Goal: Information Seeking & Learning: Check status

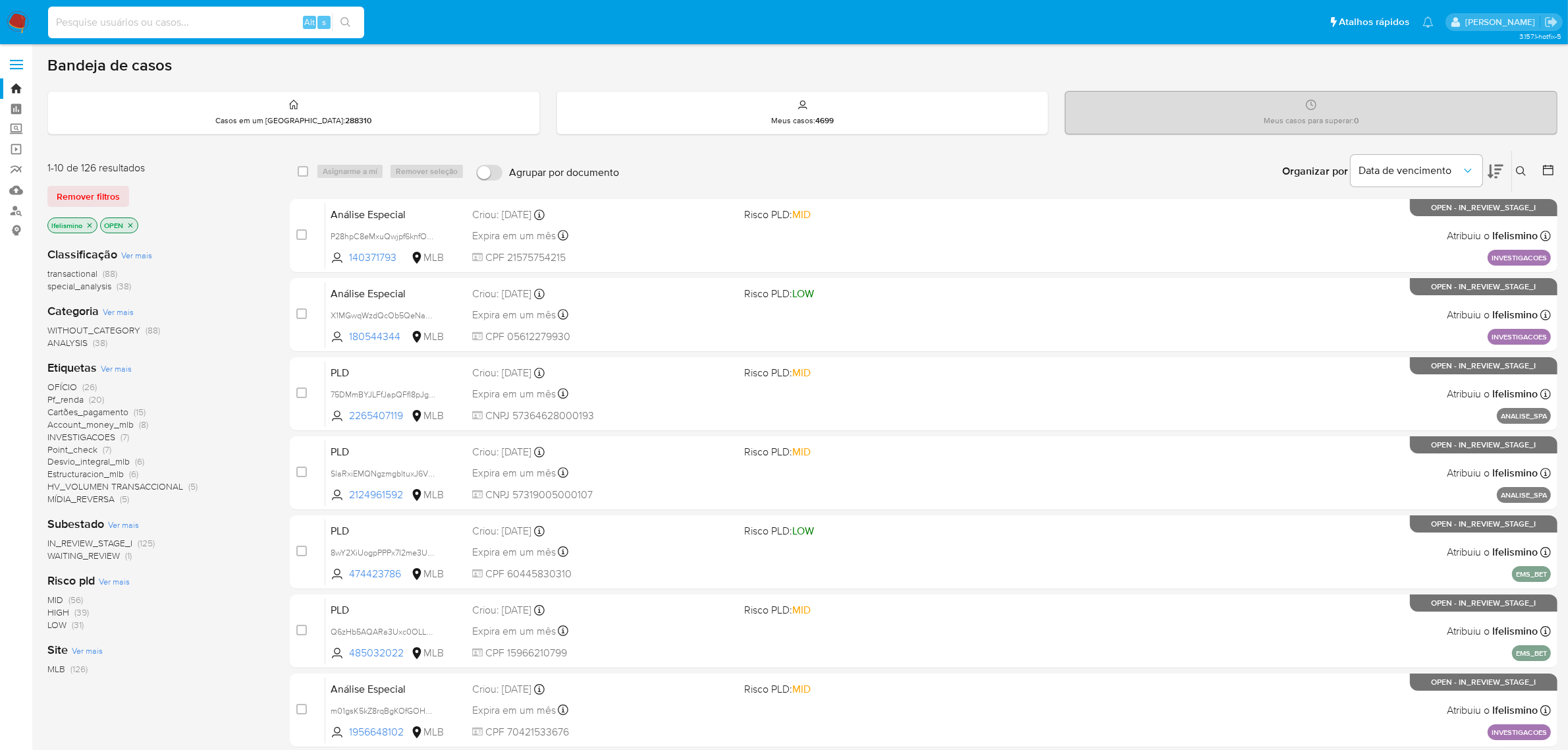
paste input "TfW16CPUMponh9kZ9NZkv9fE"
type input "TfW16CPUMponh9kZ9NZkv9fE"
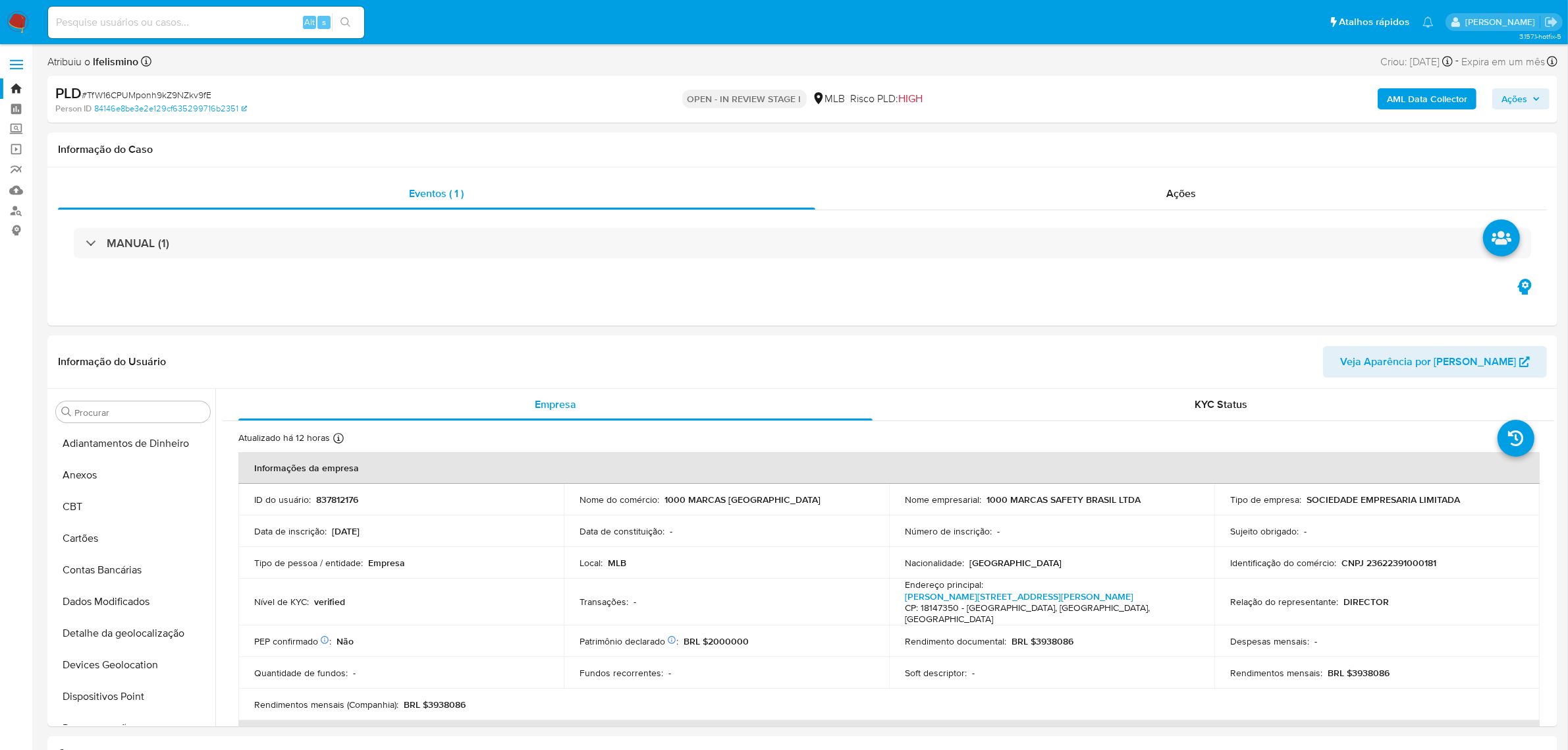
select select "10"
paste input "RgvhqC0vZ282Ulo96ZQV9eBF"
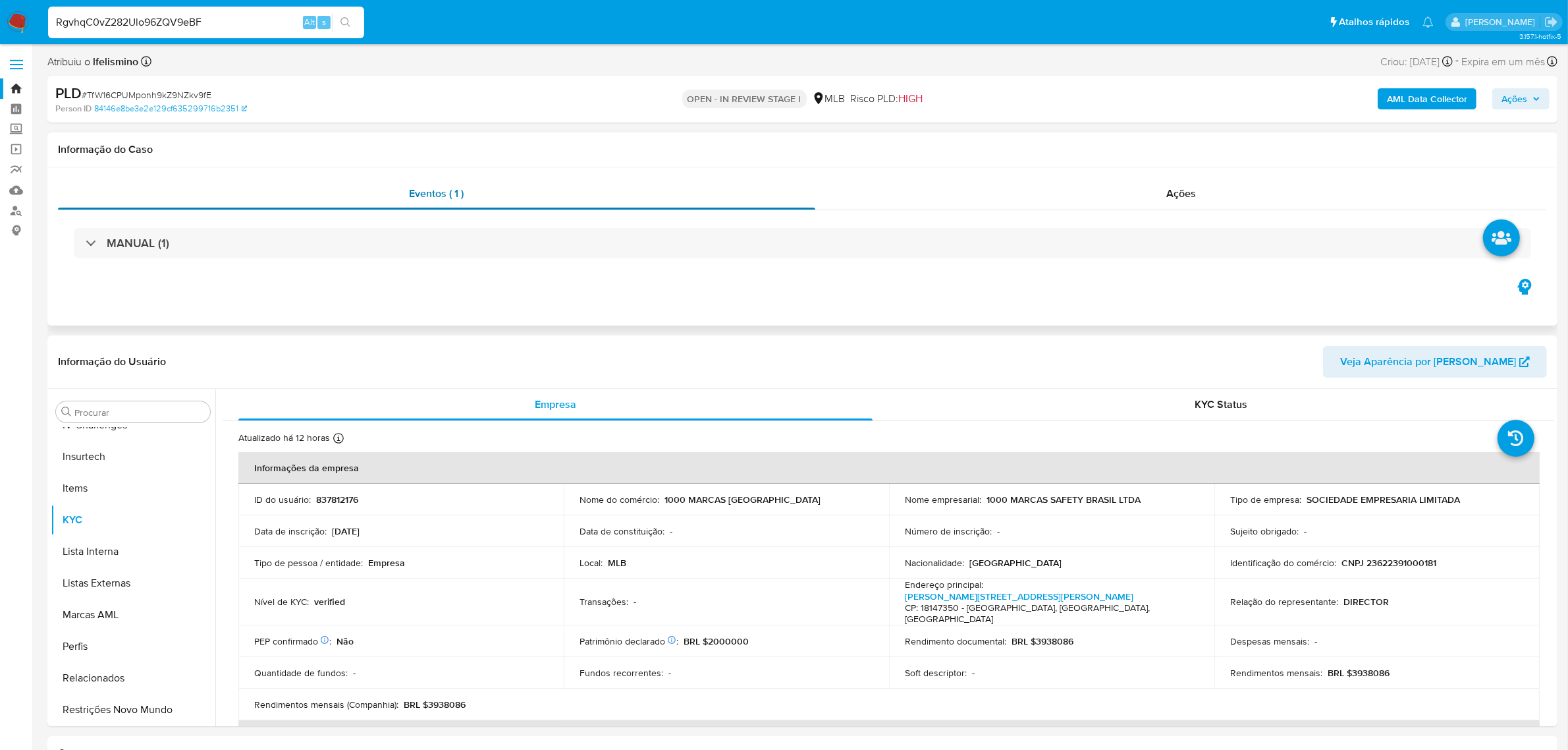
type input "RgvhqC0vZ282Ulo96ZQV9eBF"
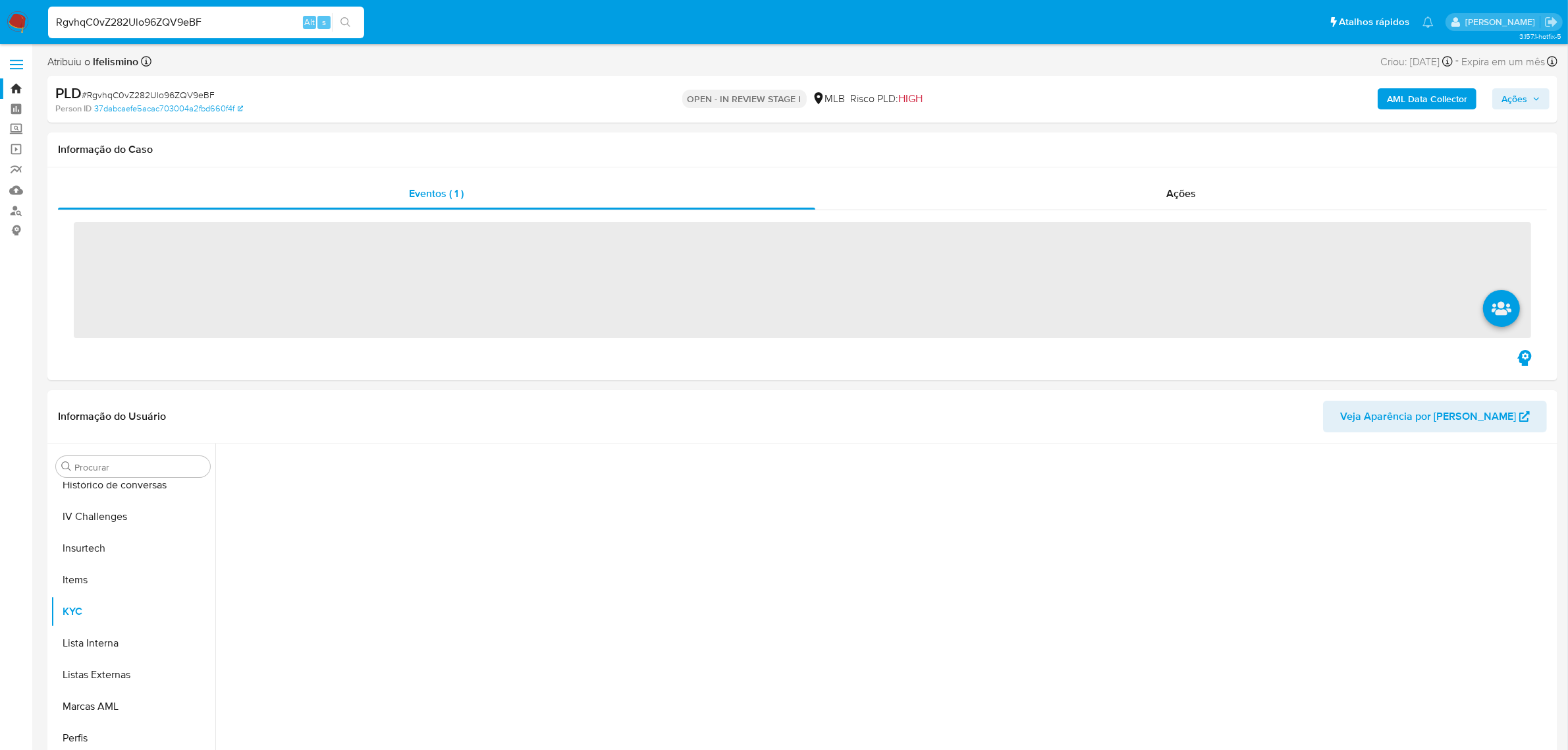
scroll to position [587, 0]
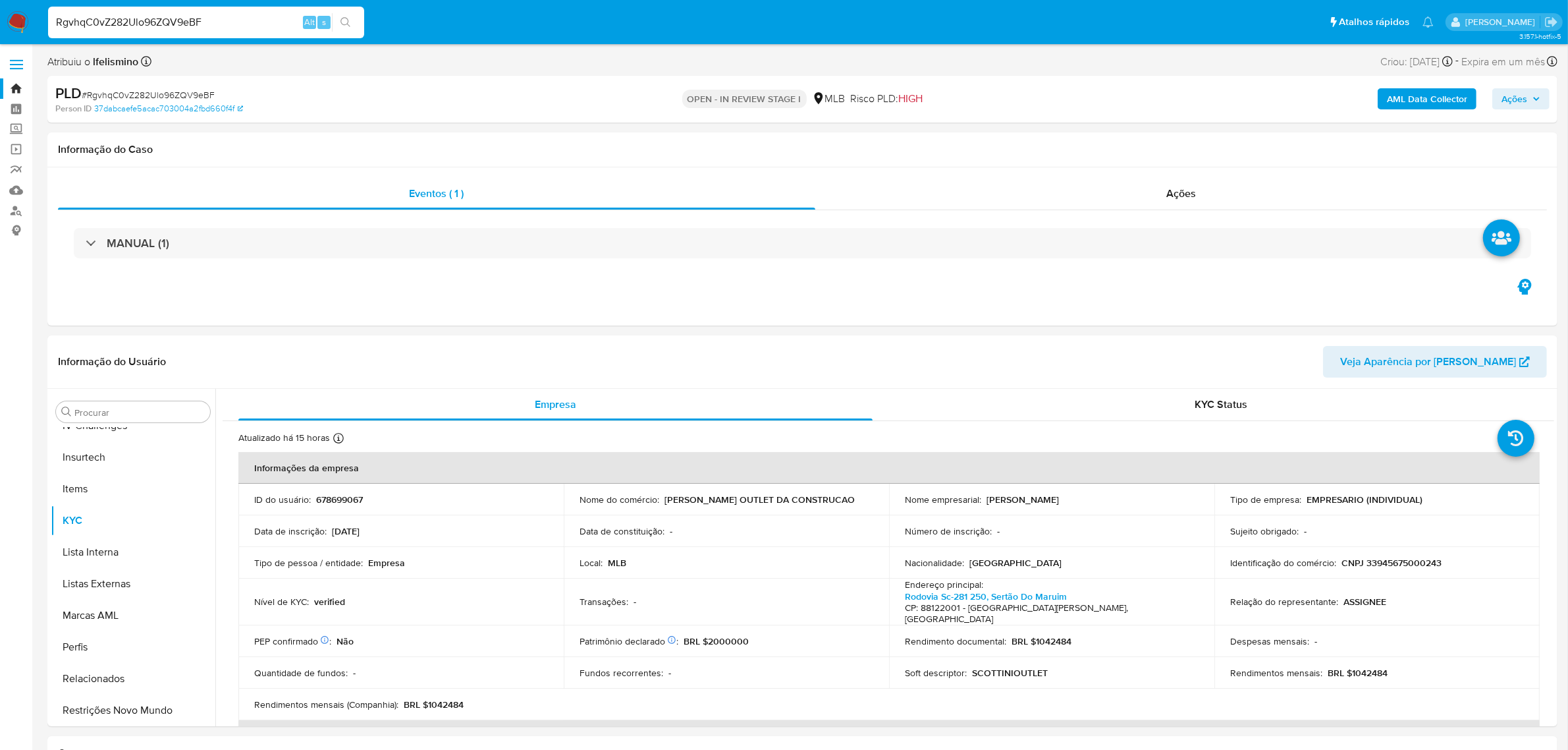
select select "10"
click at [148, 25] on input "RgvhqC0vZ282Ulo96ZQV9eBF" at bounding box center [207, 23] width 317 height 17
paste input "G2Kpy7O4KtS2HiKJsJictRkx"
type input "G2Kpy7O4KtS2HiKJsJictRkx"
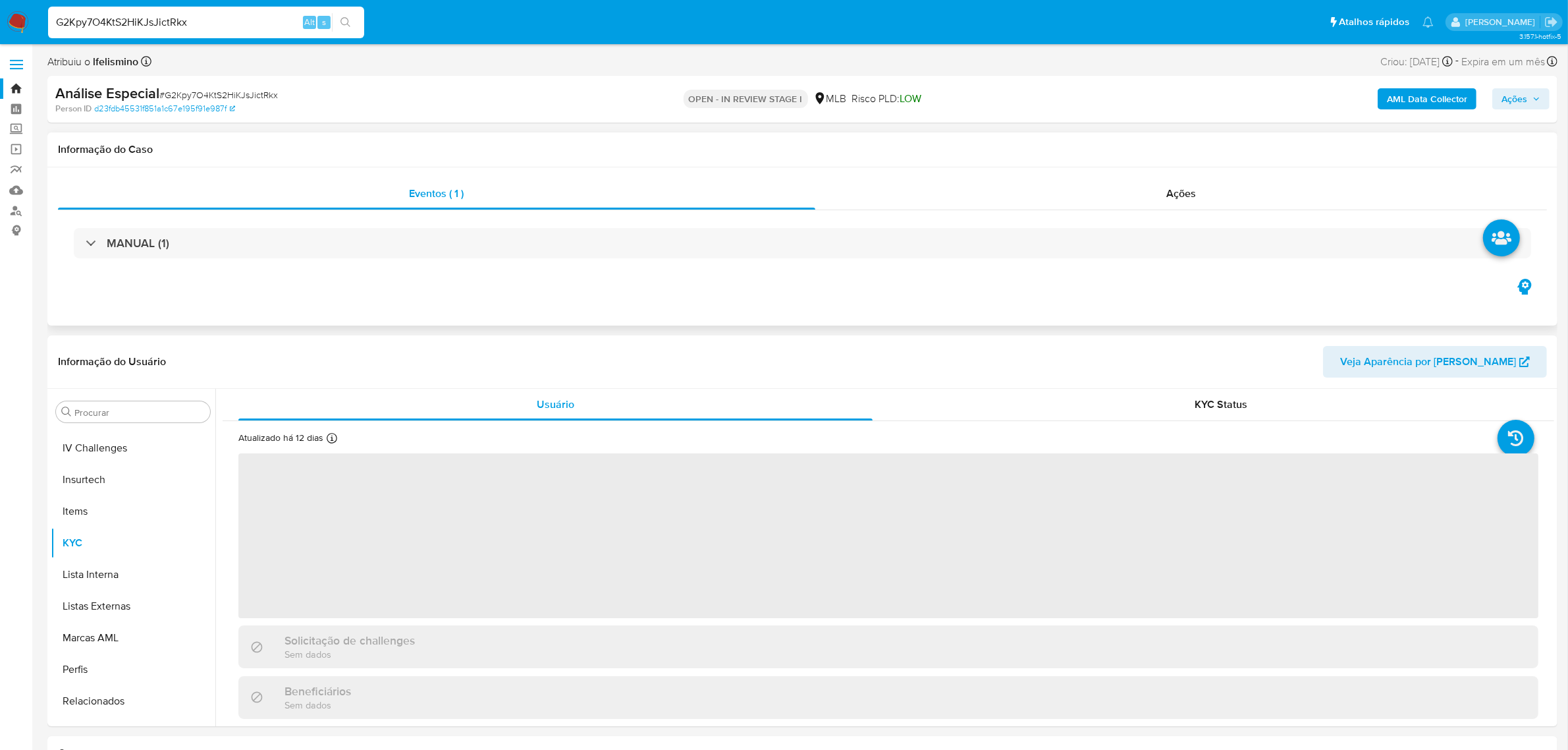
scroll to position [587, 0]
select select "10"
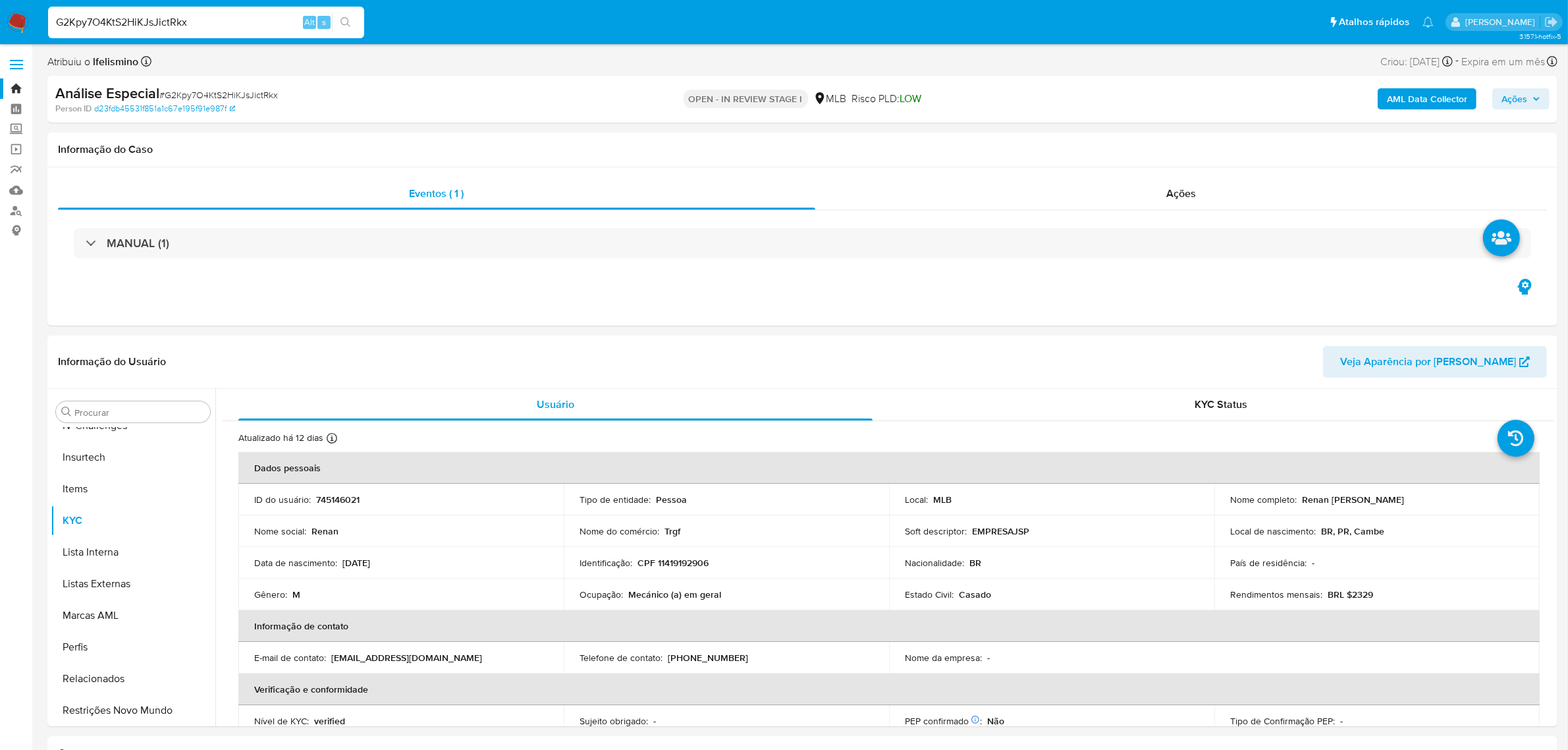
click at [100, 23] on input "G2Kpy7O4KtS2HiKJsJictRkx" at bounding box center [207, 23] width 317 height 17
click at [102, 23] on input "G2Kpy7O4KtS2HiKJsJictRkx" at bounding box center [207, 23] width 317 height 17
paste input "ooU5Us2UMLf8y896MAC9NFwv"
type input "ooU5Us2UMLf8y896MAC9NFwv"
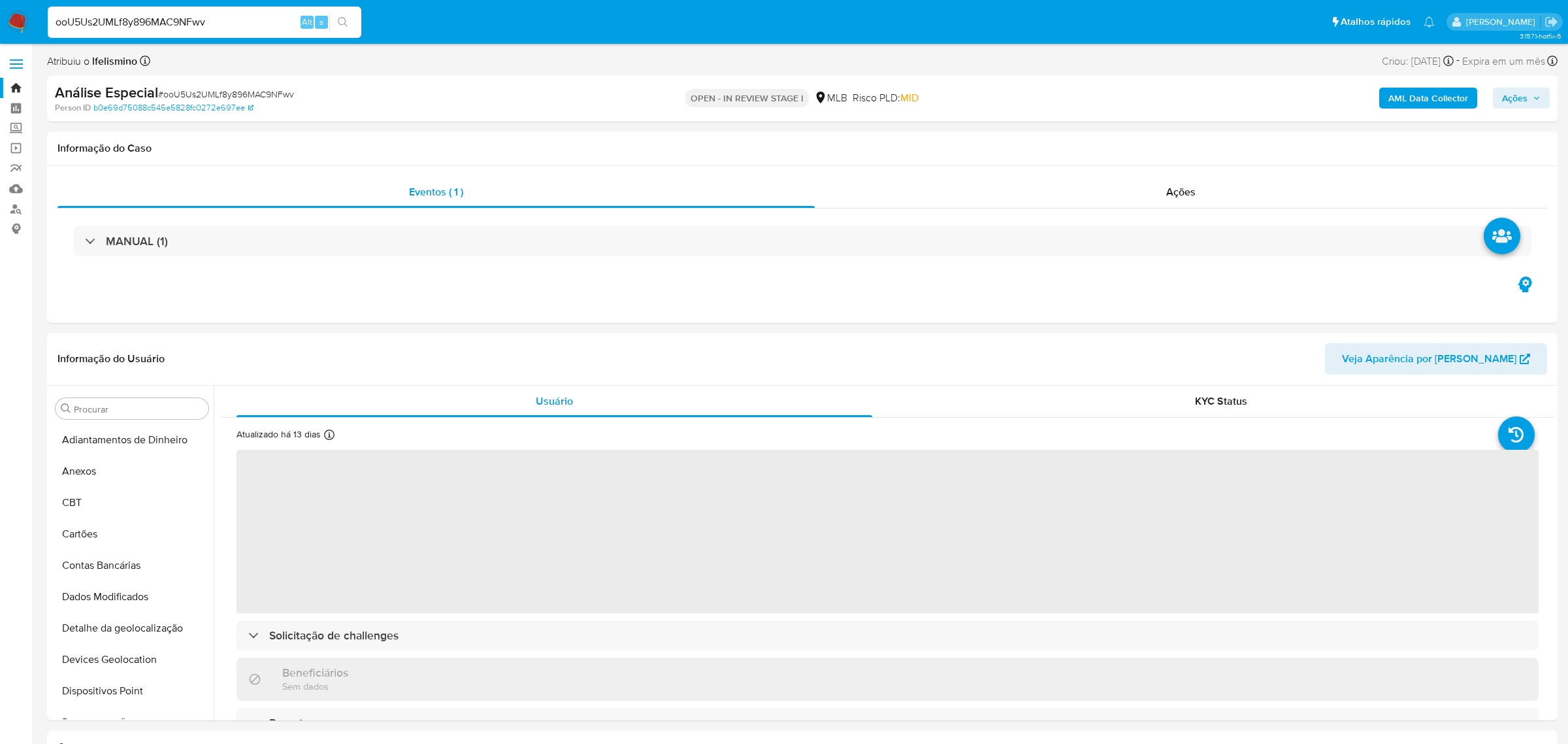
select select "10"
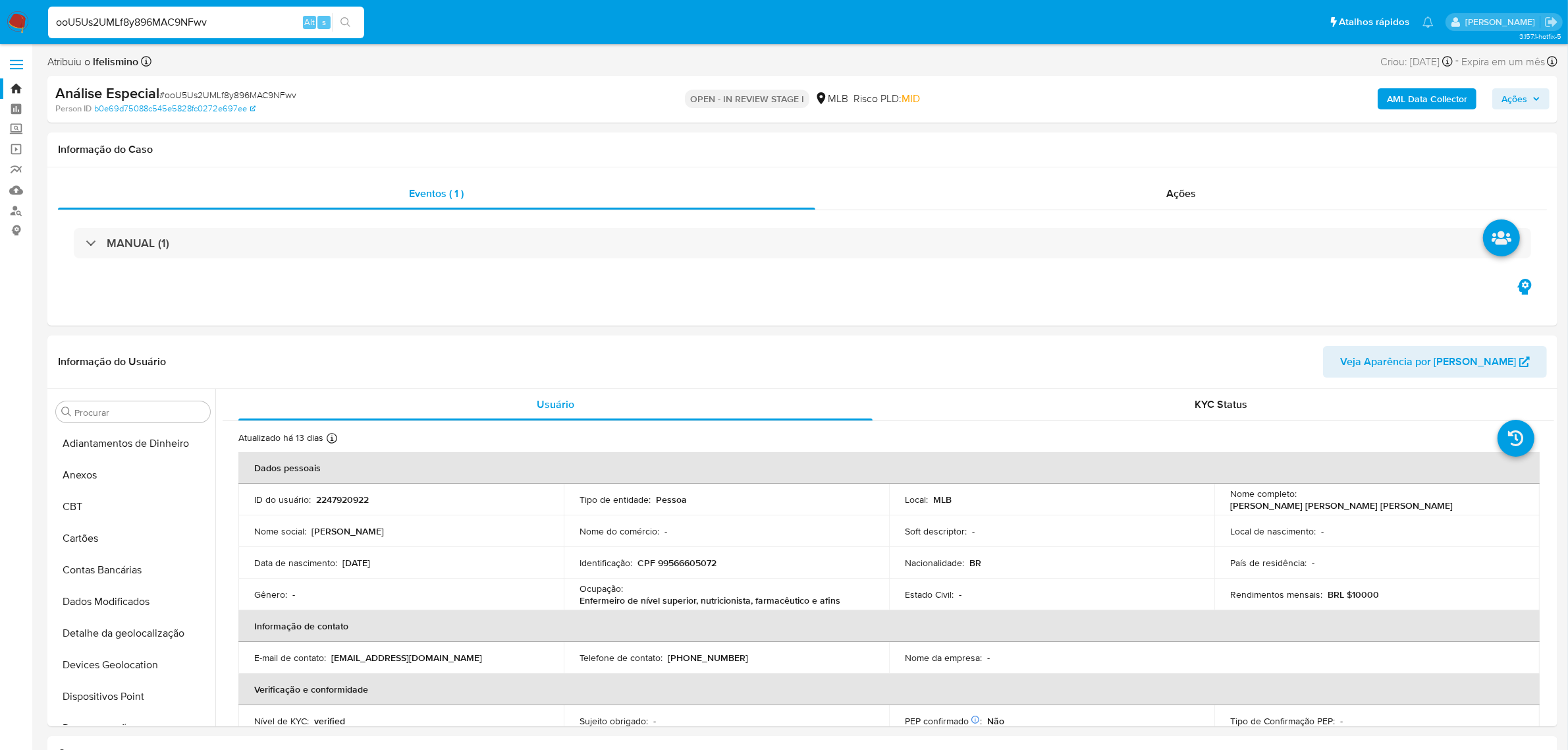
scroll to position [587, 0]
click at [142, 18] on input "ooU5Us2UMLf8y896MAC9NFwv" at bounding box center [207, 23] width 317 height 17
paste input "IztM9erbvU9MpIqAKK0gMXEb"
type input "IztM9erbvU9MpIqAKK0gMXEb"
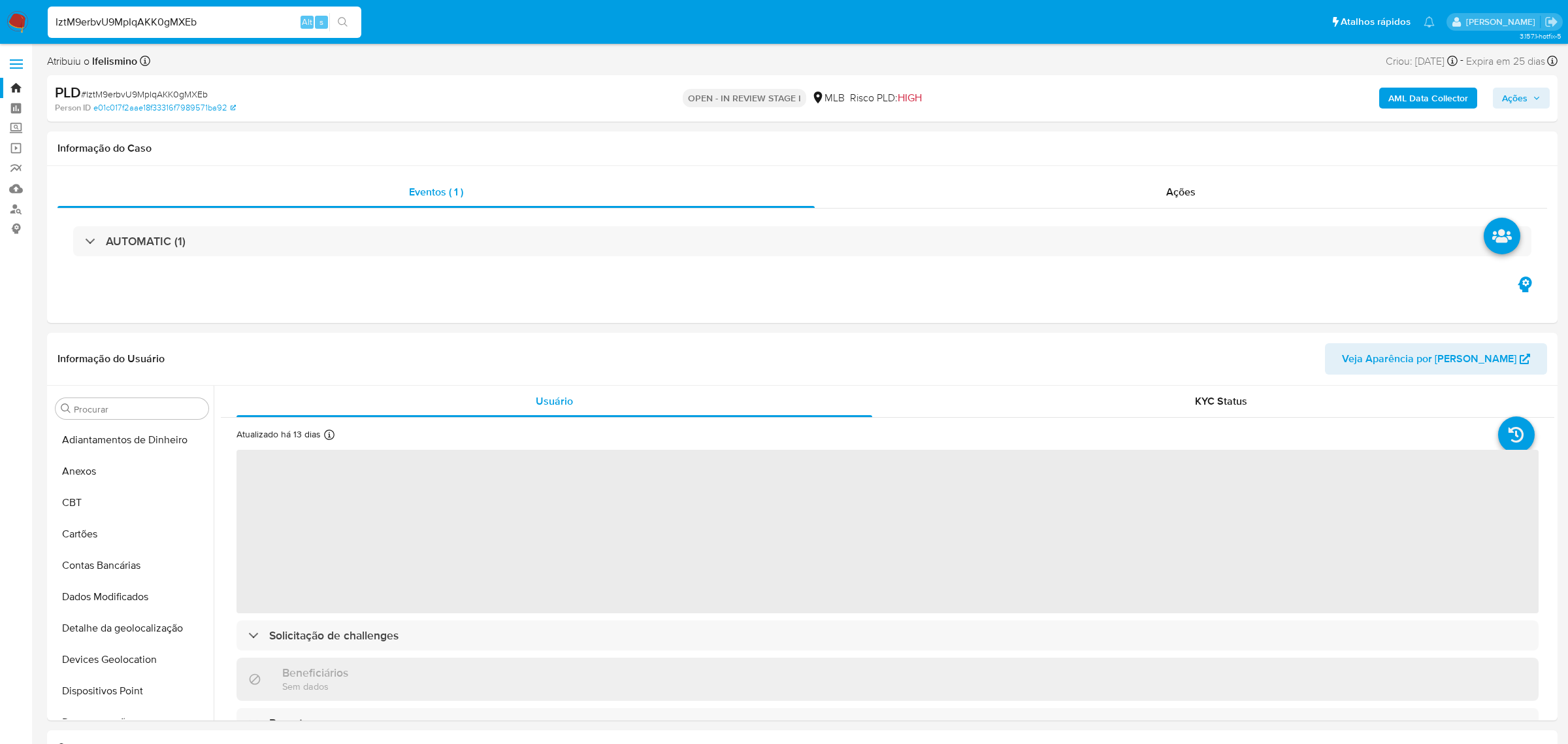
select select "10"
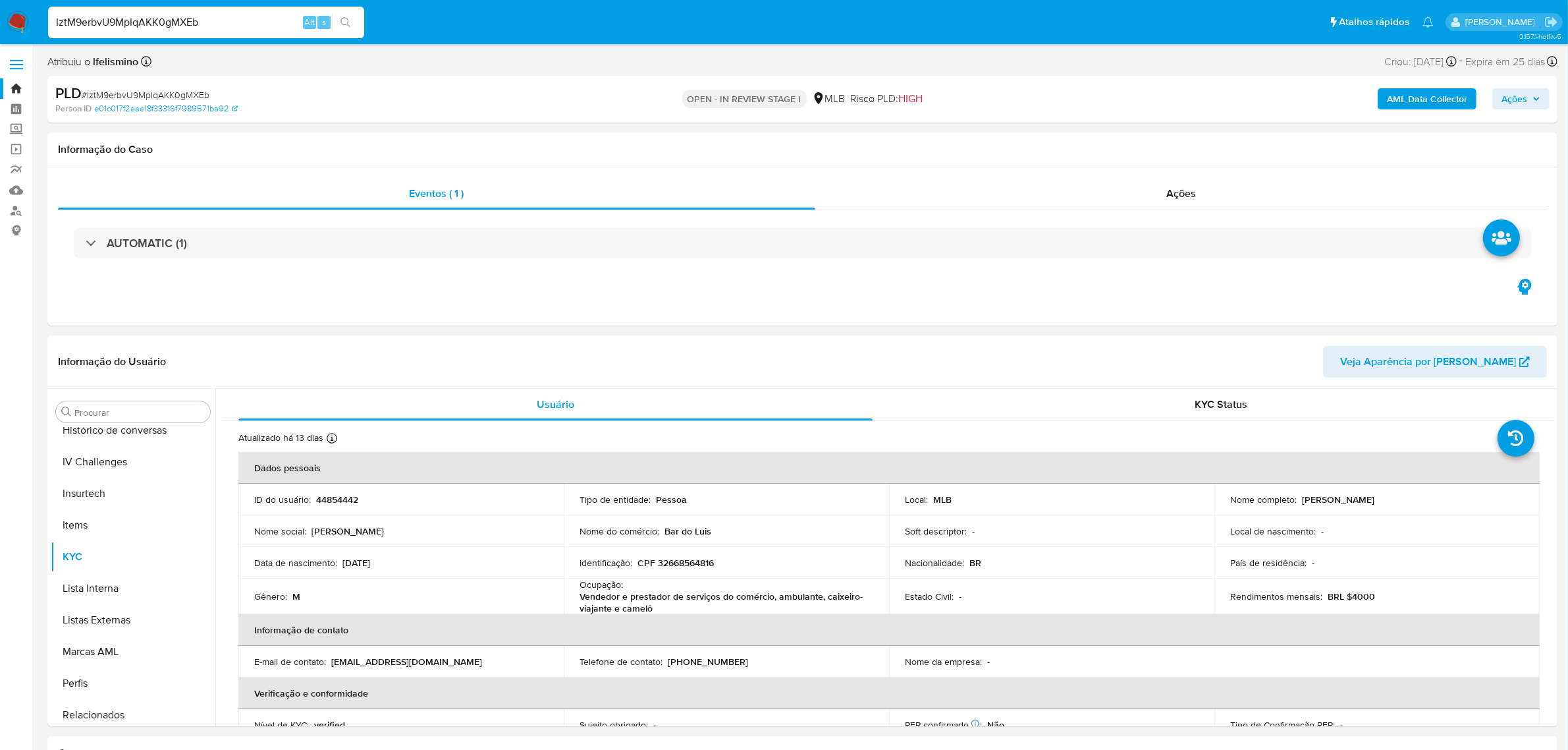
scroll to position [588, 0]
click at [156, 14] on input "IztM9erbvU9MpIqAKK0gMXEb" at bounding box center [207, 23] width 317 height 17
paste input "FDtrm7LMC8MLbds6KFiSByz"
type input "FDtrm7LMC8MLbds6KFiSByzb"
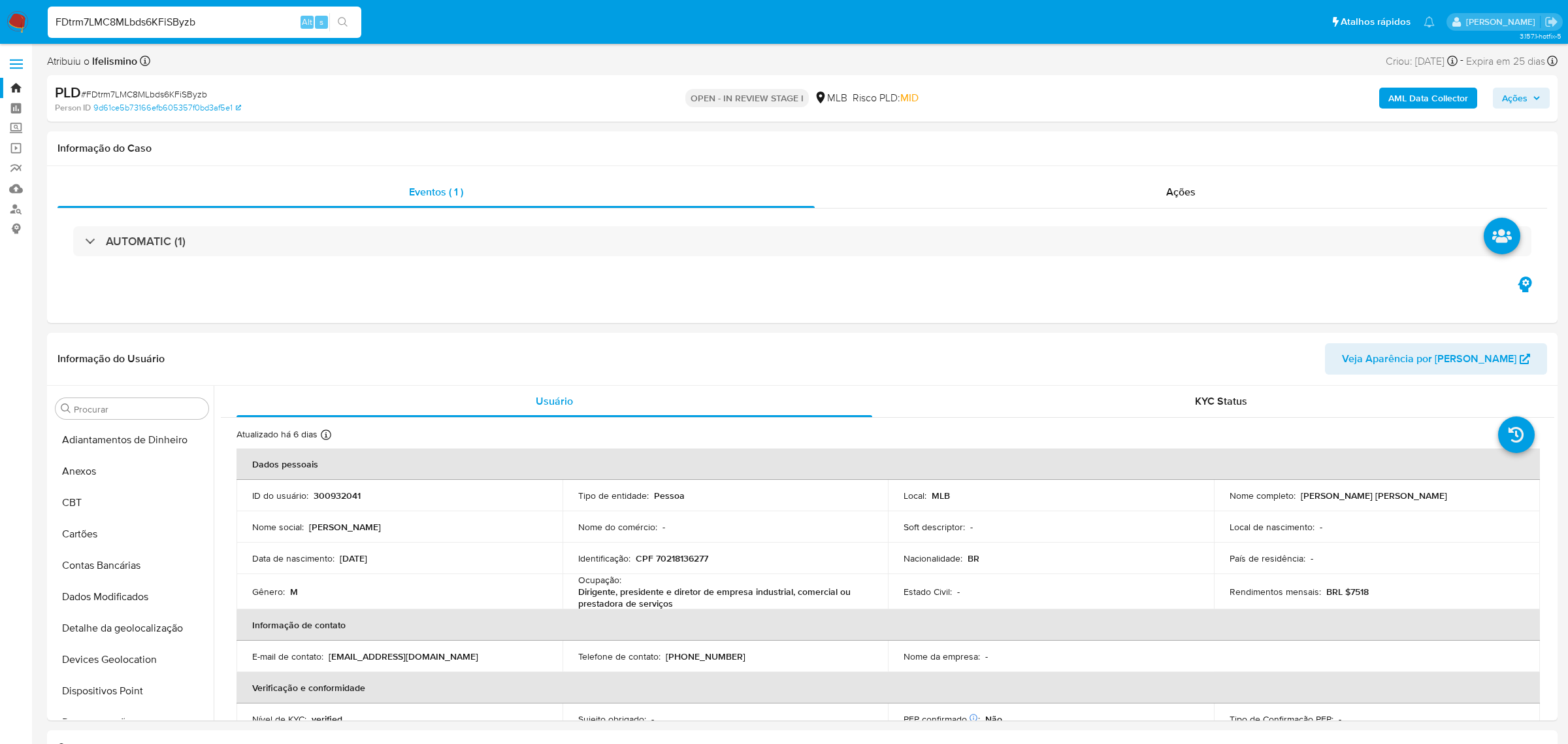
select select "10"
click at [188, 23] on input "FDtrm7LMC8MLbds6KFiSByzb" at bounding box center [205, 23] width 314 height 17
paste input "XrTAE8iZ2lWpGy6ctApVsyVI"
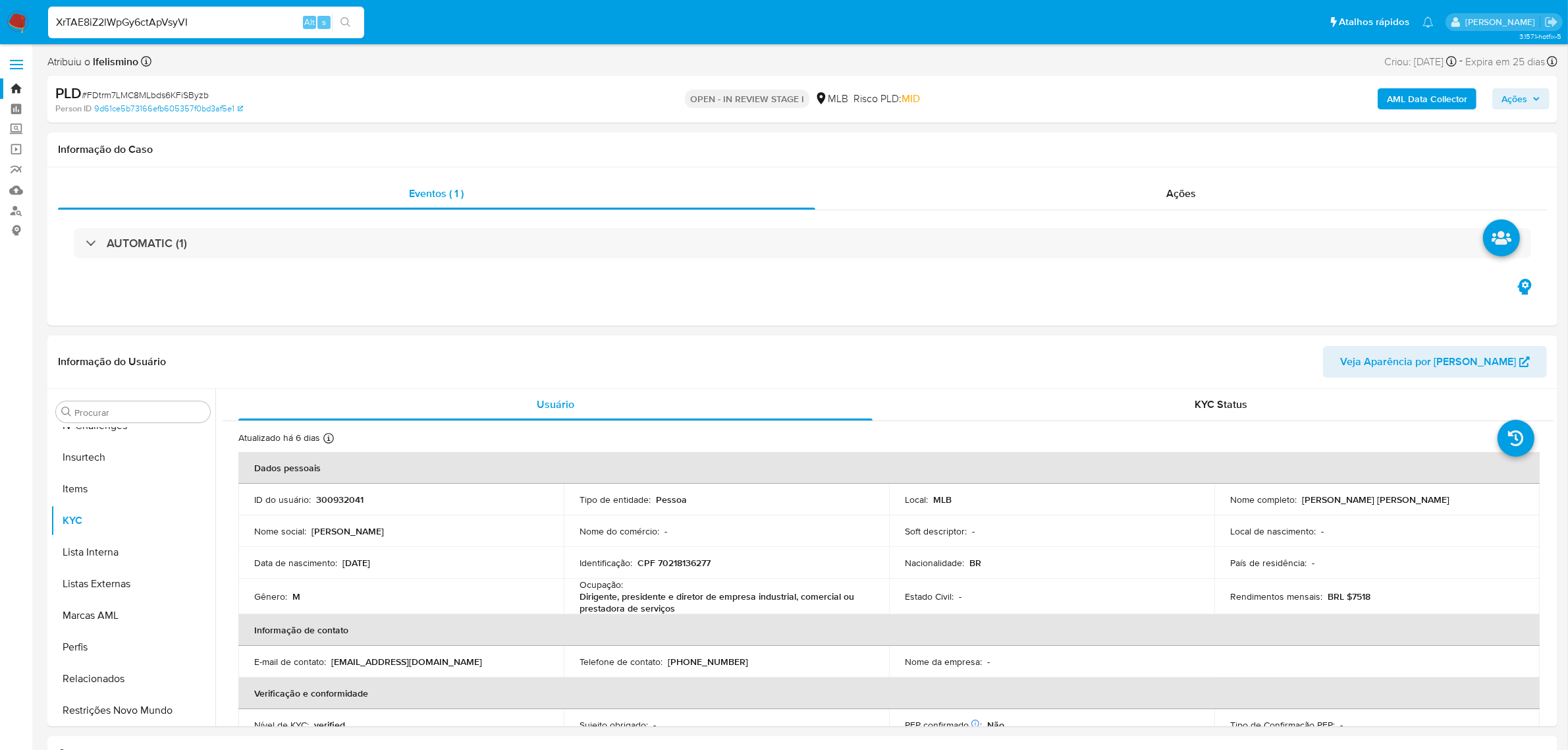
type input "XrTAE8iZ2lWpGy6ctApVsyVI"
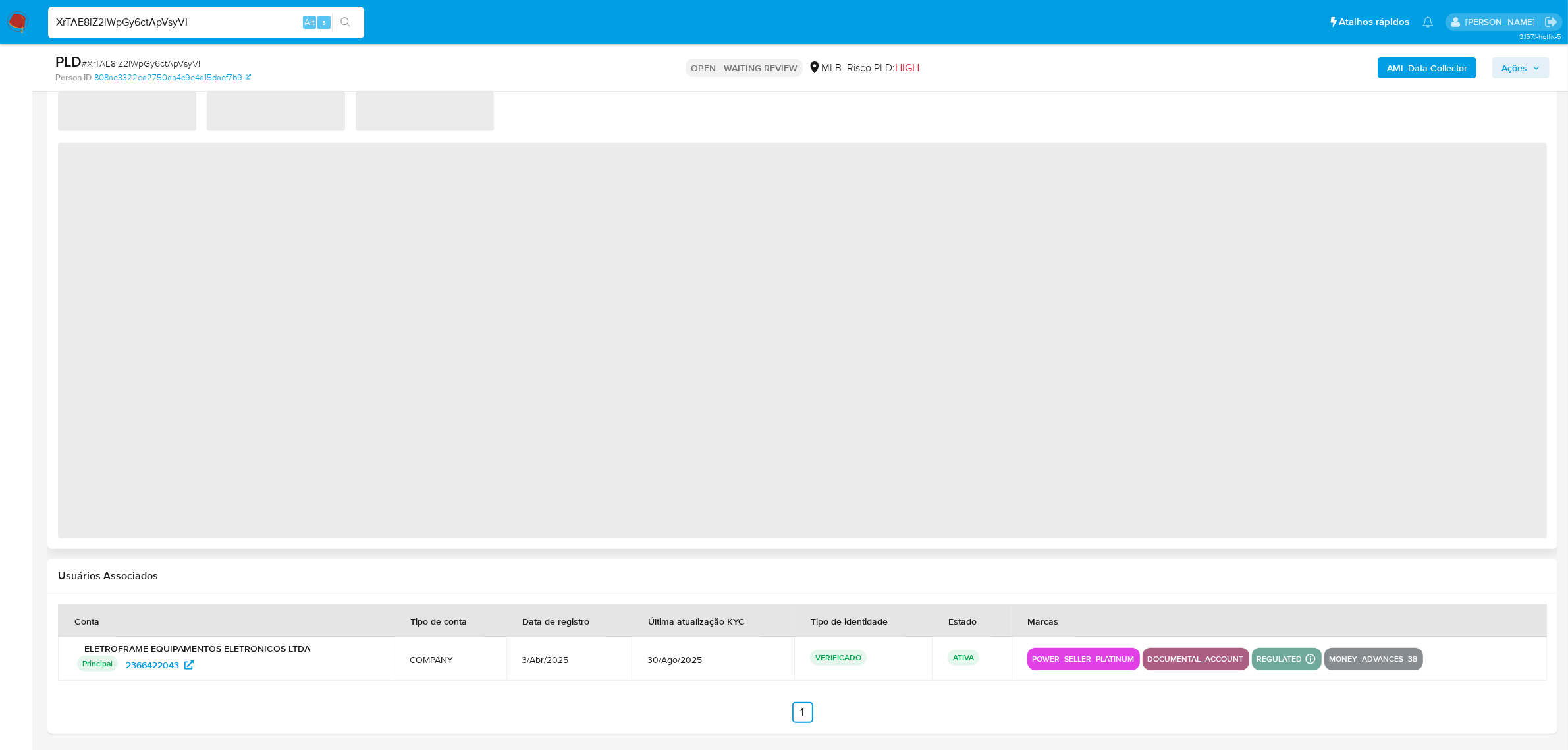
scroll to position [1082, 0]
select select "10"
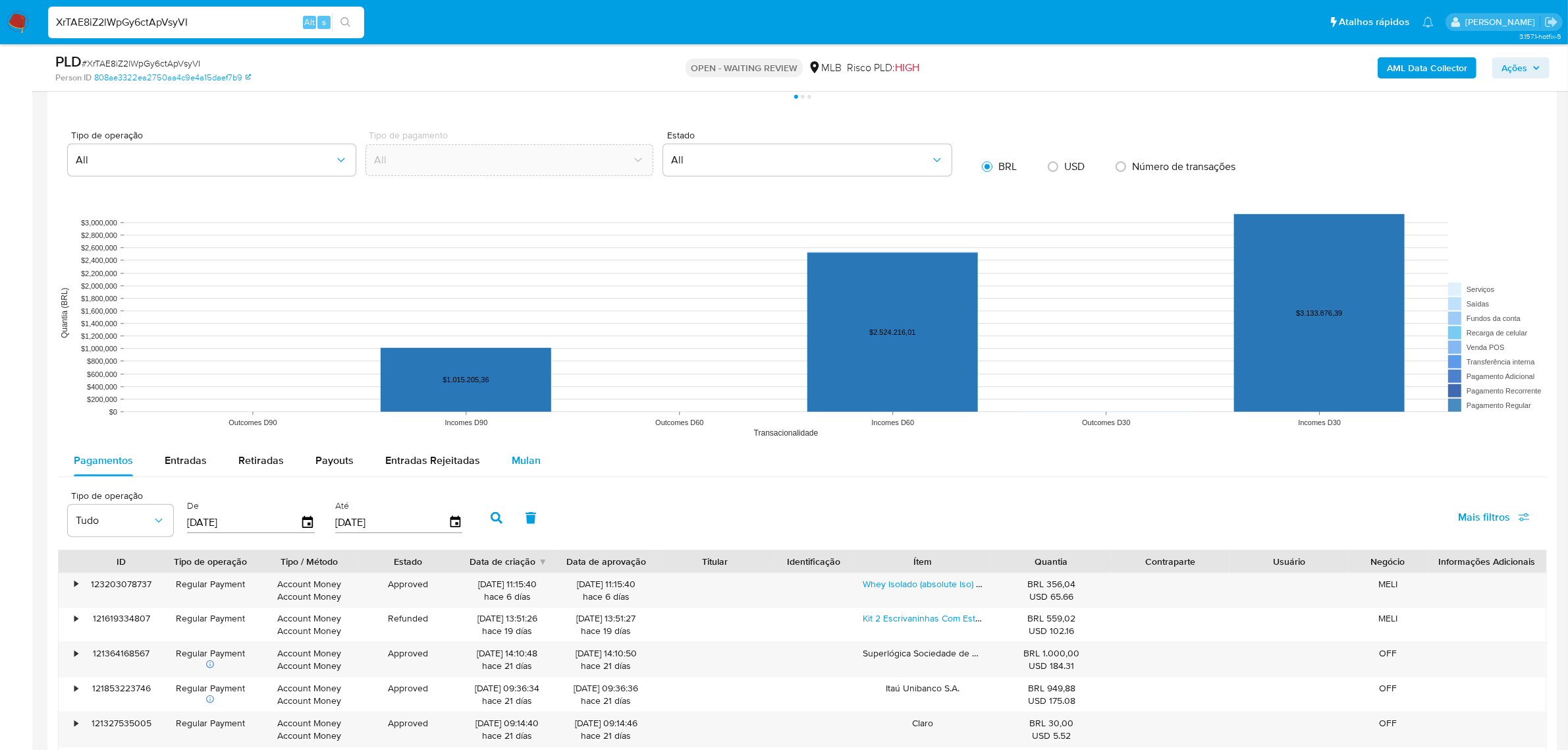
click at [528, 459] on span "Mulan" at bounding box center [526, 460] width 29 height 15
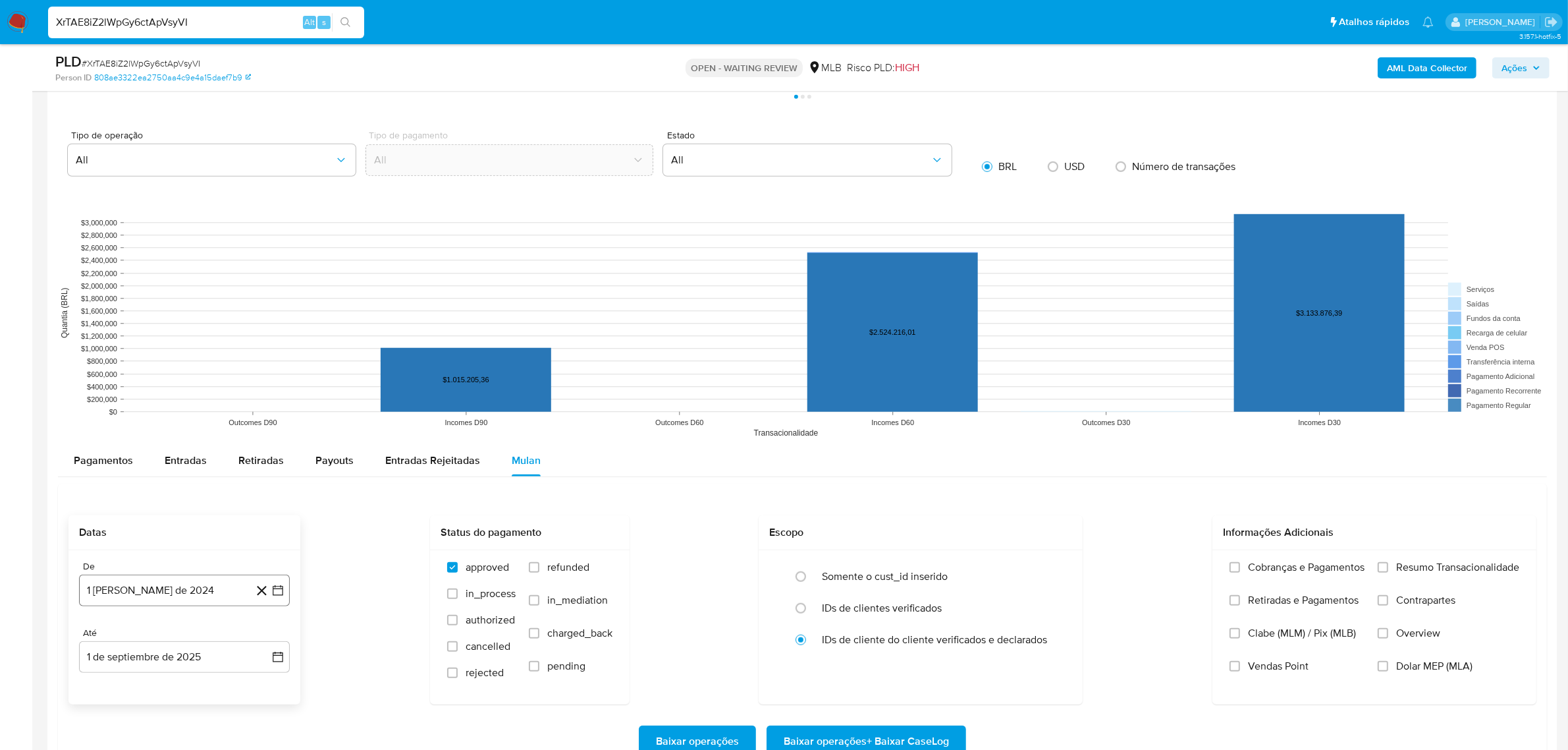
click at [193, 606] on button "1 de agosto de 2024" at bounding box center [184, 590] width 210 height 31
click at [178, 391] on span "agosto 2024" at bounding box center [177, 390] width 60 height 13
click at [258, 375] on icon "Año siguiente" at bounding box center [264, 375] width 16 height 16
click at [133, 501] on button "jul" at bounding box center [126, 497] width 37 height 21
click at [135, 445] on button "1" at bounding box center [132, 439] width 21 height 21
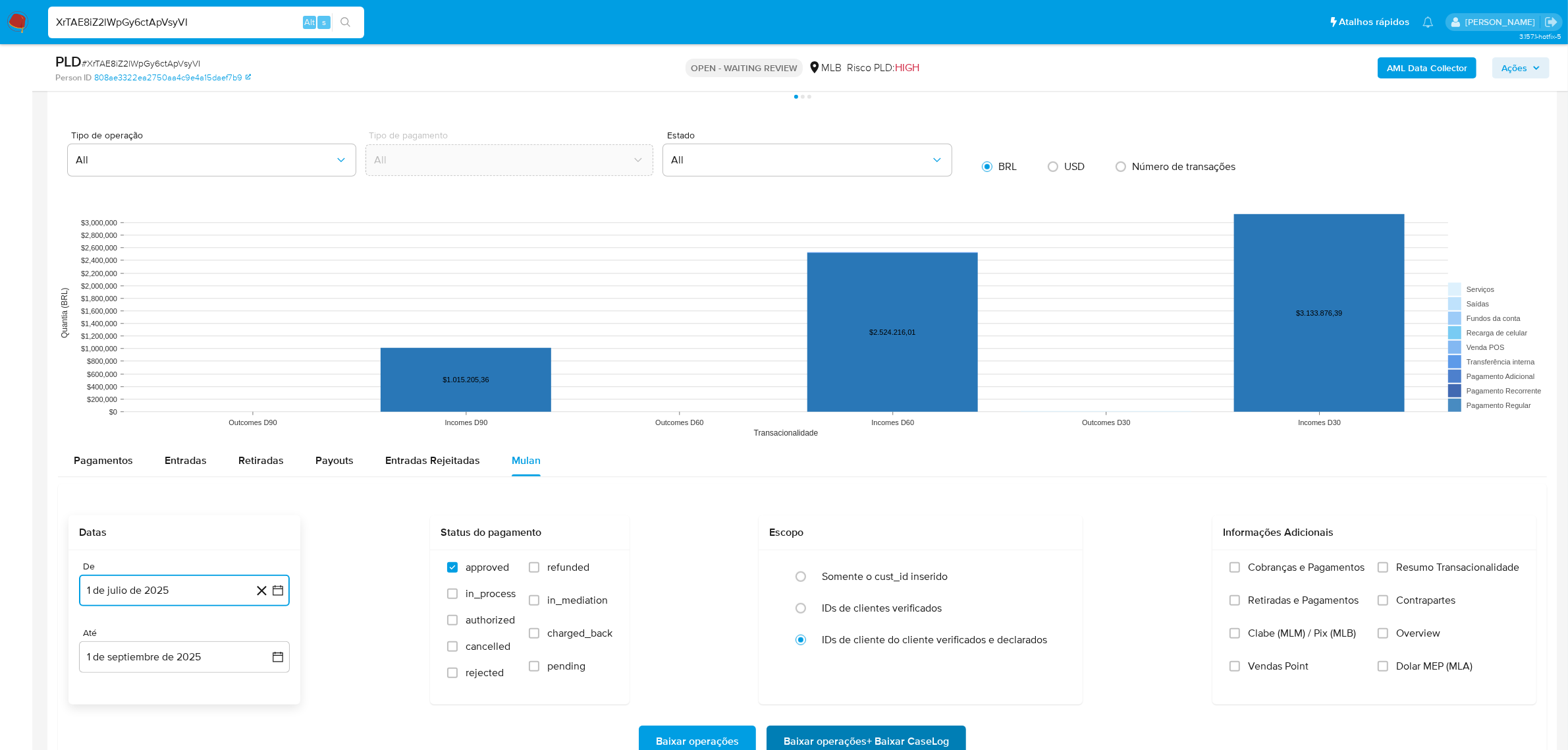
click at [891, 740] on span "Baixar operações + Baixar CaseLog" at bounding box center [866, 741] width 165 height 29
click at [161, 25] on input "XrTAE8iZ2lWpGy6ctApVsyVI" at bounding box center [207, 23] width 317 height 17
paste input "8hoW45rI59jPomEVedTpyxWx"
type input "8hoW45rI59jPomEVedTpyxWx"
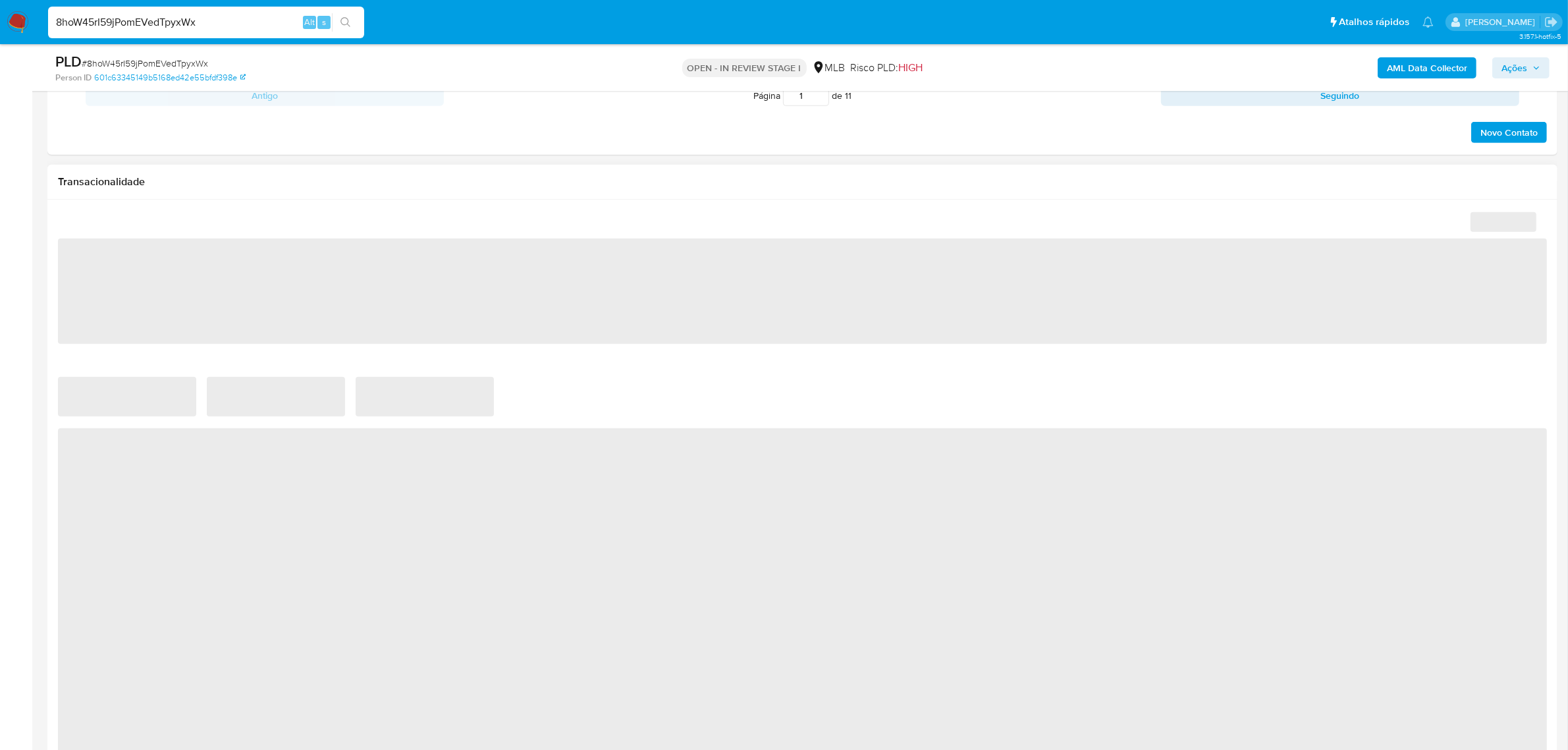
scroll to position [782, 0]
select select "10"
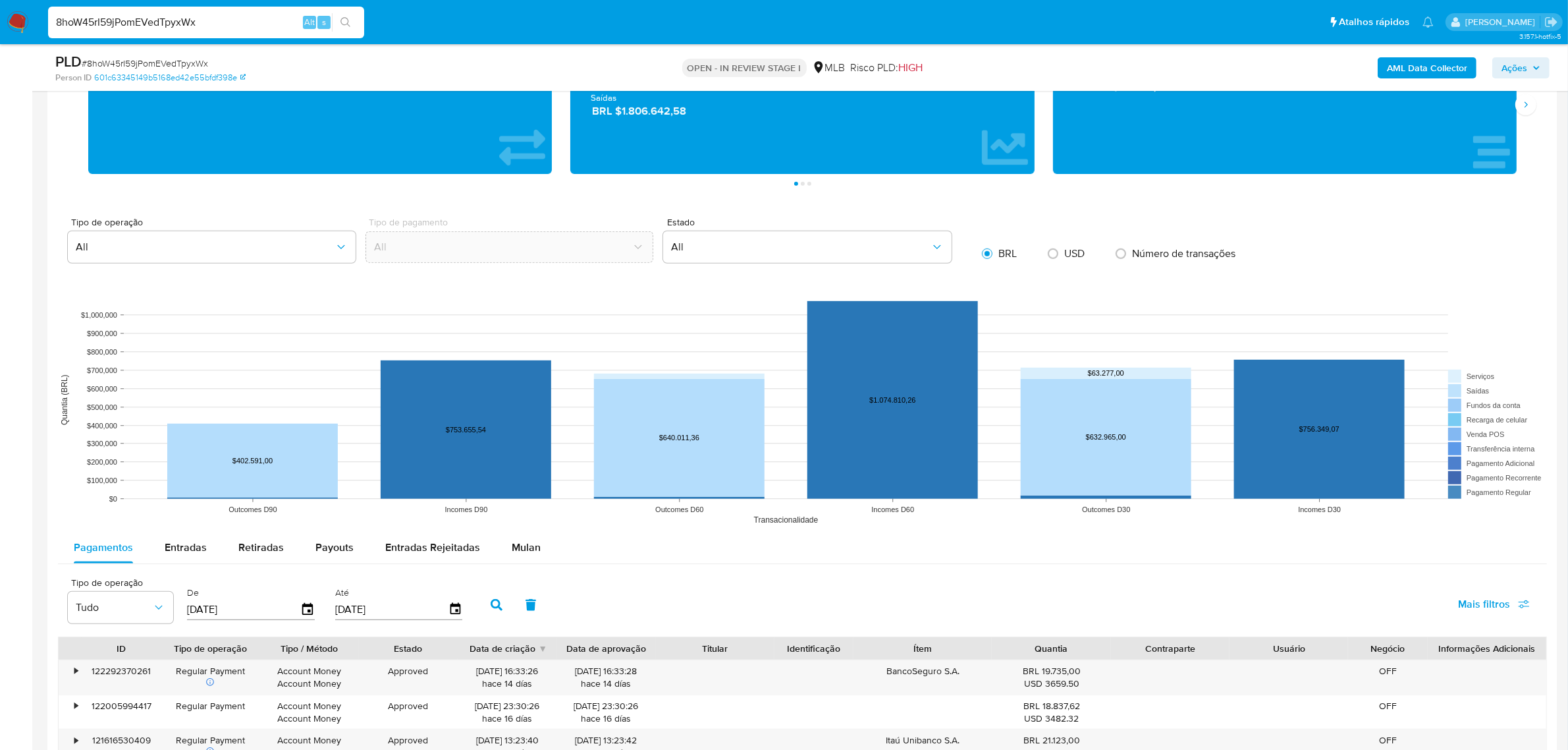
scroll to position [1153, 0]
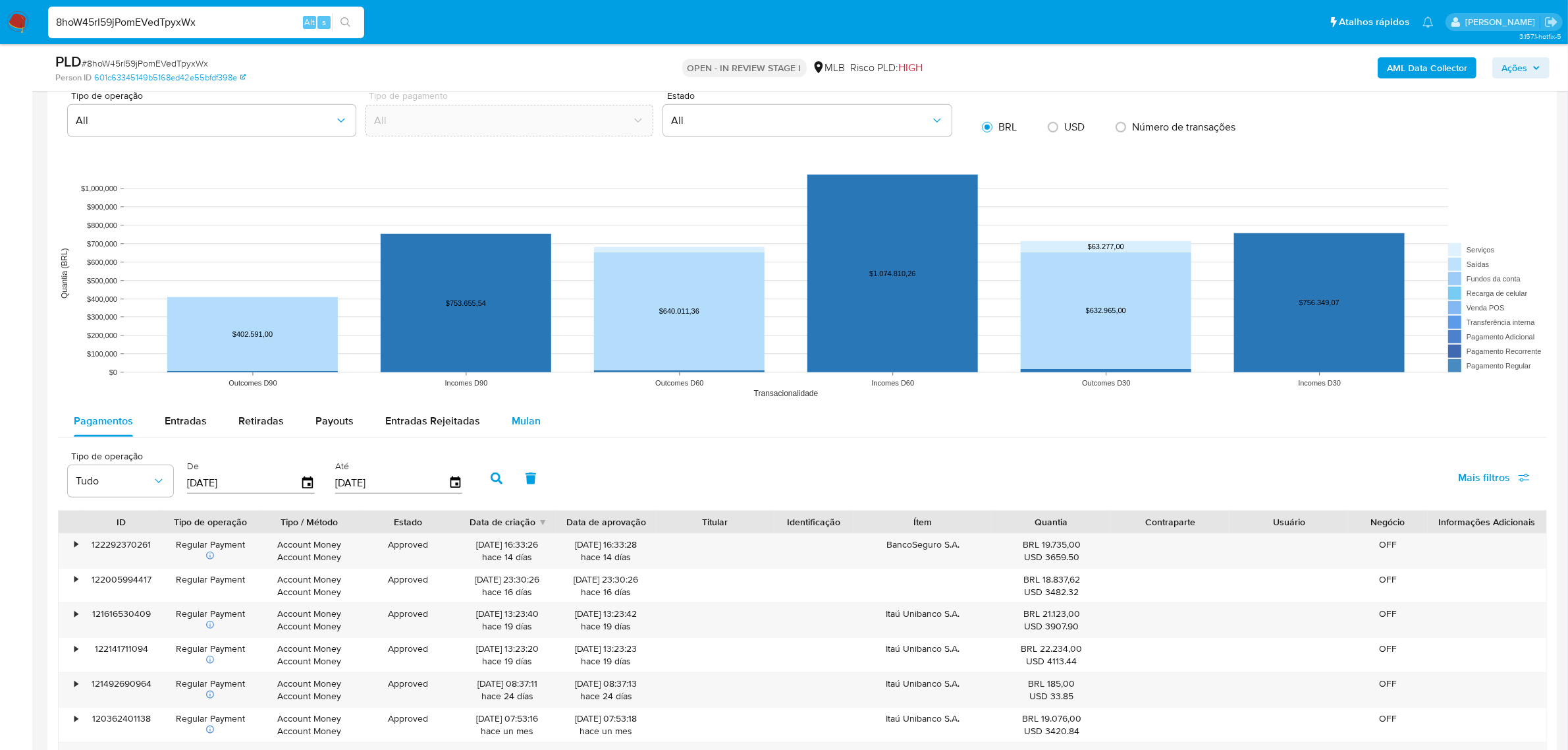
click at [544, 433] on button "Mulan" at bounding box center [526, 420] width 61 height 31
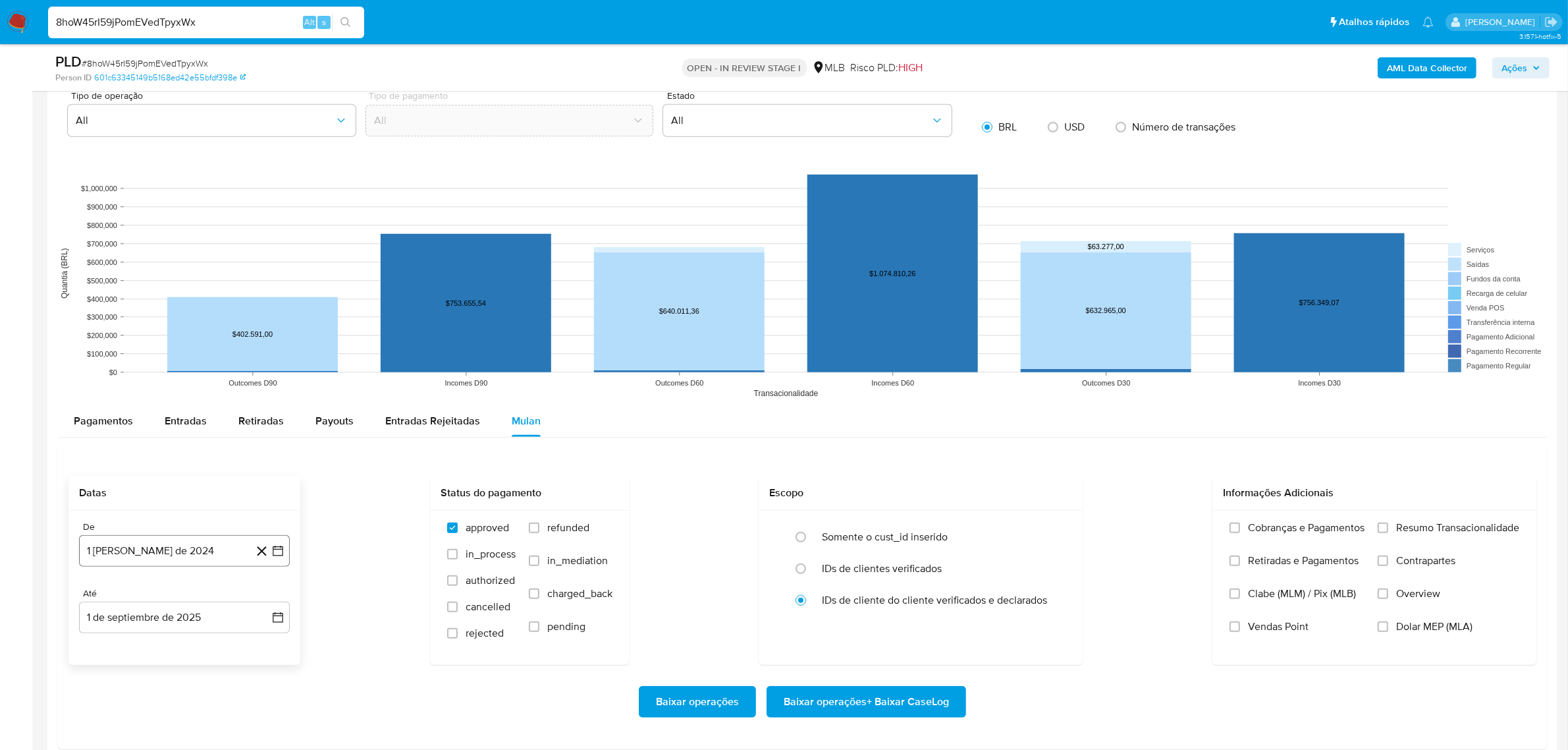
click at [130, 554] on button "1 de agosto de 2024" at bounding box center [184, 550] width 210 height 31
click at [185, 357] on span "agosto 2024" at bounding box center [177, 351] width 60 height 13
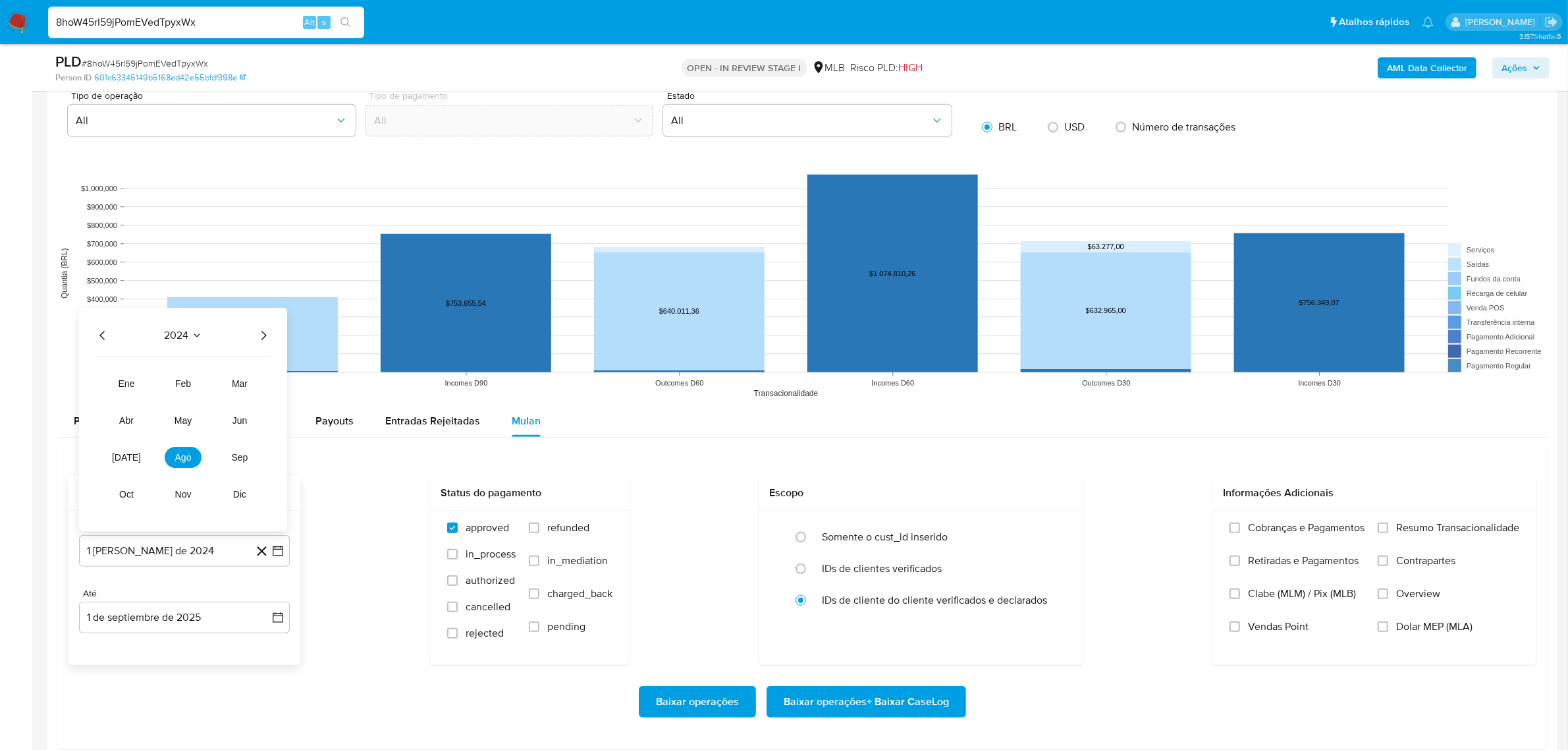
drag, startPoint x: 259, startPoint y: 338, endPoint x: 214, endPoint y: 367, distance: 53.5
click at [260, 338] on icon "Año siguiente" at bounding box center [264, 335] width 16 height 16
click at [137, 450] on button "jul" at bounding box center [126, 457] width 37 height 21
click at [136, 403] on button "1" at bounding box center [132, 399] width 21 height 21
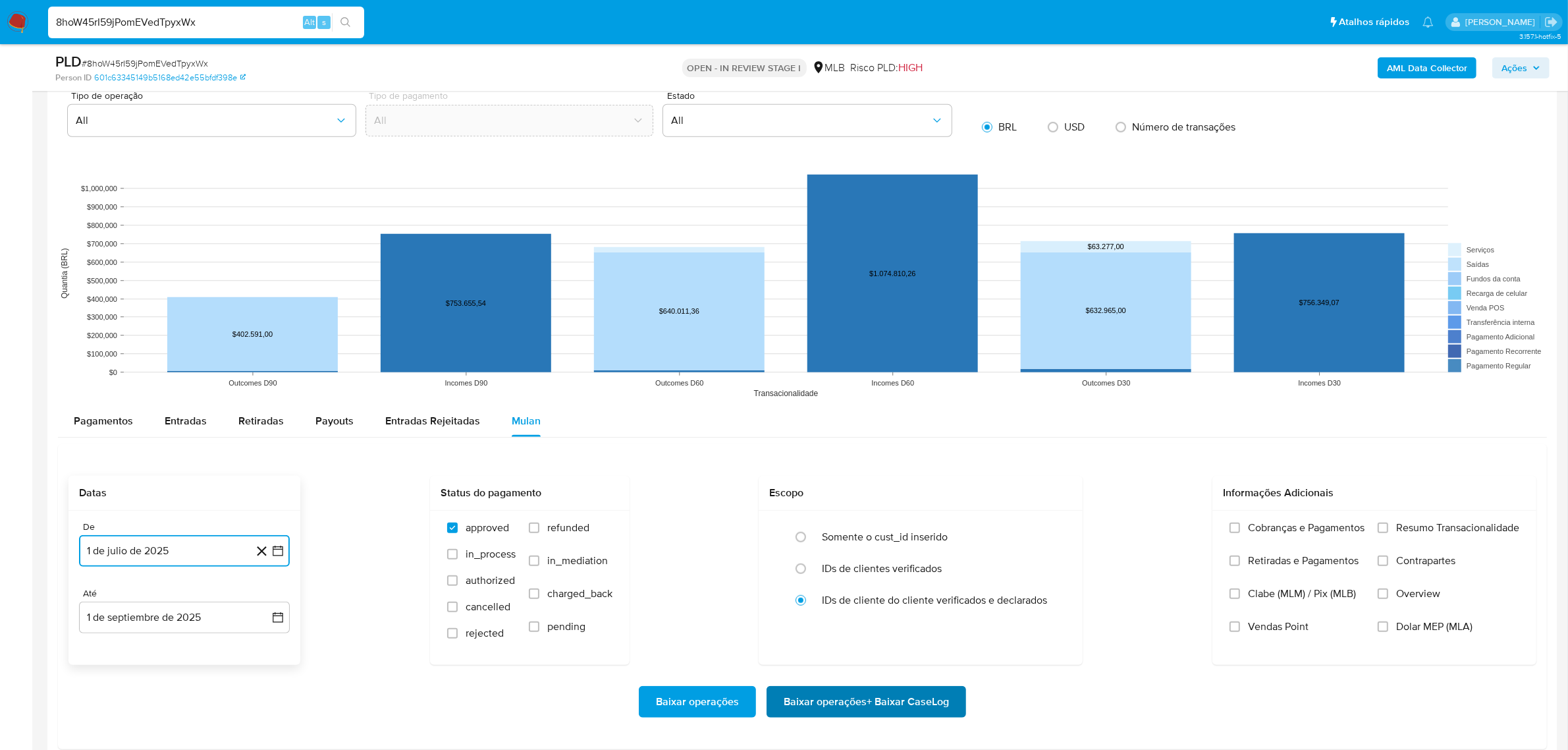
click at [936, 699] on span "Baixar operações + Baixar CaseLog" at bounding box center [866, 702] width 165 height 29
click at [22, 30] on img at bounding box center [18, 23] width 23 height 23
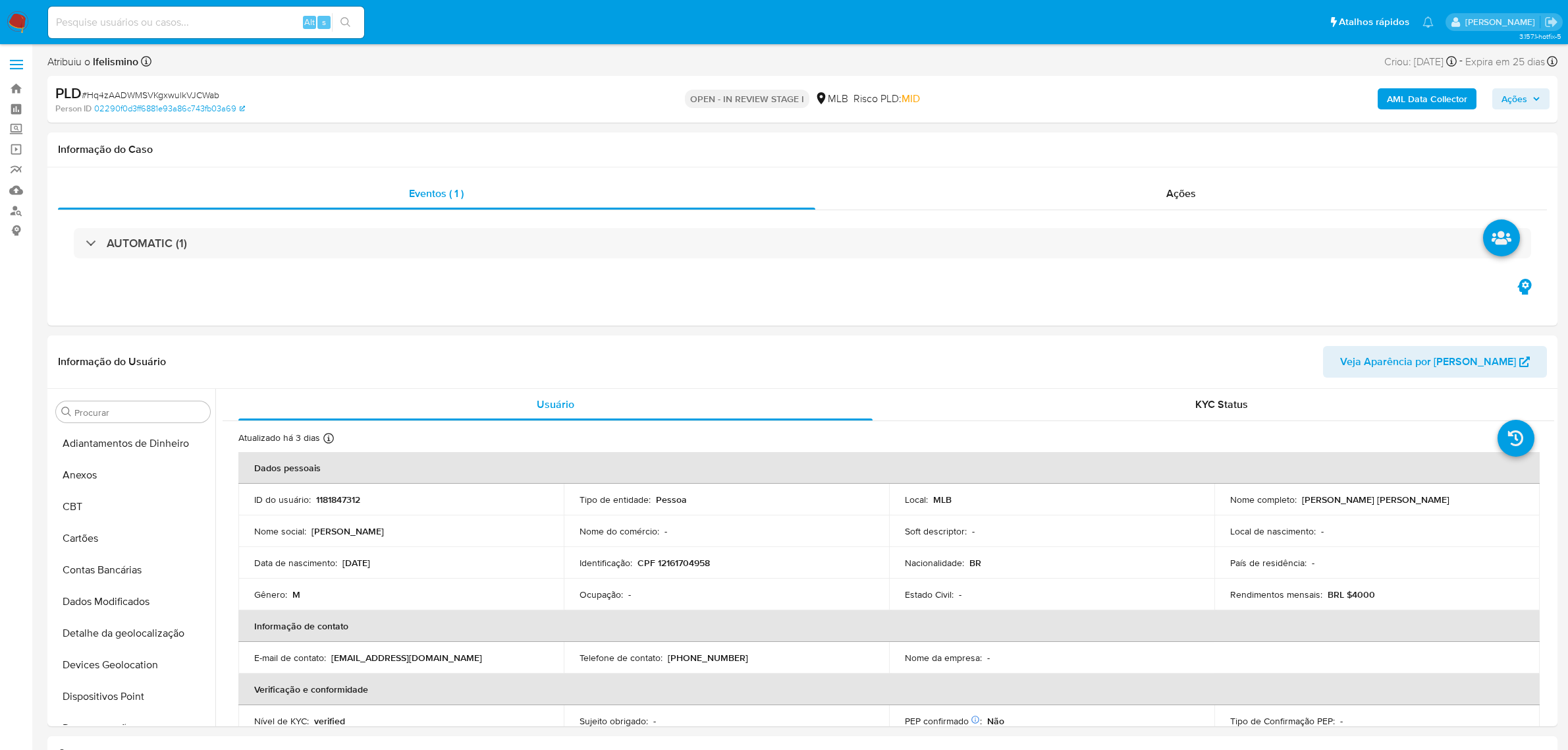
select select "10"
click at [11, 23] on img at bounding box center [18, 23] width 23 height 23
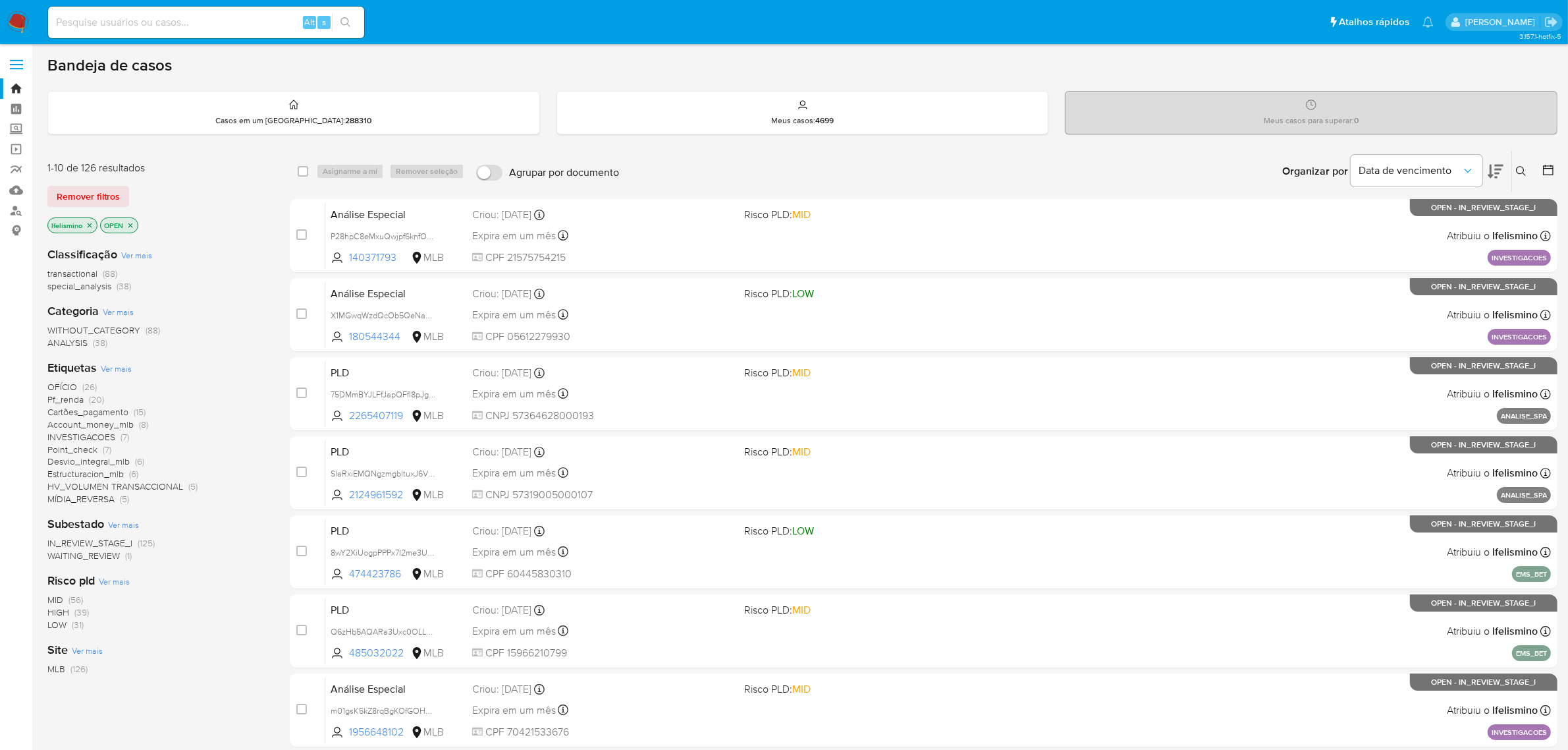
click at [122, 361] on div "Etiquetas Ver mais OFÍCIO (26) Pf_renda (20) Cartões_pagamento (15) Account_mon…" at bounding box center [157, 432] width 221 height 146
click at [122, 367] on span "Ver mais" at bounding box center [116, 368] width 31 height 12
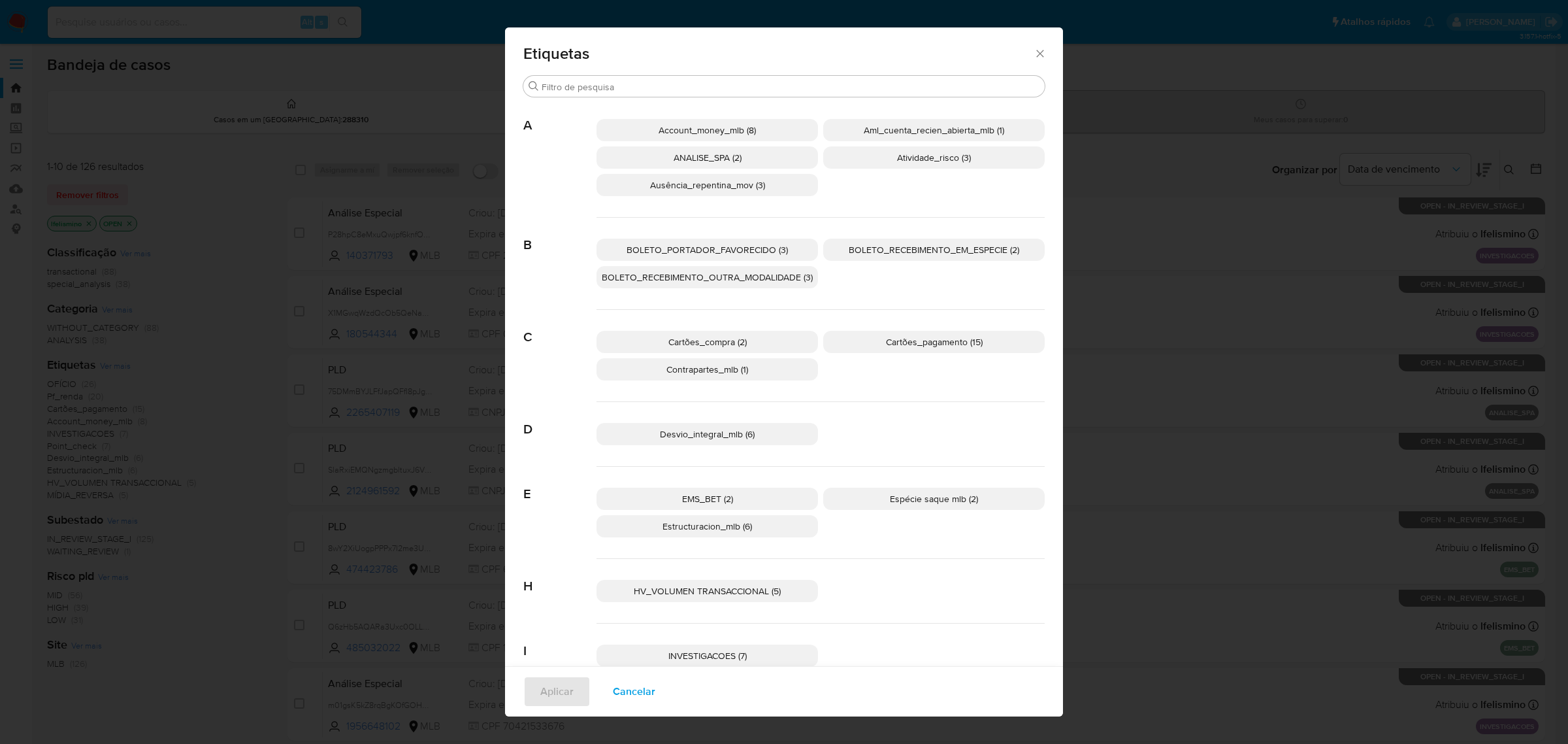
click at [331, 448] on div "Etiquetas Procurar A Account_money_mlb (8) Aml_cuenta_recien_abierta_mlb (1) AN…" at bounding box center [784, 372] width 1568 height 744
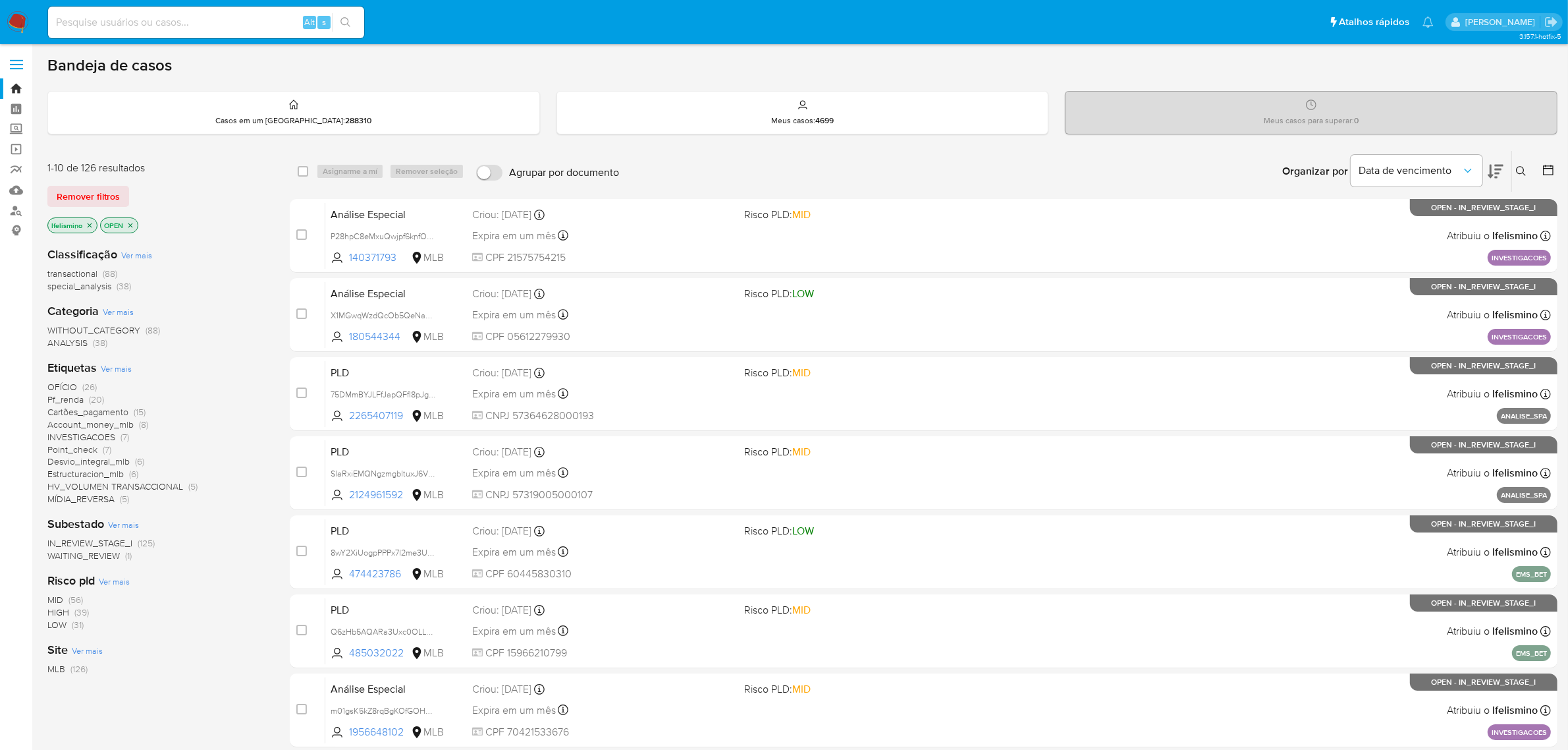
click at [76, 481] on span "HV_VOLUMEN TRANSACCIONAL" at bounding box center [115, 486] width 136 height 13
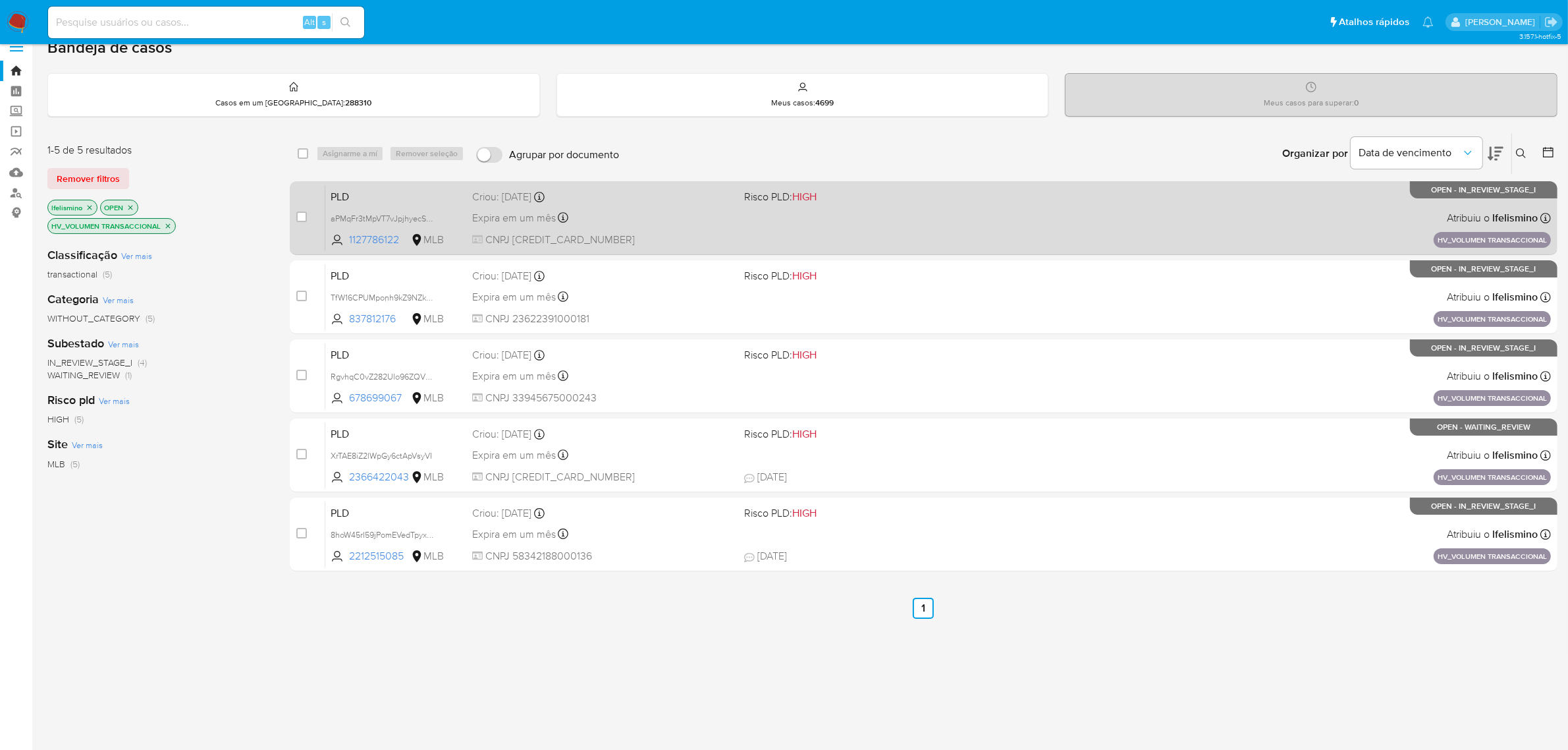
scroll to position [23, 0]
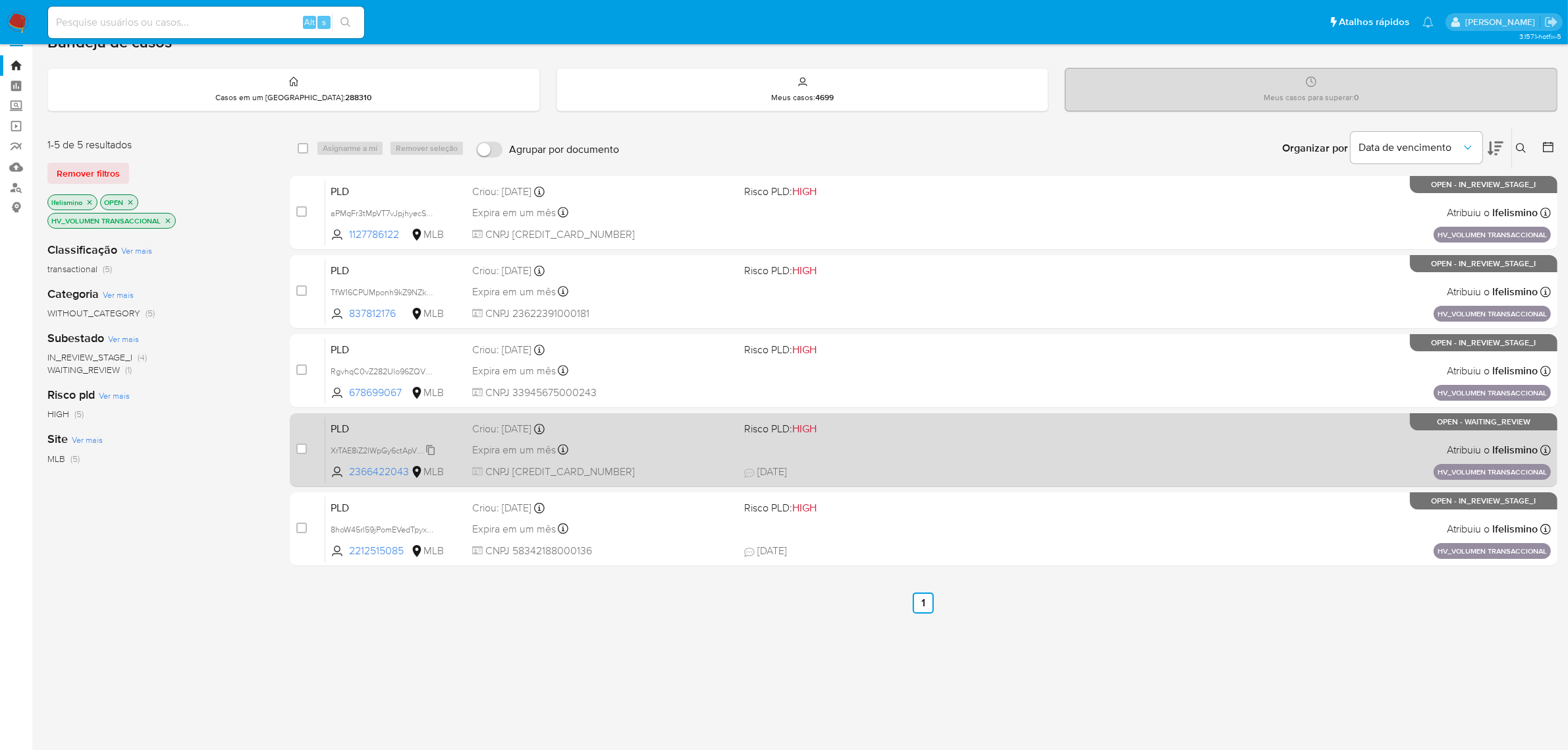
click at [371, 450] on span "XrTAE8iZ2lWpGy6ctApVsyVI" at bounding box center [381, 448] width 101 height 14
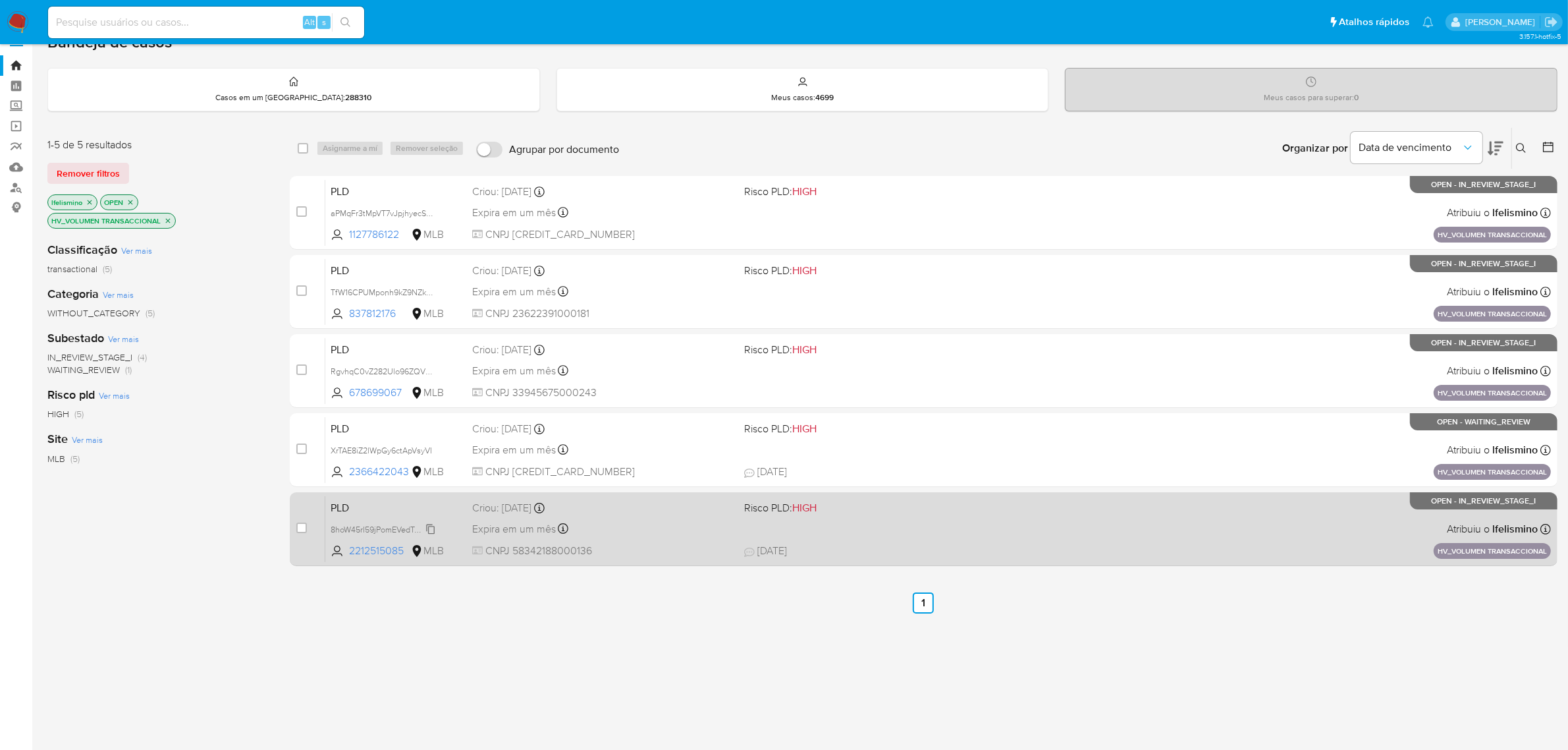
click at [335, 527] on span "8hoW45rI59jPomEVedTpyxWx" at bounding box center [384, 528] width 107 height 14
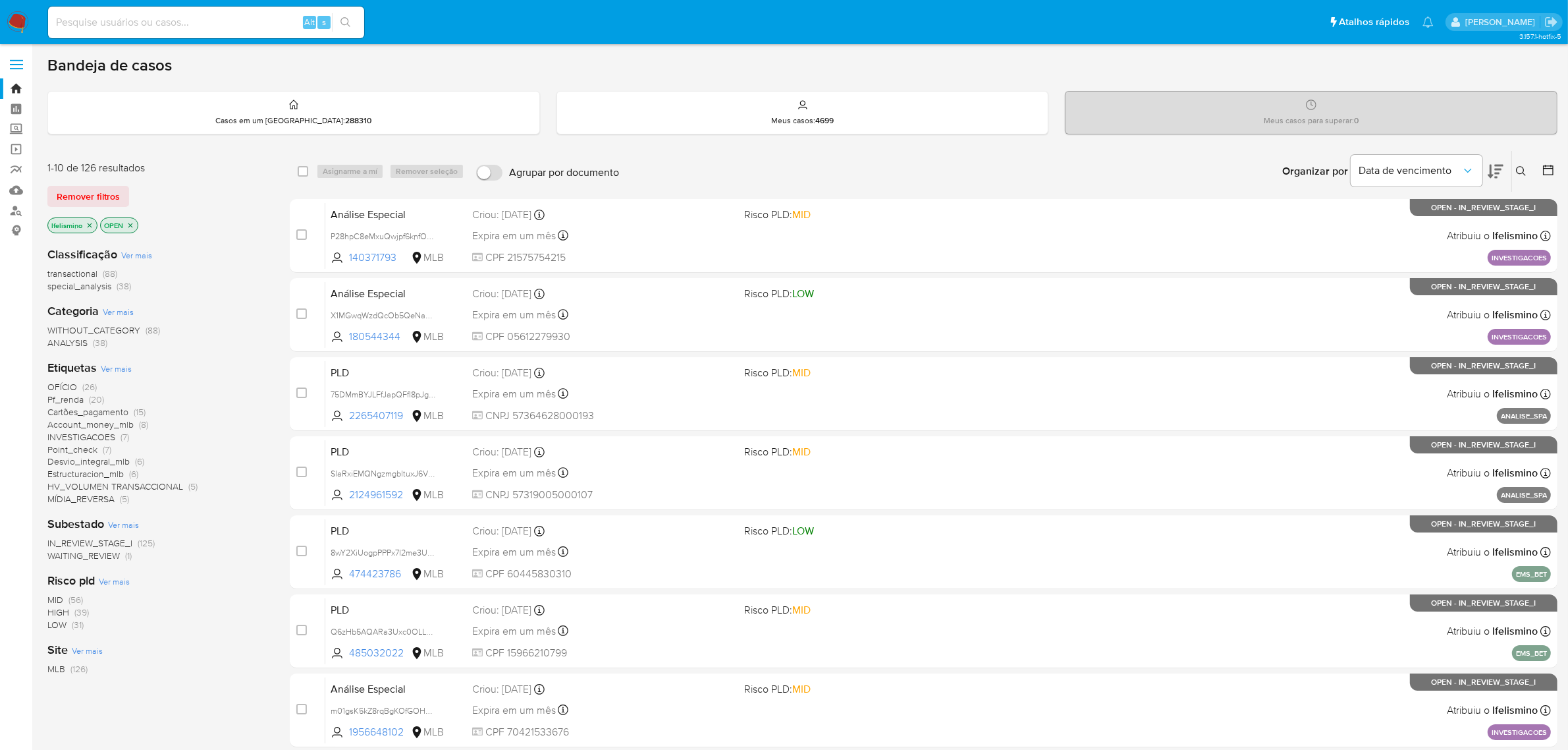
click at [346, 2] on nav "Pausado Ver notificaciones Alt s Atalhos rápidos Presiona las siguientes teclas…" at bounding box center [784, 22] width 1568 height 45
paste input "XrTAE8iZ2lWpGy6ctApVsyVI"
type input "XrTAE8iZ2lWpGy6ctApVsyVI"
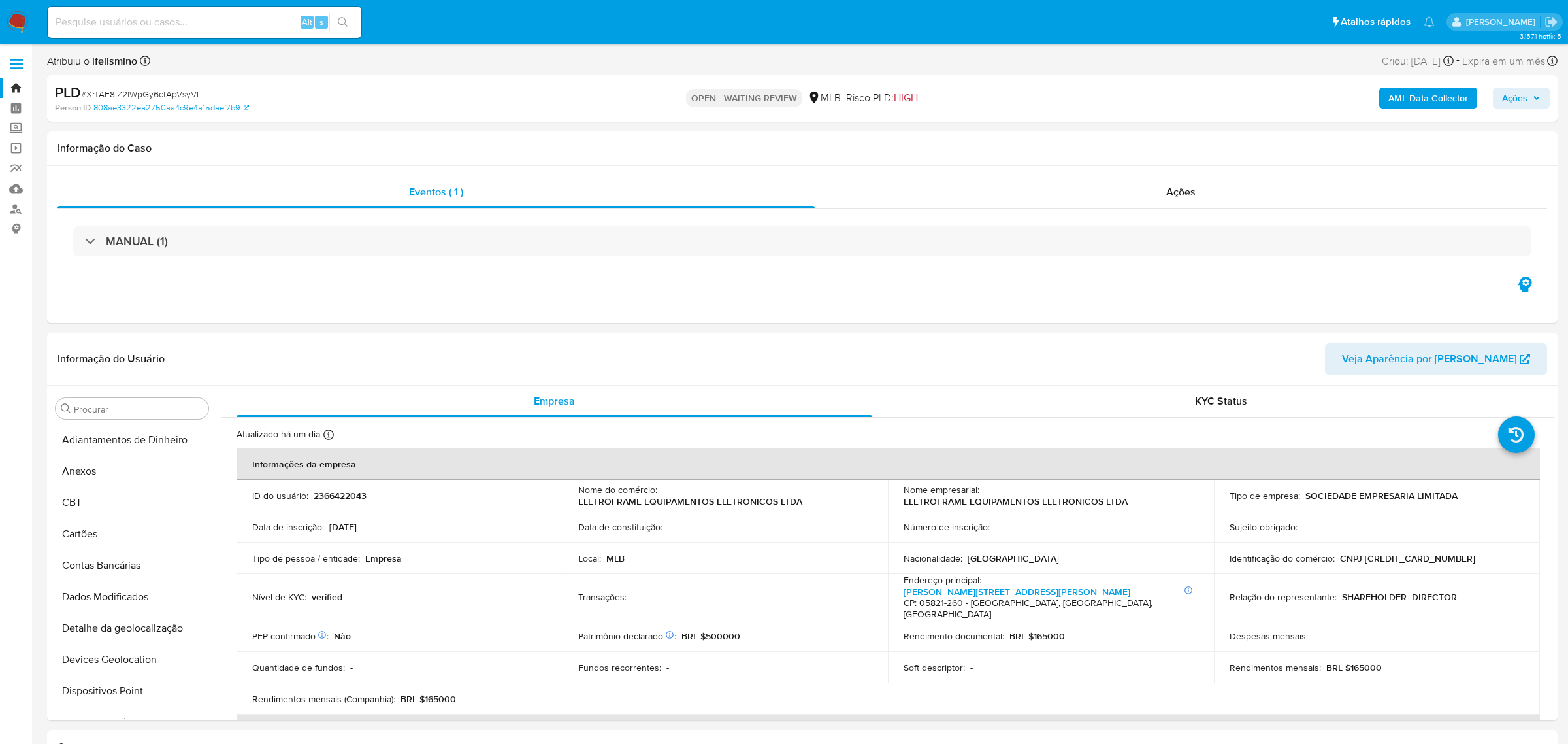
select select "10"
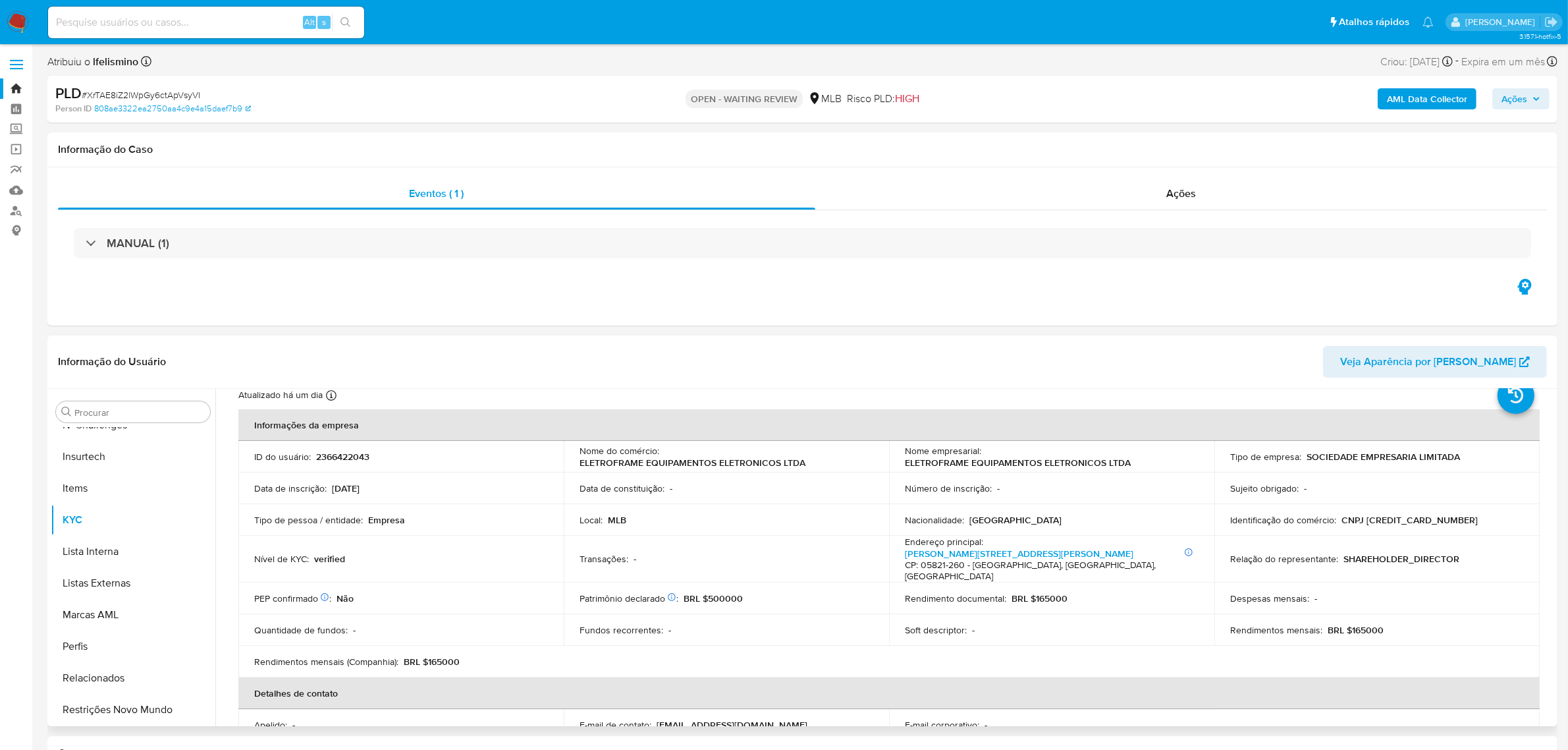
scroll to position [82, 0]
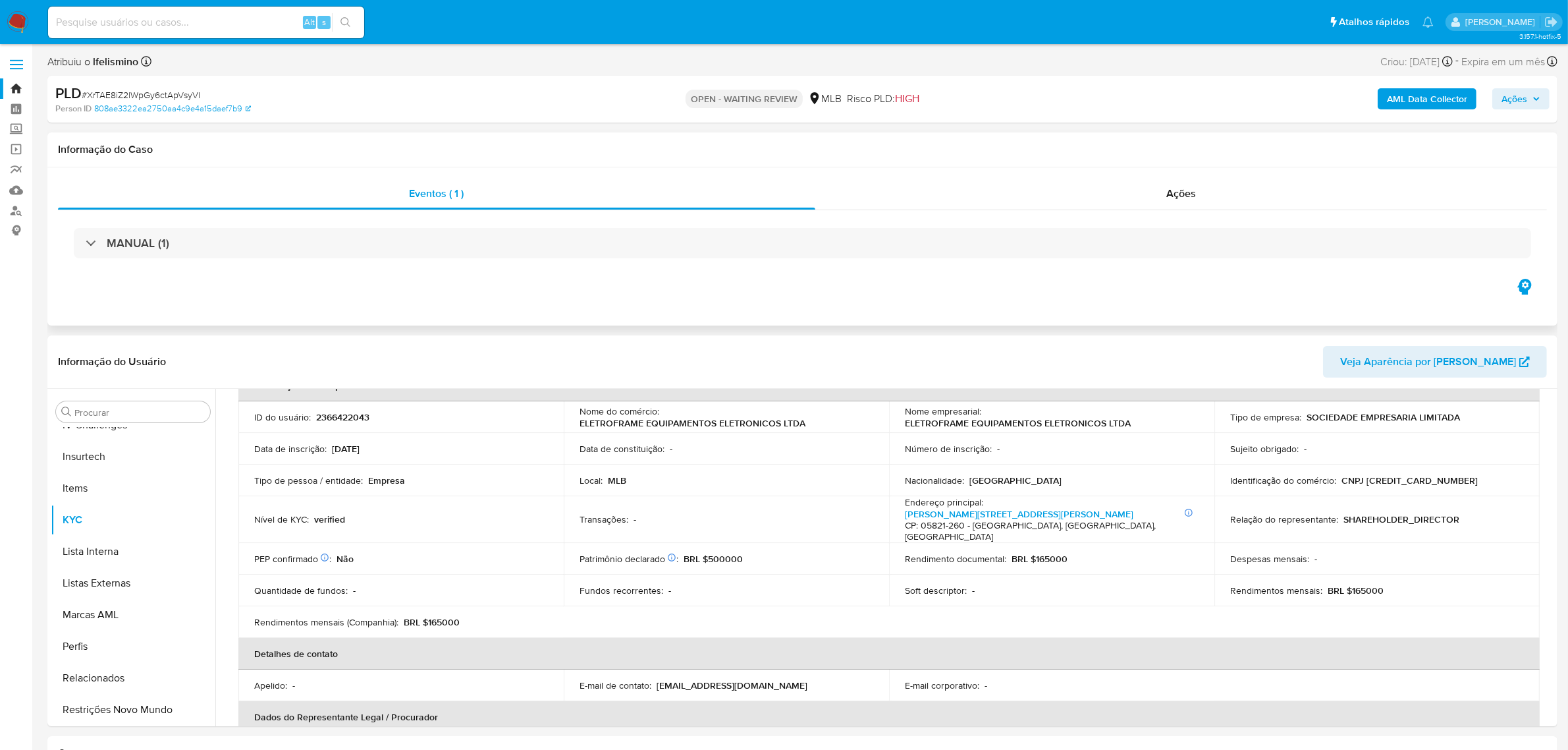
click at [562, 285] on div "Eventos ( 1 ) Ações MANUAL (1)" at bounding box center [802, 246] width 1510 height 158
click at [1376, 480] on p "CNPJ 60134682000157" at bounding box center [1410, 480] width 137 height 12
click at [1377, 480] on p "CNPJ 60134682000157" at bounding box center [1410, 480] width 137 height 12
copy p "60134682000157"
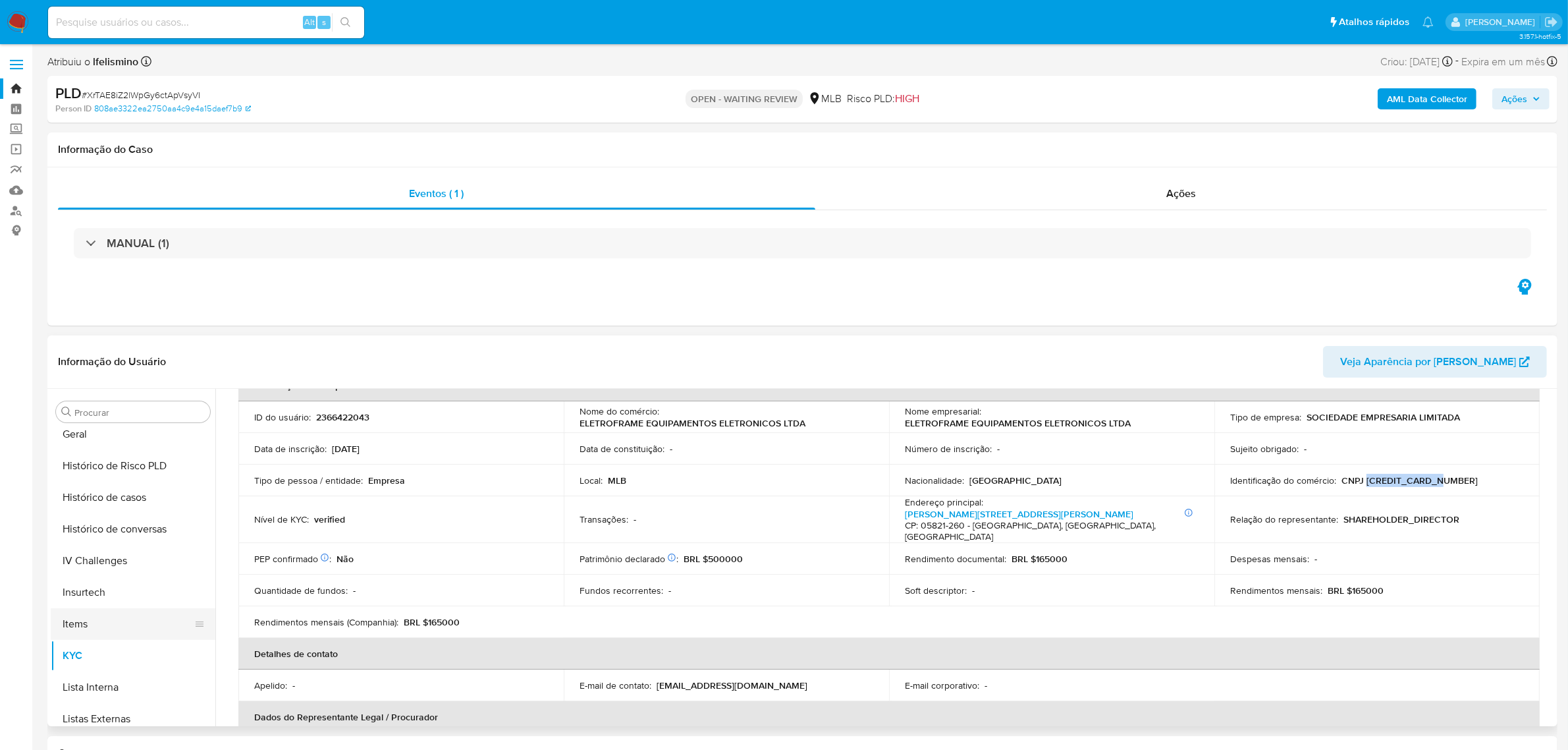
scroll to position [423, 0]
click at [134, 465] on button "Geral" at bounding box center [128, 463] width 155 height 31
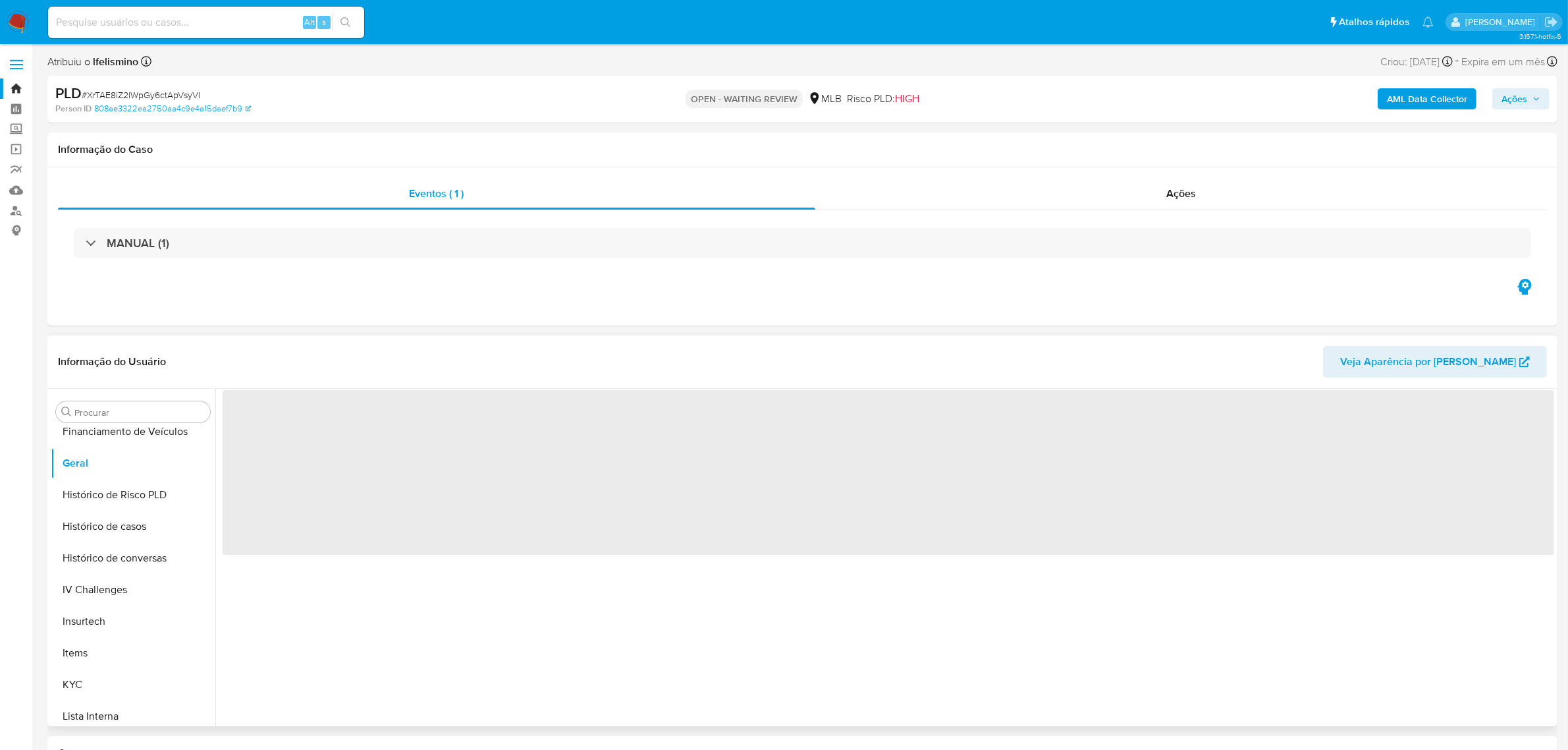
scroll to position [0, 0]
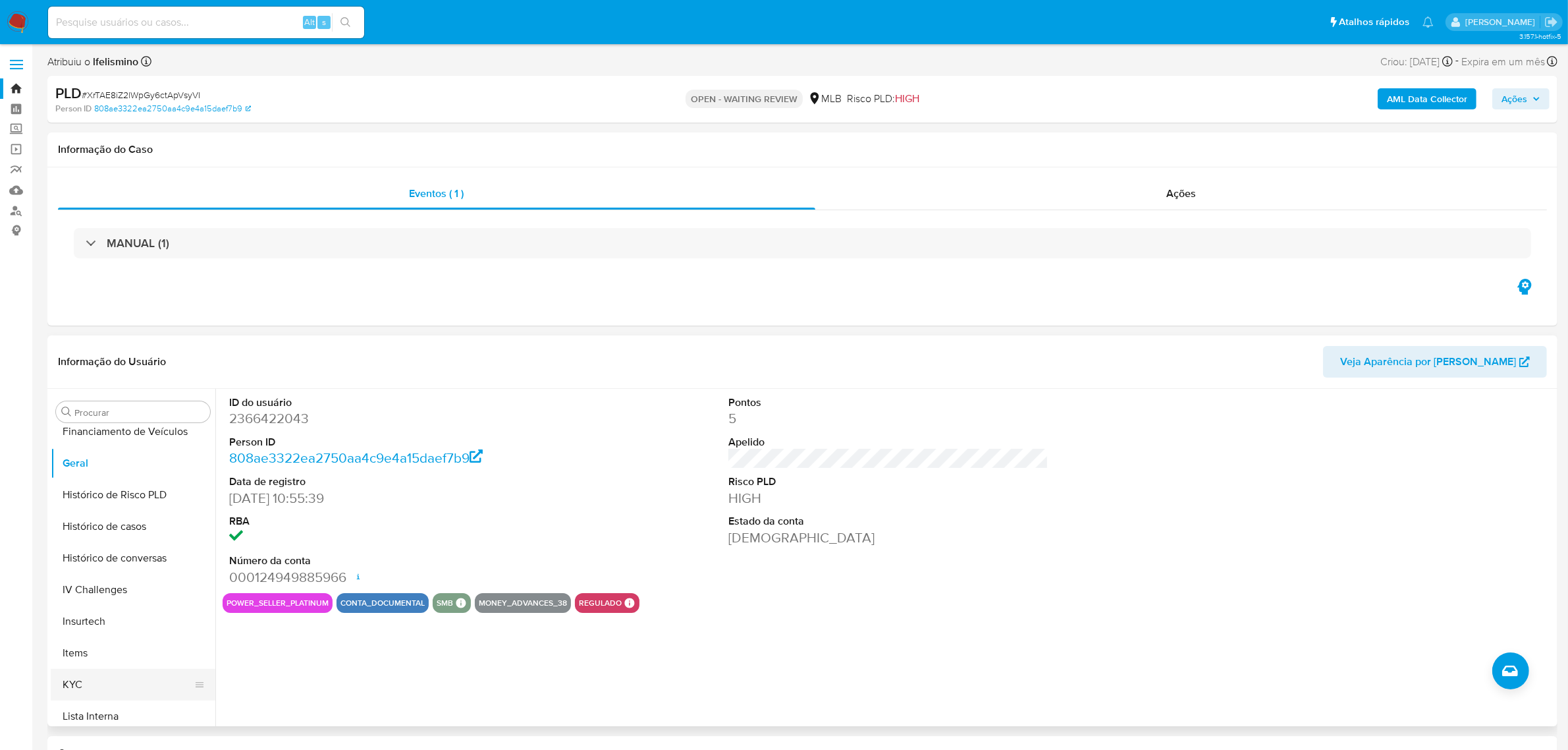
click at [70, 677] on button "KYC" at bounding box center [128, 684] width 155 height 31
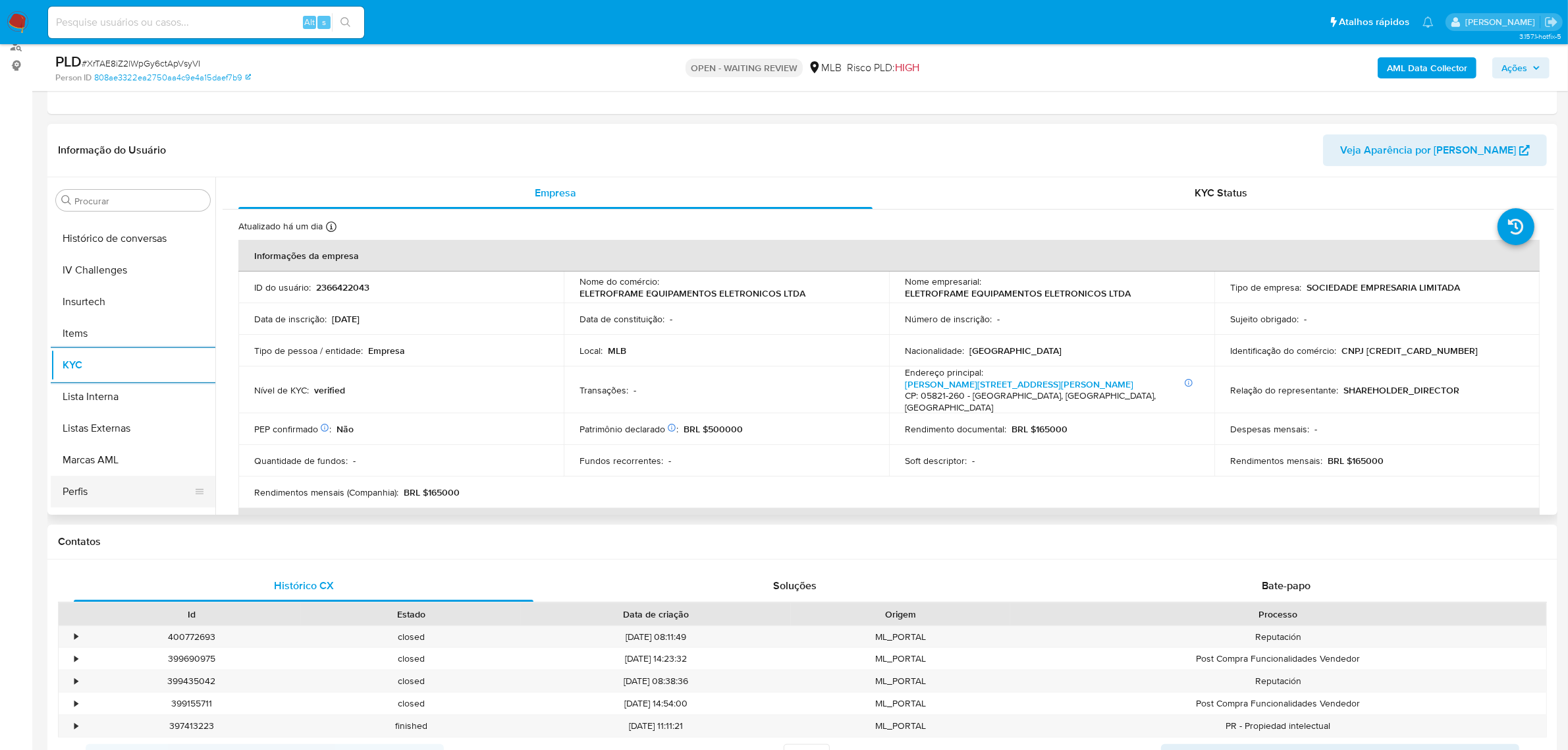
scroll to position [588, 0]
click at [100, 508] on button "Restrições Novo Mundo" at bounding box center [128, 498] width 155 height 31
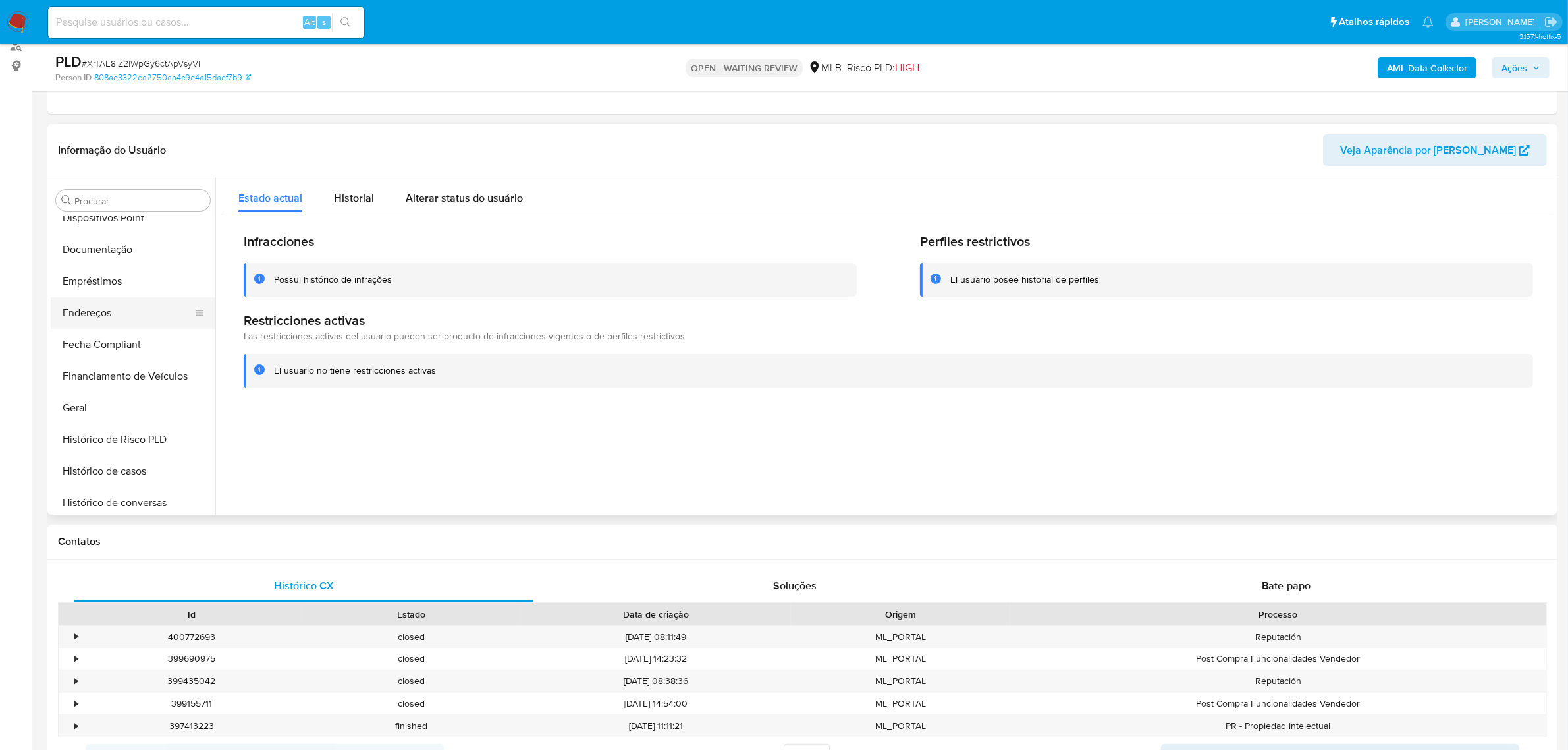
scroll to position [176, 0]
click at [123, 307] on button "Dispositivos Point" at bounding box center [128, 308] width 155 height 31
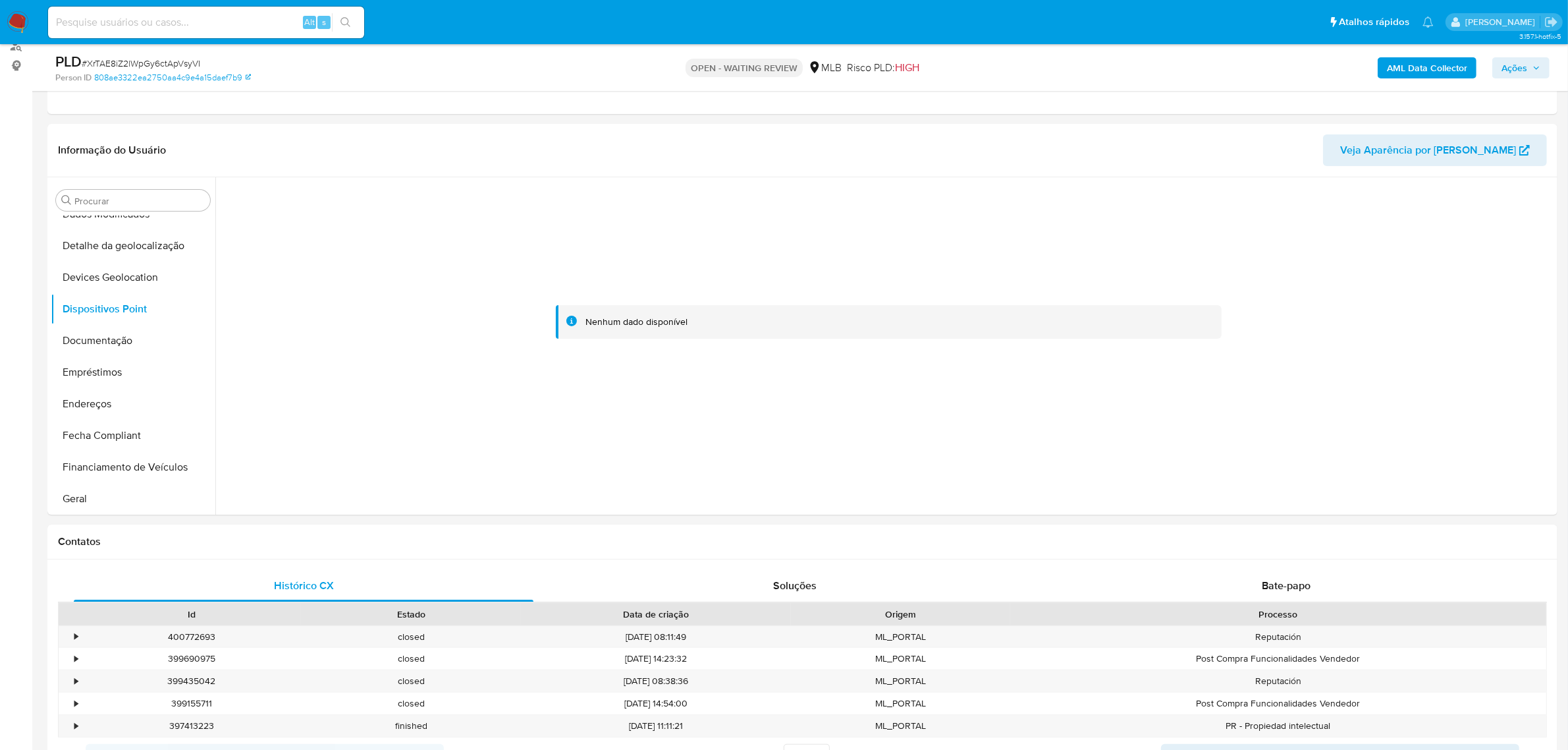
click at [102, 338] on button "Documentação" at bounding box center [134, 340] width 165 height 31
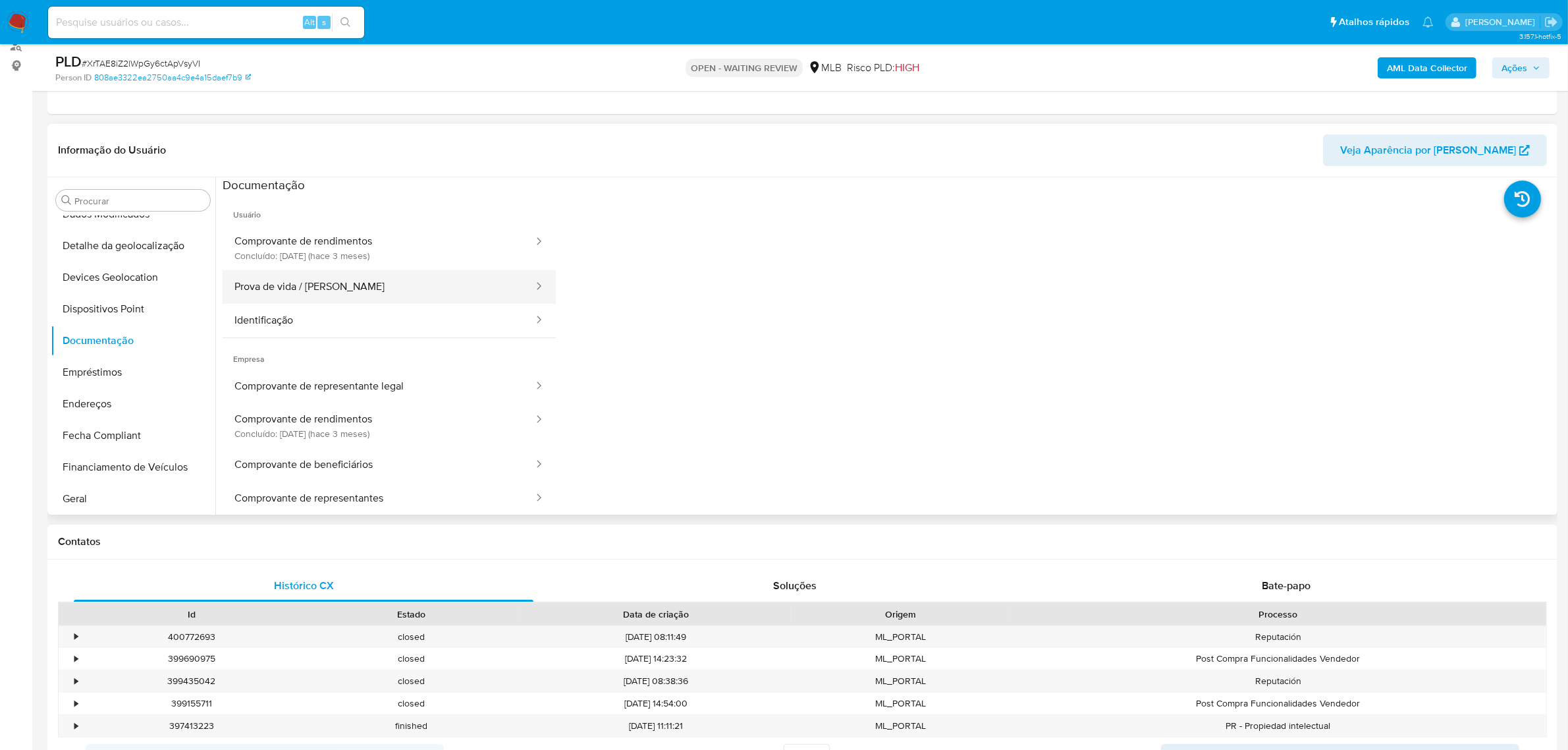
click at [320, 284] on button "Prova de vida / Selfie" at bounding box center [378, 286] width 312 height 33
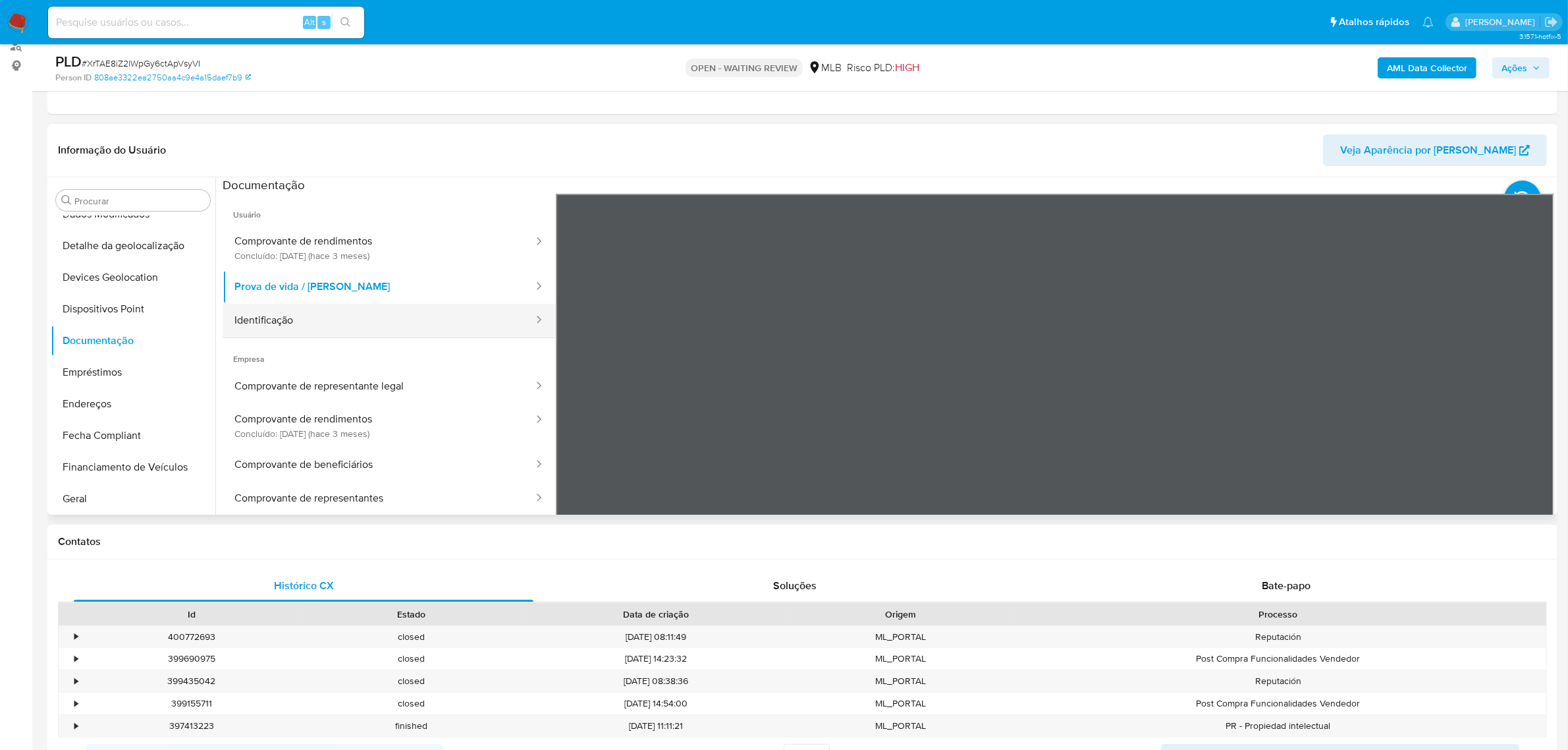
click at [307, 314] on button "Identificação" at bounding box center [378, 320] width 312 height 33
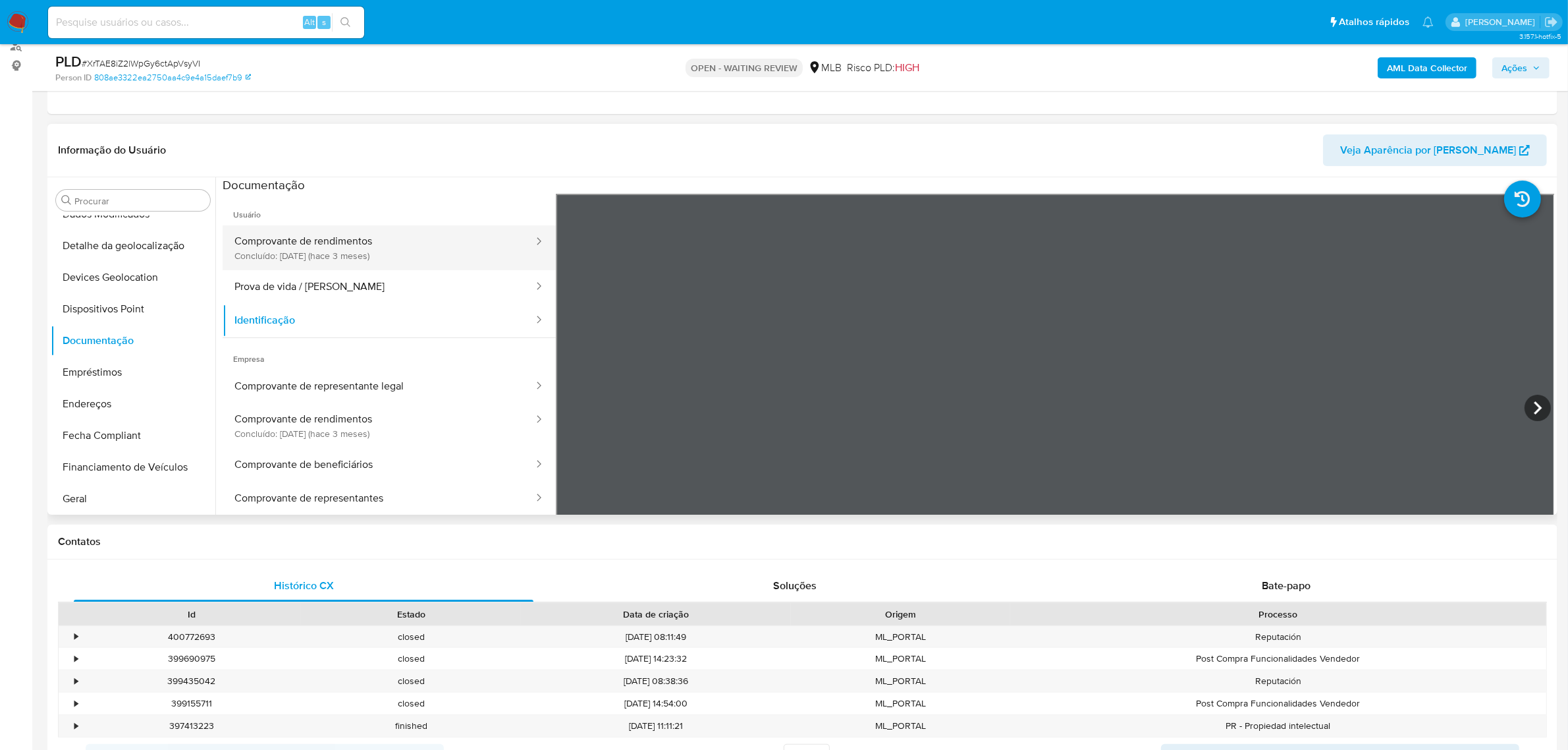
click at [307, 238] on button "Comprovante de rendimentos Concluído: 10/06/2025 (hace 3 meses)" at bounding box center [378, 247] width 312 height 45
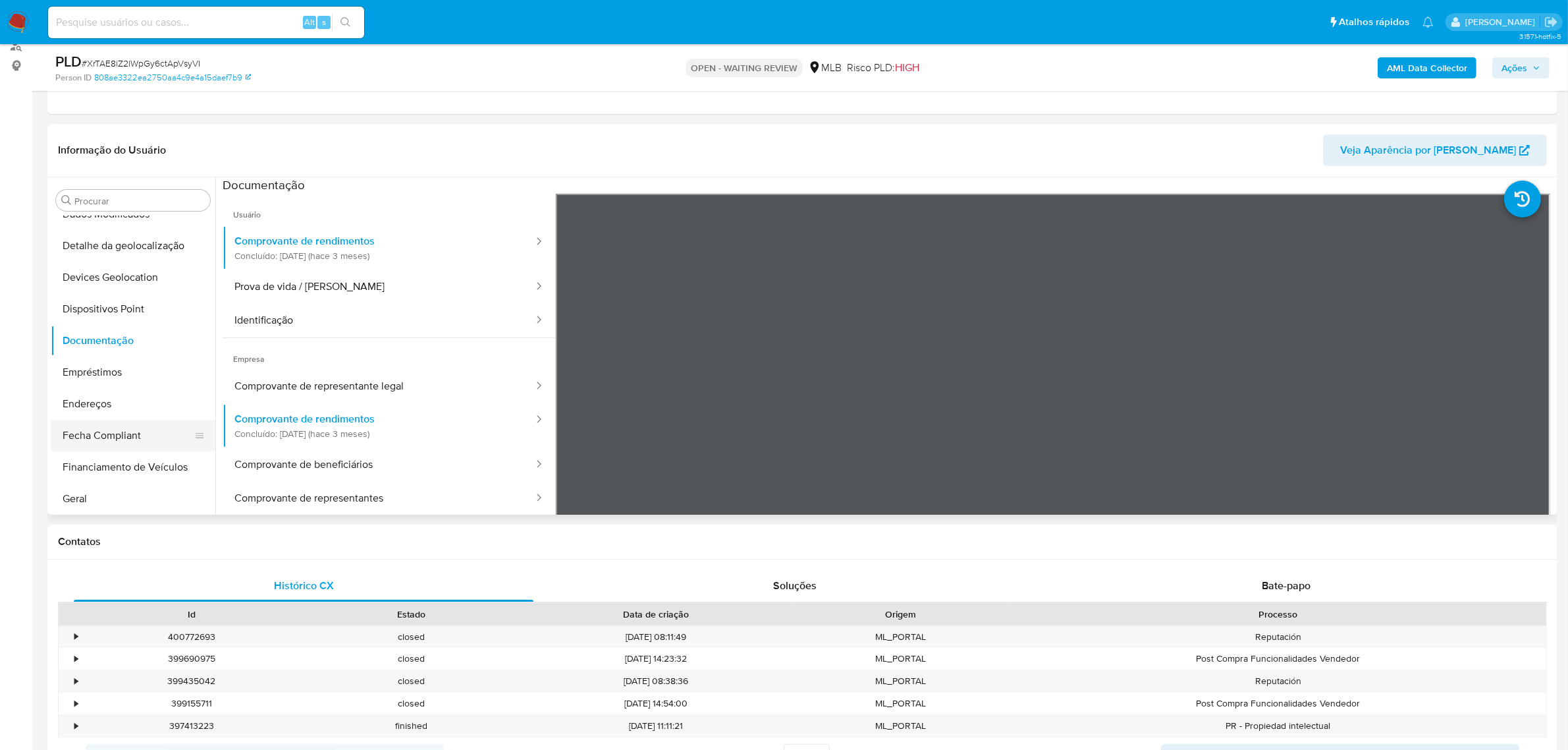
click at [135, 424] on button "Fecha Compliant" at bounding box center [128, 435] width 155 height 31
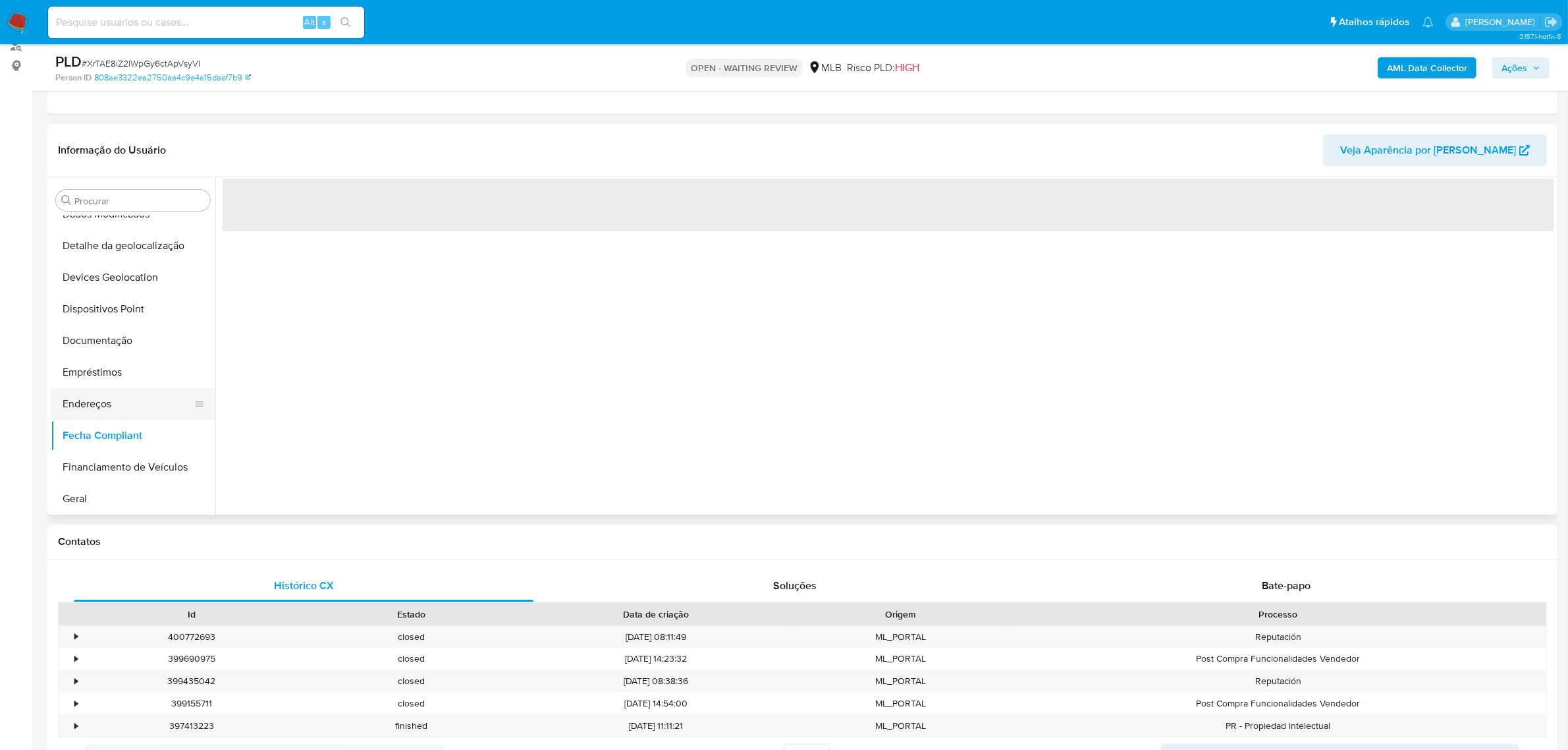
click at [122, 396] on button "Endereços" at bounding box center [128, 403] width 155 height 31
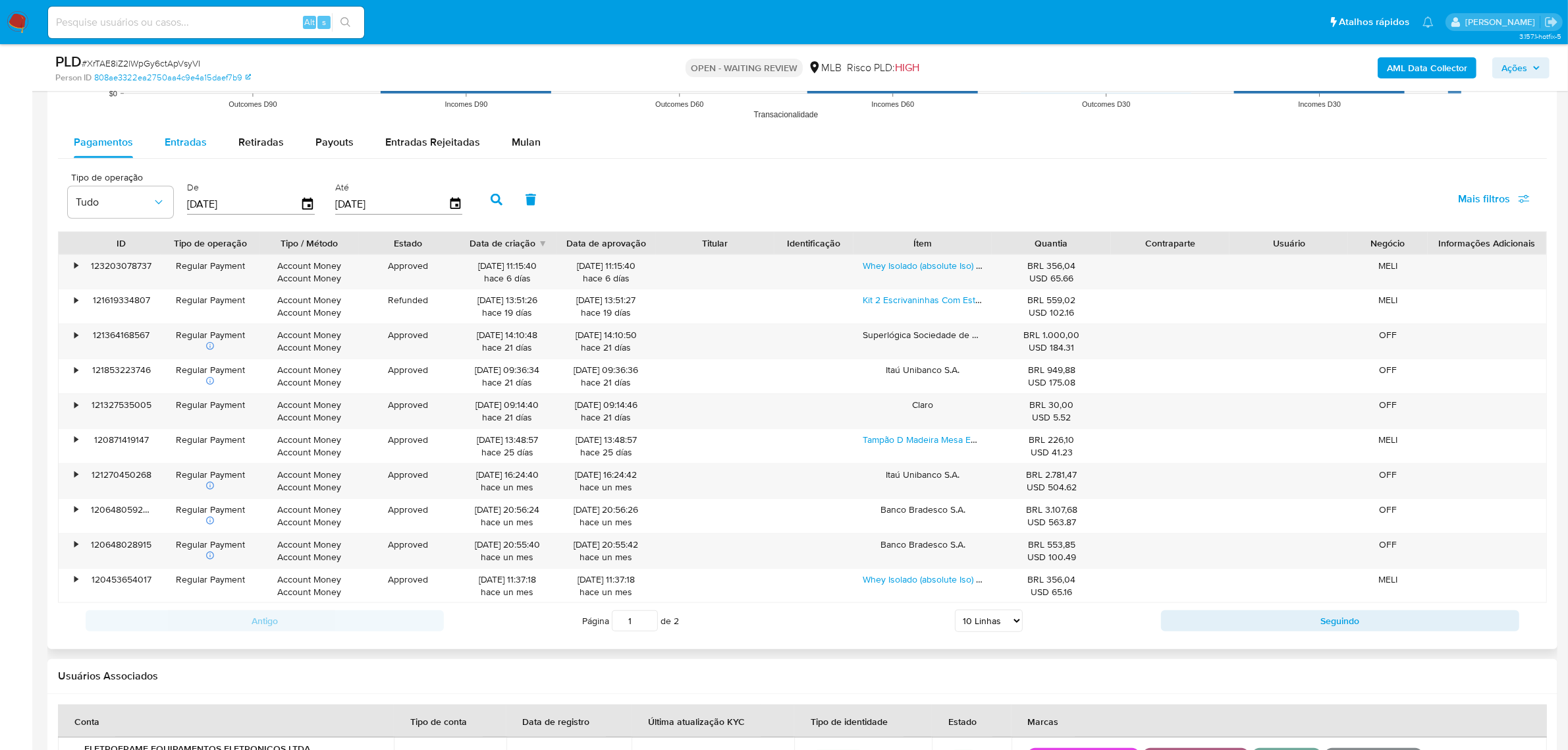
click at [202, 139] on span "Entradas" at bounding box center [186, 142] width 42 height 15
select select "10"
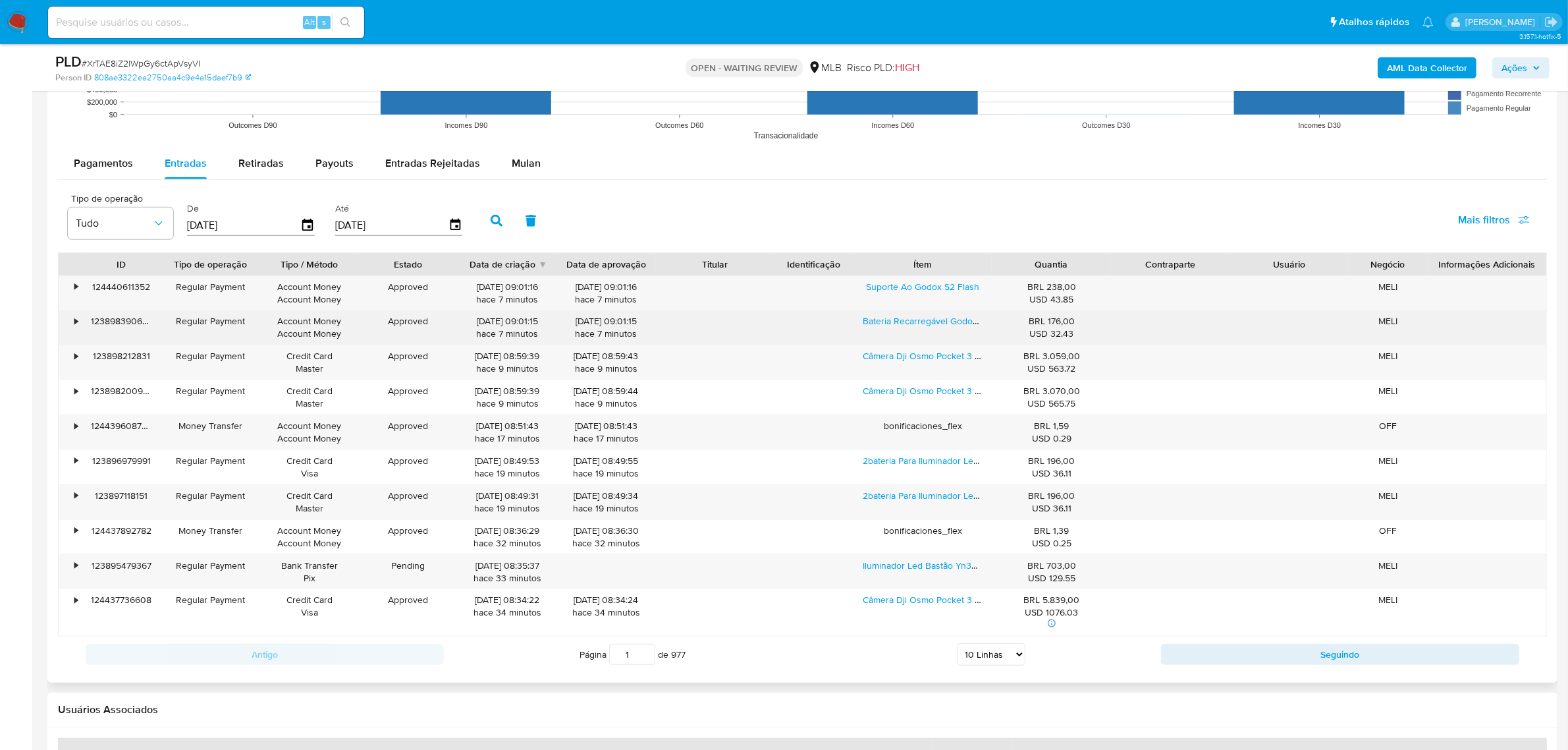
scroll to position [1400, 0]
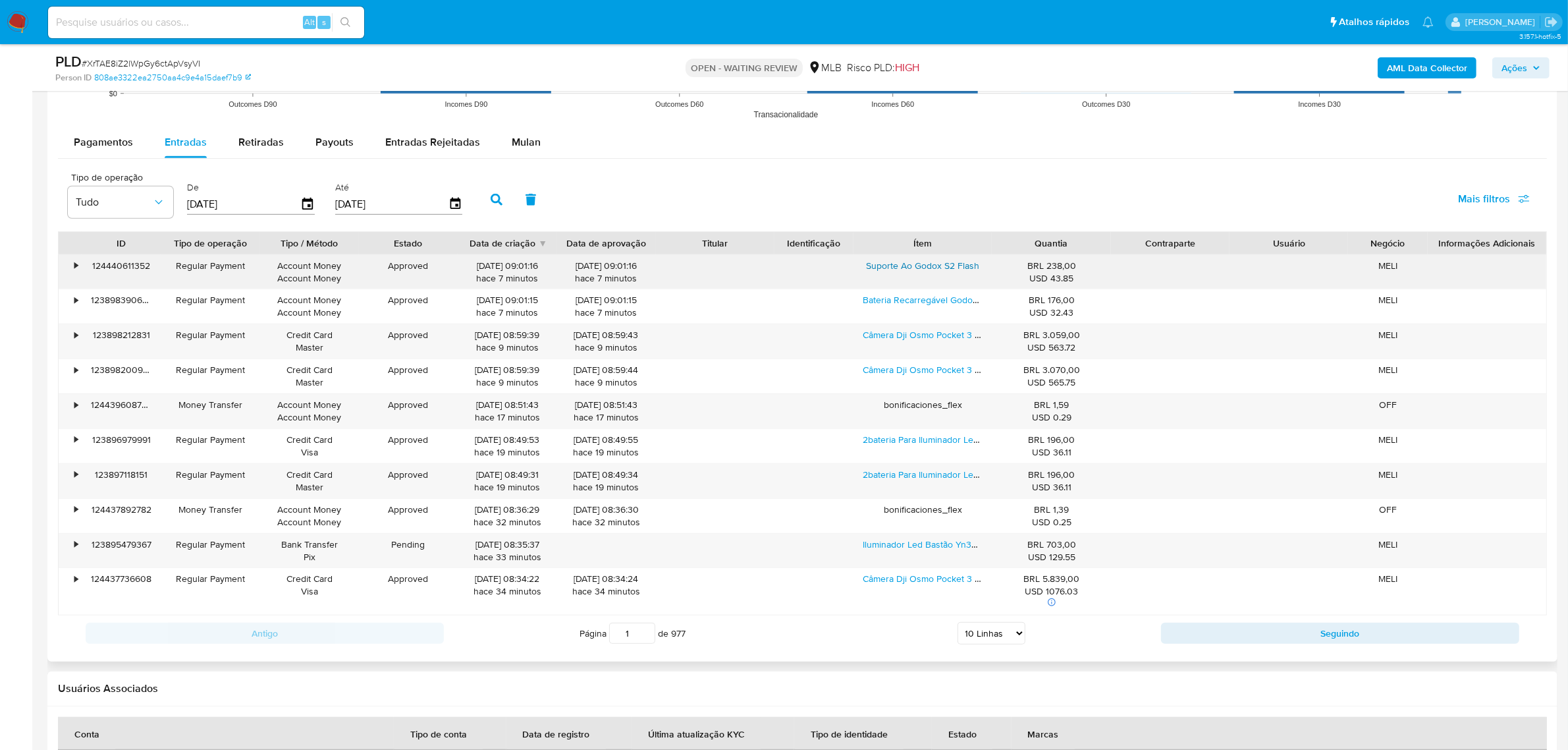
click at [933, 271] on link "Suporte Ao Godox S2 Flash" at bounding box center [923, 265] width 114 height 13
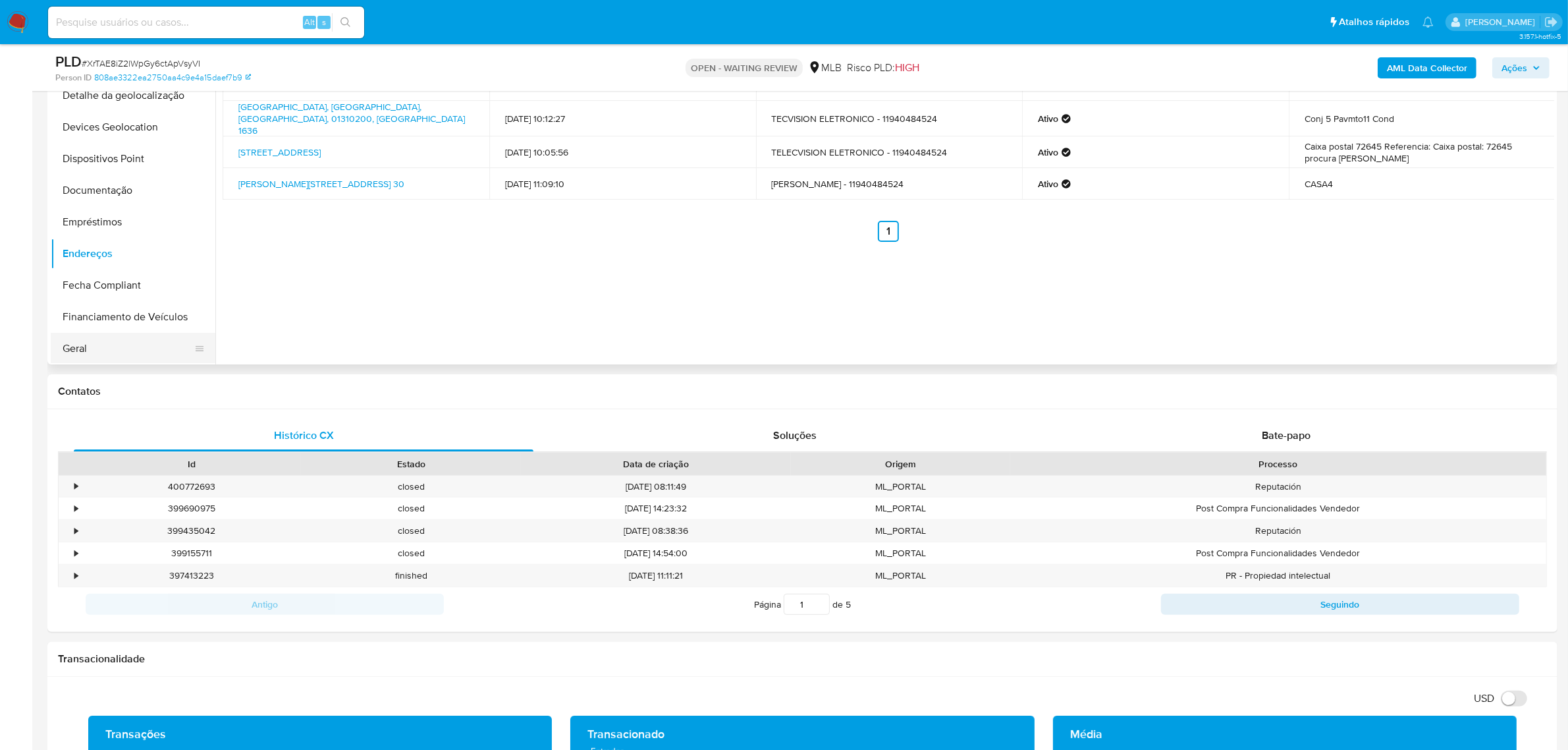
scroll to position [165, 0]
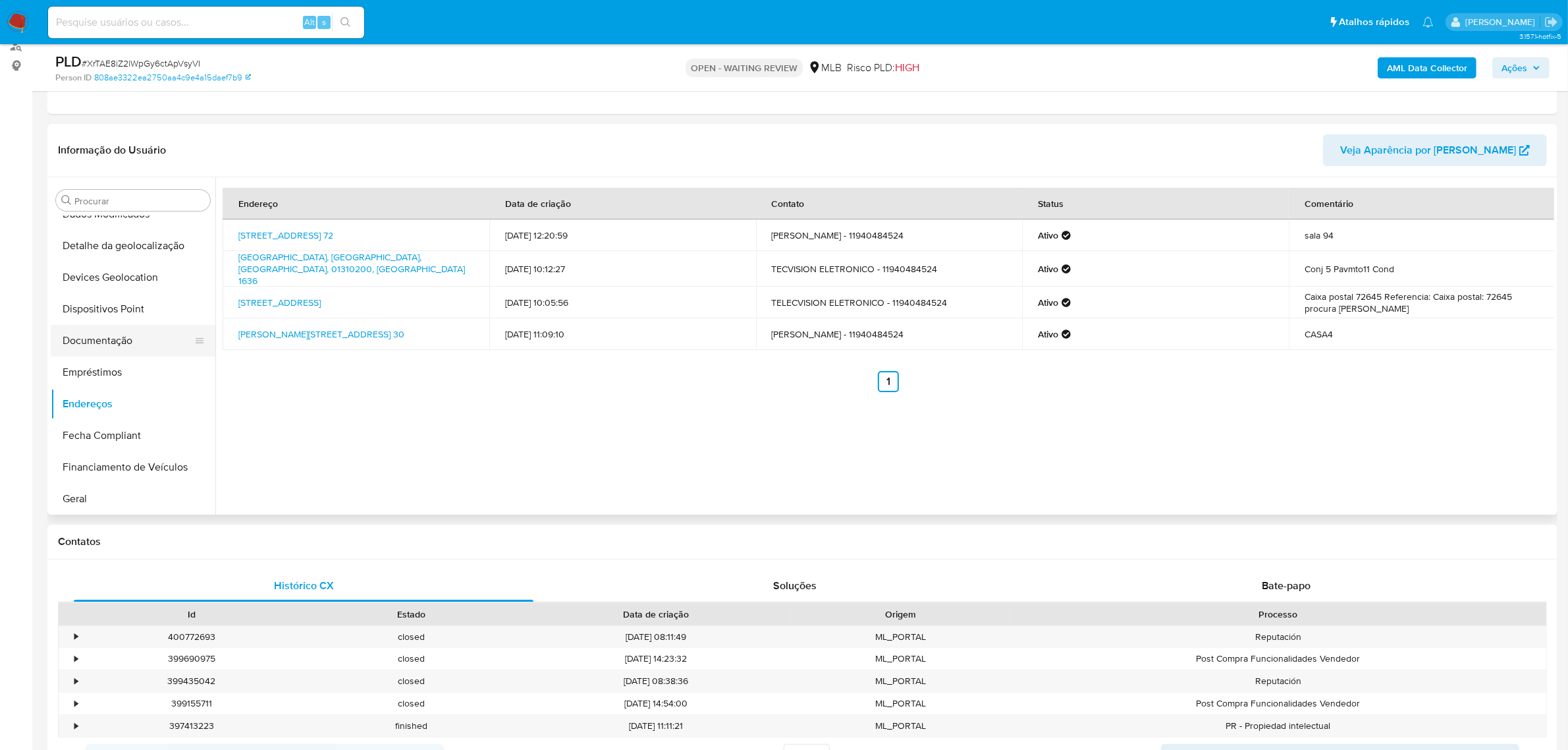
click at [160, 334] on button "Documentação" at bounding box center [128, 340] width 155 height 31
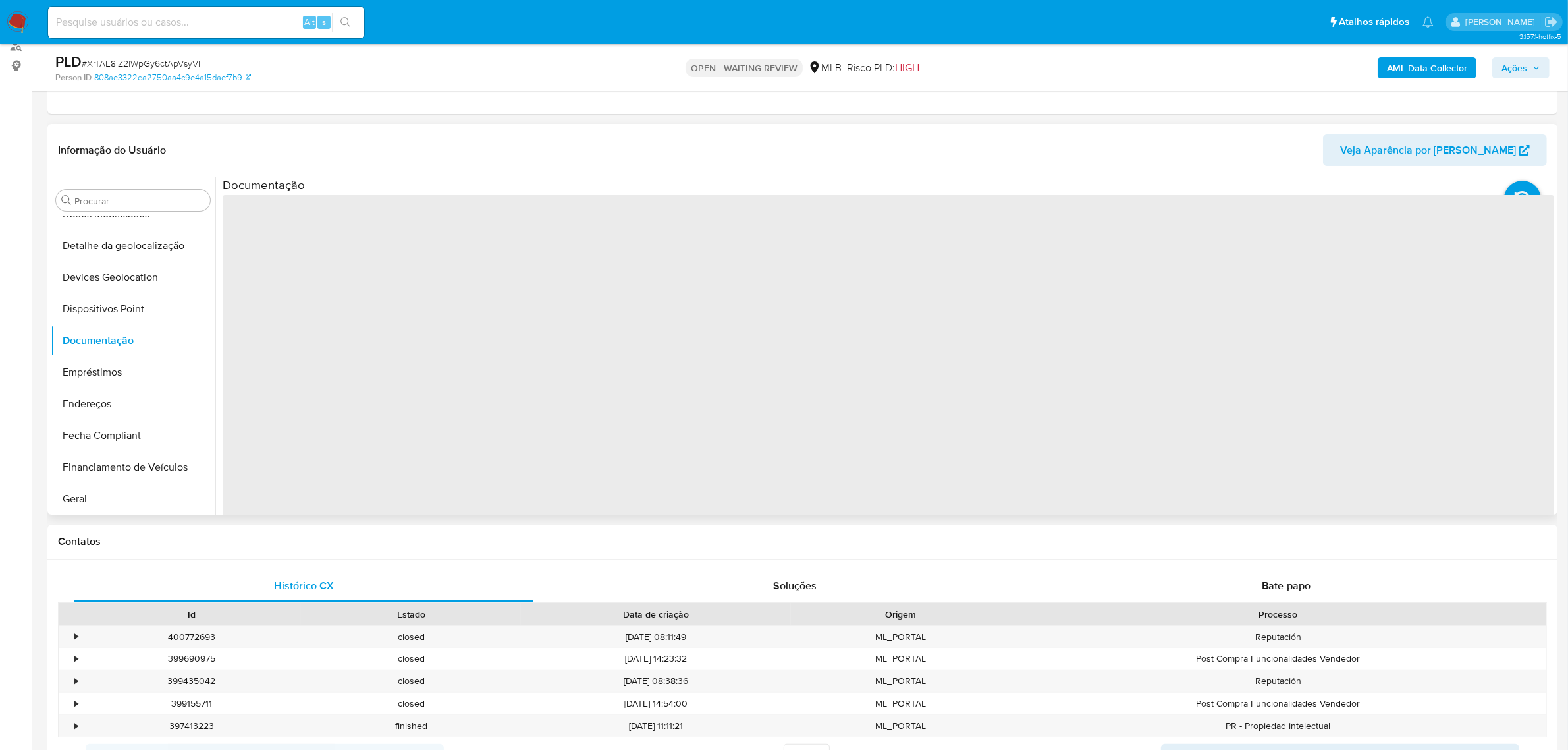
click at [346, 223] on span "‌" at bounding box center [888, 406] width 1332 height 422
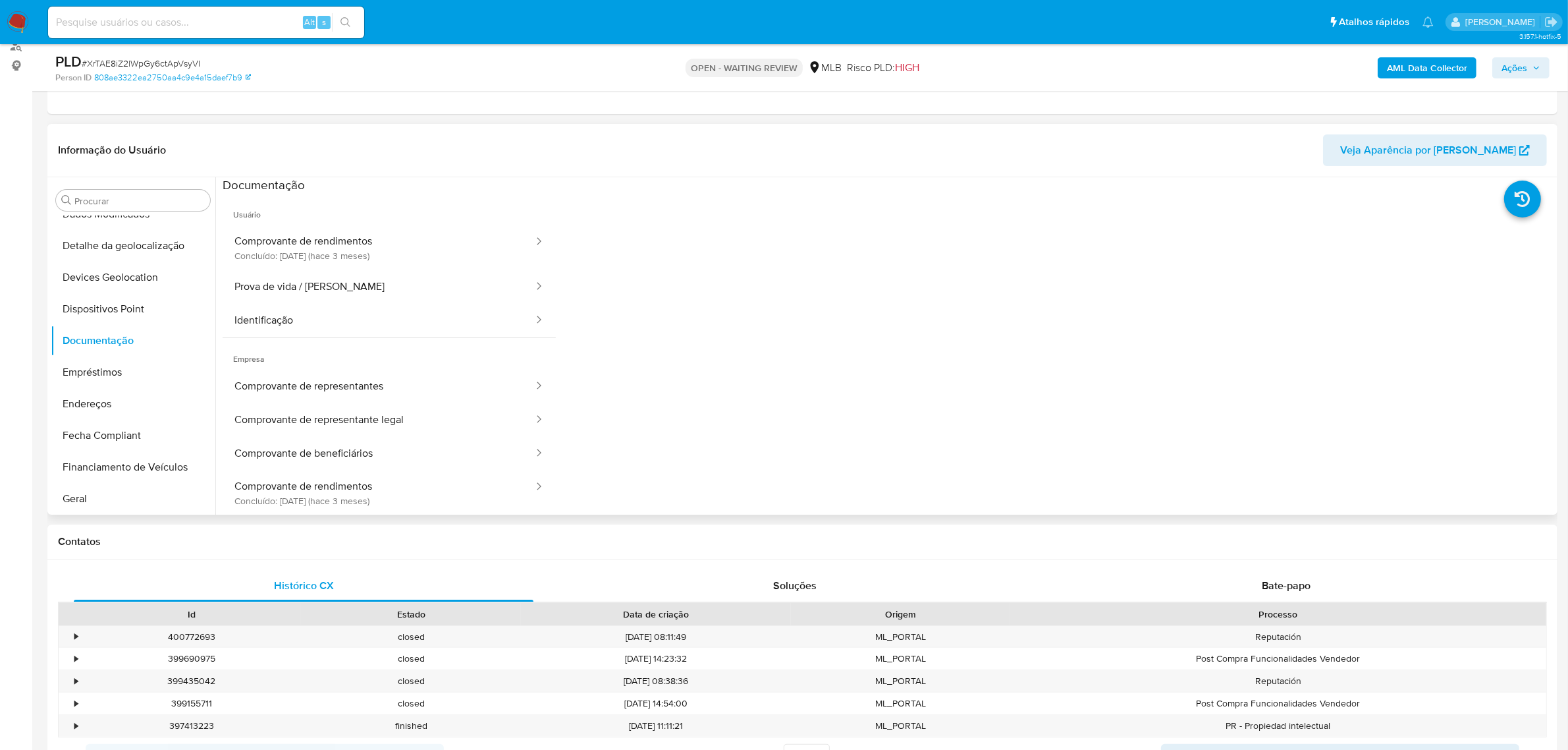
click at [341, 229] on button "Comprovante de rendimentos Concluído: 10/06/2025 (hace 3 meses)" at bounding box center [378, 247] width 312 height 45
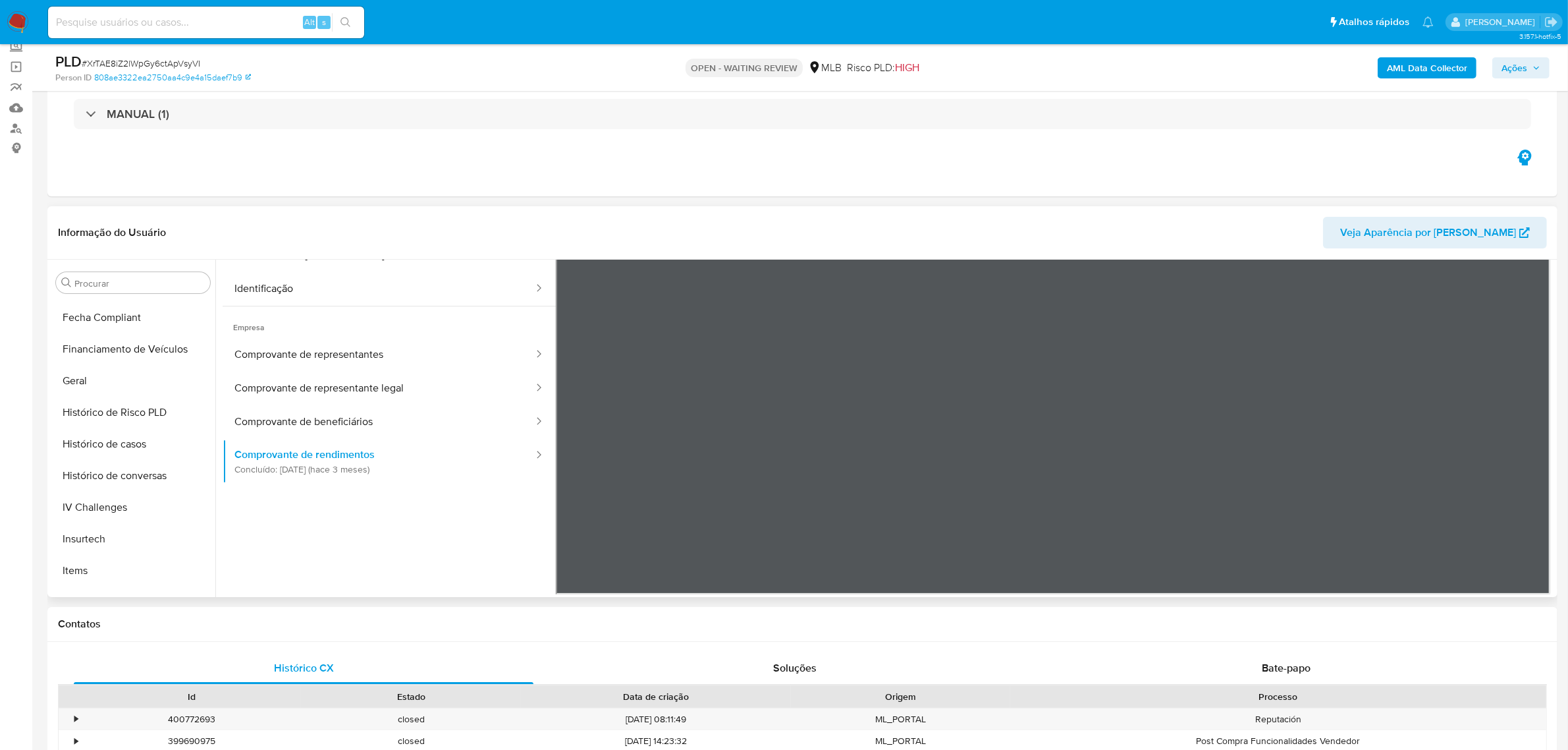
scroll to position [588, 0]
drag, startPoint x: 97, startPoint y: 379, endPoint x: 287, endPoint y: 203, distance: 259.0
click at [96, 379] on button "KYC" at bounding box center [134, 390] width 165 height 31
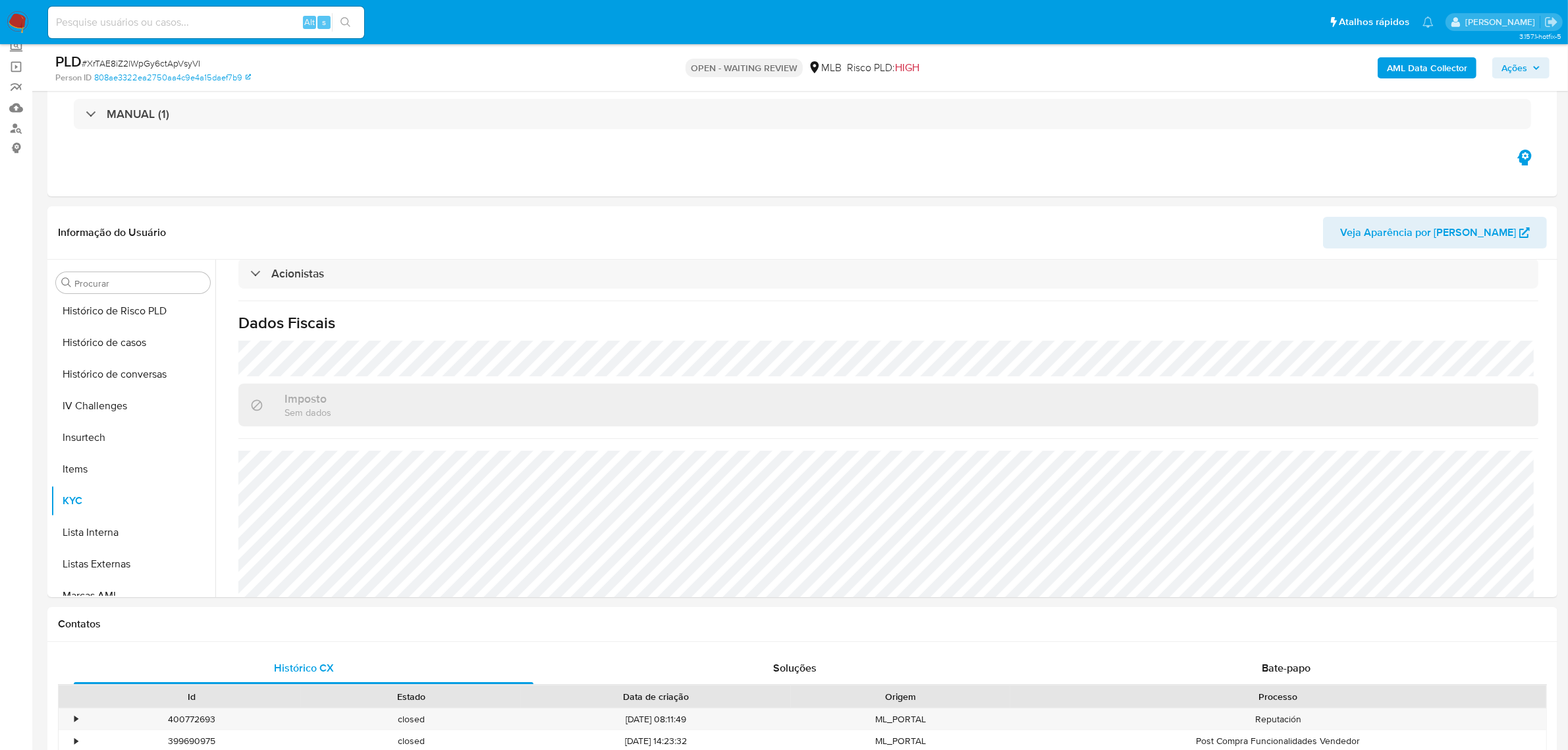
scroll to position [423, 0]
click at [122, 338] on button "Geral" at bounding box center [128, 334] width 155 height 31
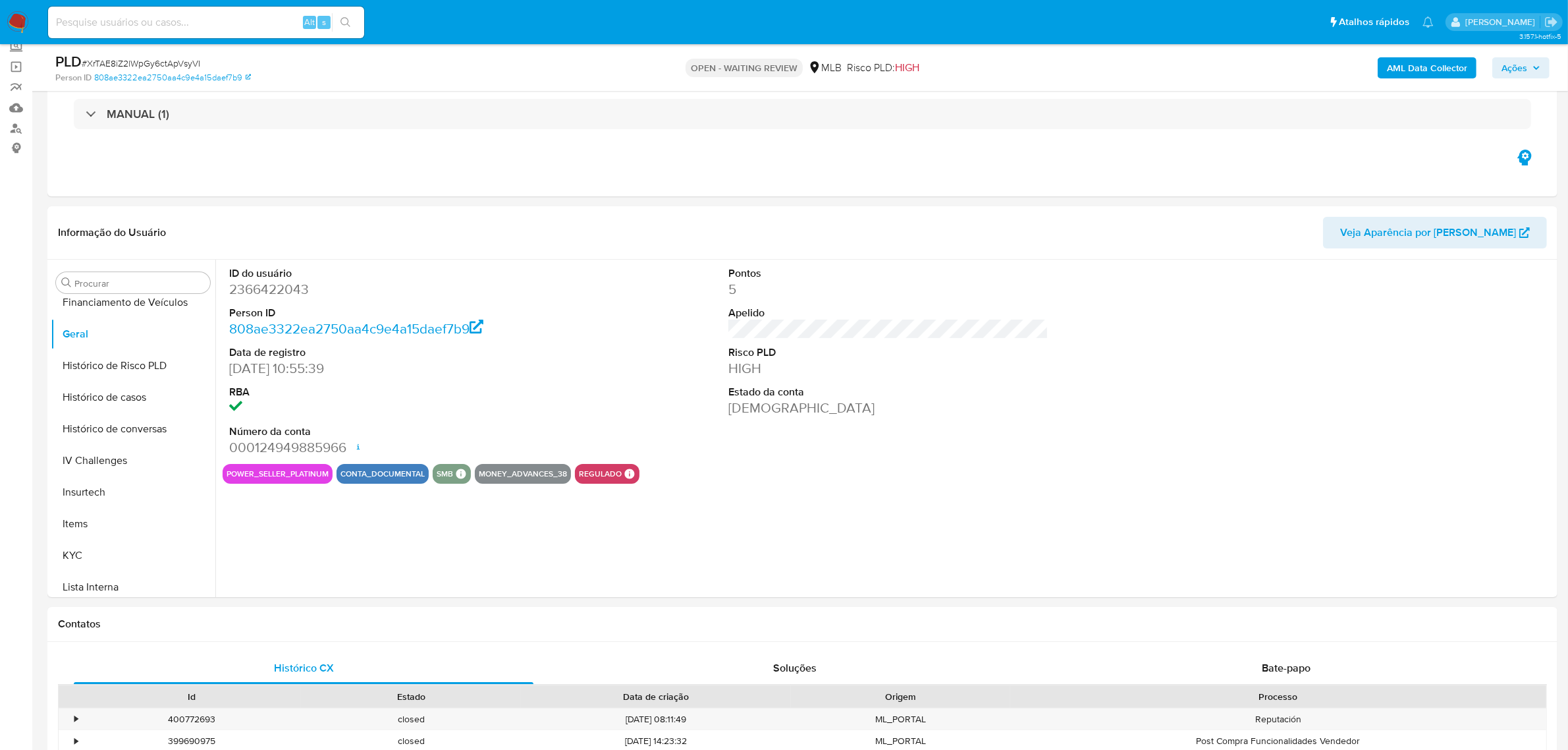
click at [255, 284] on dd "2366422043" at bounding box center [390, 288] width 320 height 18
copy dd "2366422043"
click at [114, 560] on button "KYC" at bounding box center [128, 555] width 155 height 31
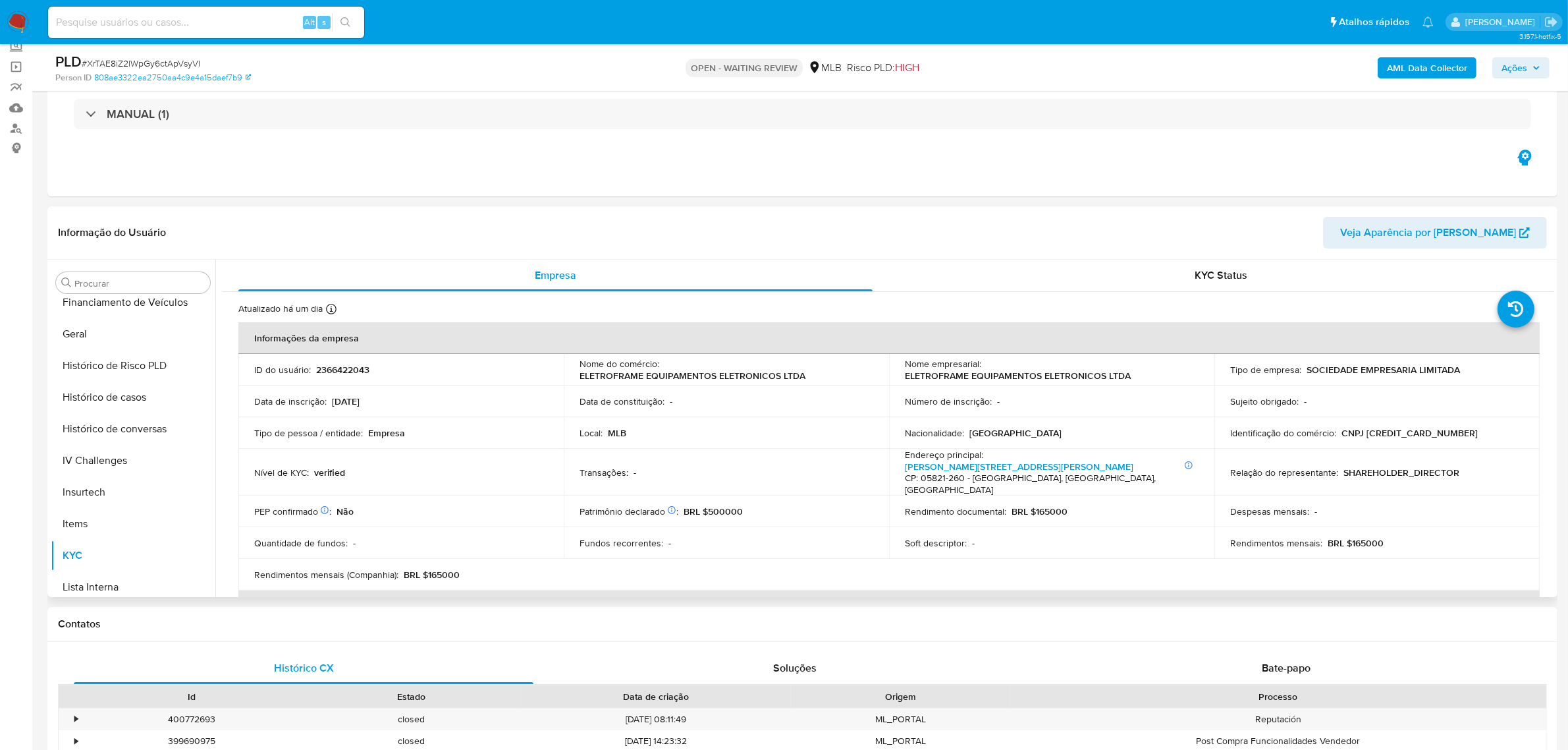
click at [1375, 430] on p "CNPJ 60134682000157" at bounding box center [1410, 432] width 137 height 12
drag, startPoint x: 1375, startPoint y: 430, endPoint x: 1423, endPoint y: 432, distance: 48.0
click at [1423, 432] on p "CNPJ 60134682000157" at bounding box center [1410, 432] width 137 height 12
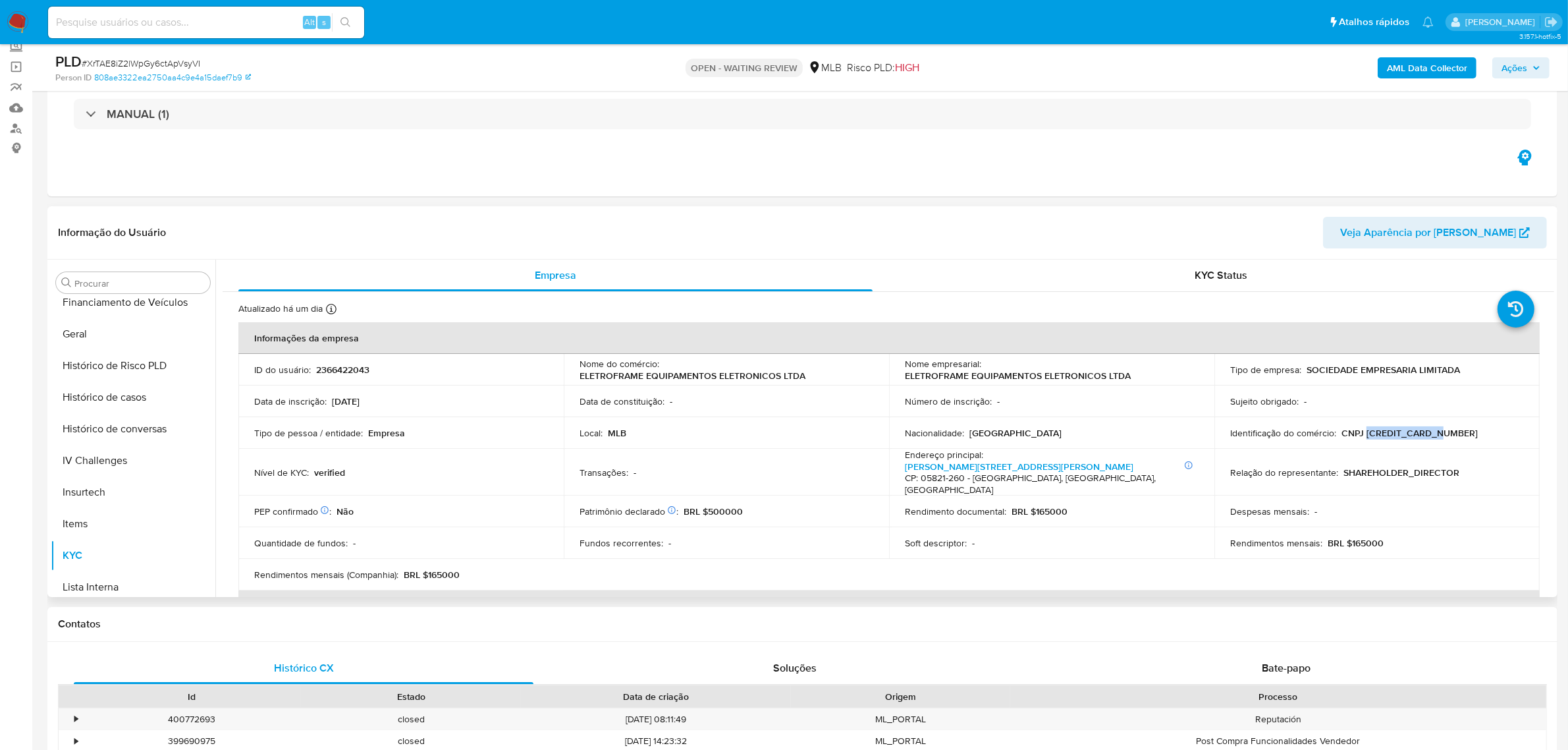
copy p "60134682000157"
paste input "8hoW45rI59jPomEVedTpyxWx"
type input "8hoW45rI59jPomEVedTpyxWx"
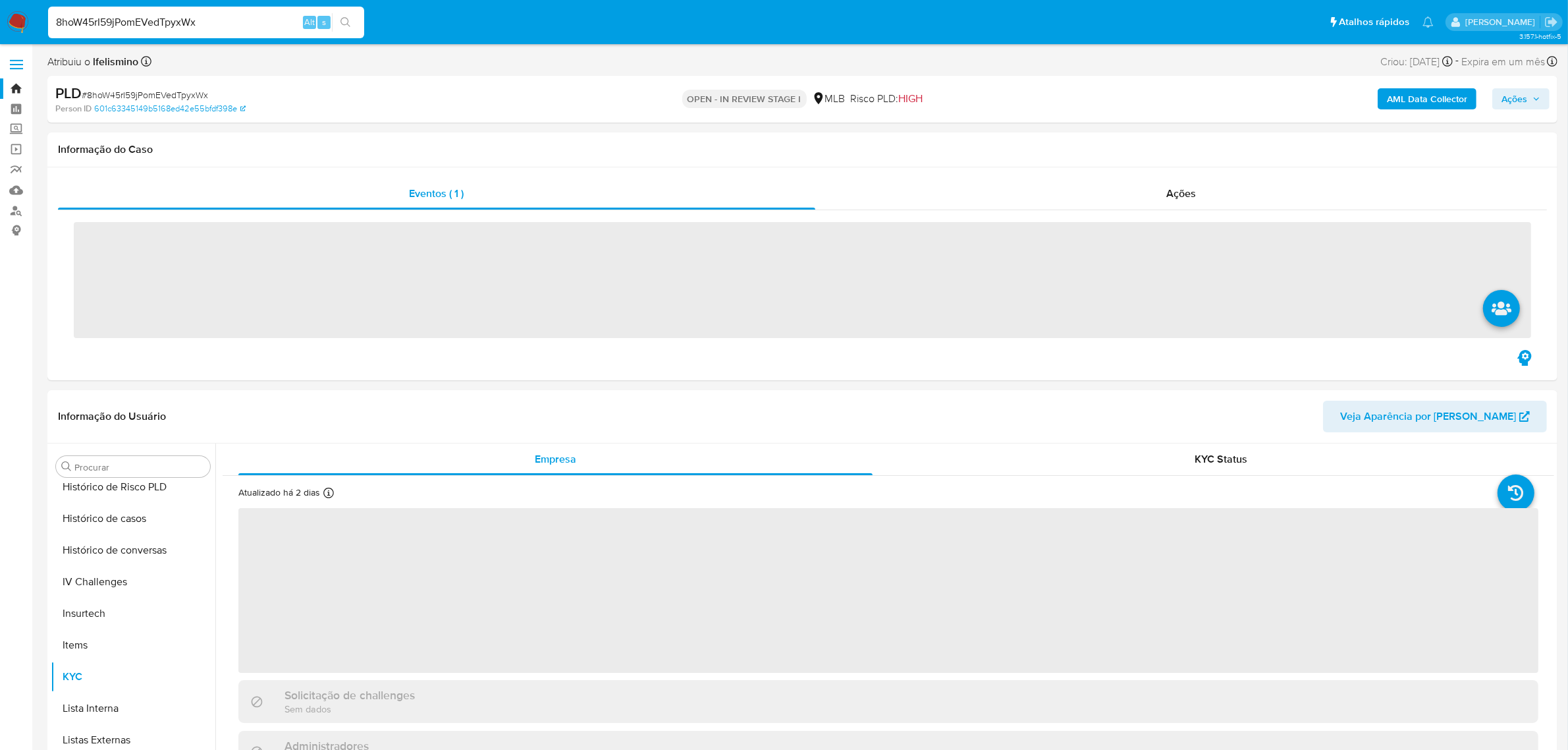
scroll to position [587, 0]
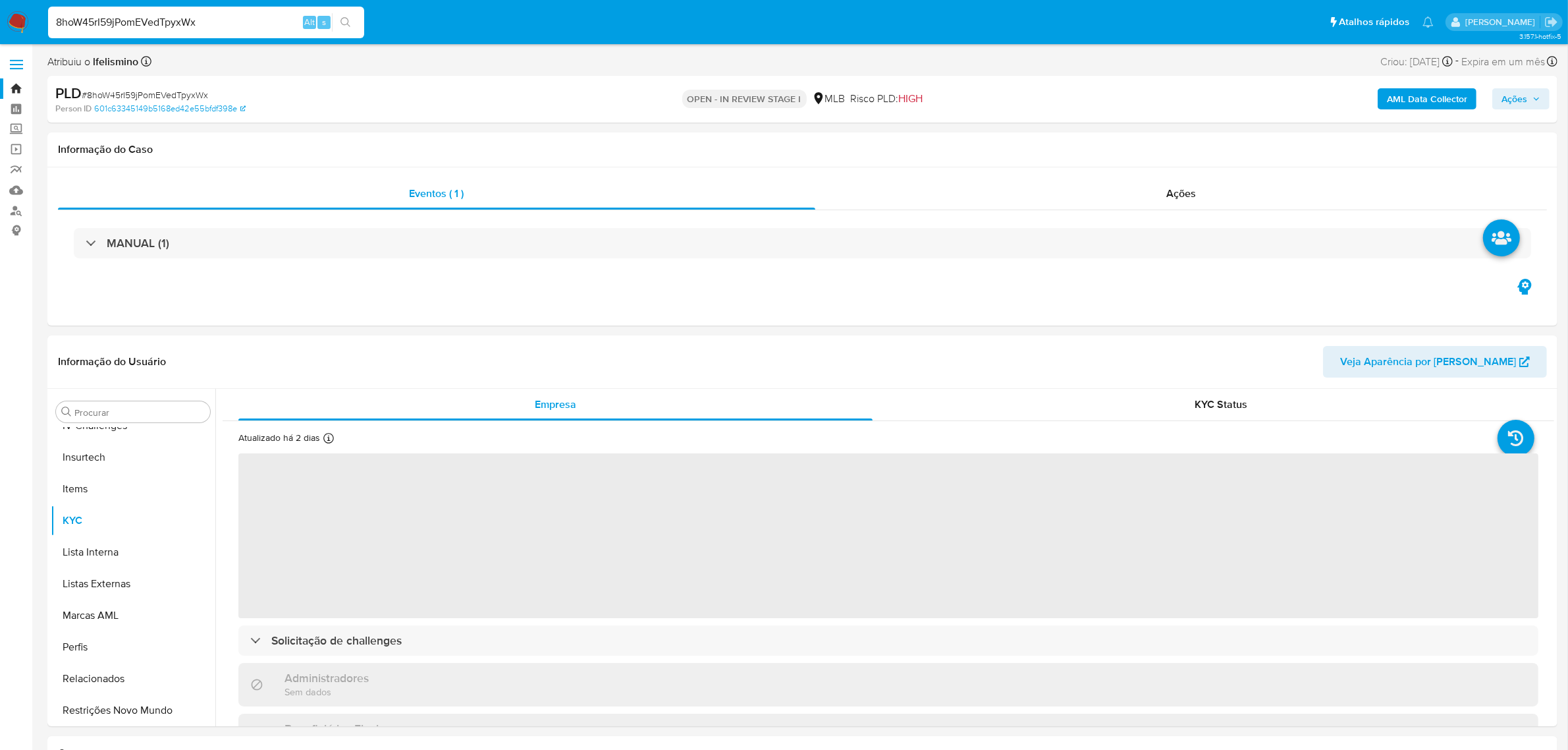
select select "10"
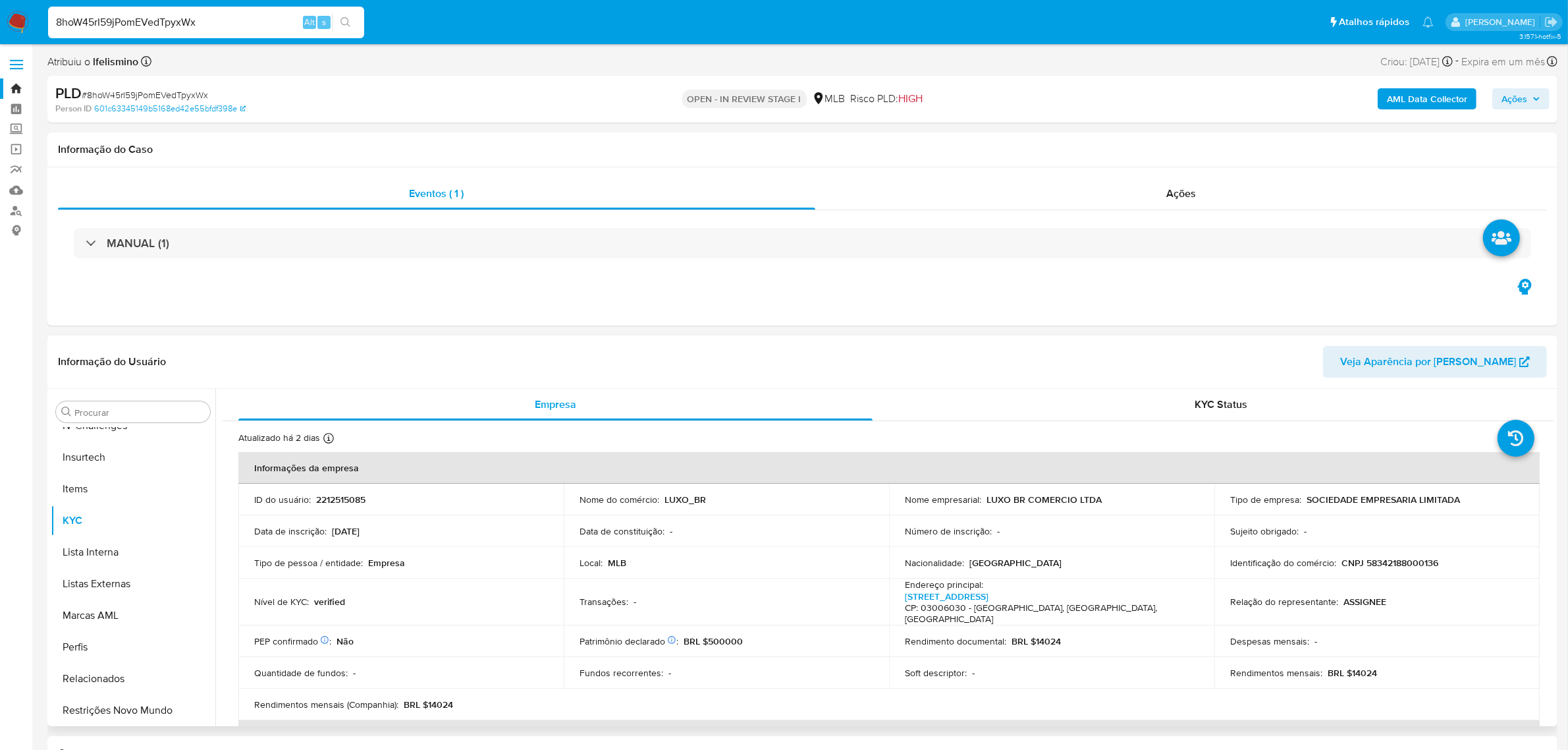
click at [1403, 568] on p "CNPJ 58342188000136" at bounding box center [1390, 562] width 97 height 12
copy p "58342188000136"
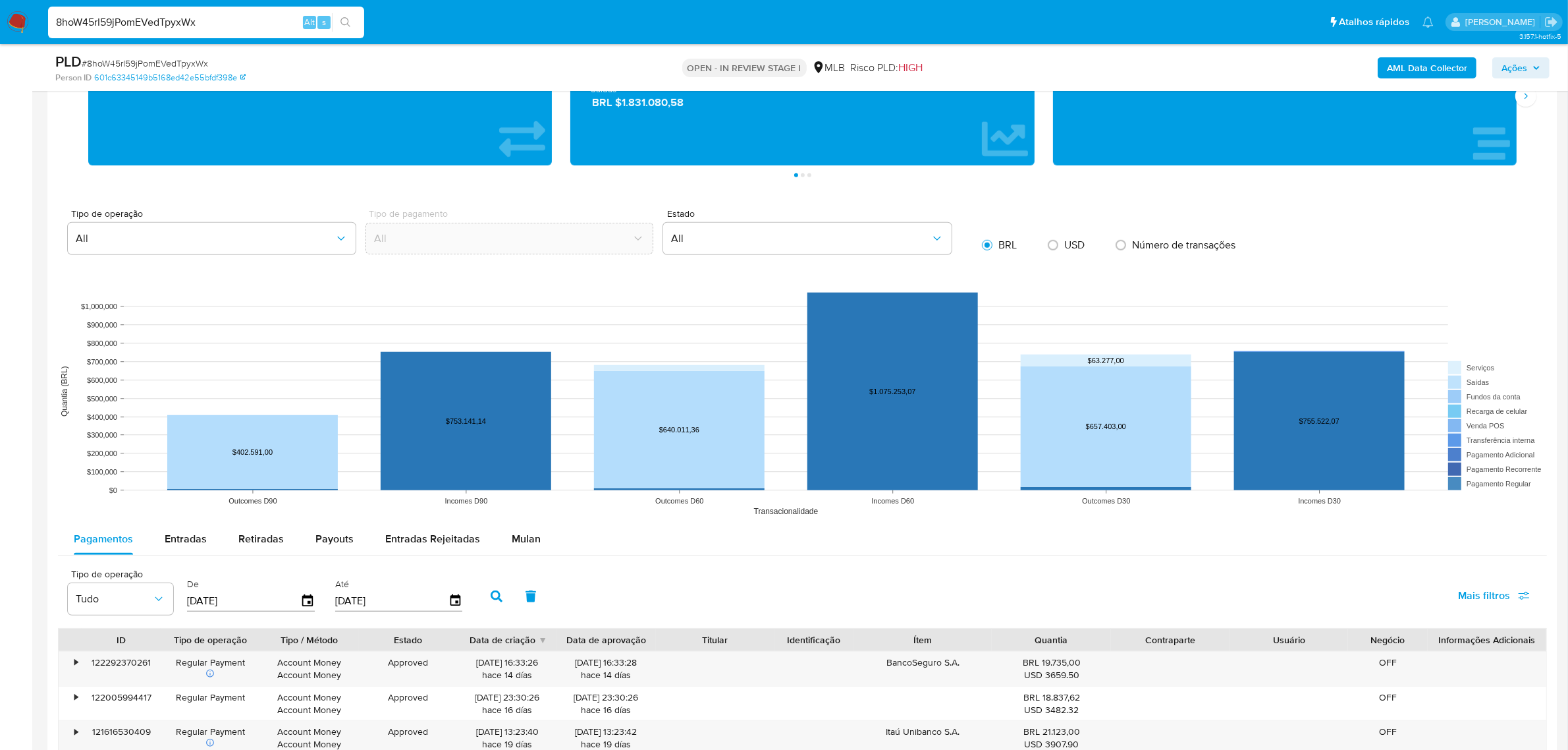
scroll to position [1235, 0]
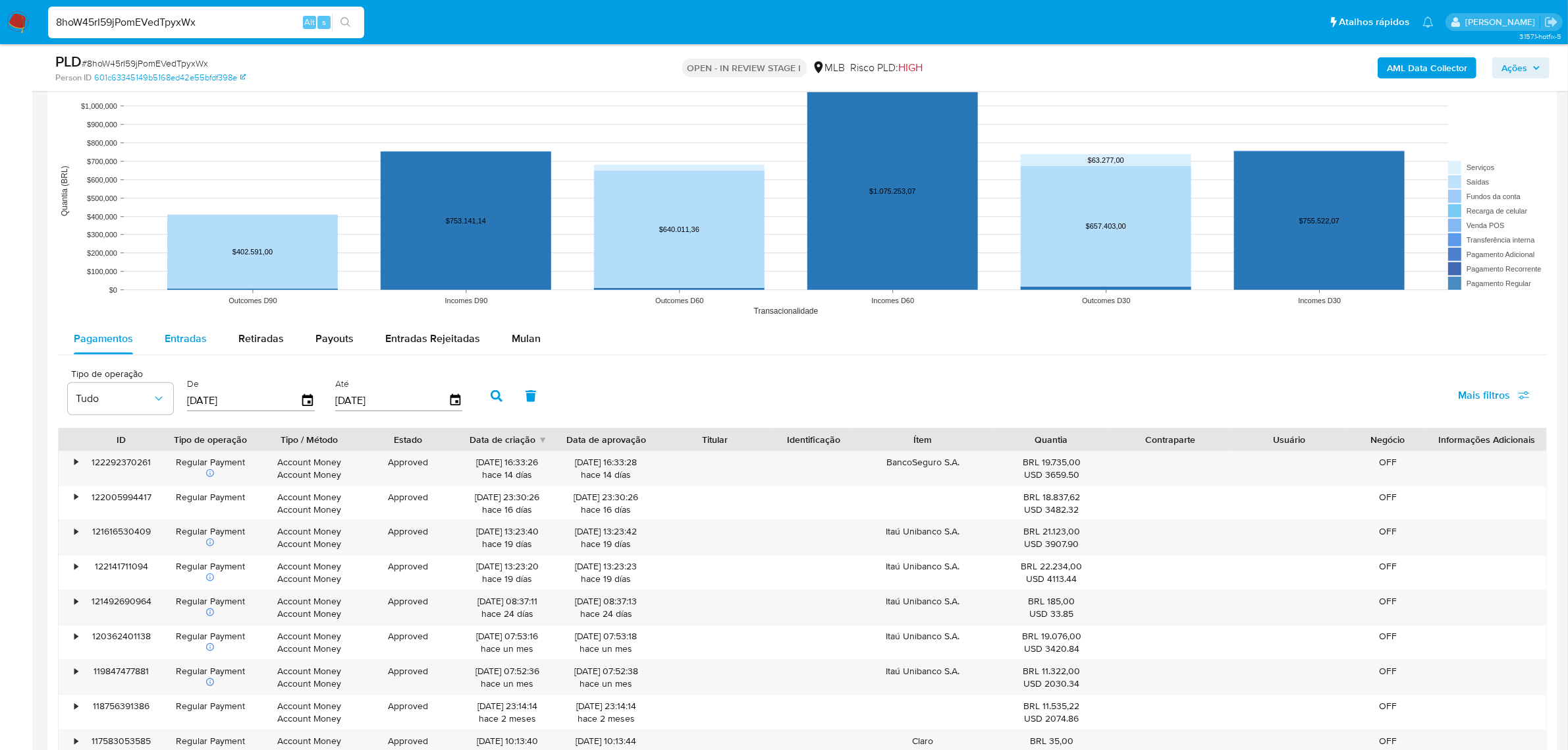
click at [195, 346] on span "Entradas" at bounding box center [186, 338] width 42 height 15
select select "10"
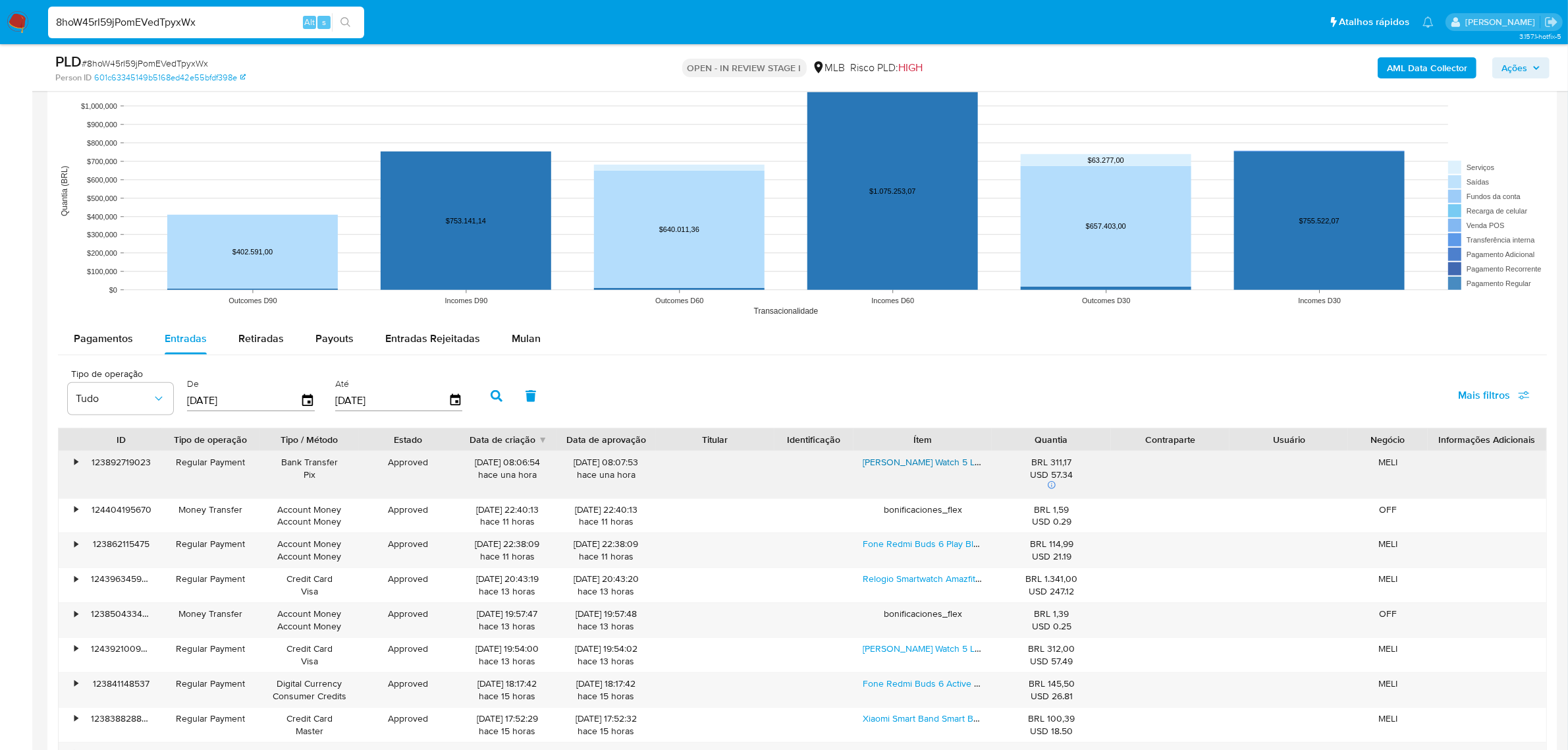
click at [907, 467] on link "Xiaomi Redmi Watch 5 Lite Branco Desenho Milanese" at bounding box center [999, 462] width 273 height 13
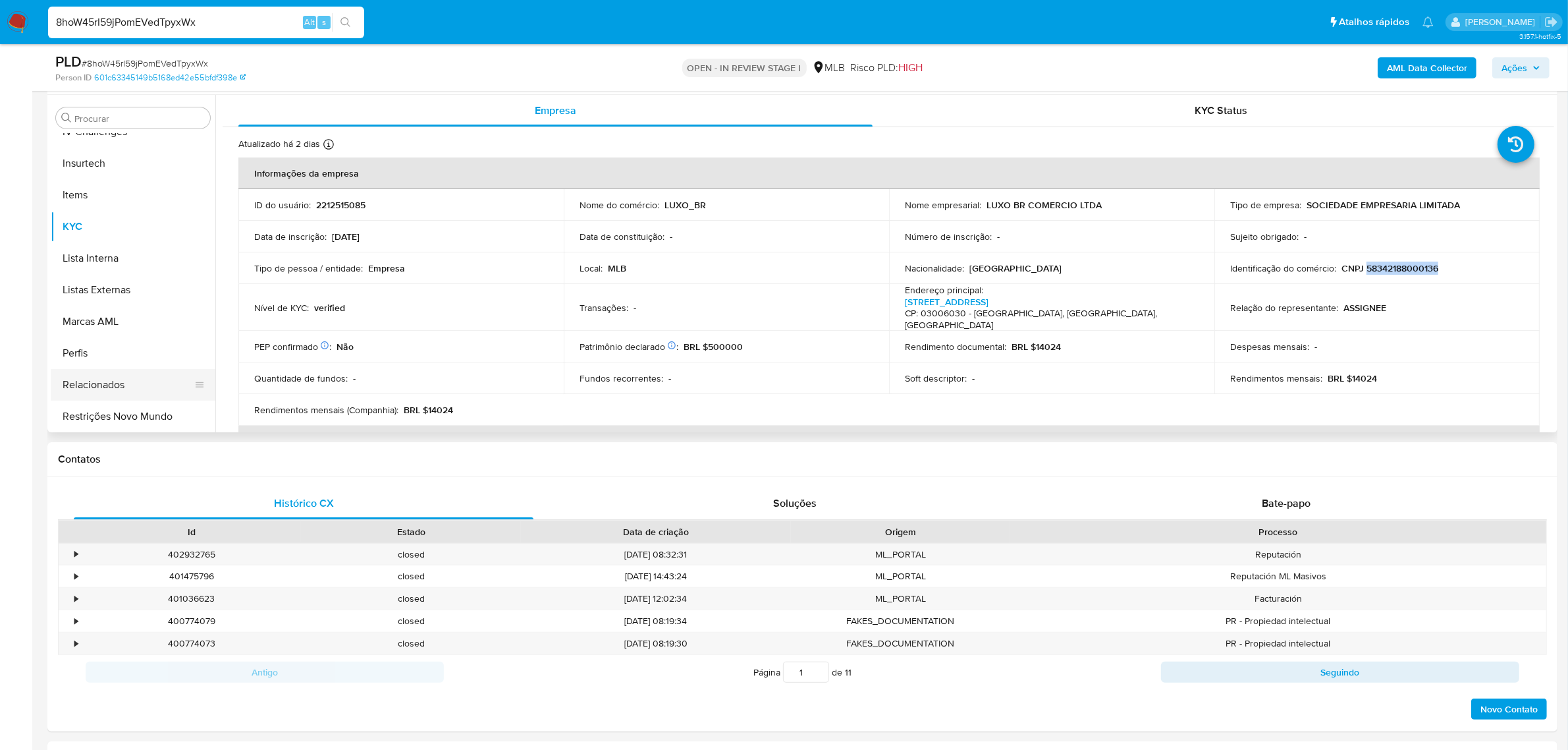
scroll to position [340, 0]
click at [77, 260] on button "Geral" at bounding box center [128, 251] width 155 height 31
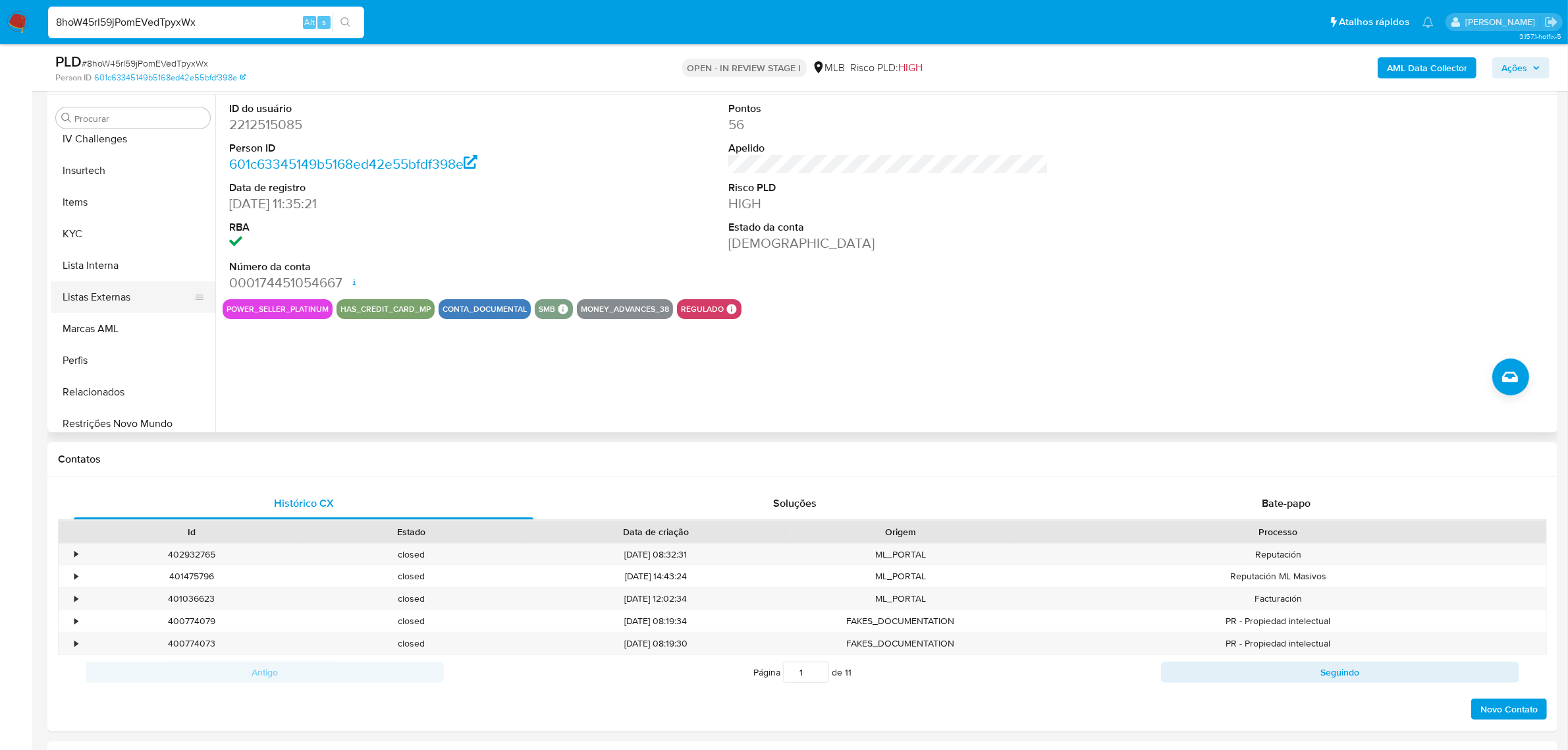
scroll to position [587, 0]
click at [100, 222] on button "KYC" at bounding box center [134, 226] width 165 height 31
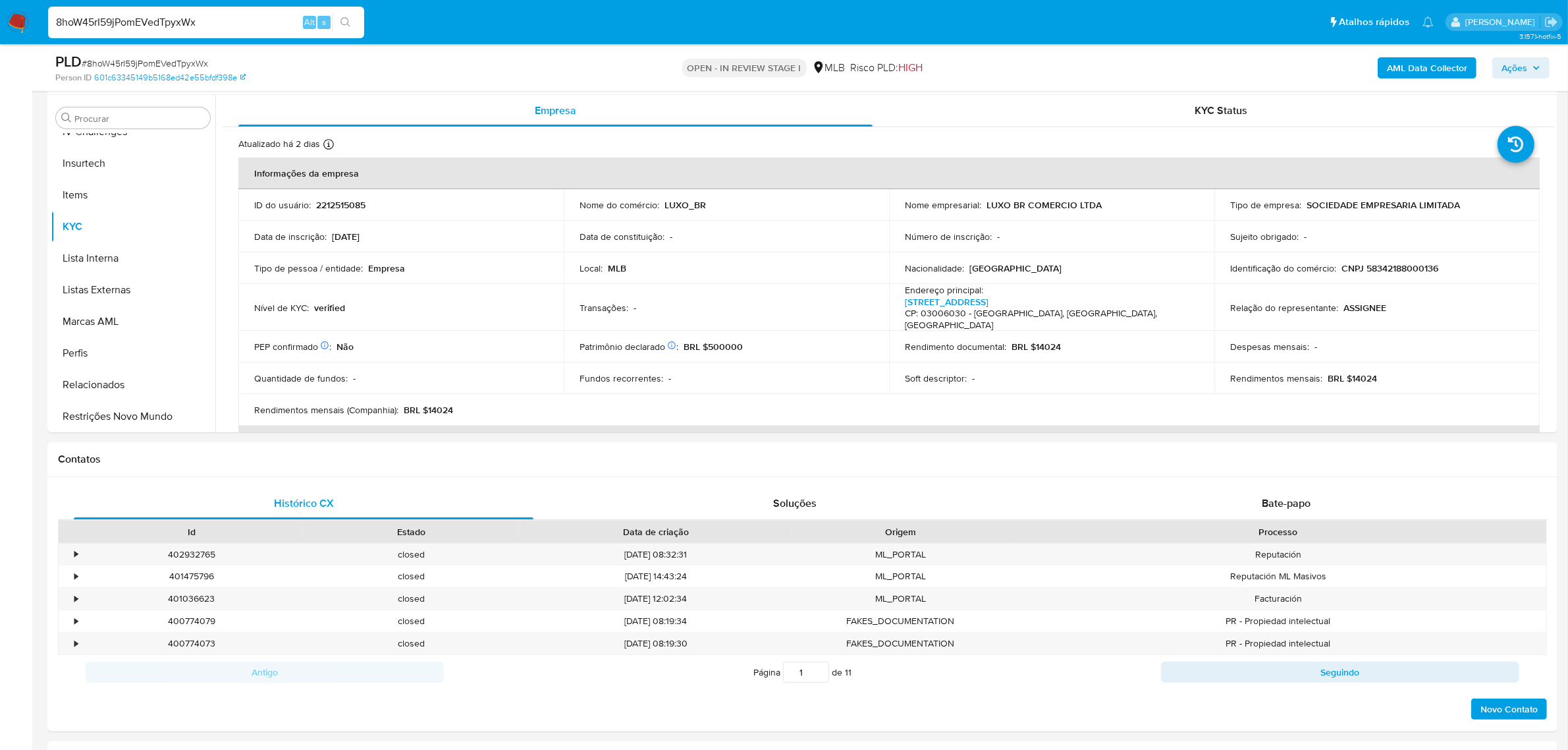
drag, startPoint x: 106, startPoint y: 404, endPoint x: 13, endPoint y: 412, distance: 93.3
click at [105, 404] on button "Restrições Novo Mundo" at bounding box center [134, 415] width 165 height 31
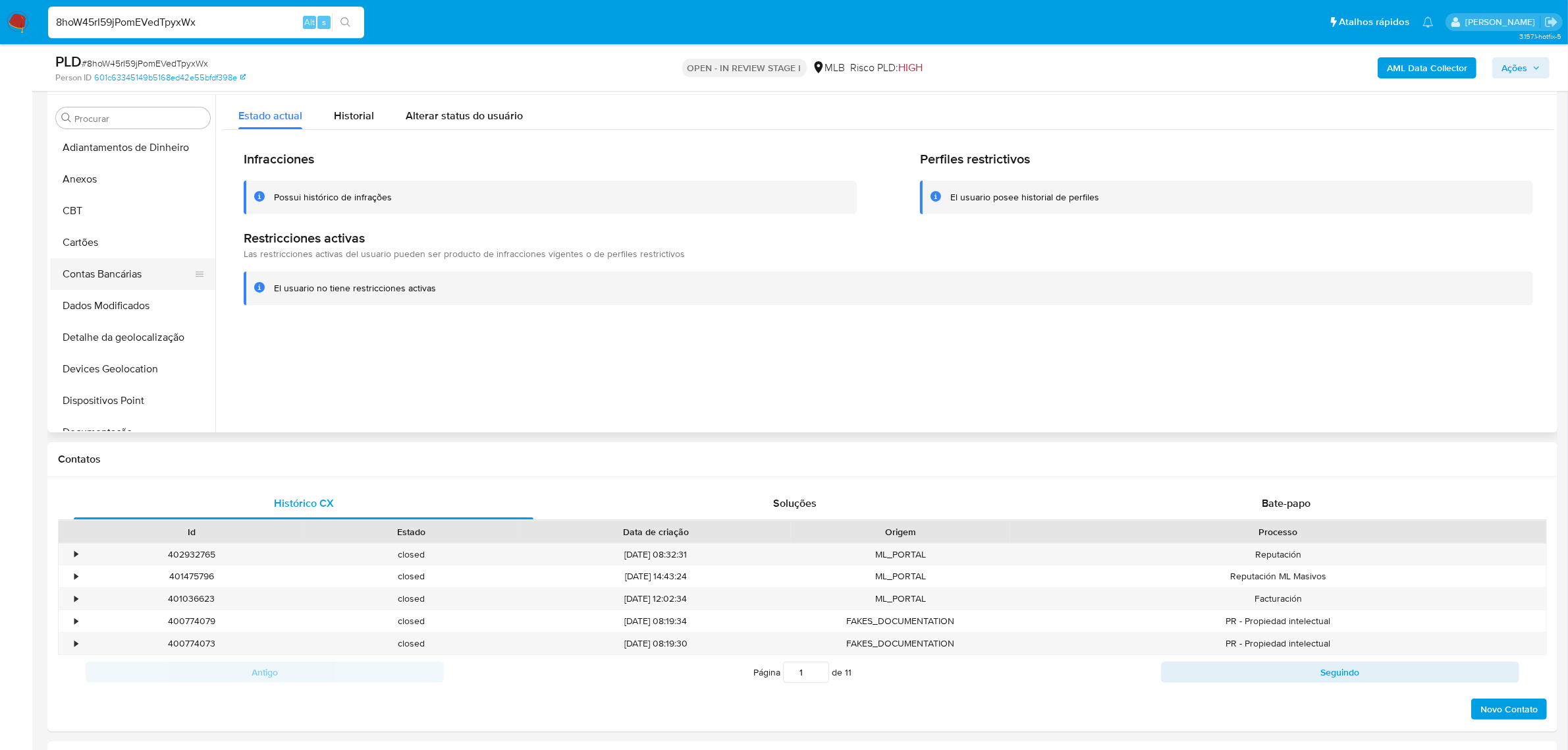
scroll to position [0, 0]
click at [114, 393] on button "Dispositivos Point" at bounding box center [128, 402] width 155 height 31
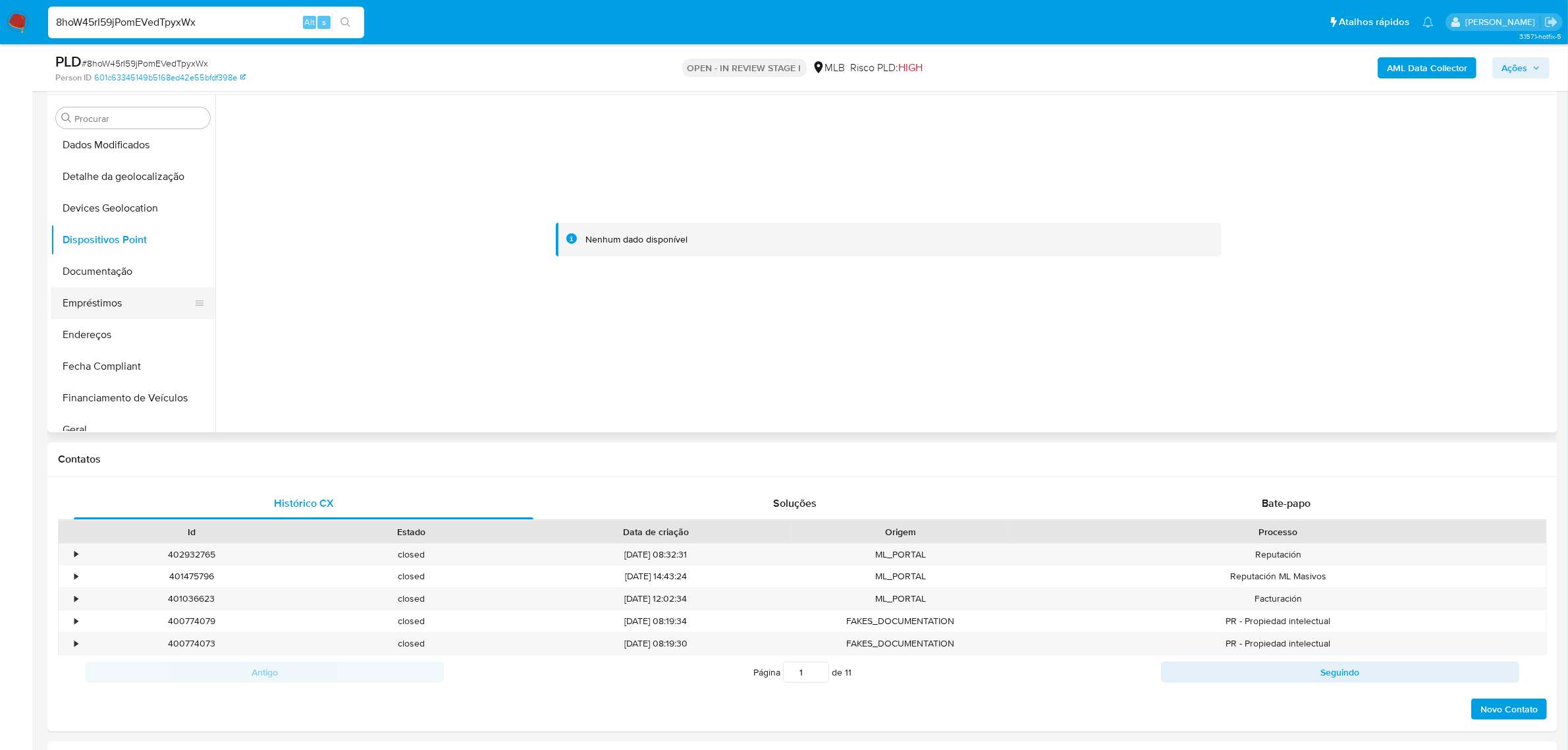
scroll to position [165, 0]
drag, startPoint x: 87, startPoint y: 266, endPoint x: 185, endPoint y: 265, distance: 98.0
click at [87, 265] on button "Documentação" at bounding box center [128, 269] width 155 height 31
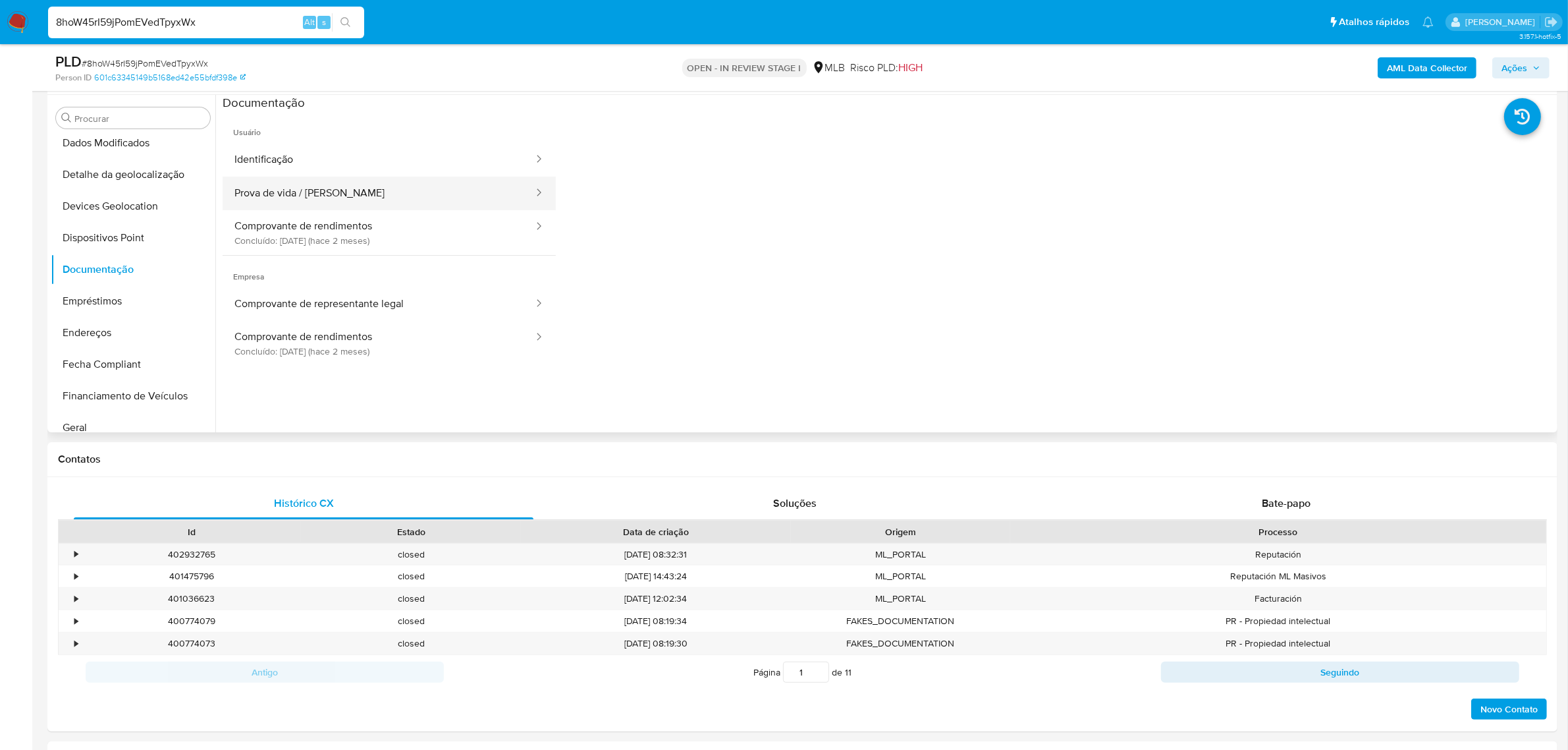
click at [331, 195] on button "Prova de vida / Selfie" at bounding box center [378, 192] width 312 height 33
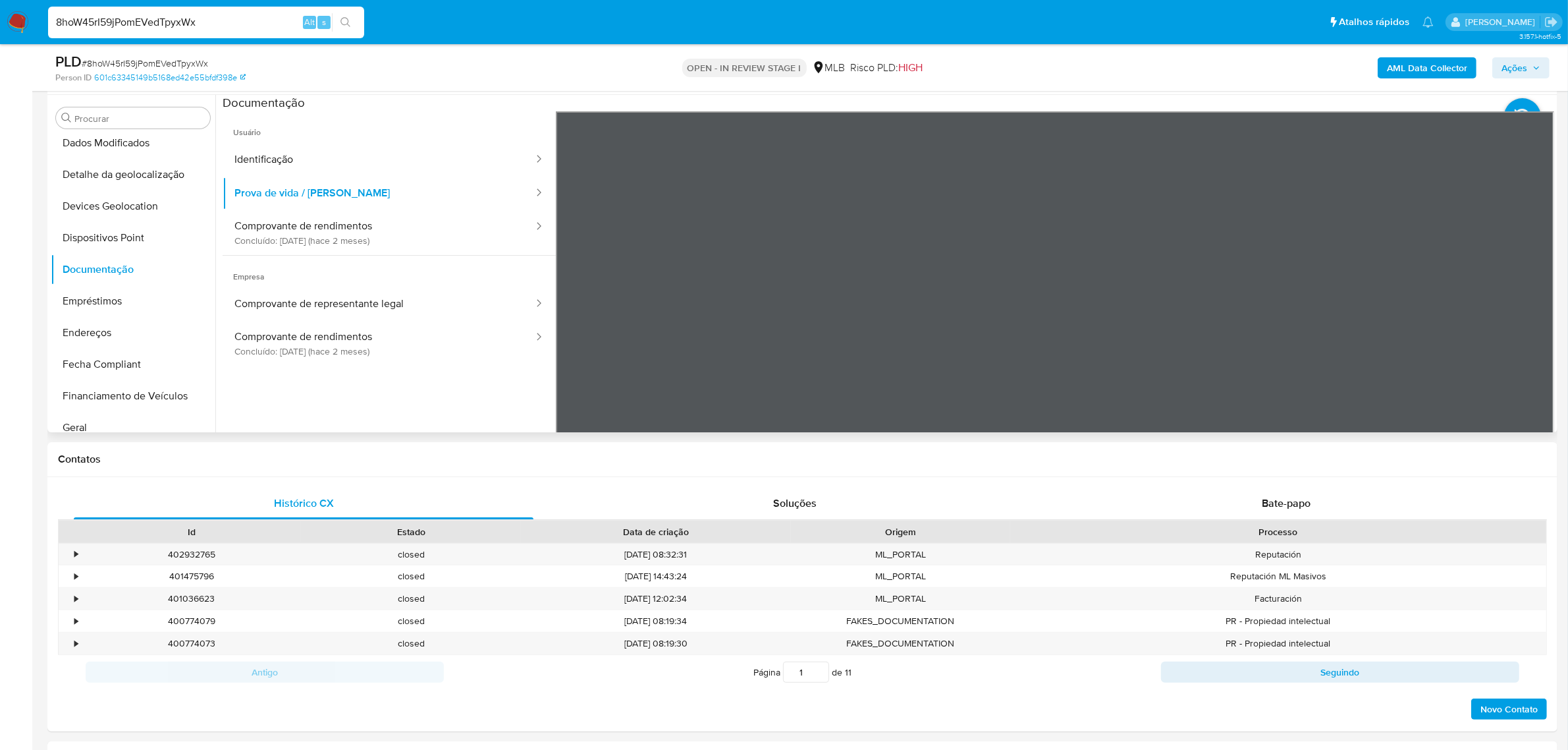
click at [329, 161] on button "Identificação" at bounding box center [378, 159] width 312 height 33
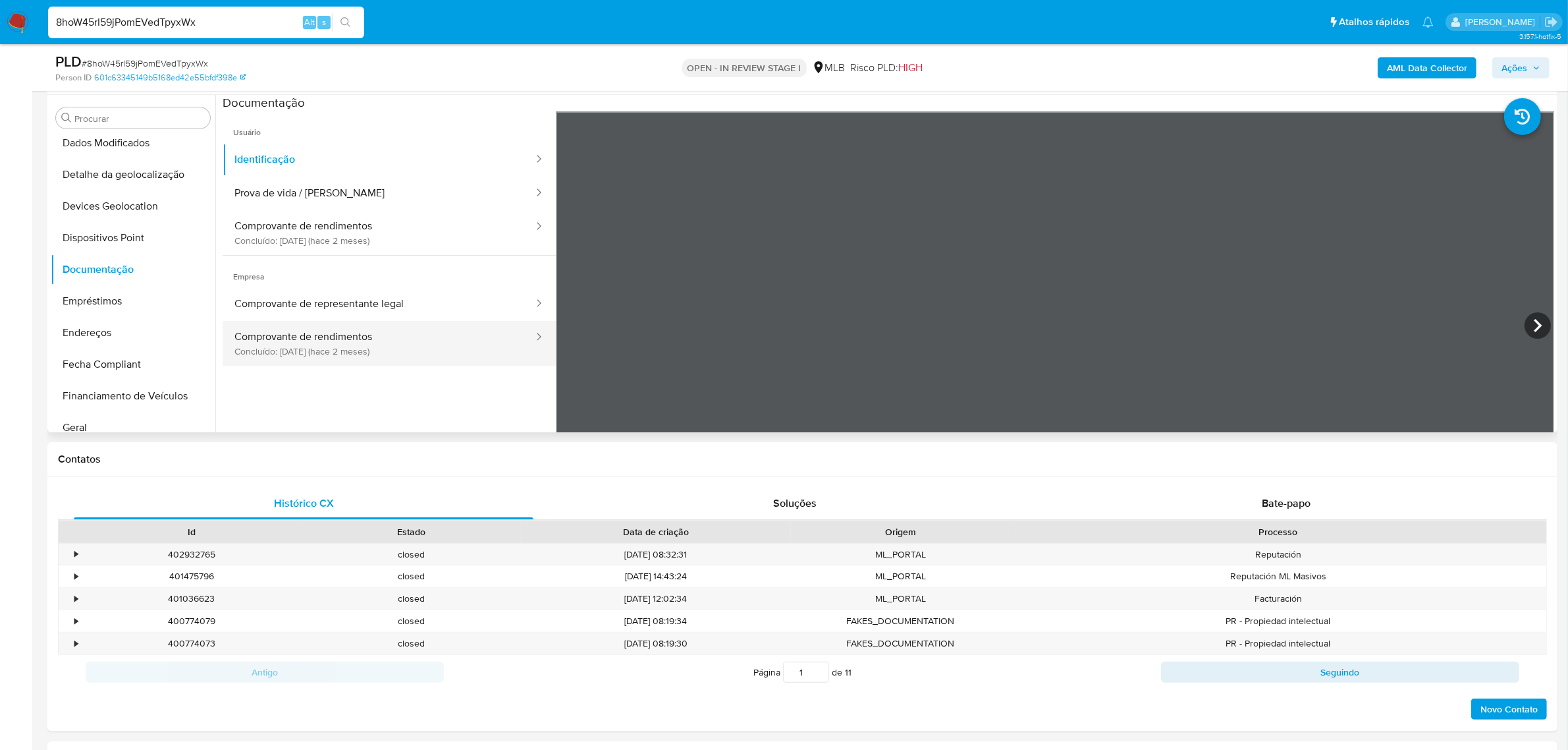
click at [250, 325] on button "Comprovante de rendimentos Concluído: 08/07/2025 (hace 2 meses)" at bounding box center [378, 342] width 312 height 45
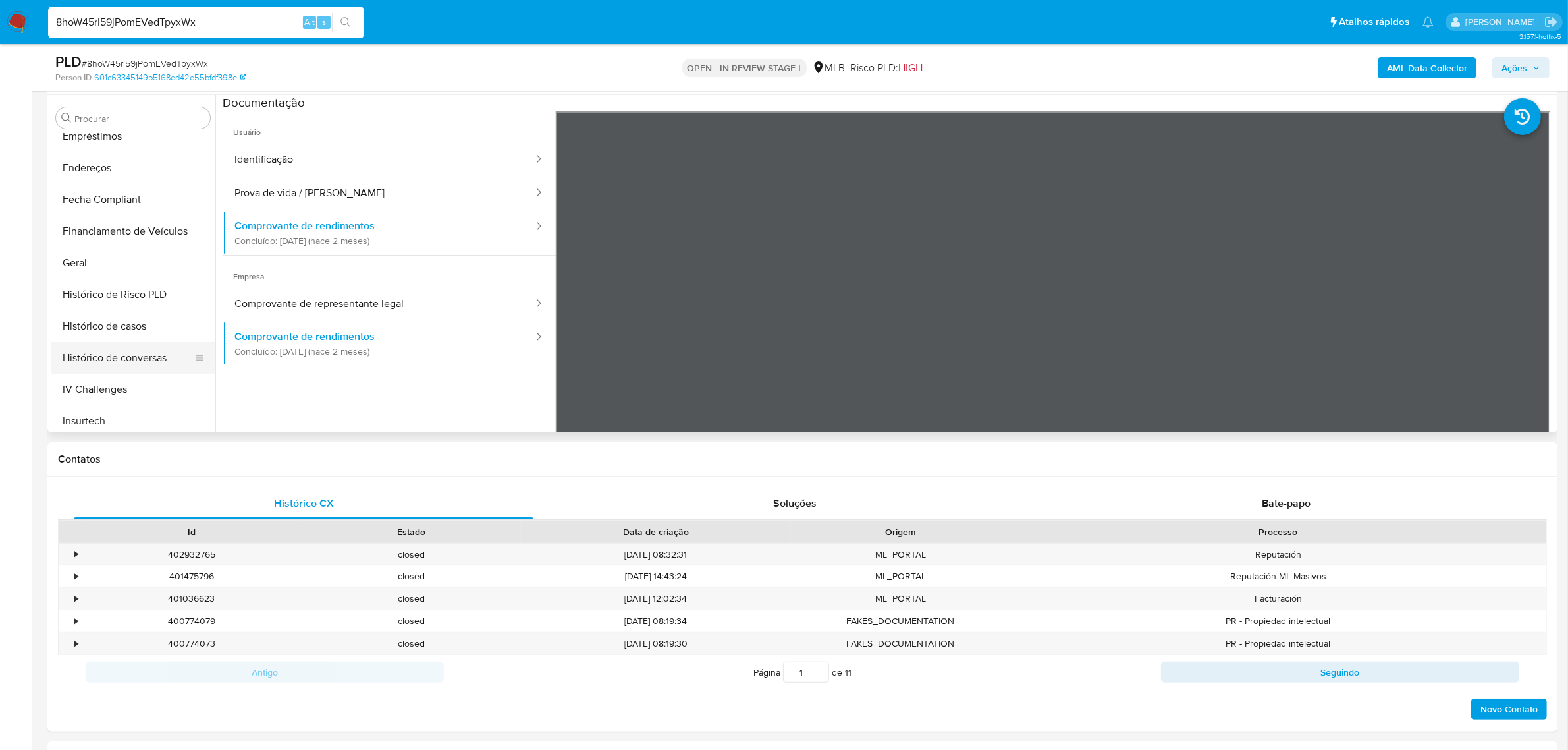
scroll to position [247, 0]
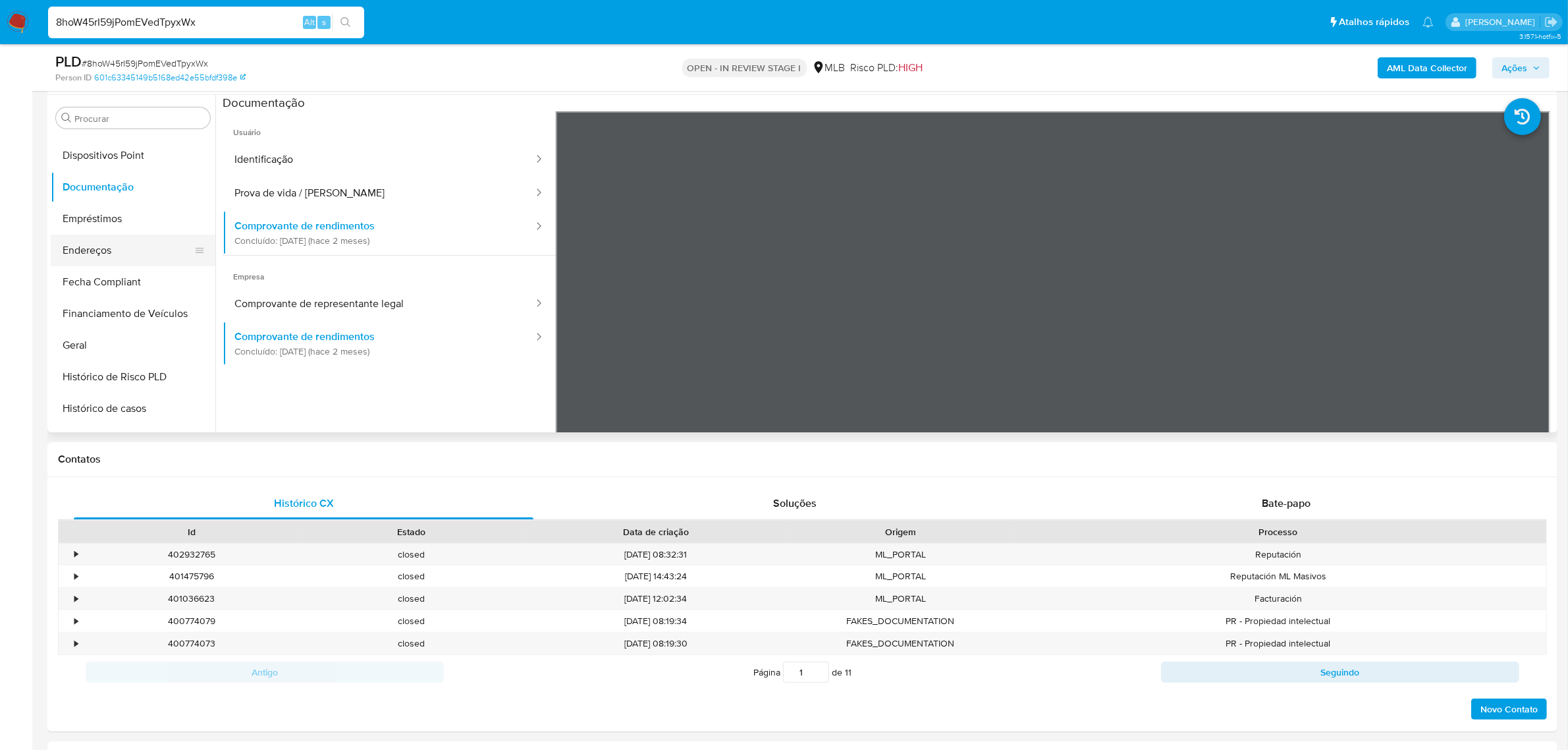
click at [125, 245] on button "Endereços" at bounding box center [128, 249] width 155 height 31
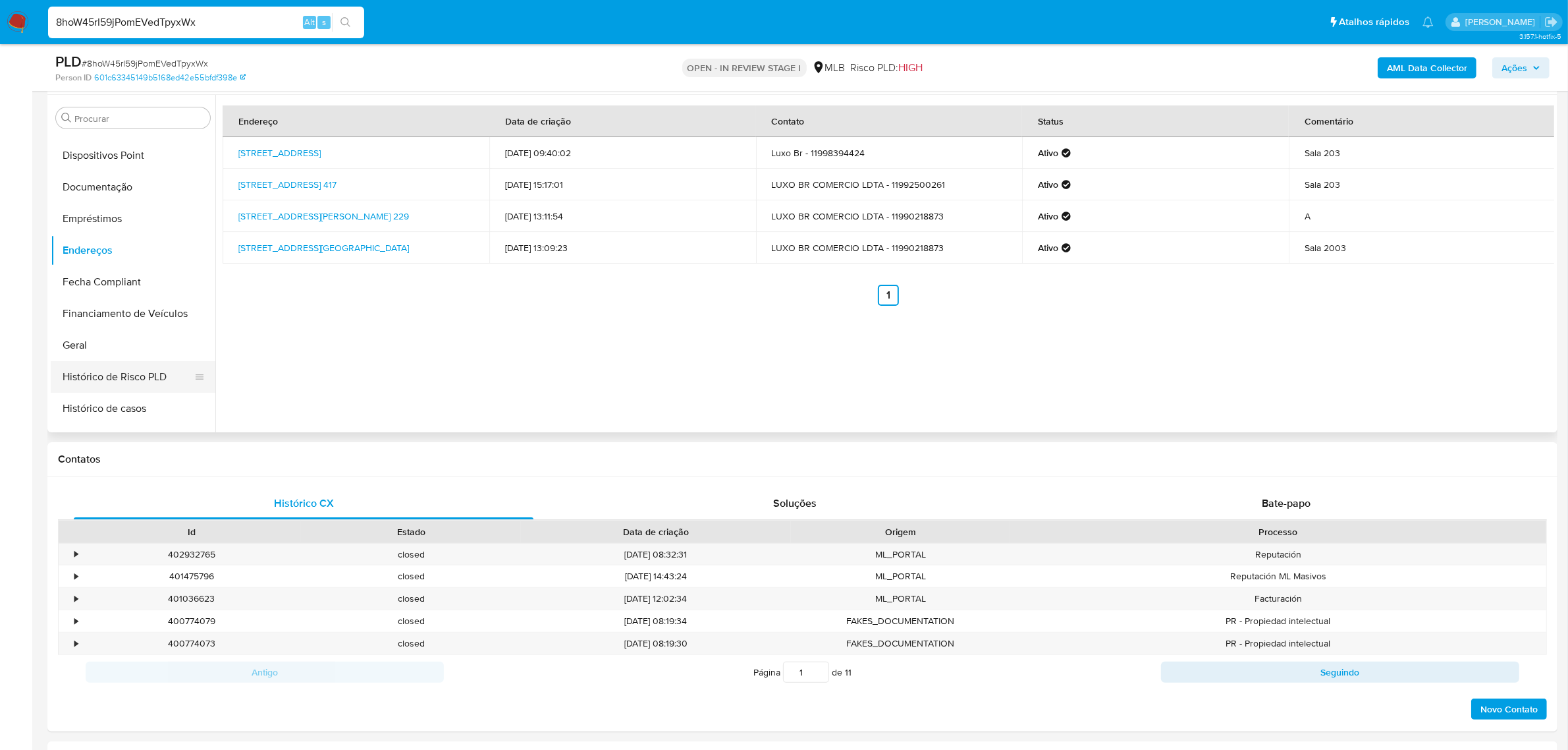
click at [141, 348] on button "Geral" at bounding box center [134, 344] width 165 height 31
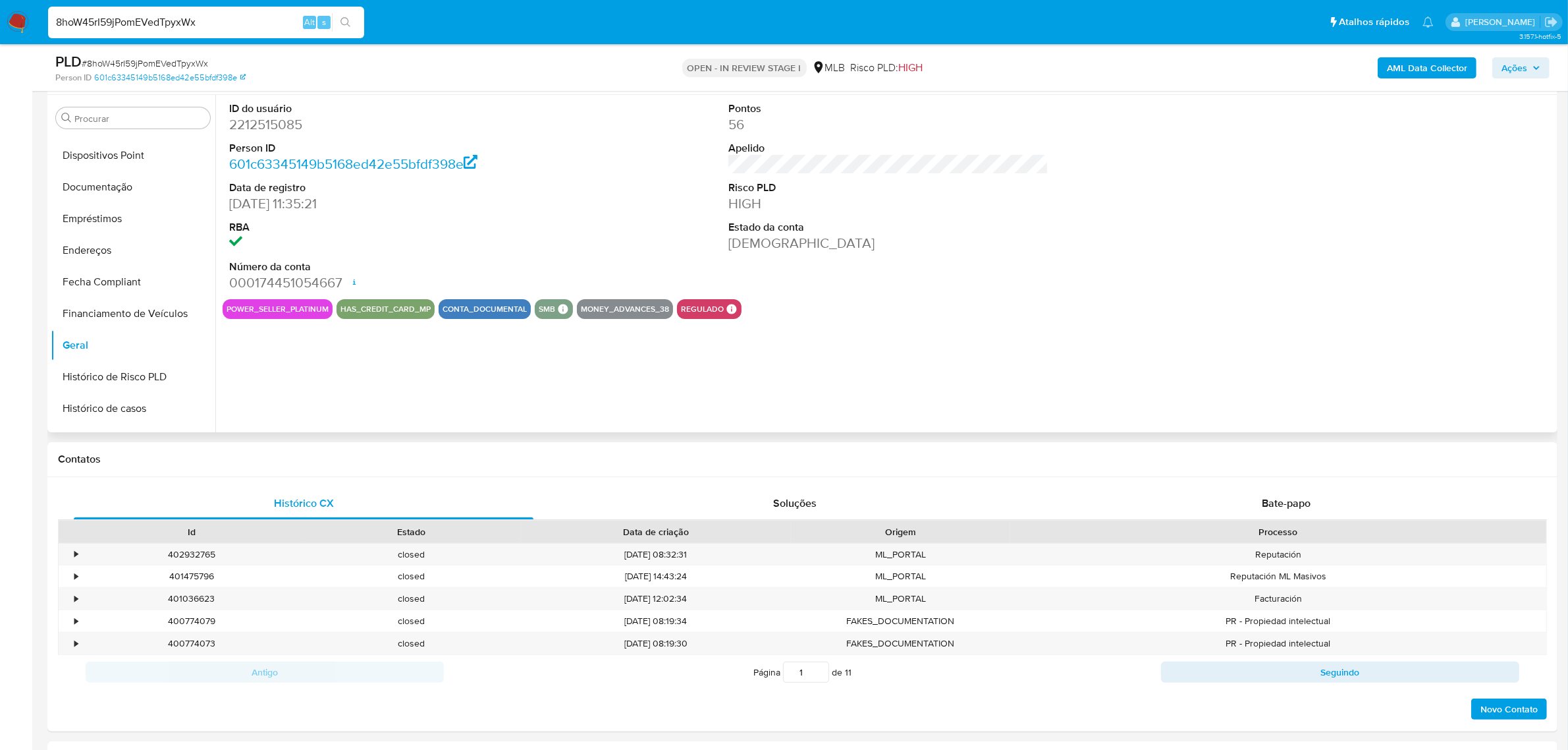
click at [275, 119] on dd "2212515085" at bounding box center [390, 124] width 320 height 18
copy dd "2212515085"
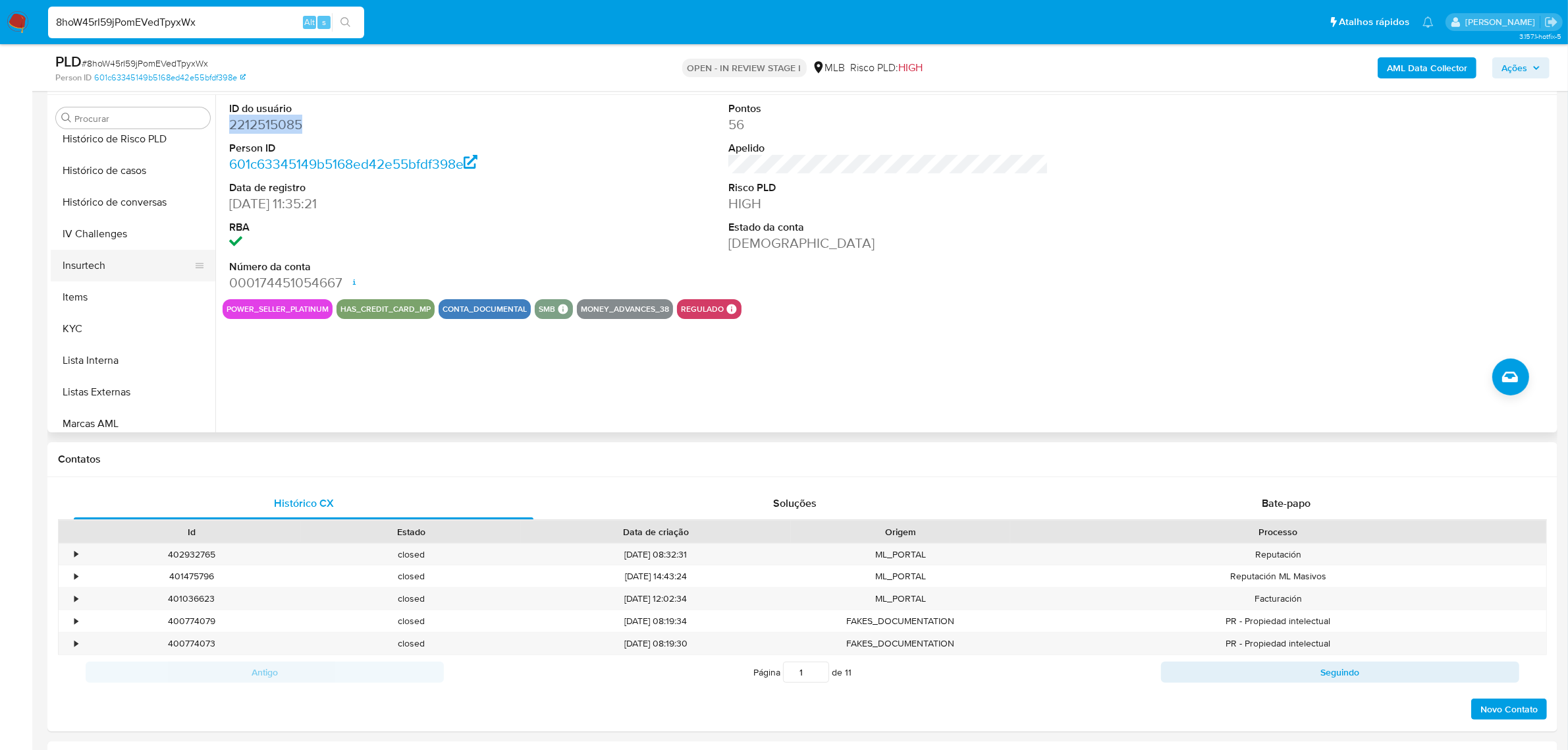
scroll to position [494, 0]
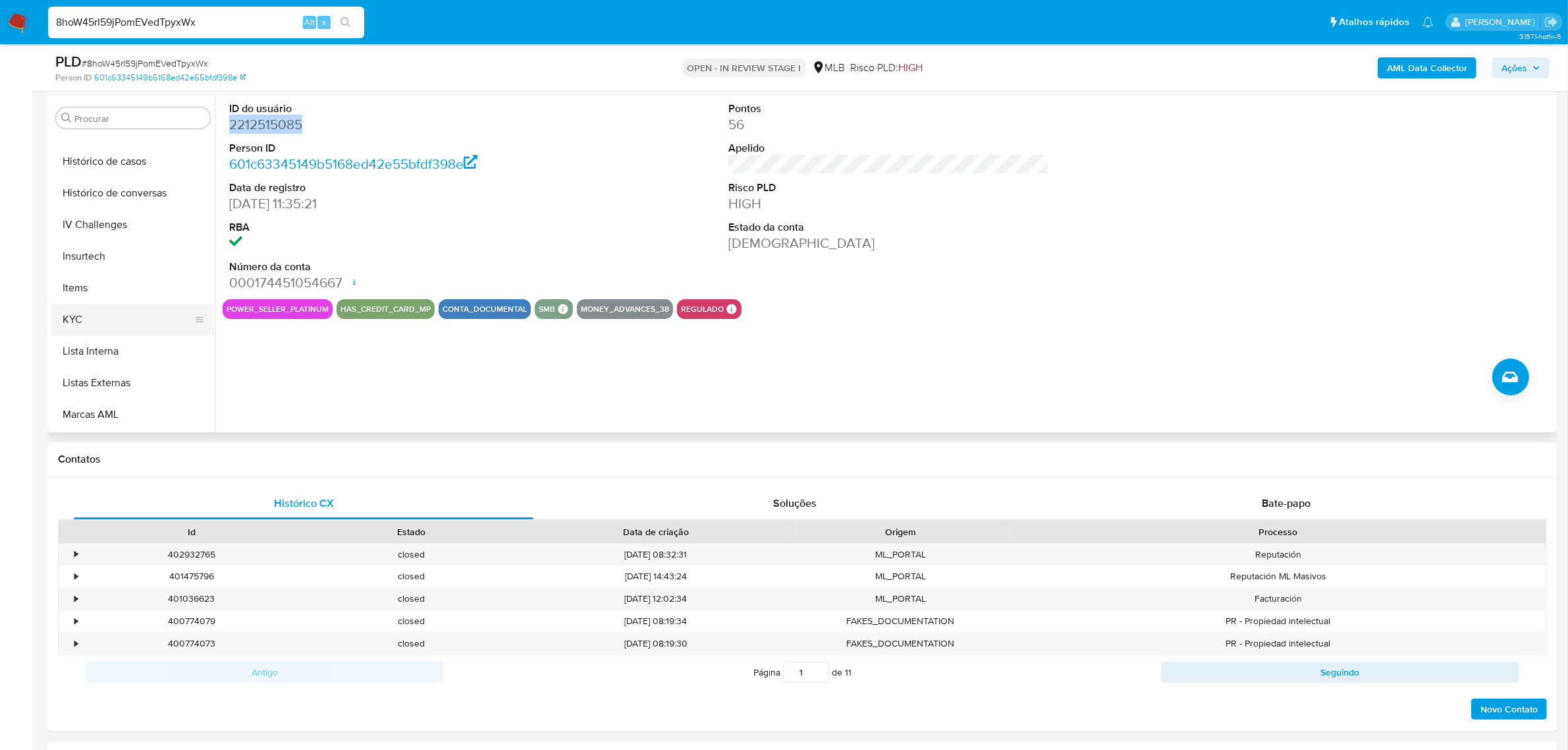
click at [98, 314] on button "KYC" at bounding box center [128, 319] width 155 height 31
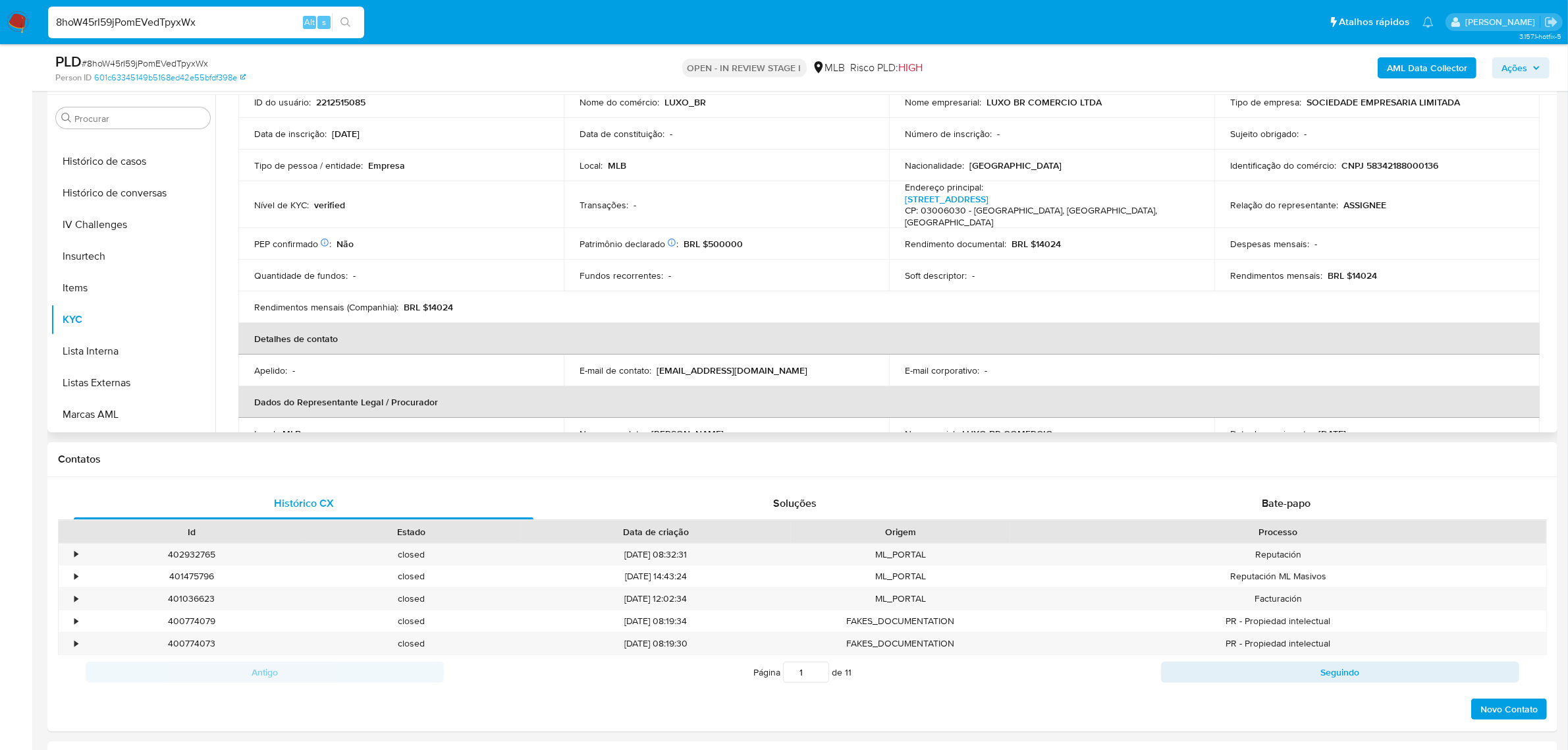
scroll to position [42, 0]
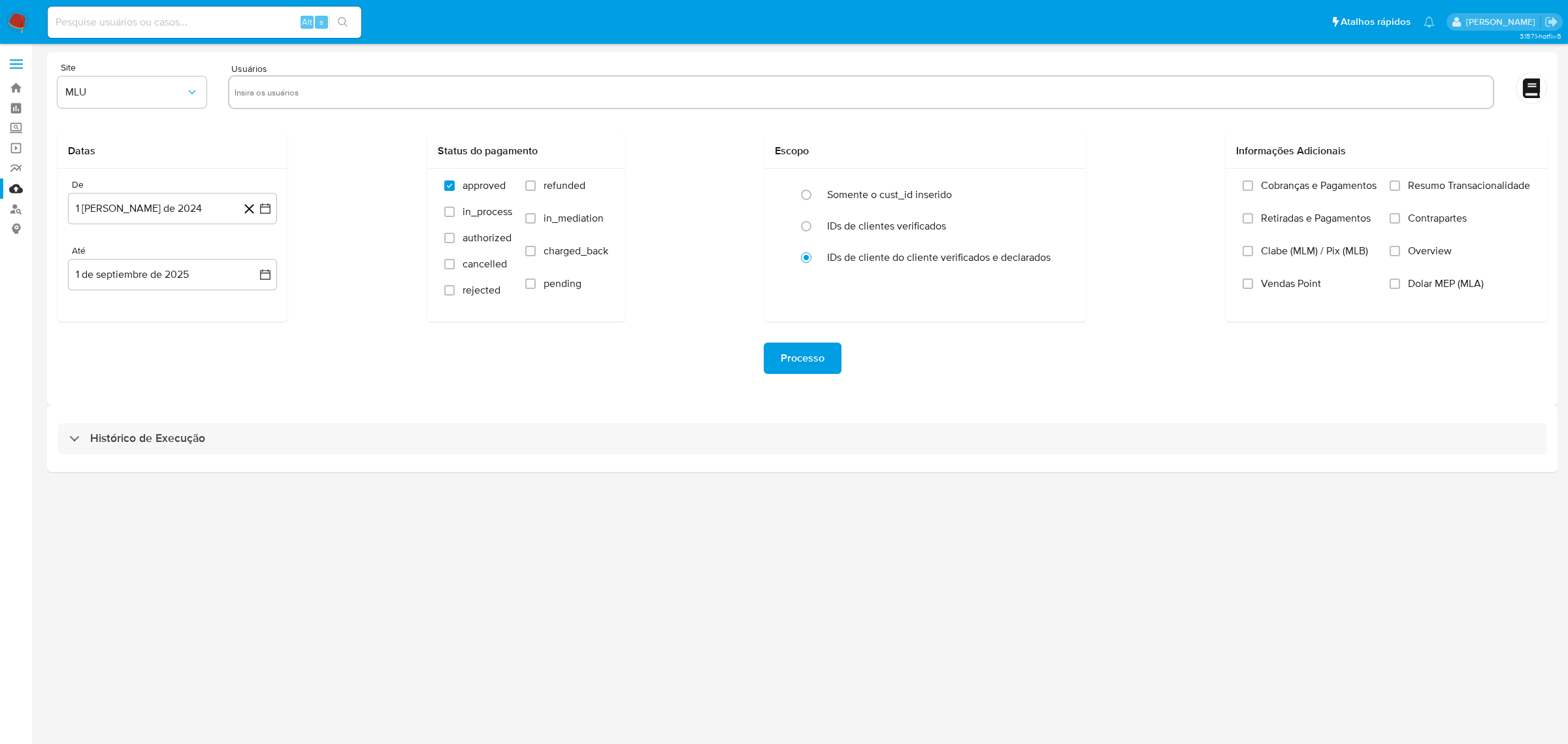
click at [807, 455] on div "Histórico de Execução" at bounding box center [802, 438] width 1511 height 67
click at [795, 458] on div "Histórico de Execução" at bounding box center [802, 438] width 1511 height 67
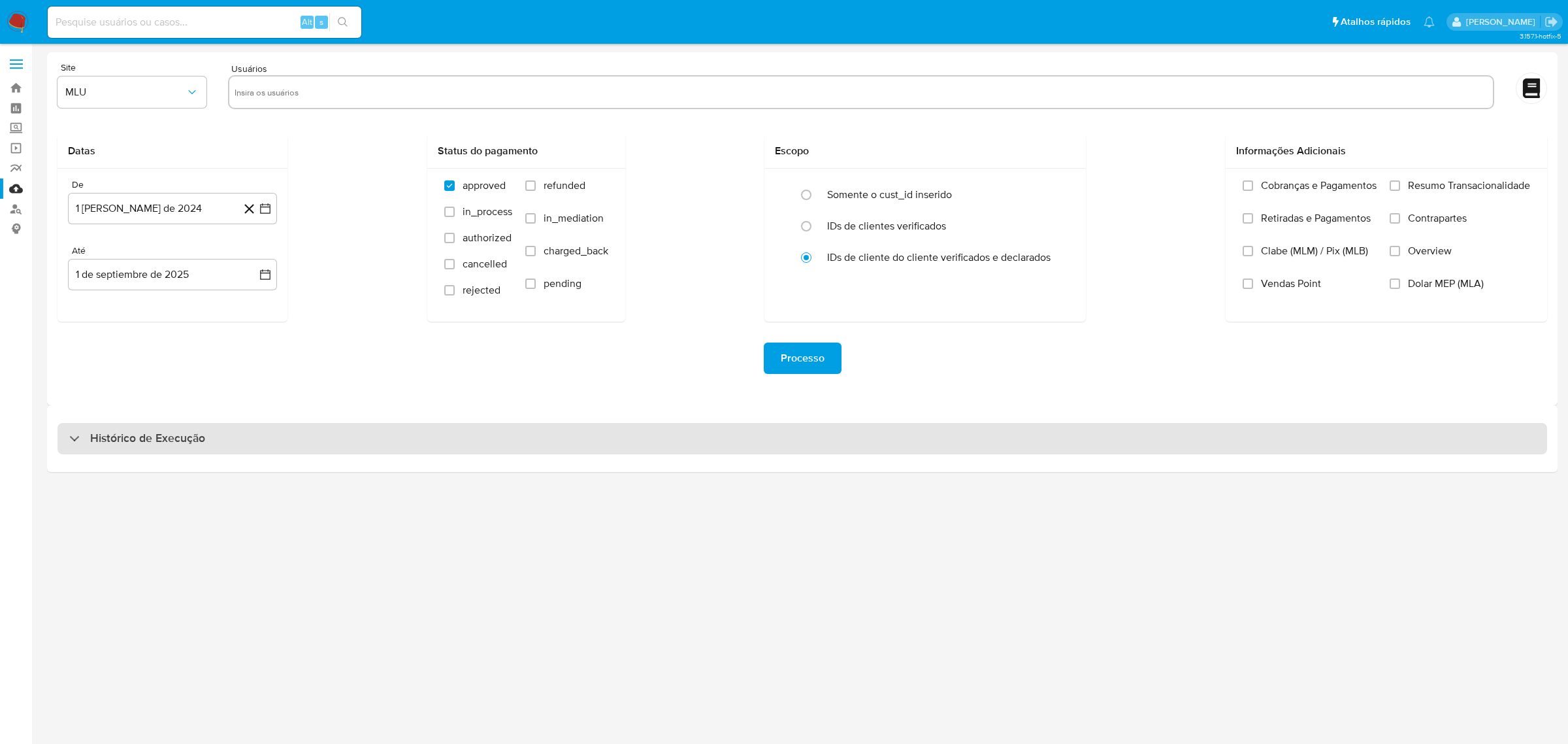
click at [802, 450] on div "Histórico de Execução" at bounding box center [802, 438] width 1489 height 31
select select "10"
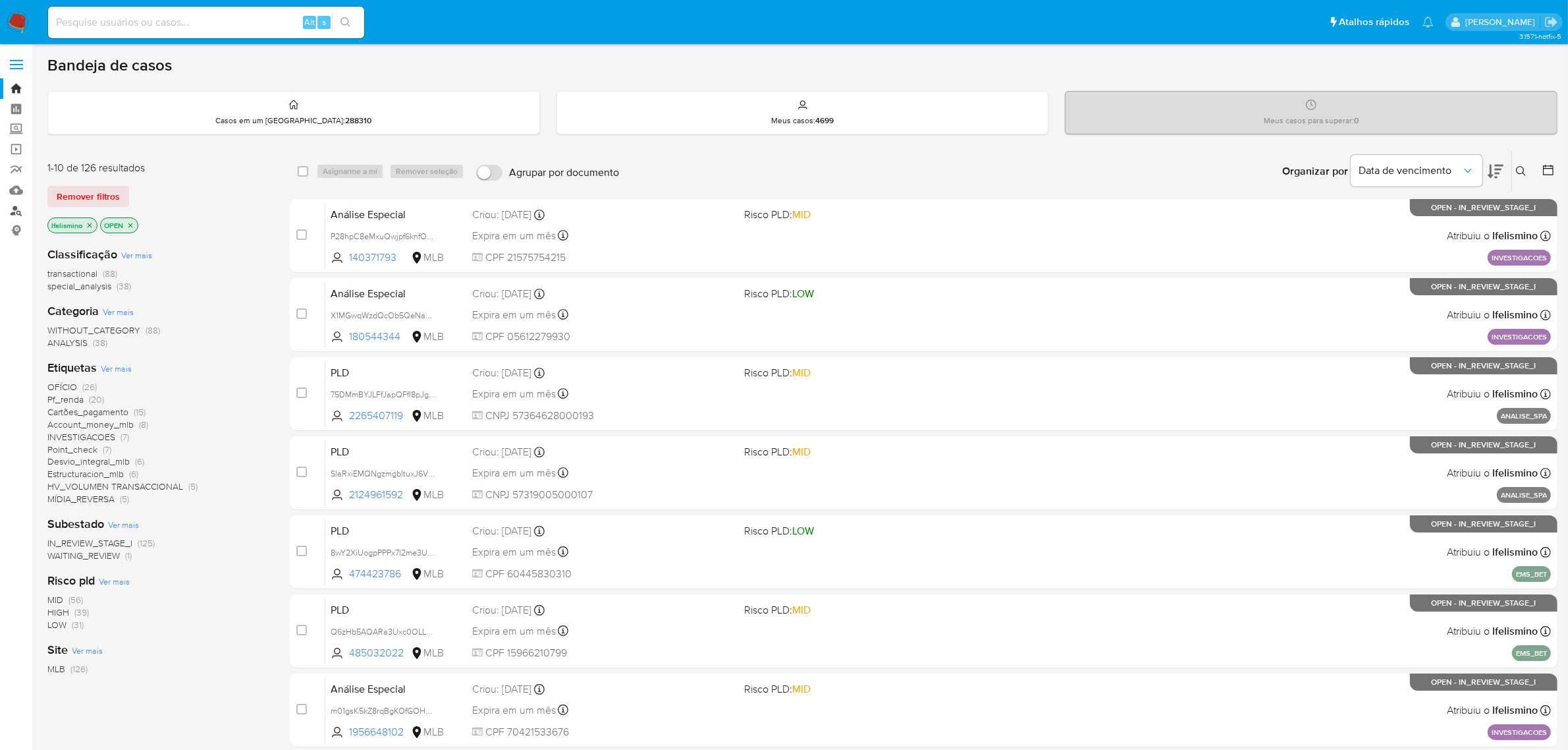
click at [11, 204] on link "Localizador de pessoas" at bounding box center [78, 210] width 156 height 21
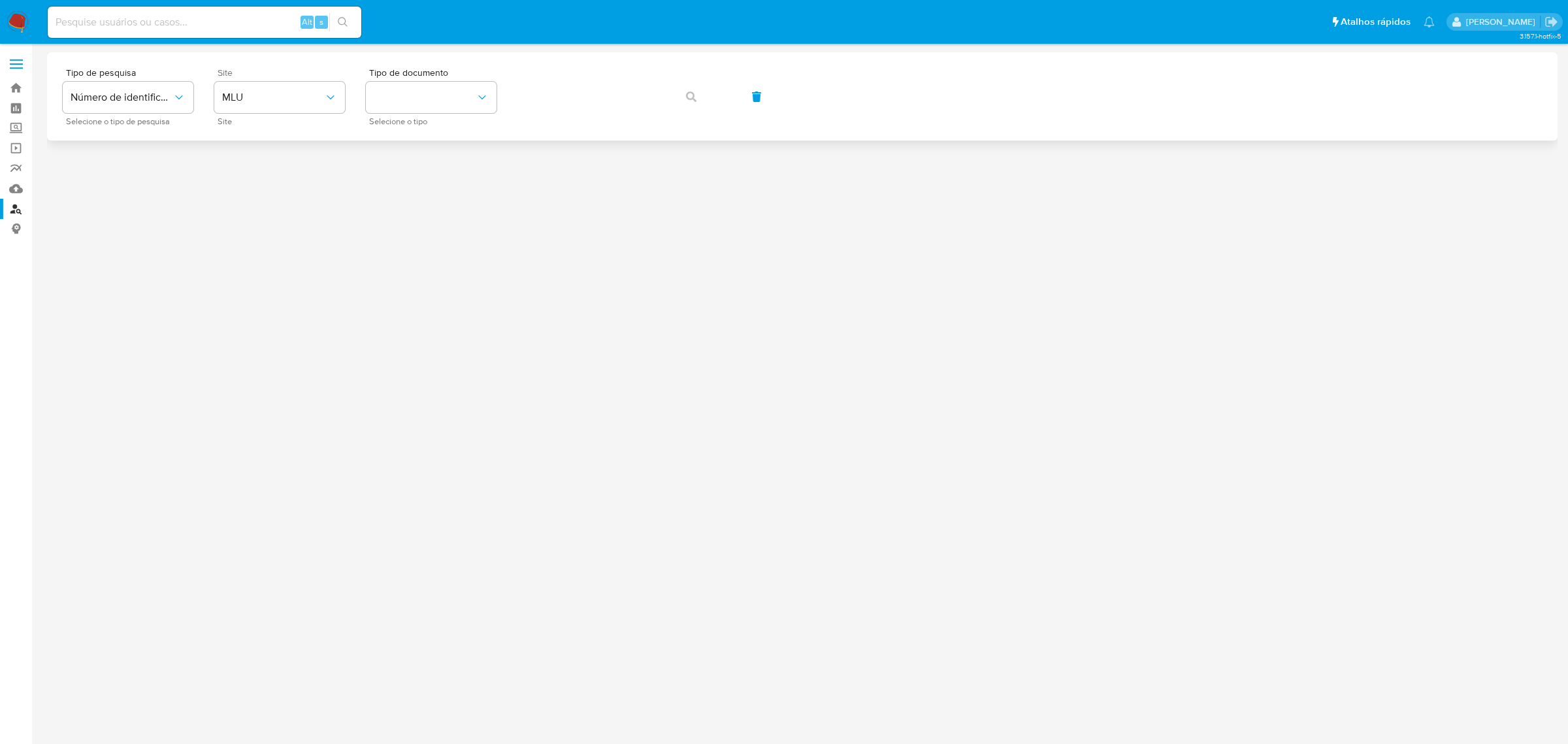
click at [230, 70] on span "Site" at bounding box center [282, 72] width 131 height 9
click at [236, 89] on button "MLU" at bounding box center [279, 97] width 131 height 31
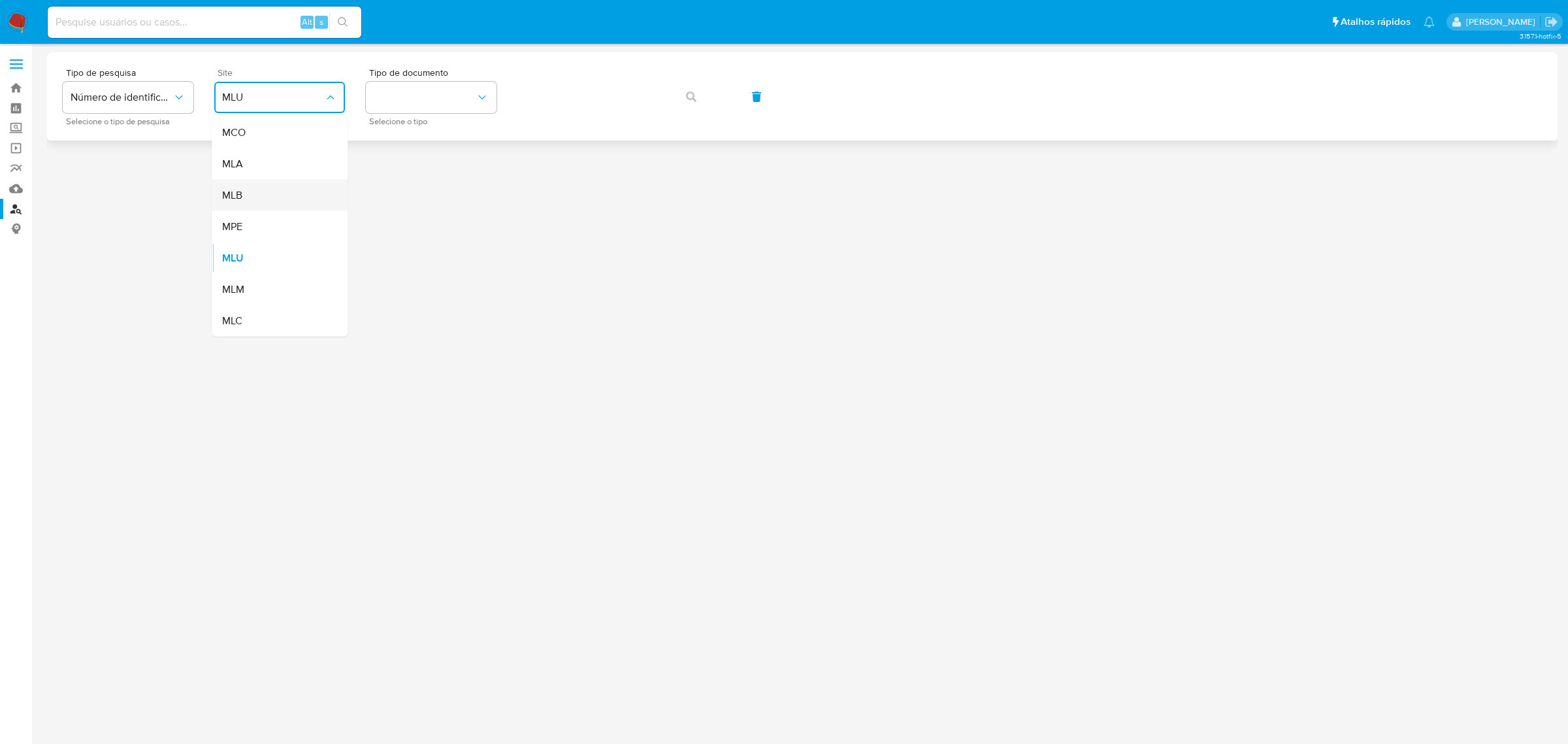
click at [248, 208] on div "MLB" at bounding box center [275, 195] width 107 height 31
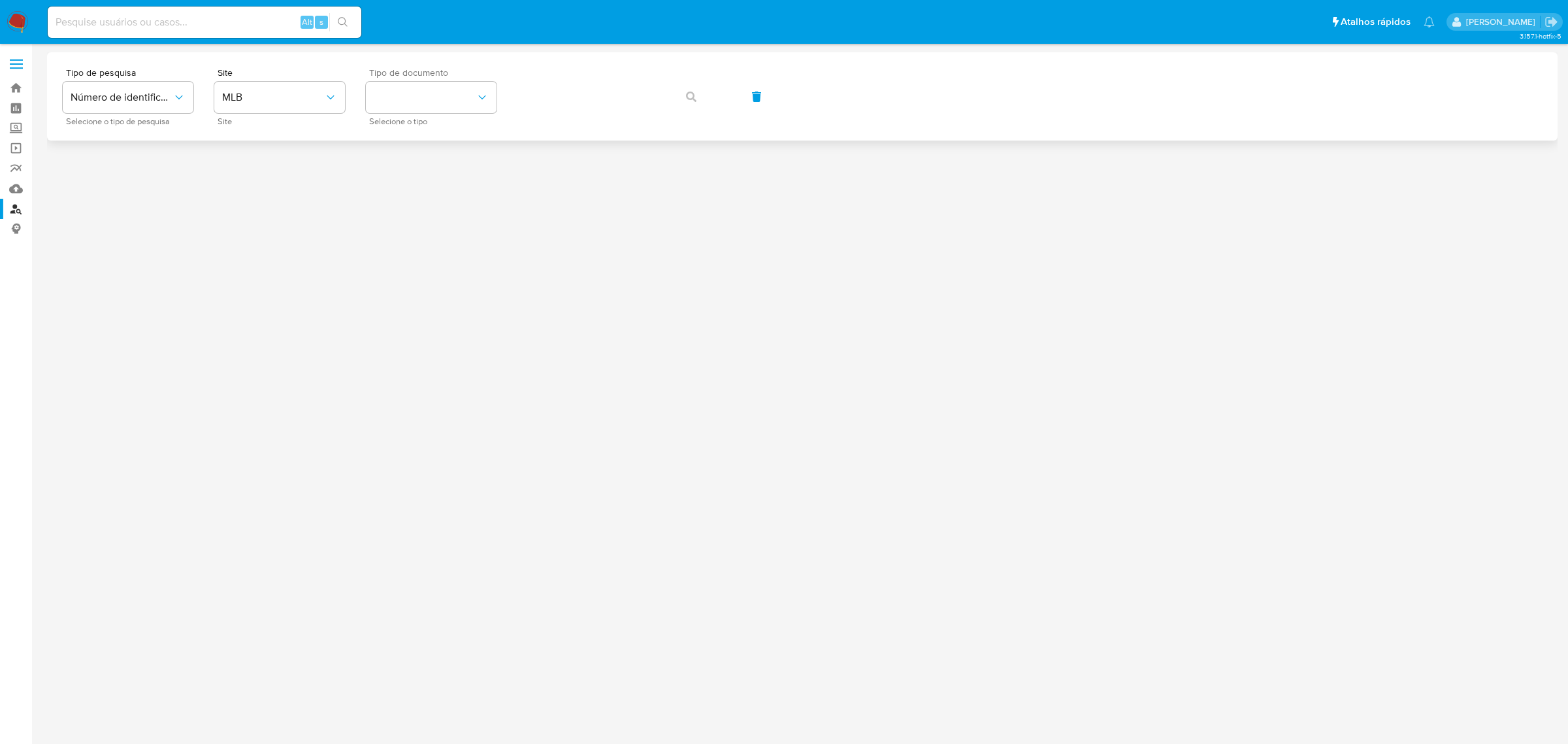
click at [423, 119] on span "Selecione o tipo" at bounding box center [434, 121] width 131 height 7
click at [447, 103] on button "identificationType" at bounding box center [431, 97] width 131 height 31
drag, startPoint x: 441, startPoint y: 184, endPoint x: 553, endPoint y: 119, distance: 129.5
click at [441, 184] on div "CPF CPF" at bounding box center [427, 183] width 107 height 44
click at [713, 97] on div "Tipo de pesquisa Número de identificação Selecione o tipo de pesquisa Site MLB …" at bounding box center [802, 96] width 1479 height 56
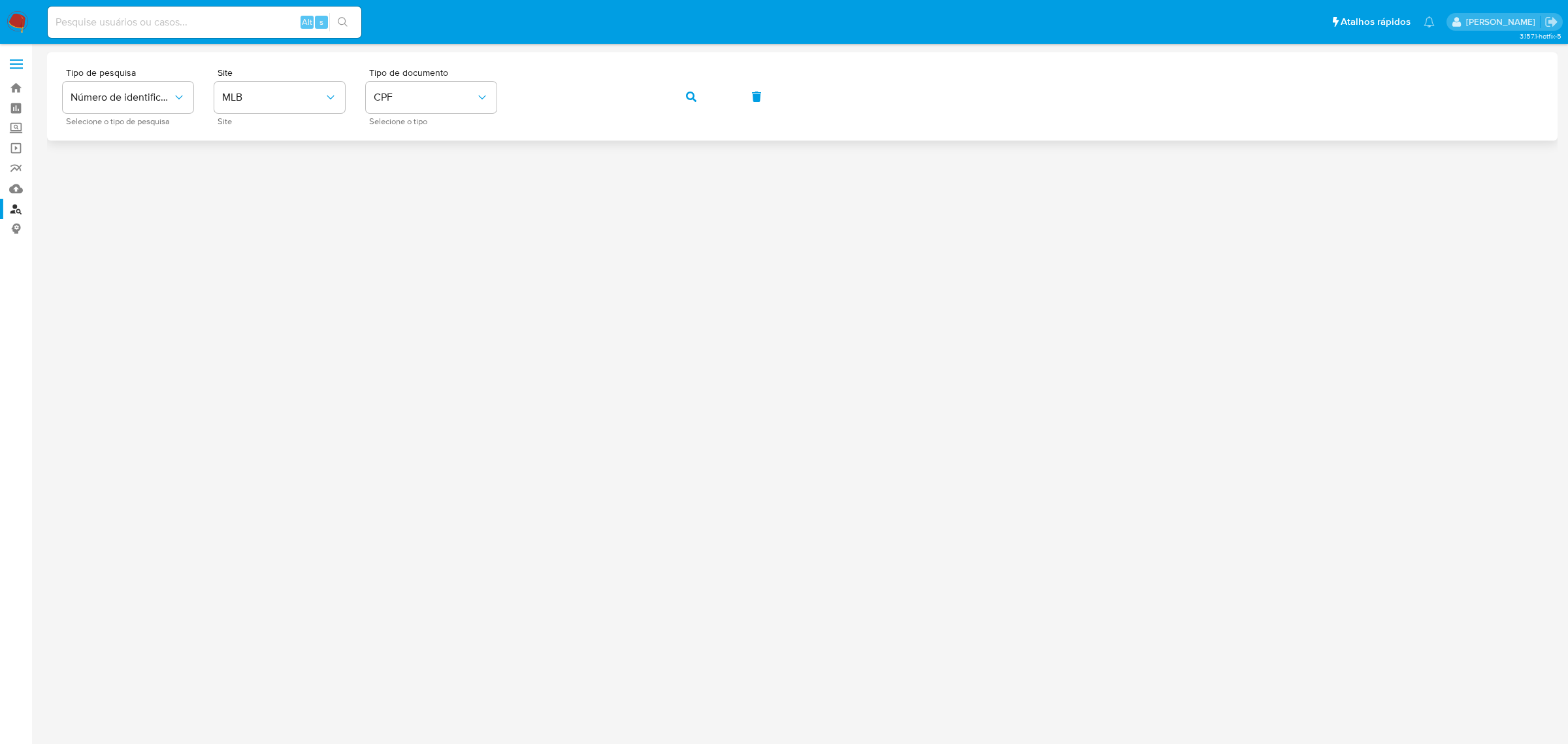
click at [694, 95] on icon "button" at bounding box center [691, 96] width 10 height 10
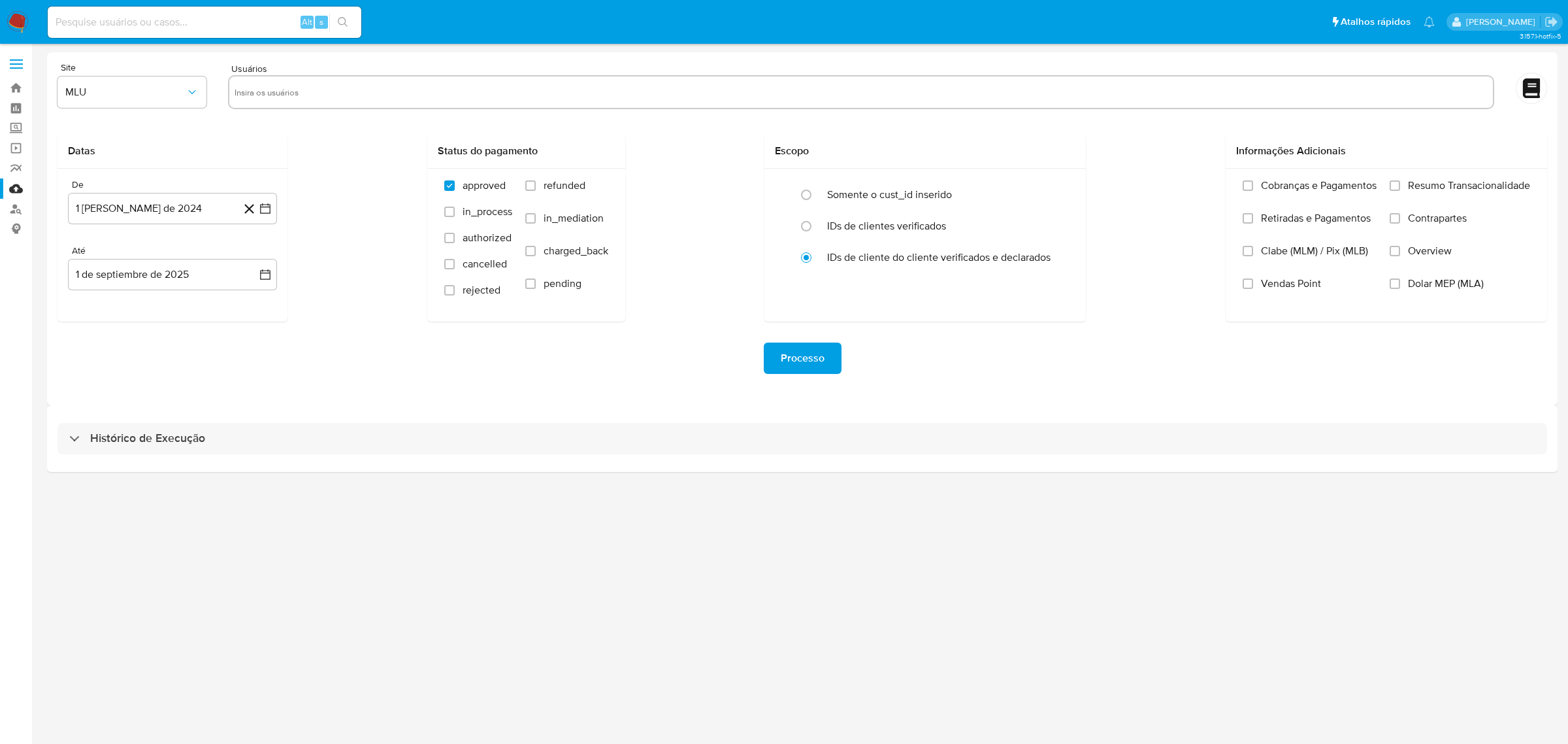
click at [319, 455] on div "Histórico de Execução" at bounding box center [802, 438] width 1511 height 67
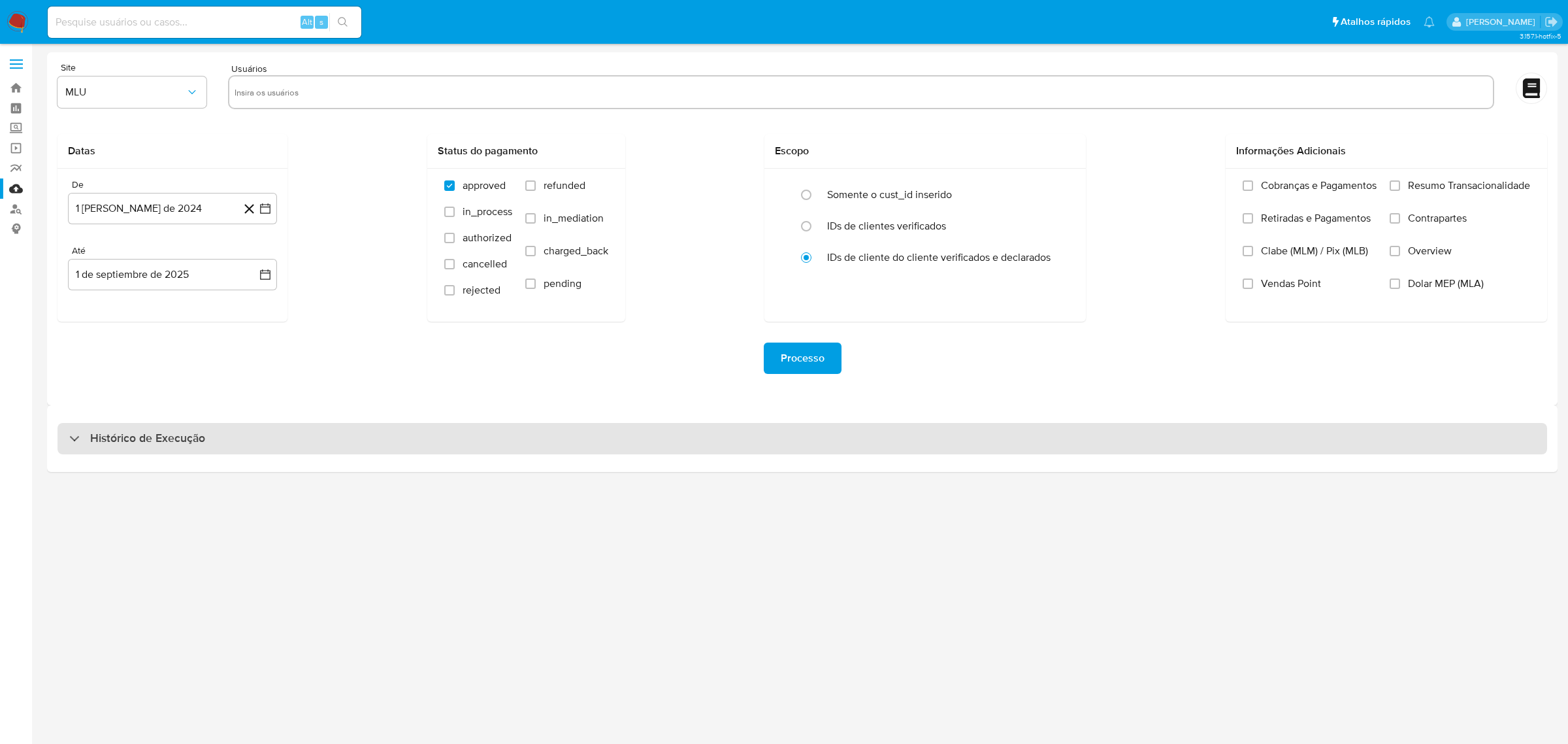
click at [301, 433] on div "Histórico de Execução" at bounding box center [802, 438] width 1489 height 31
select select "10"
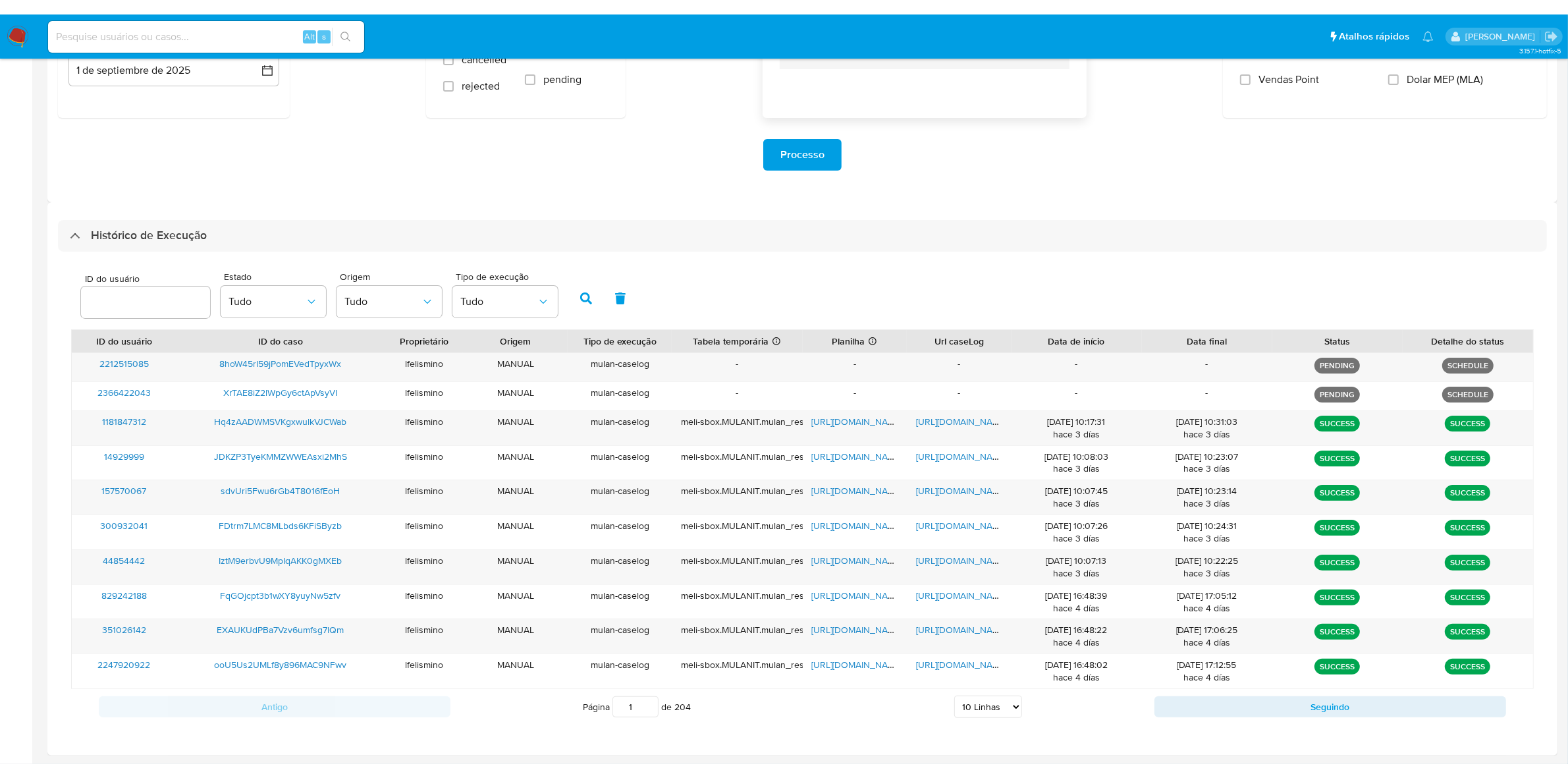
scroll to position [193, 0]
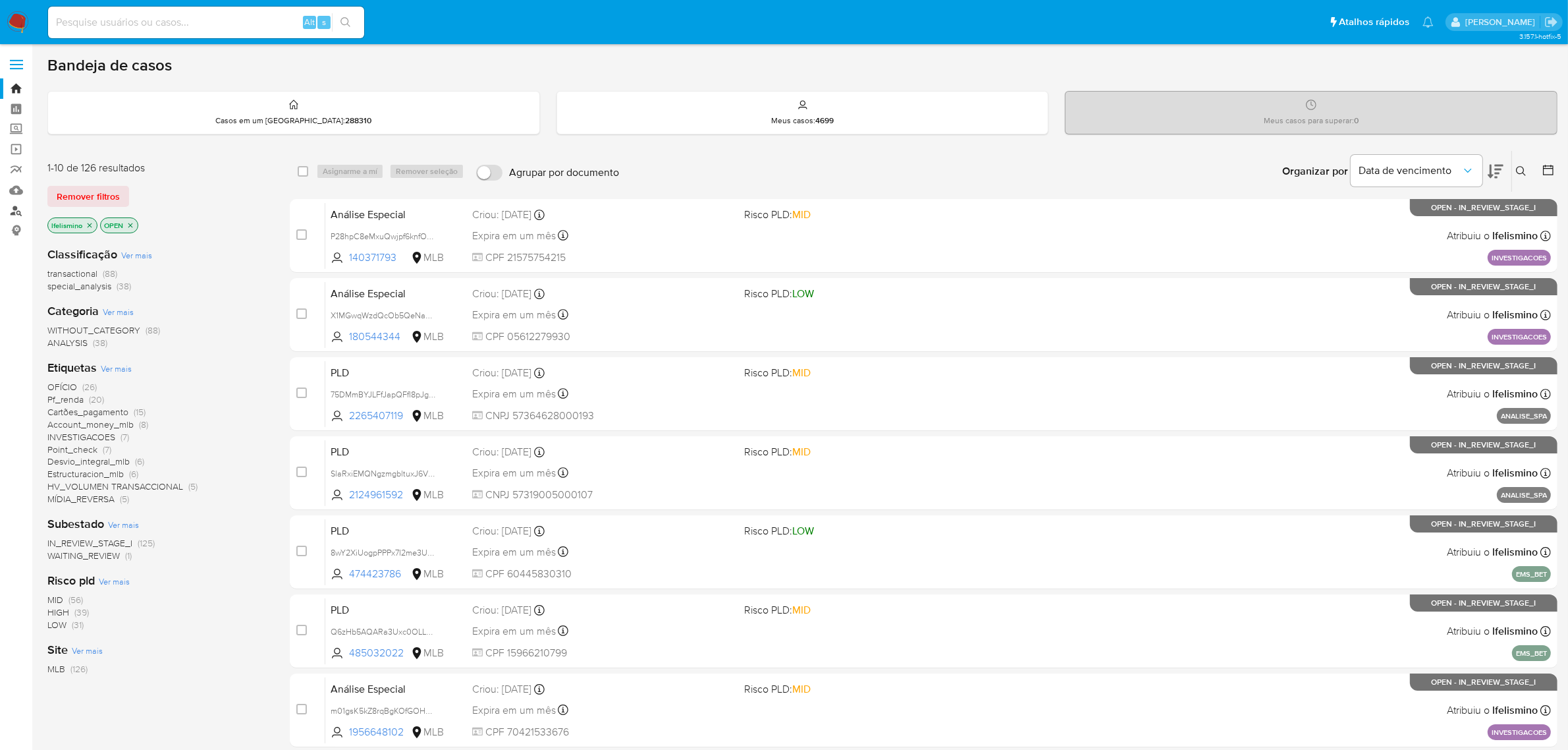
click at [6, 209] on link "Localizador de pessoas" at bounding box center [78, 210] width 156 height 21
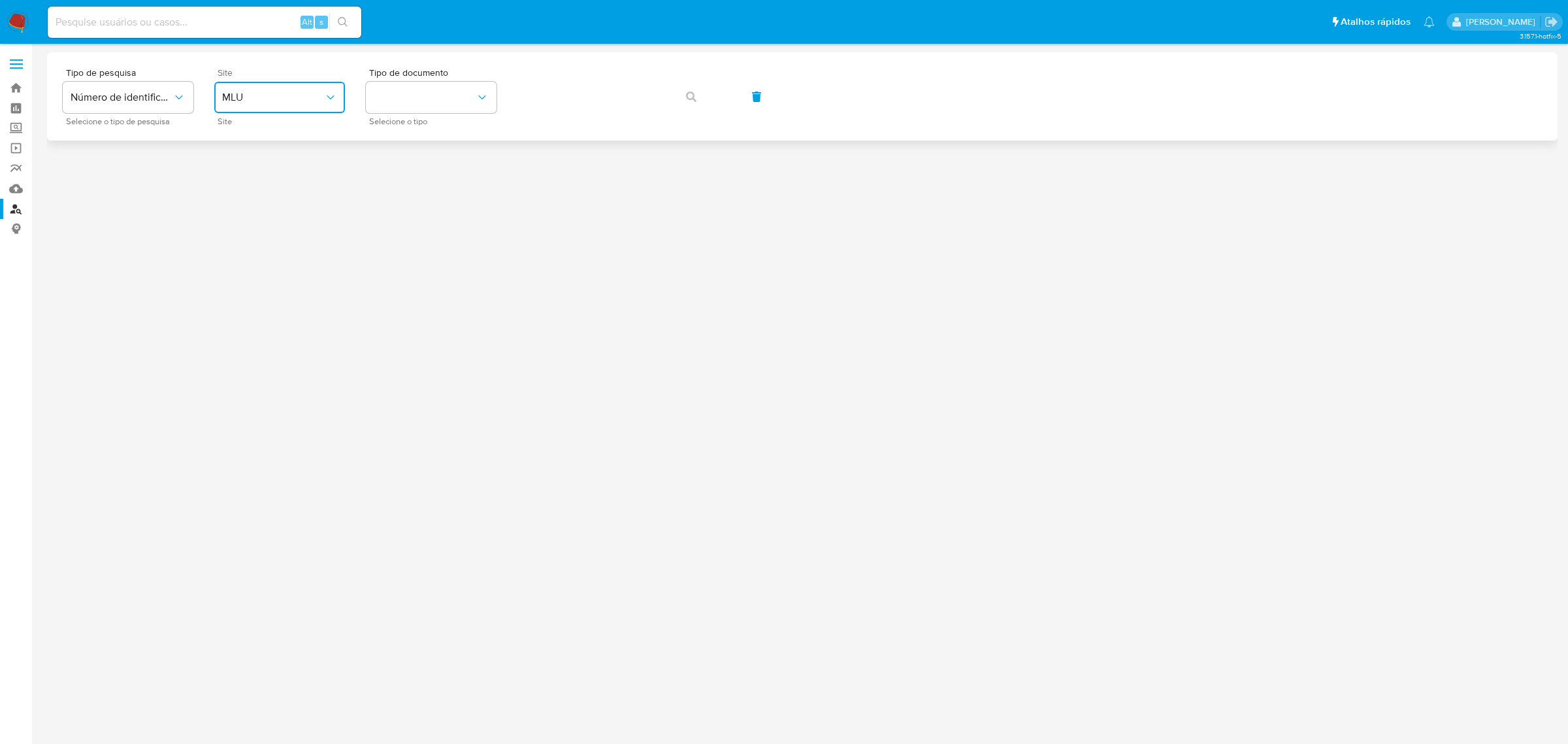
drag, startPoint x: 262, startPoint y: 105, endPoint x: 265, endPoint y: 112, distance: 7.6
click at [263, 106] on button "MLU" at bounding box center [279, 97] width 131 height 31
click at [455, 102] on button "identificationType" at bounding box center [431, 97] width 131 height 31
click at [259, 106] on button "MLU" at bounding box center [279, 97] width 131 height 31
click at [248, 199] on div "MLB" at bounding box center [275, 195] width 107 height 31
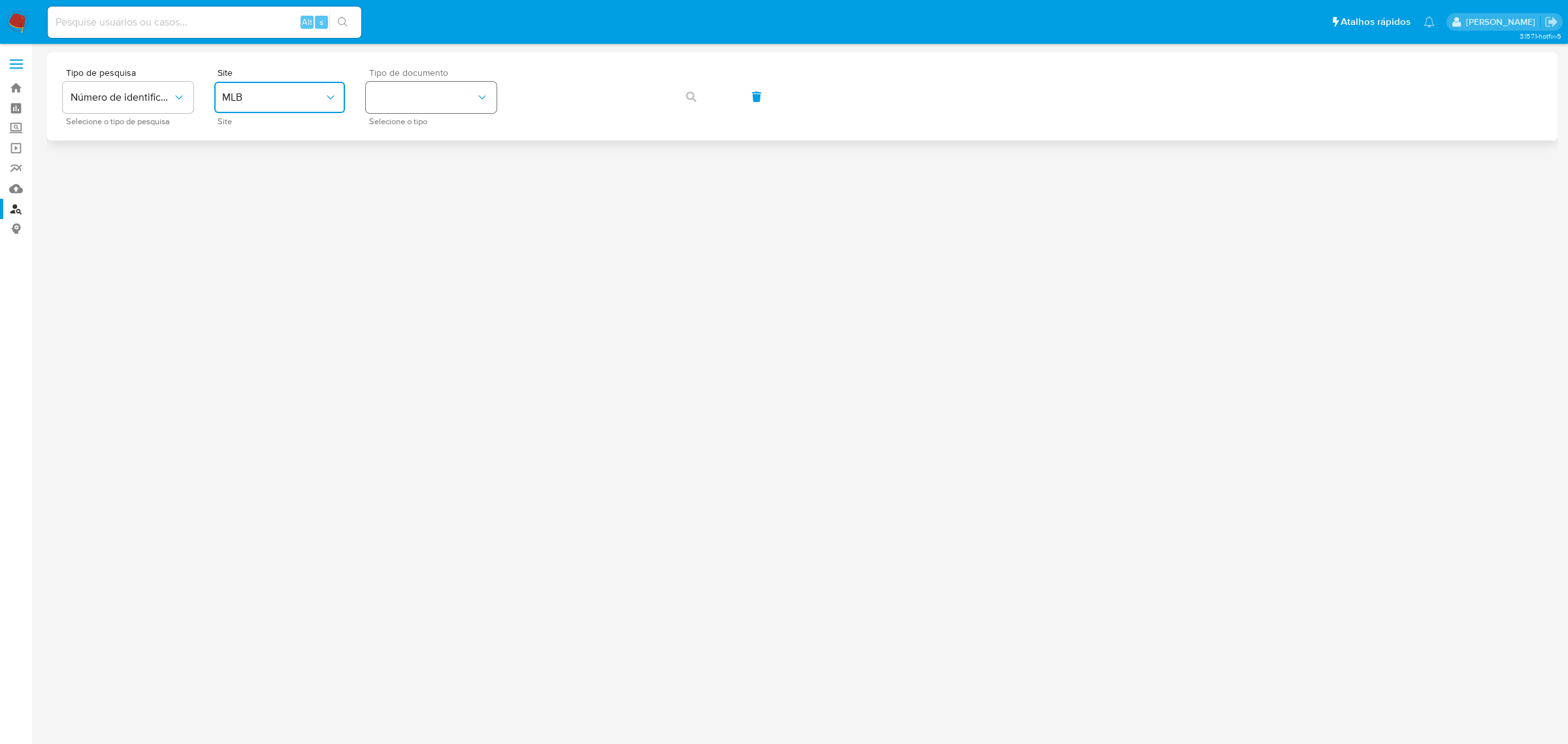
click at [465, 88] on button "identificationType" at bounding box center [431, 97] width 131 height 31
drag, startPoint x: 430, startPoint y: 180, endPoint x: 523, endPoint y: 122, distance: 109.6
click at [430, 179] on div "CPF CPF" at bounding box center [427, 183] width 107 height 44
click at [707, 95] on button "button" at bounding box center [691, 96] width 44 height 31
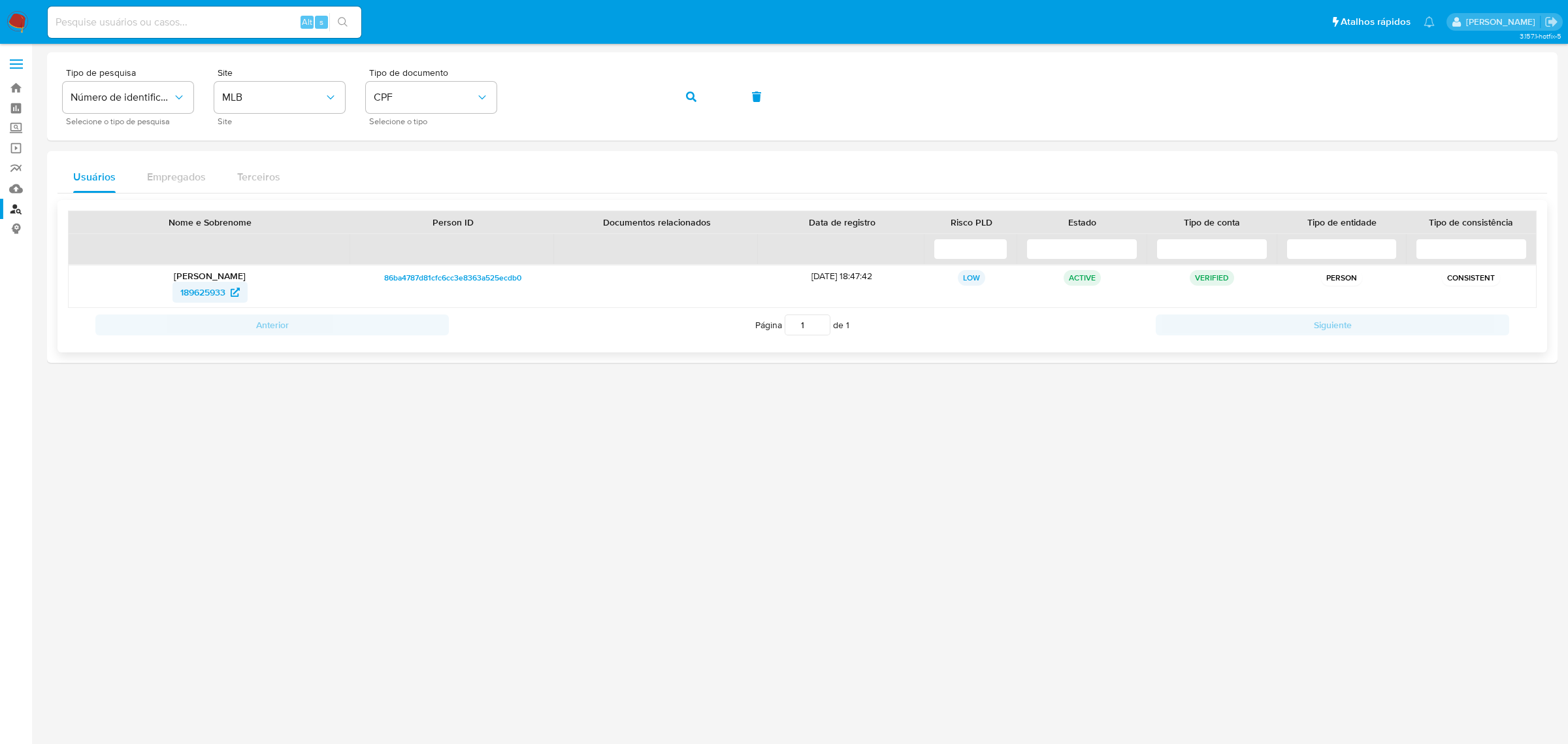
click at [194, 282] on span "189625933" at bounding box center [203, 292] width 45 height 21
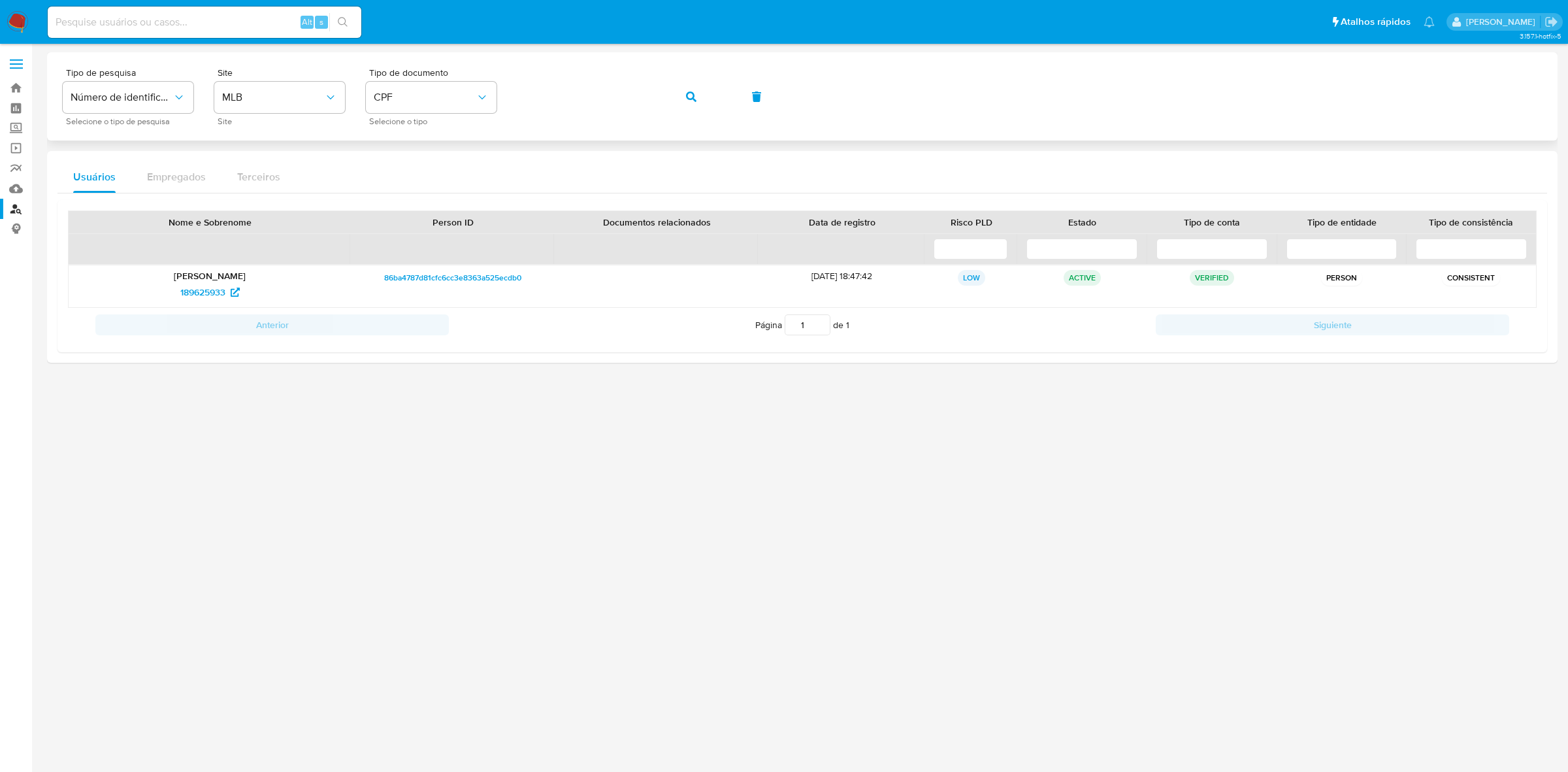
click at [696, 98] on icon "button" at bounding box center [691, 96] width 10 height 10
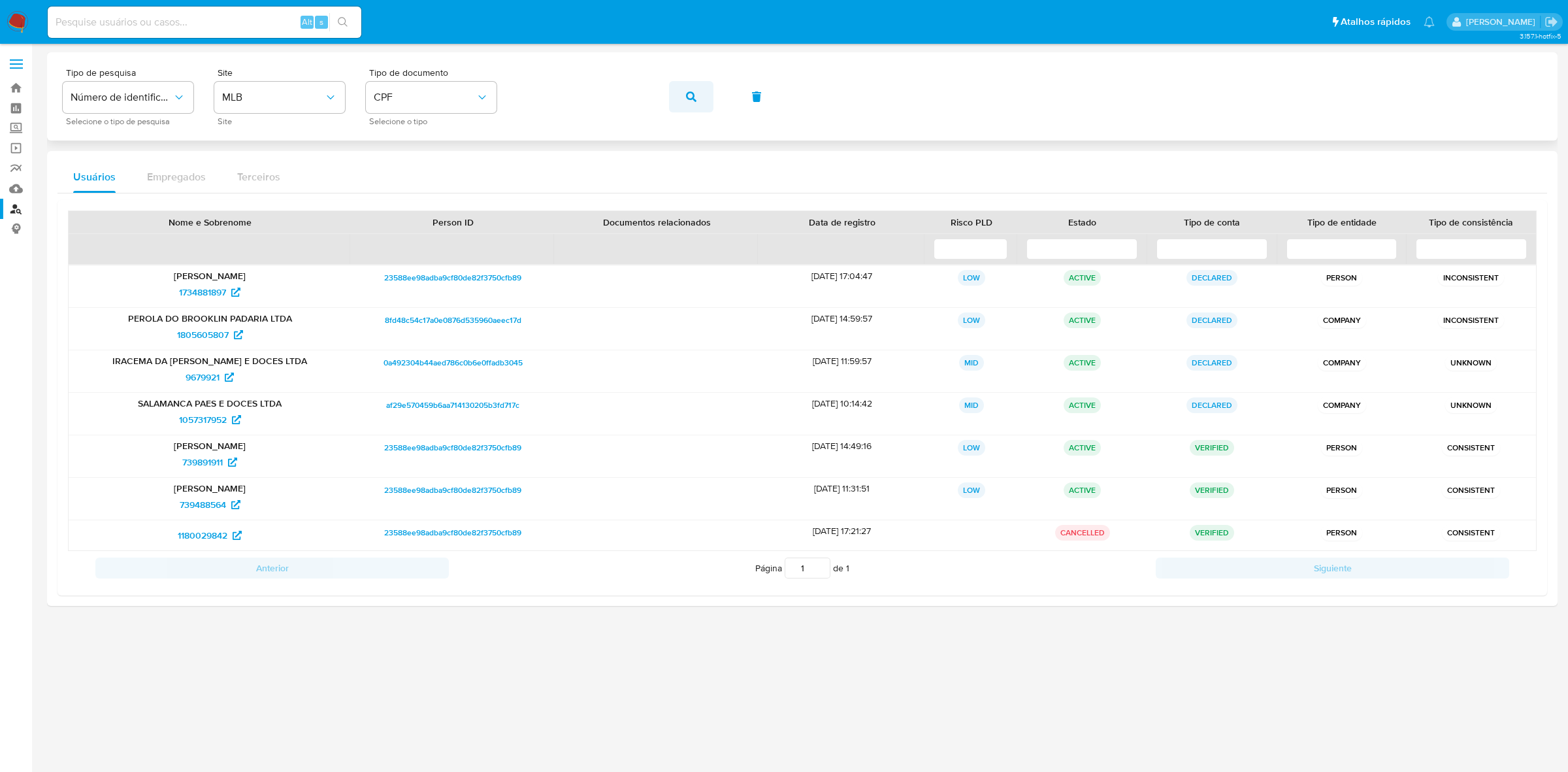
click at [690, 102] on span "button" at bounding box center [691, 97] width 10 height 29
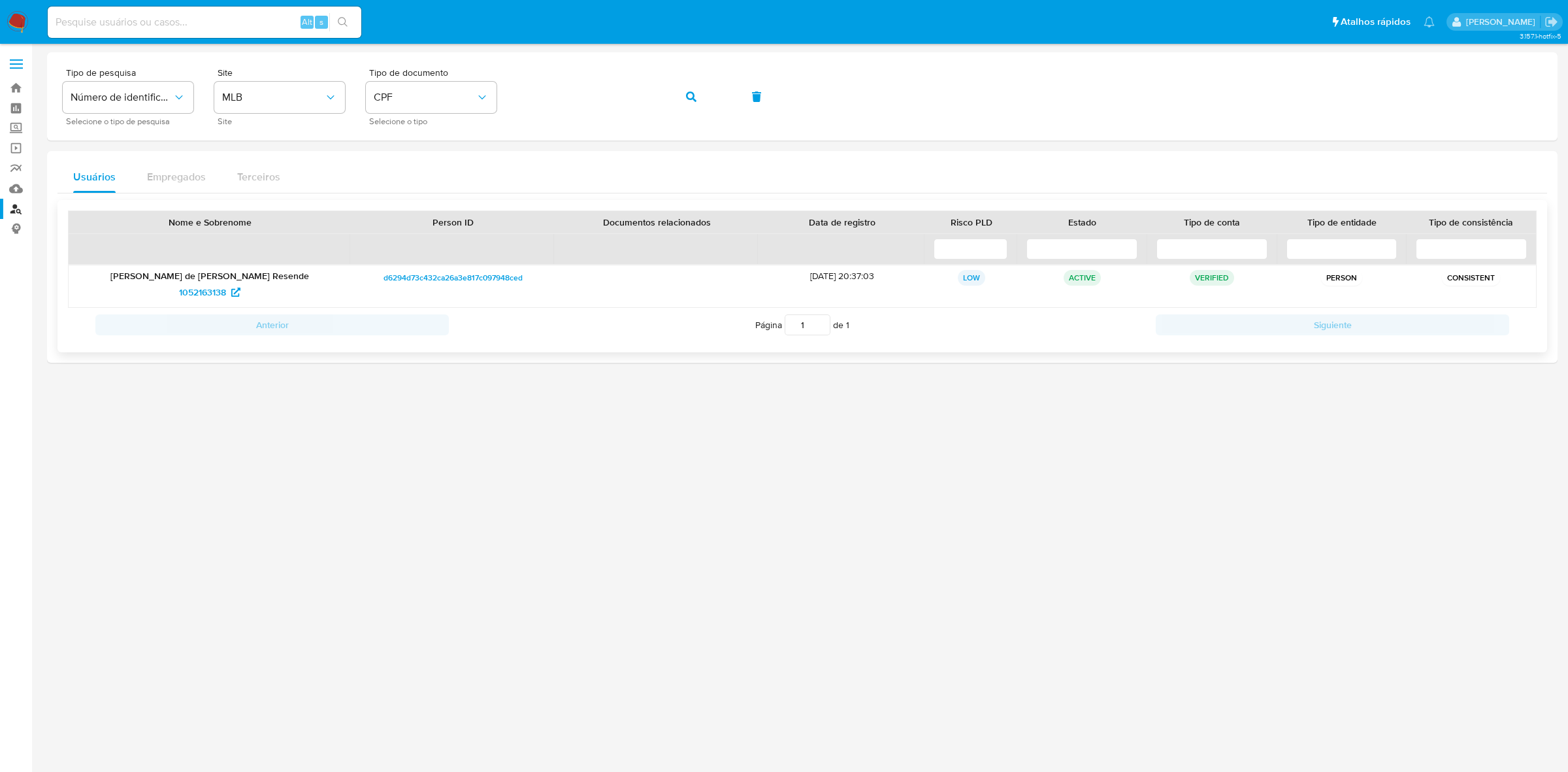
drag, startPoint x: 129, startPoint y: 279, endPoint x: 298, endPoint y: 278, distance: 169.0
click at [298, 278] on p "Ellen Bianca de Franca Santana Resende" at bounding box center [210, 276] width 264 height 12
click at [200, 292] on span "1052163138" at bounding box center [202, 291] width 47 height 21
click at [693, 97] on icon "button" at bounding box center [691, 96] width 10 height 10
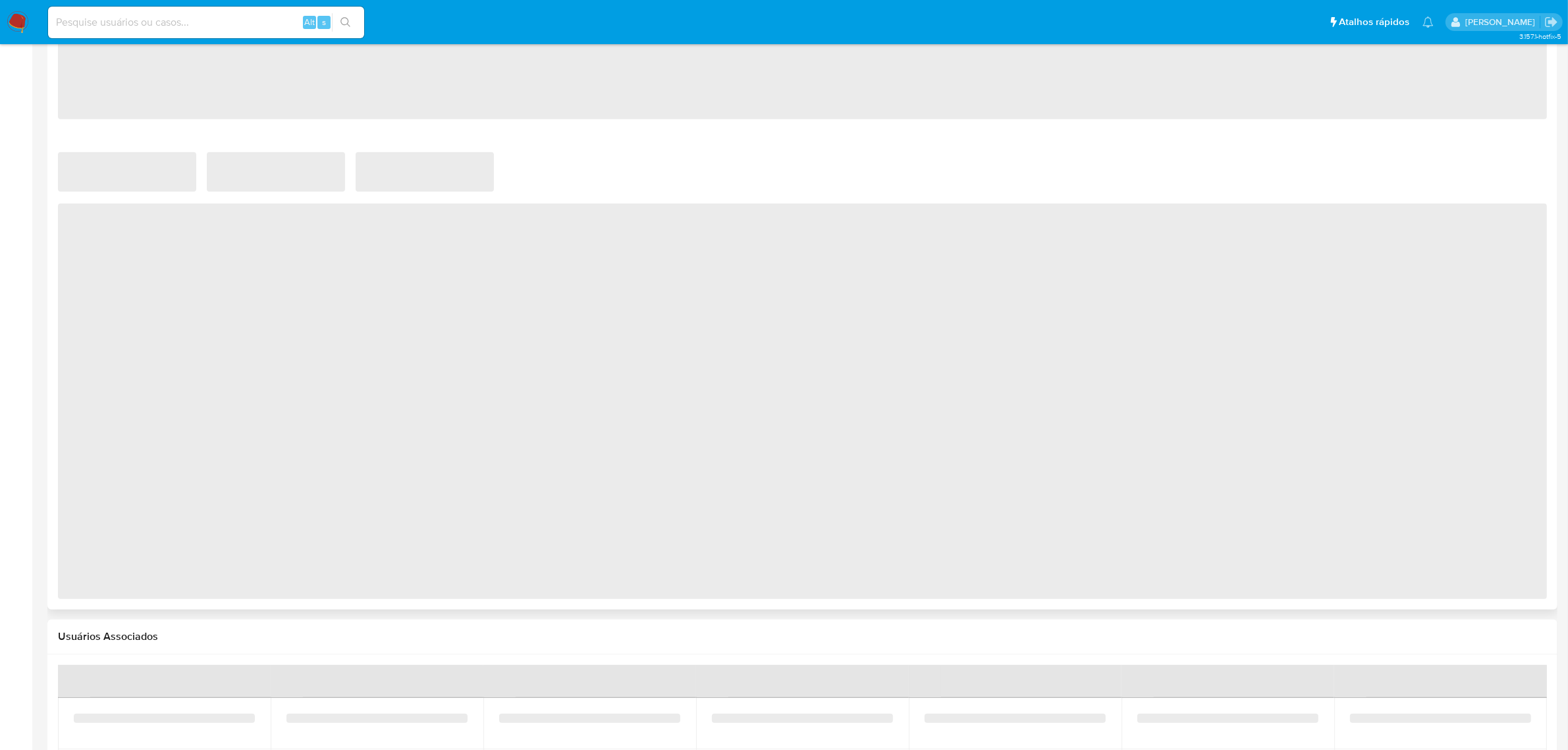
scroll to position [560, 0]
select select "10"
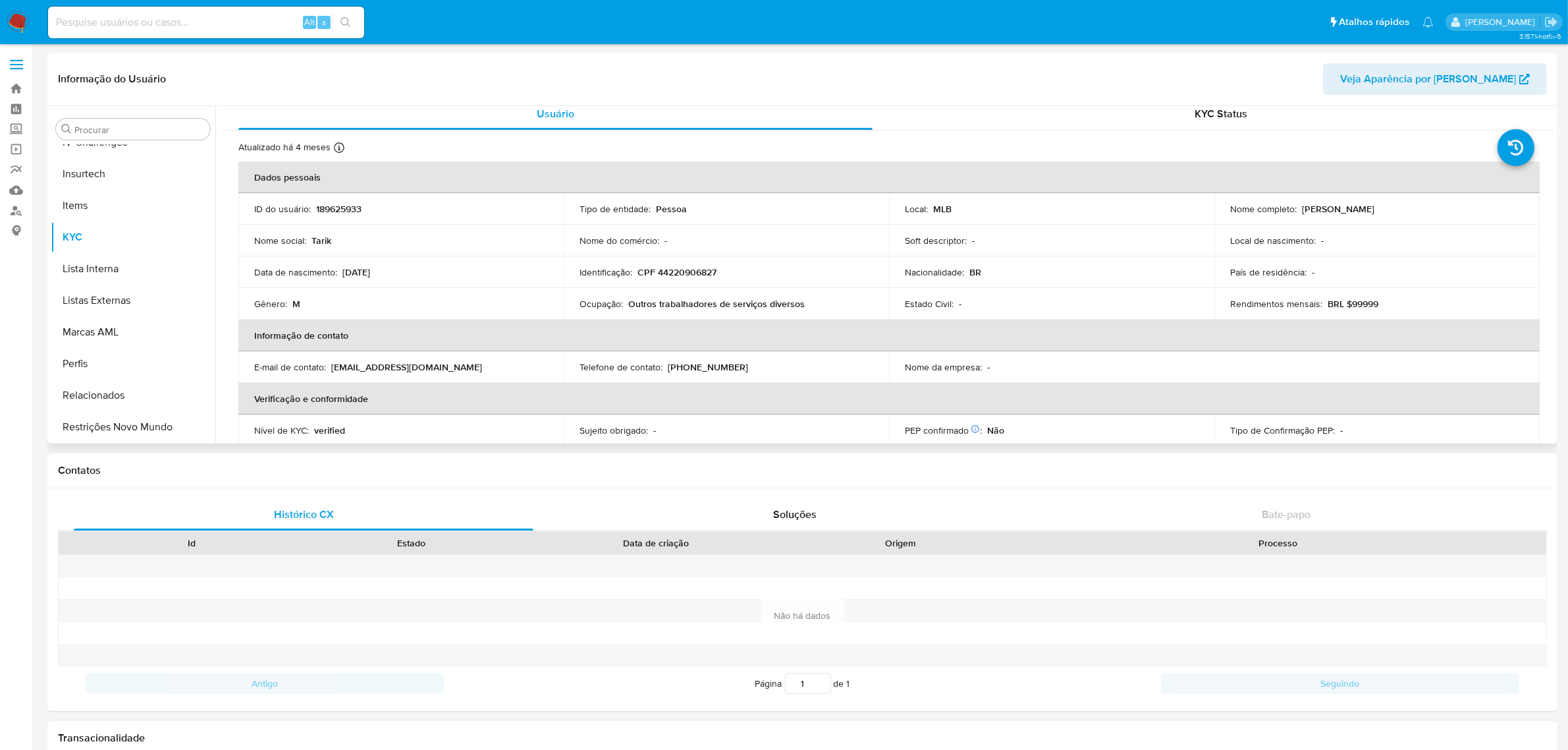
scroll to position [0, 0]
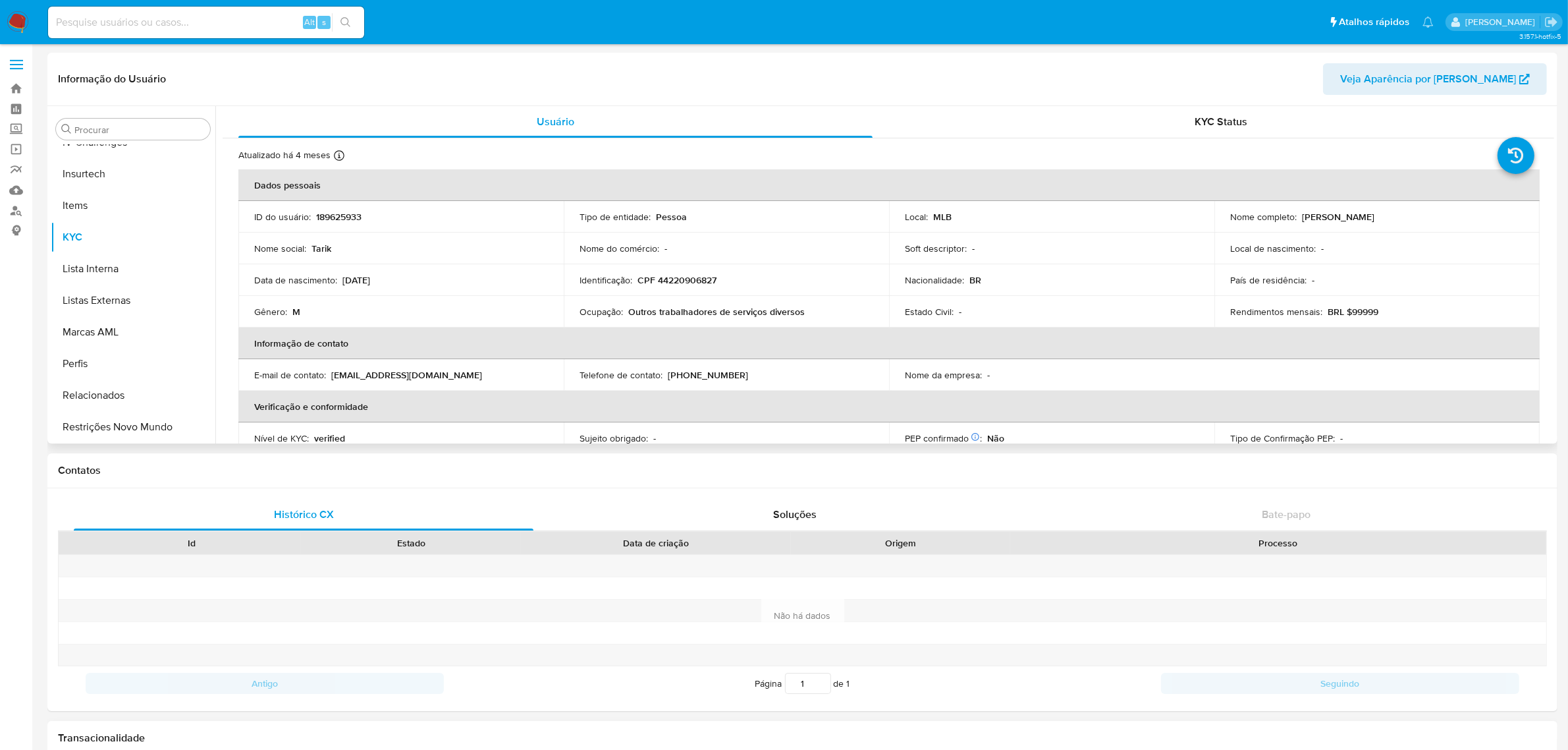
click at [672, 277] on p "CPF 44220906827" at bounding box center [677, 280] width 79 height 12
copy p "44220906827"
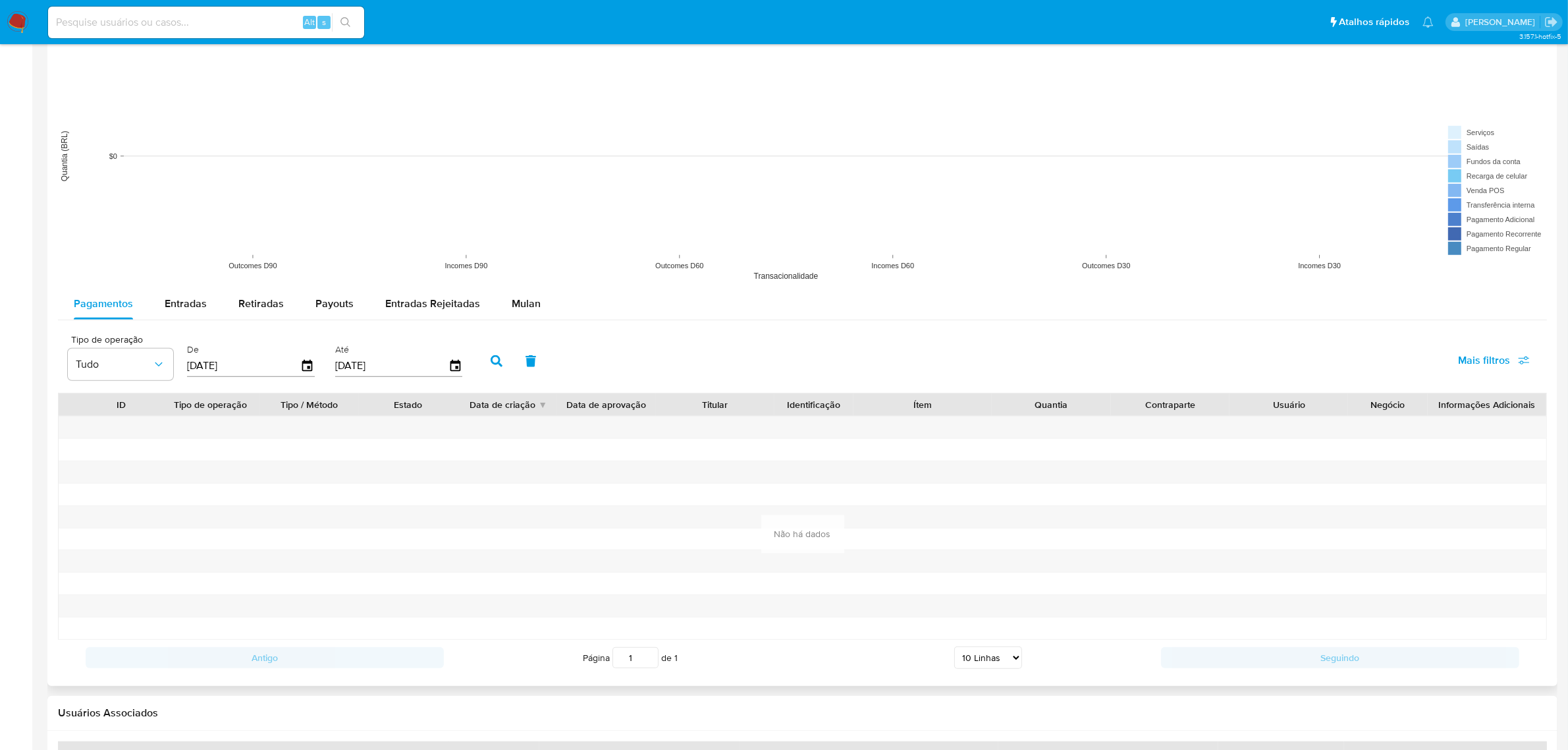
scroll to position [1070, 0]
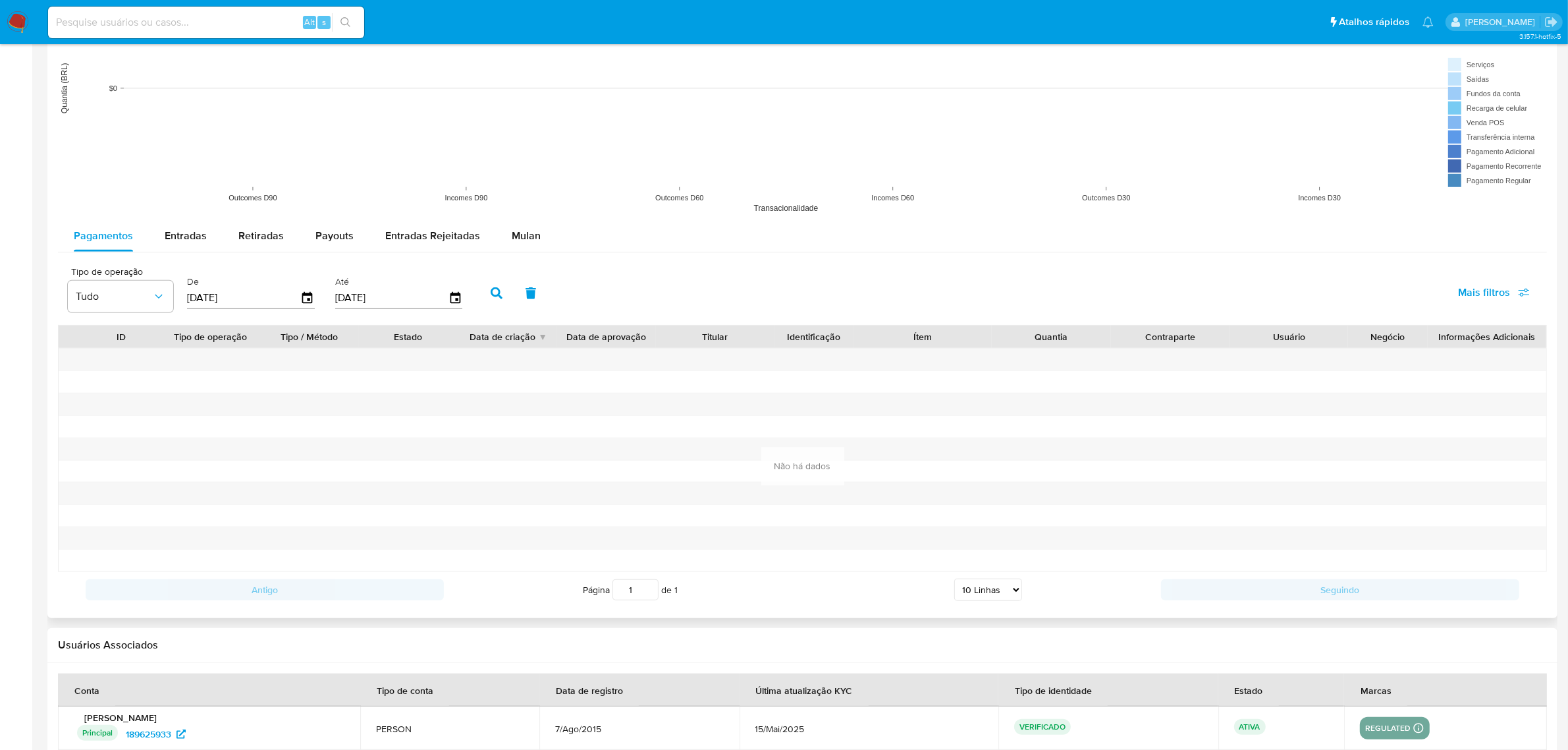
drag, startPoint x: 180, startPoint y: 221, endPoint x: 367, endPoint y: 350, distance: 227.2
click at [180, 219] on rect at bounding box center [802, 88] width 1489 height 264
click at [178, 234] on span "Entradas" at bounding box center [186, 235] width 42 height 15
select select "10"
click at [483, 297] on button "button" at bounding box center [497, 293] width 34 height 31
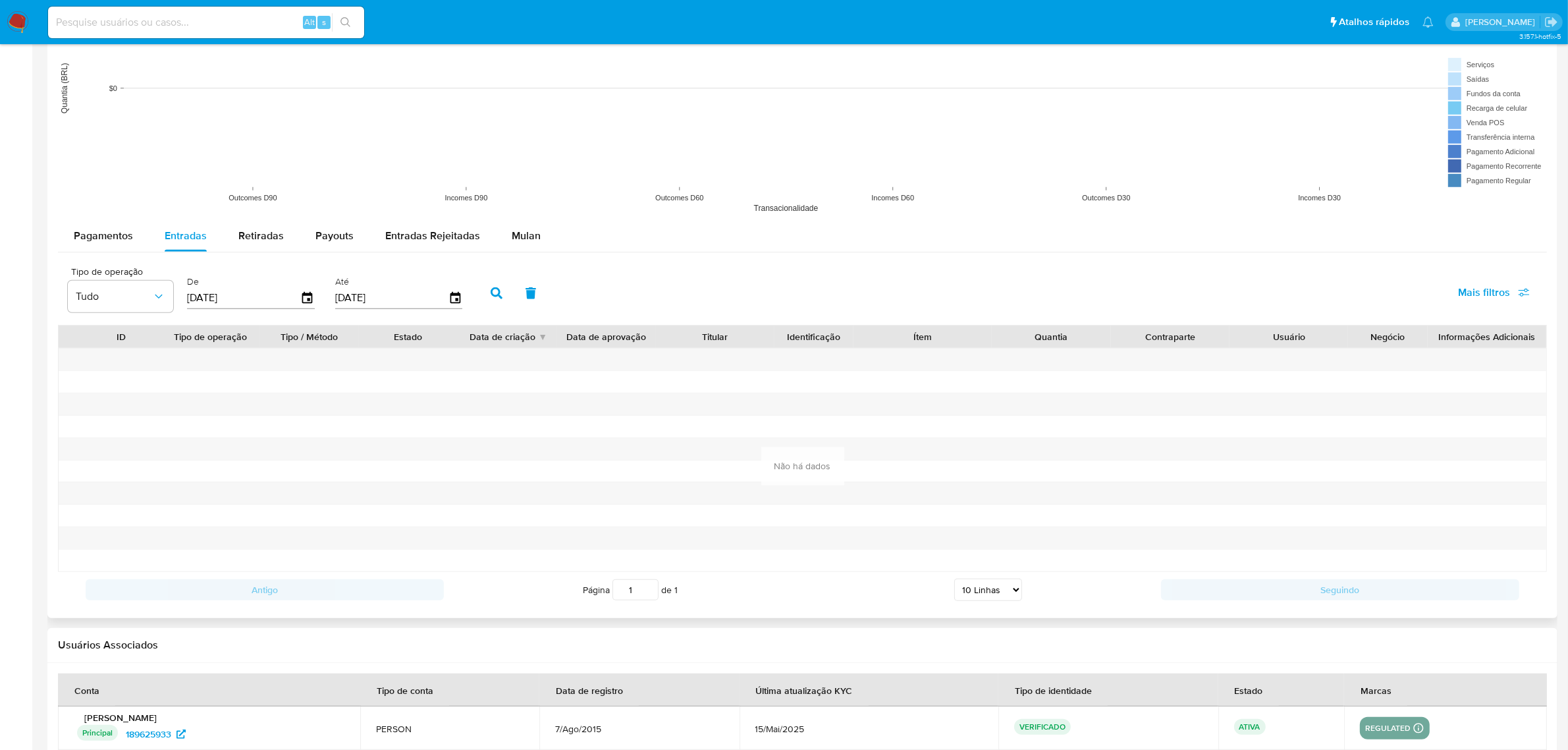
click at [294, 294] on input "[DATE]" at bounding box center [244, 298] width 114 height 21
click at [301, 300] on icon "button" at bounding box center [308, 298] width 23 height 23
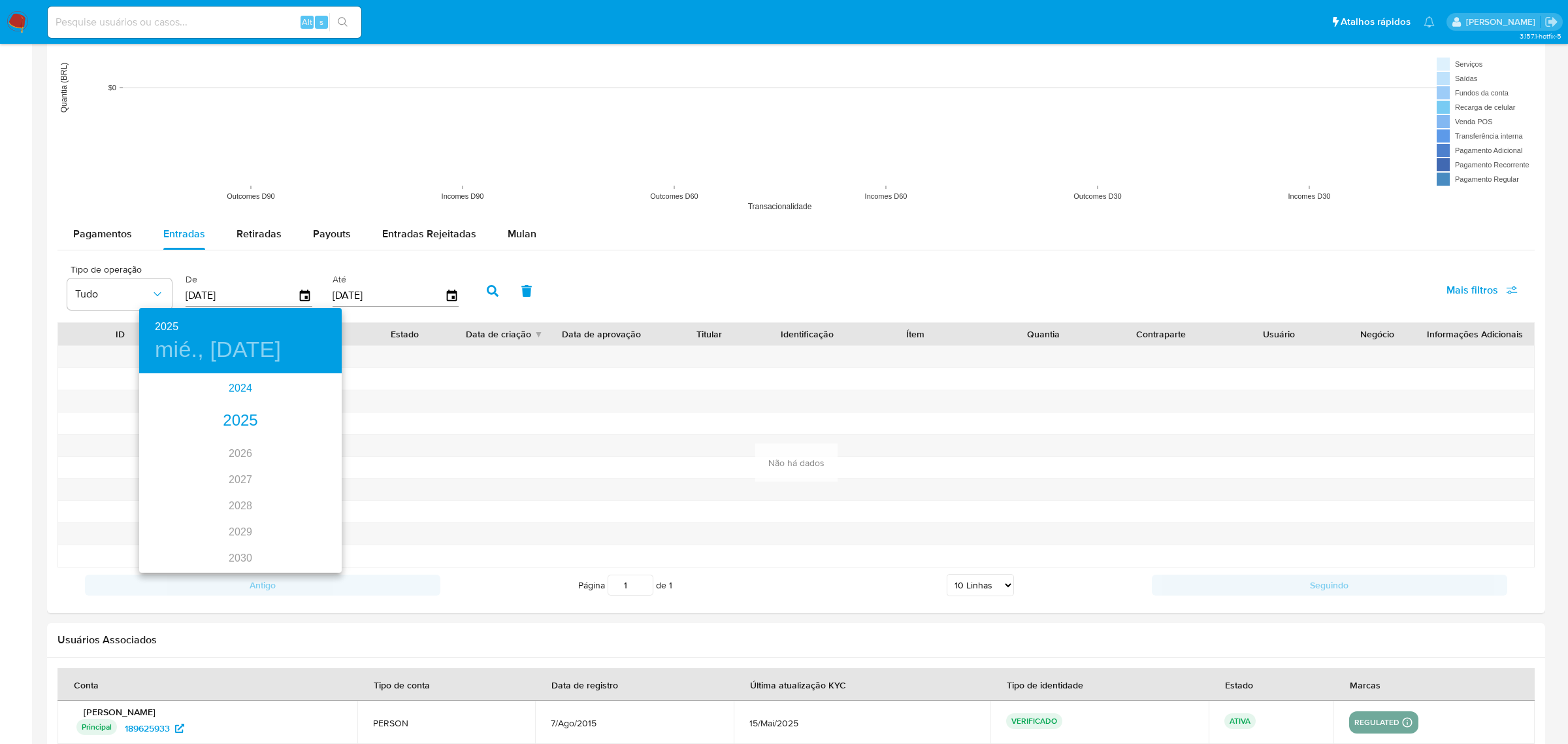
click at [224, 391] on div "2024" at bounding box center [240, 388] width 202 height 26
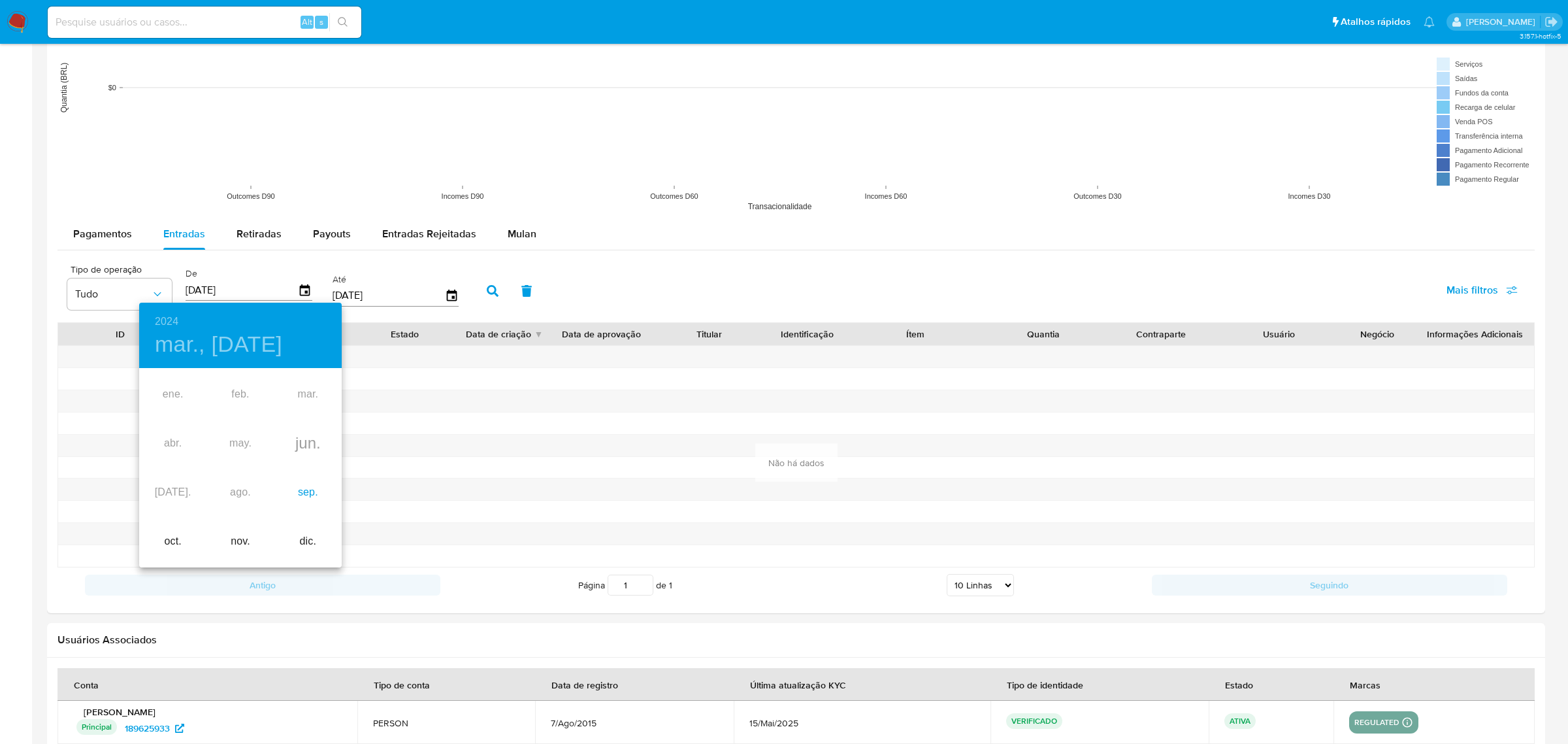
click at [294, 492] on div "sep." at bounding box center [308, 493] width 68 height 49
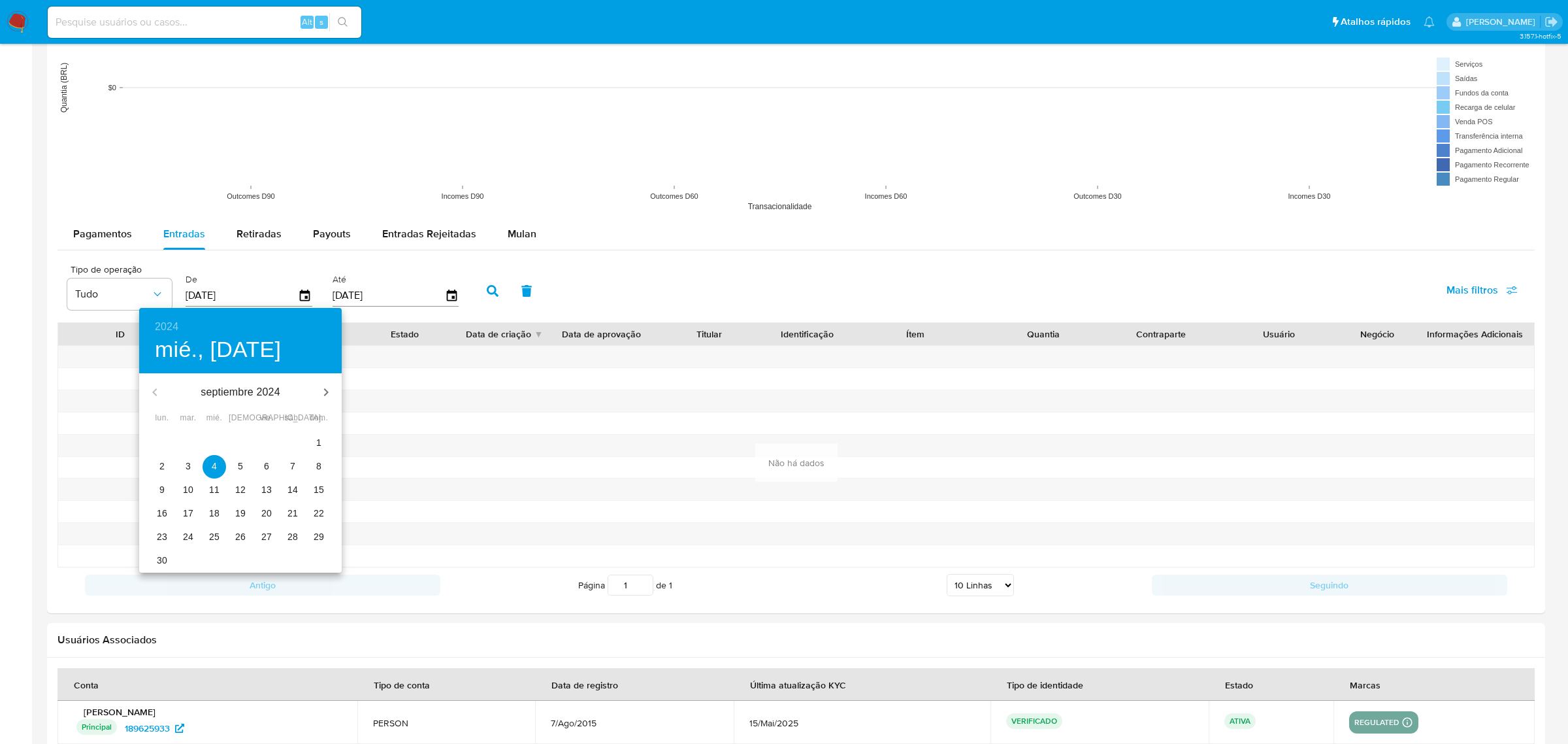
click at [317, 450] on button "1" at bounding box center [319, 443] width 24 height 24
type input "[DATE]"
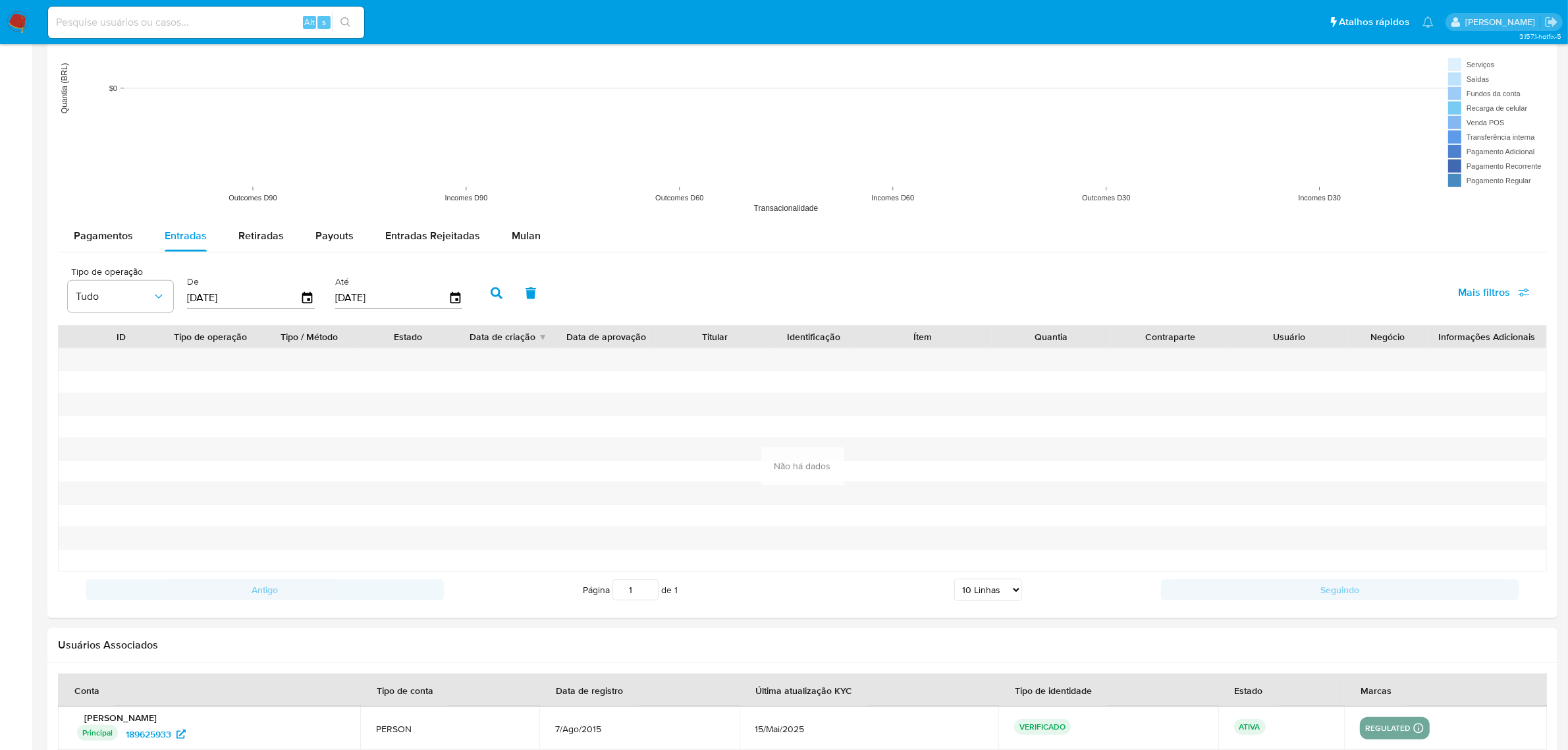
click at [484, 306] on button "button" at bounding box center [497, 293] width 34 height 31
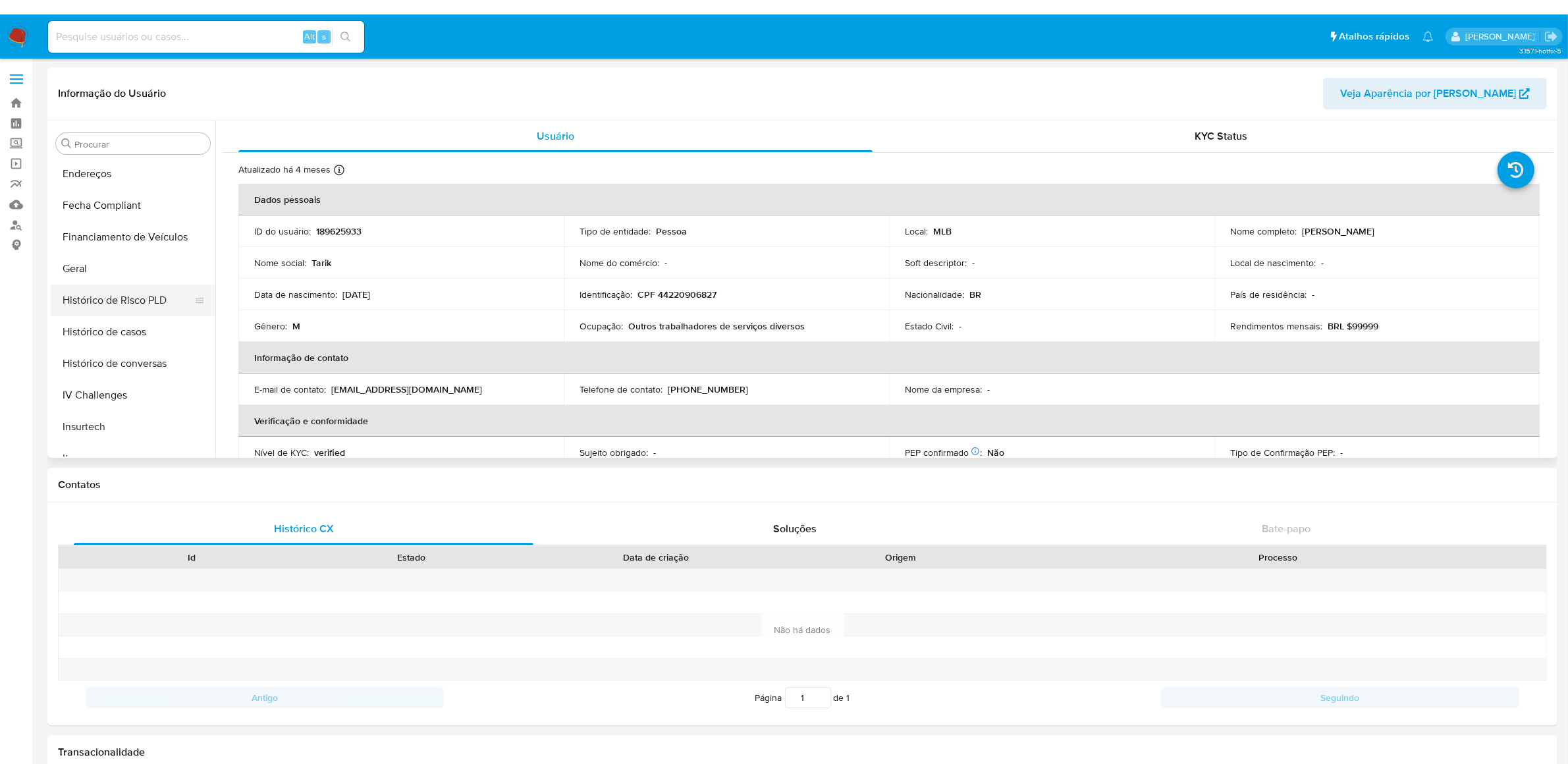
scroll to position [340, 0]
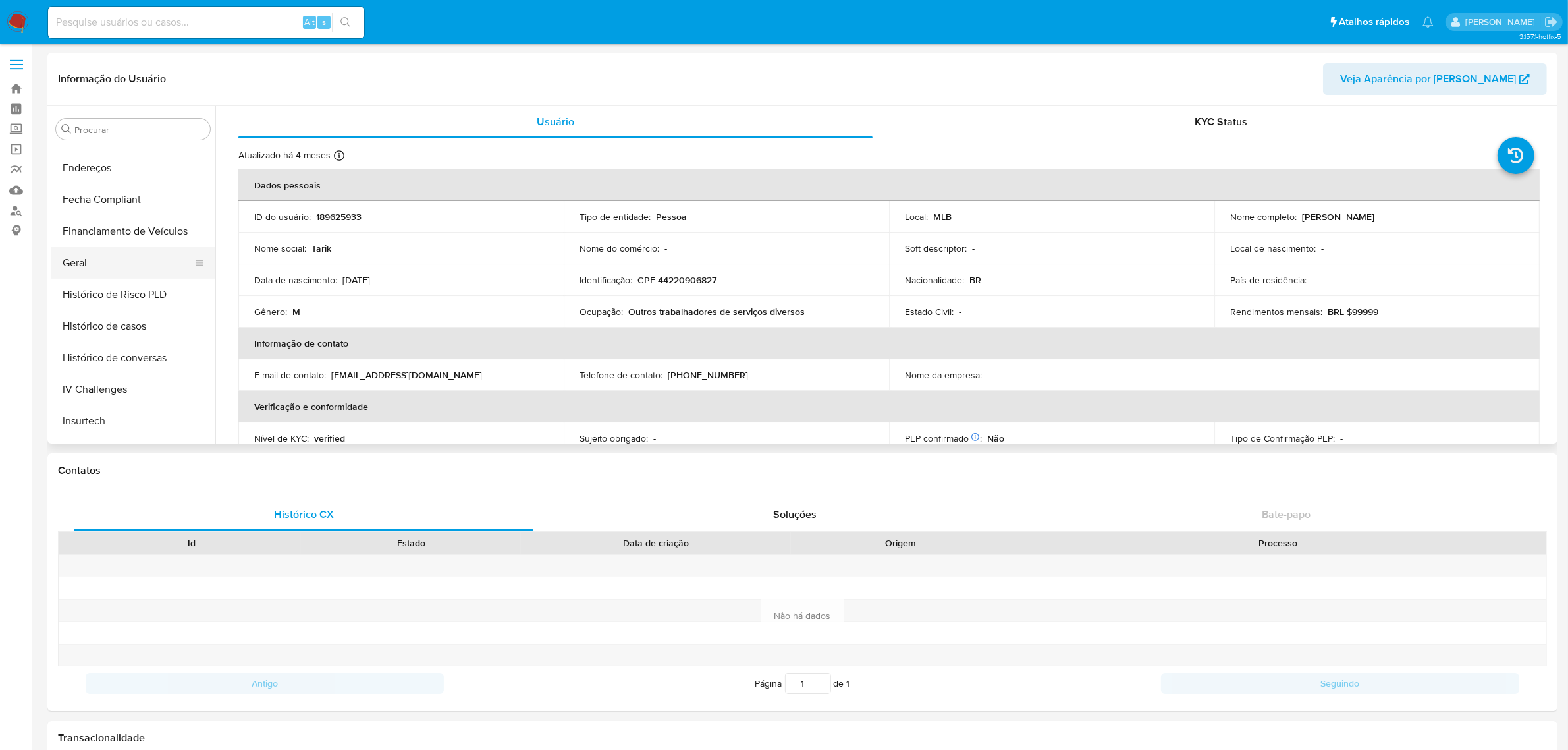
click at [124, 260] on button "Geral" at bounding box center [128, 263] width 155 height 31
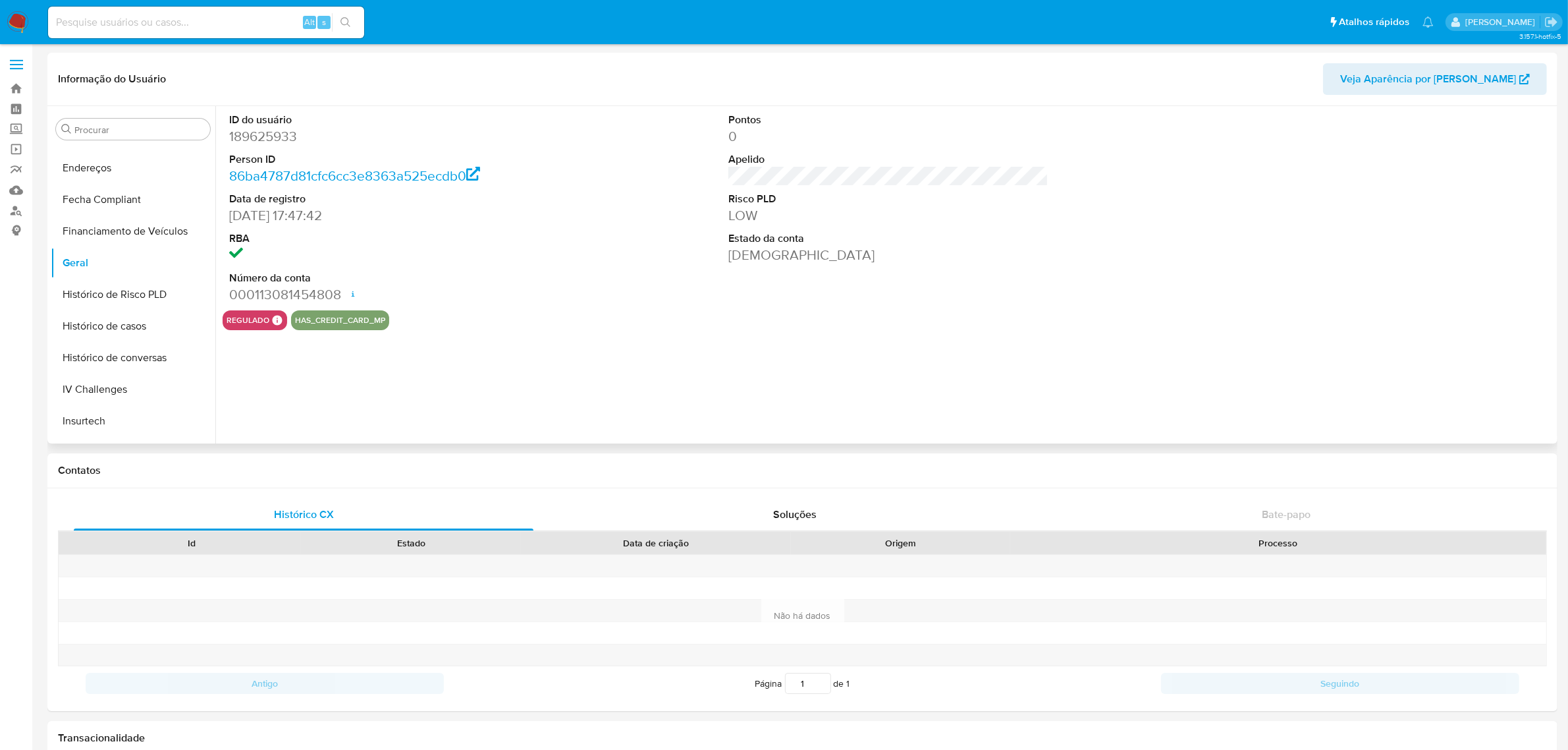
click at [264, 139] on dd "189625933" at bounding box center [390, 136] width 320 height 18
copy dd "189625933"
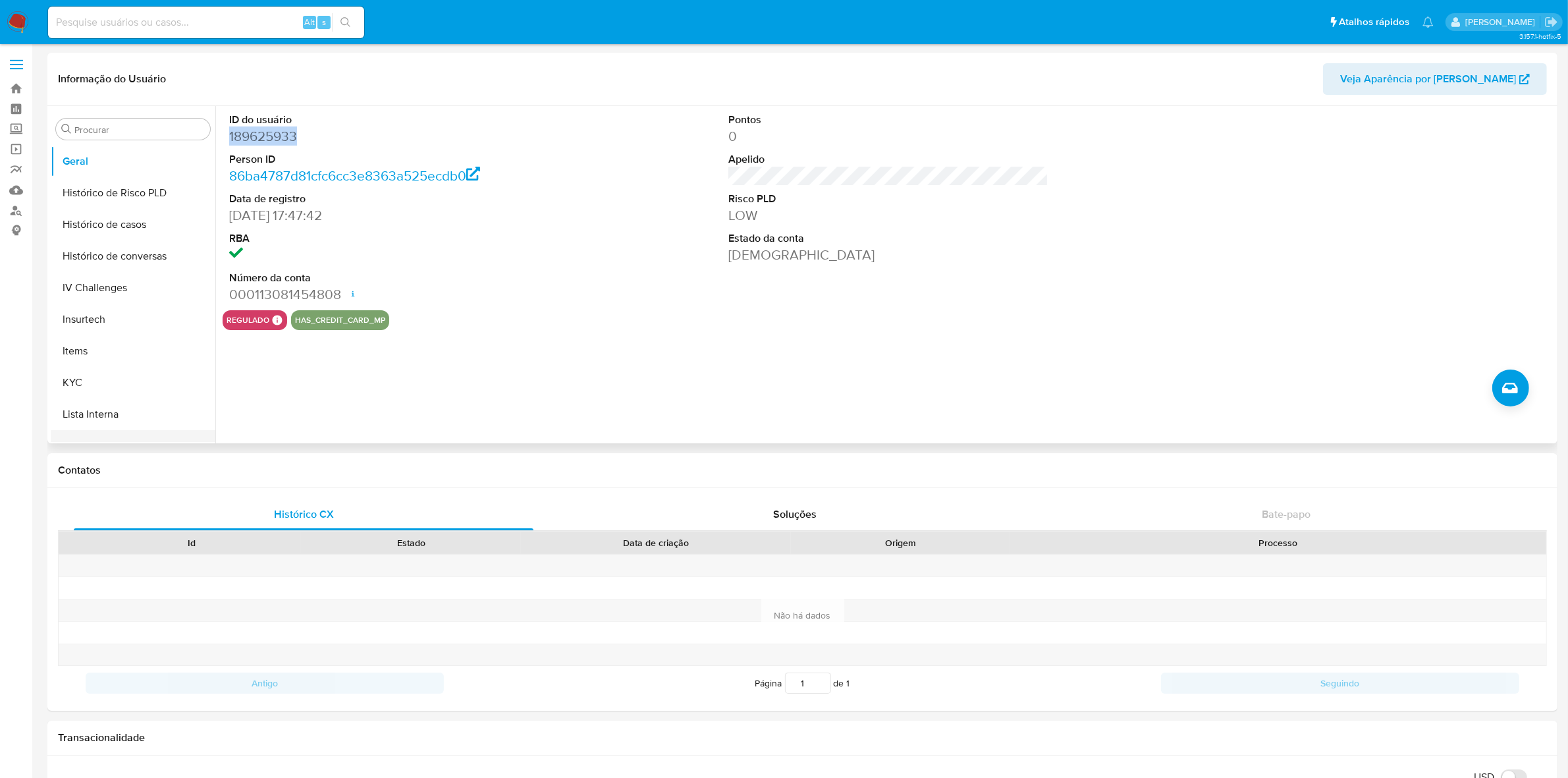
scroll to position [588, 0]
click at [106, 243] on button "KYC" at bounding box center [128, 236] width 155 height 31
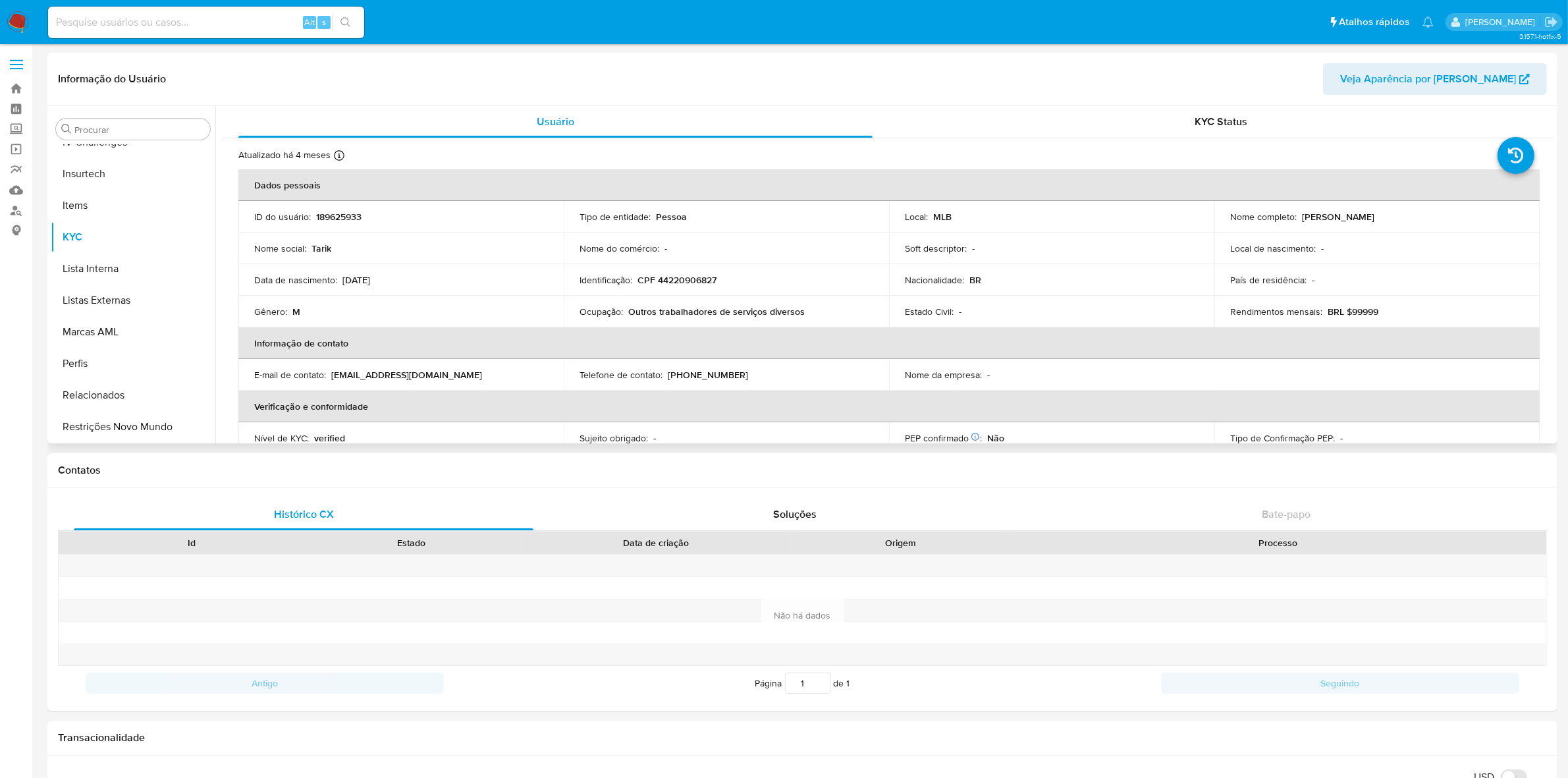
click at [664, 278] on p "CPF 44220906827" at bounding box center [677, 280] width 79 height 12
copy p "44220906827"
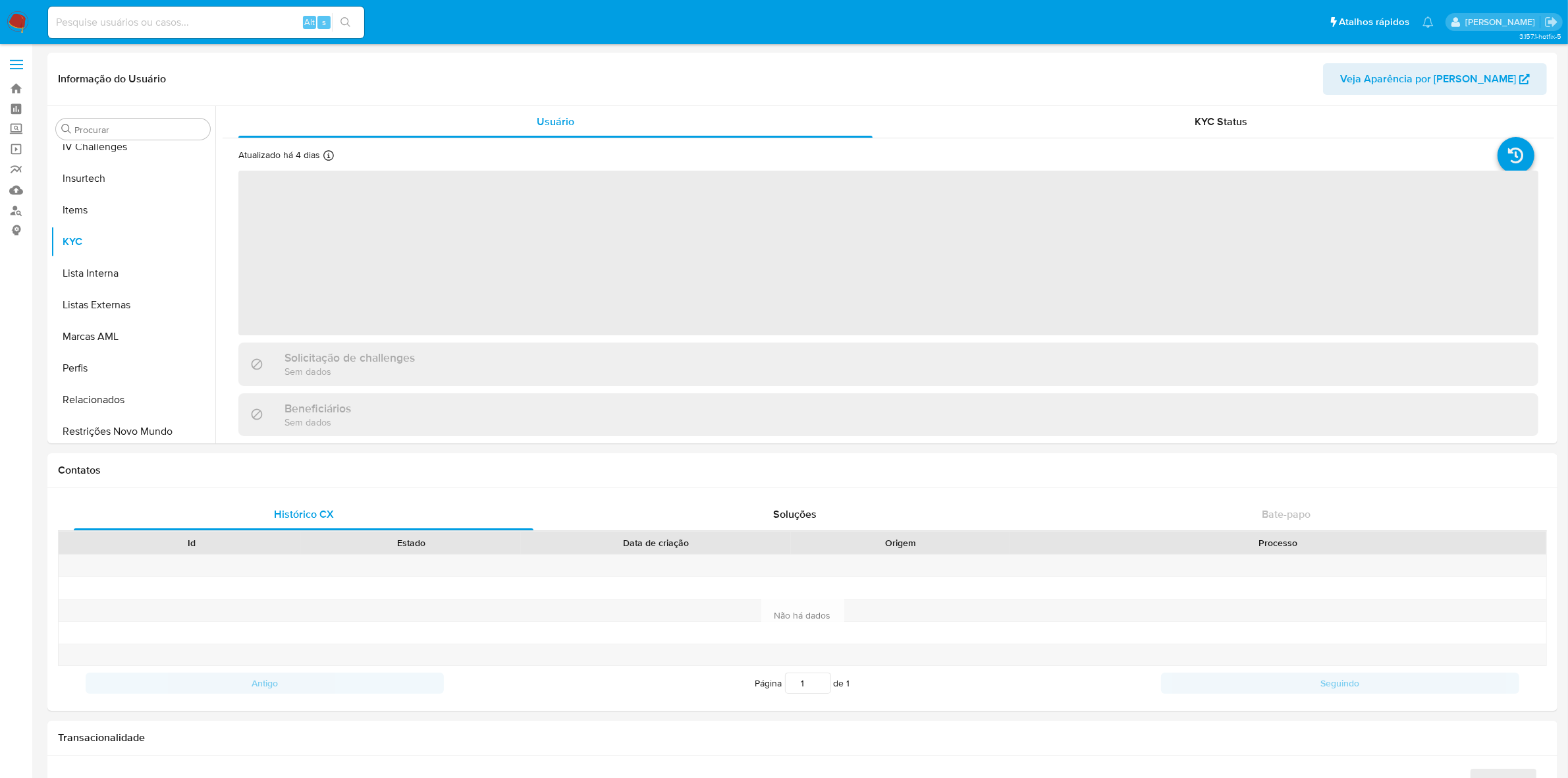
scroll to position [588, 0]
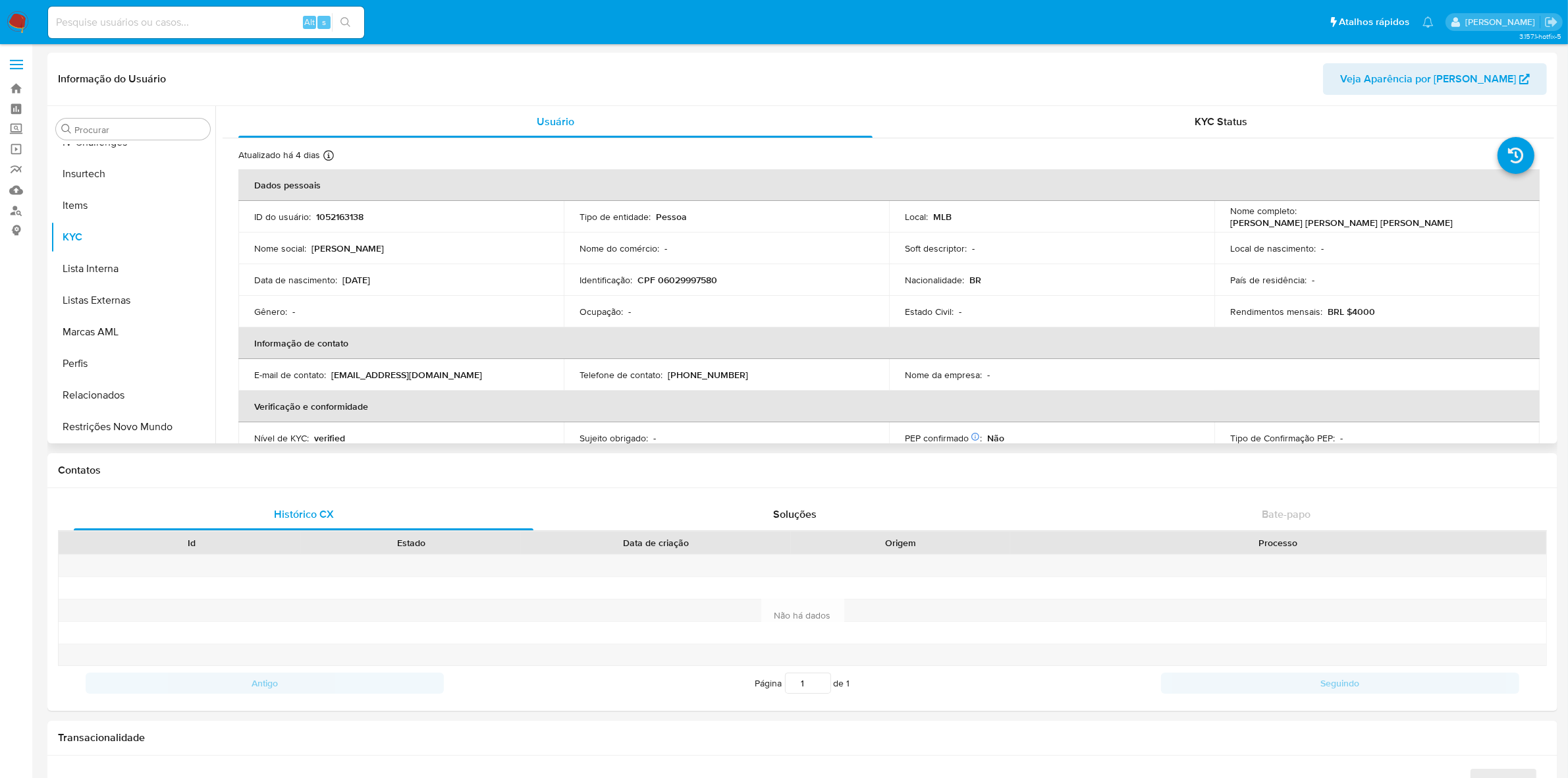
select select "10"
click at [684, 278] on p "CPF 06029997580" at bounding box center [678, 280] width 80 height 12
click at [685, 278] on p "CPF 06029997580" at bounding box center [678, 280] width 80 height 12
copy p "06029997580"
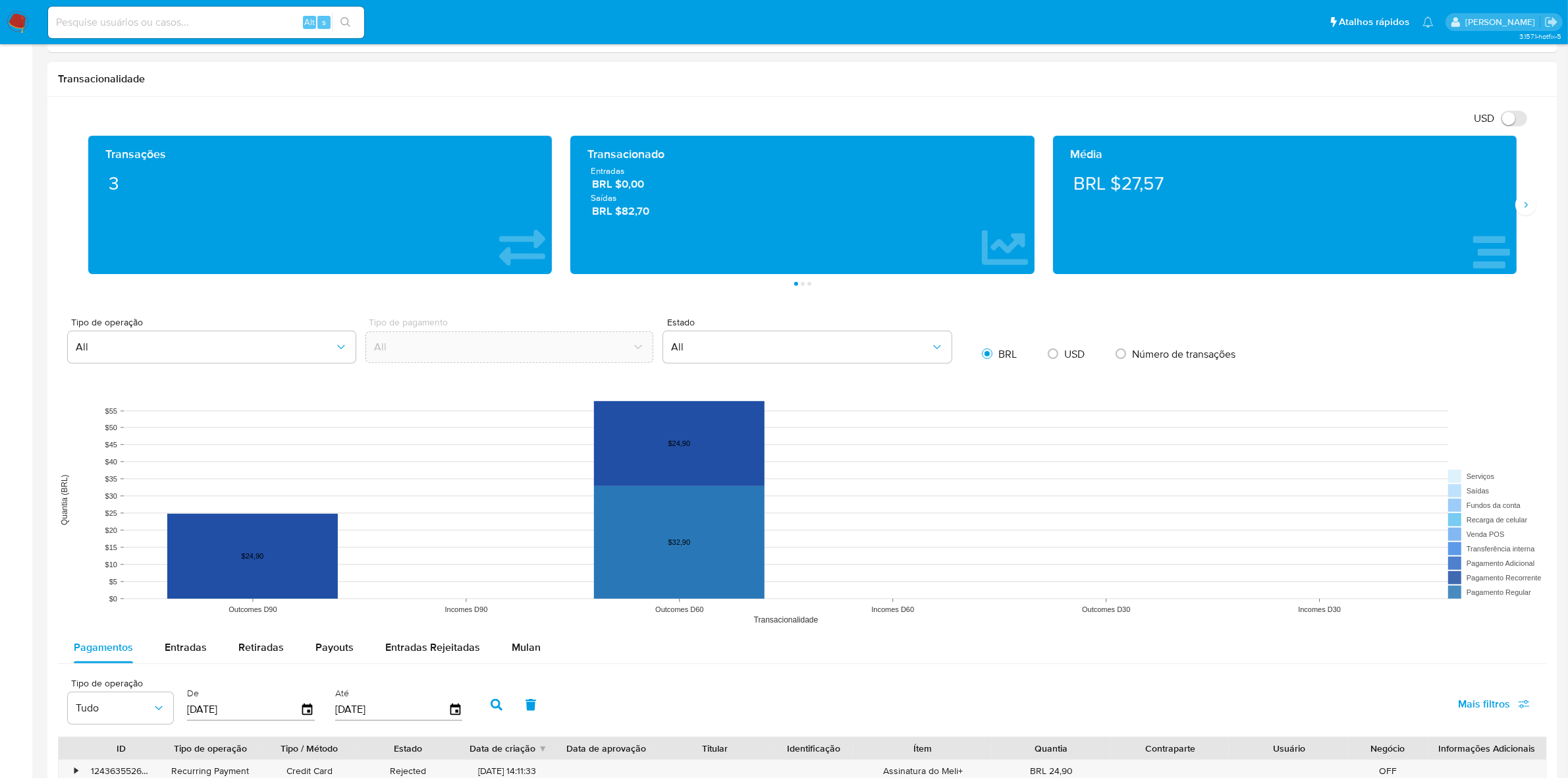
scroll to position [1070, 0]
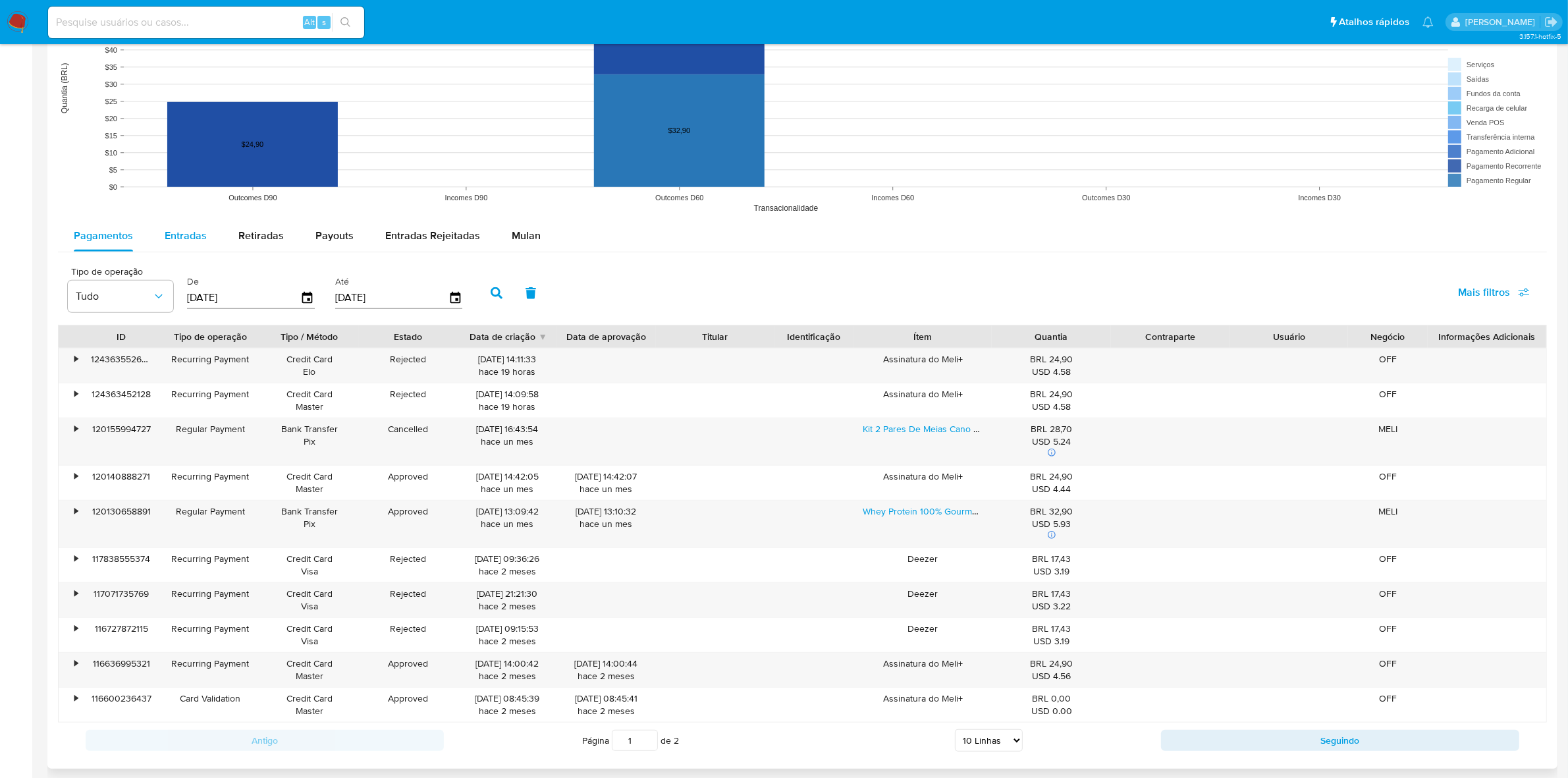
click at [178, 236] on span "Entradas" at bounding box center [186, 235] width 42 height 15
select select "10"
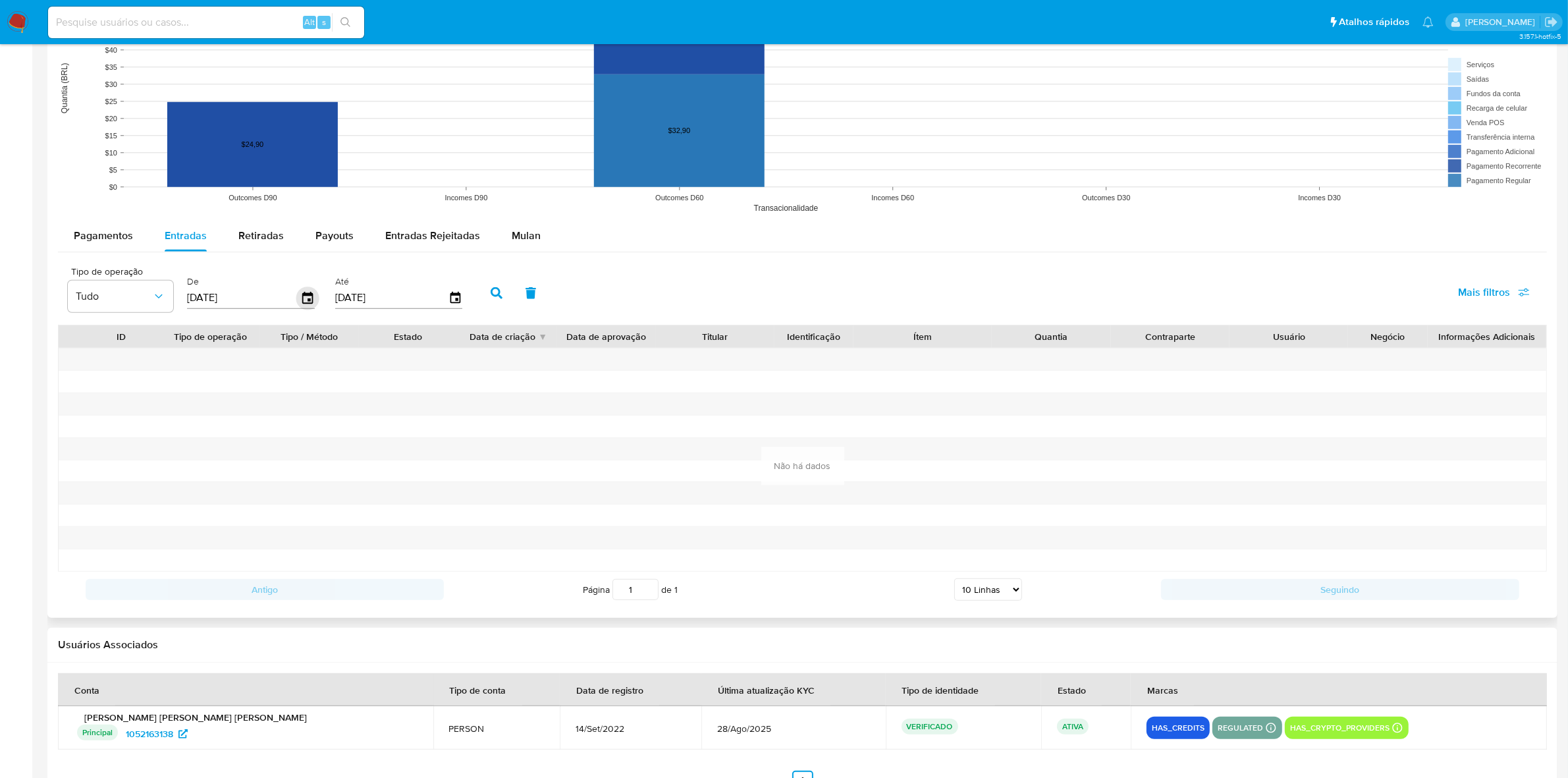
click at [310, 297] on icon "button" at bounding box center [307, 298] width 10 height 12
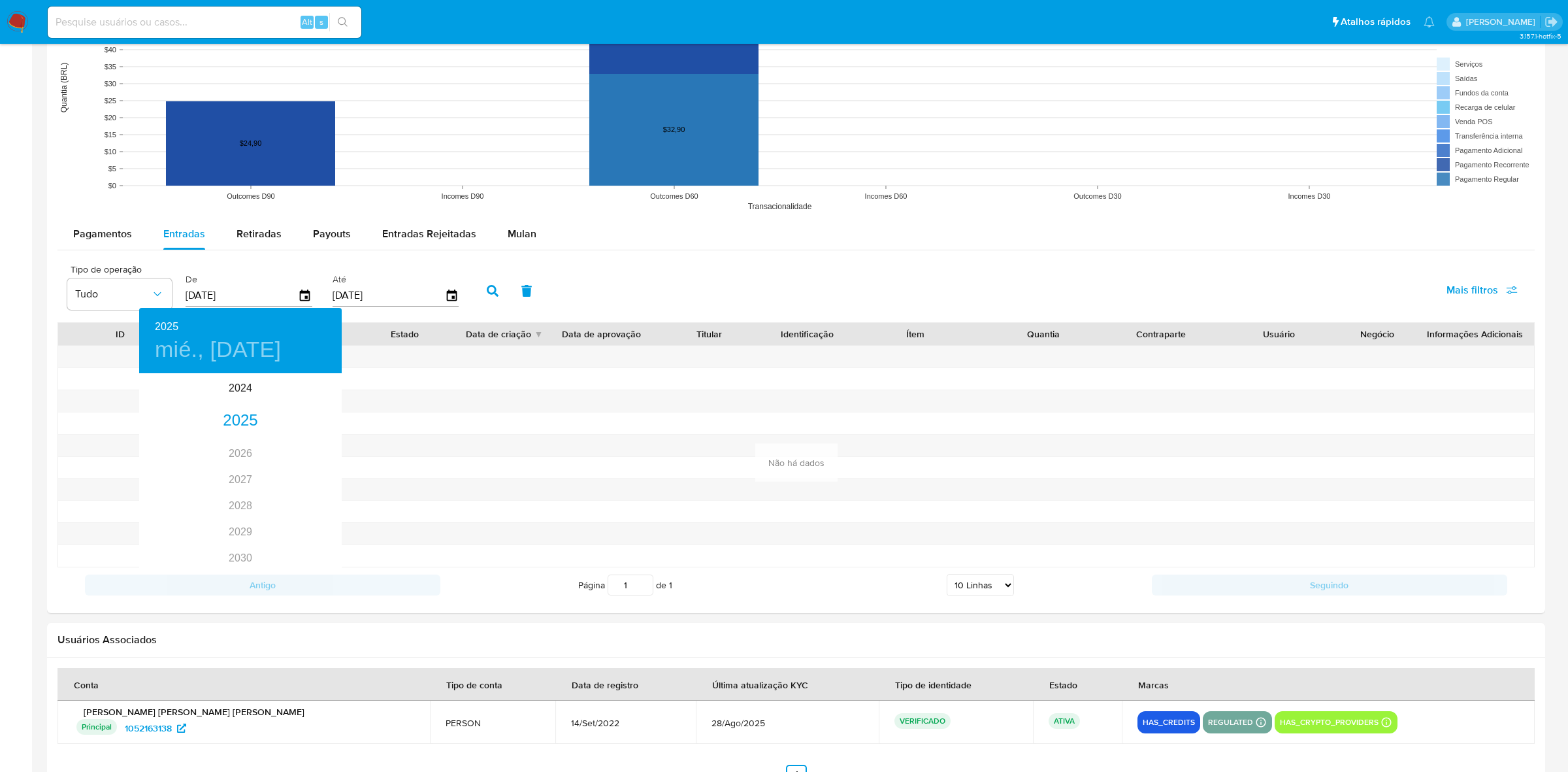
click at [90, 227] on div at bounding box center [784, 386] width 1568 height 772
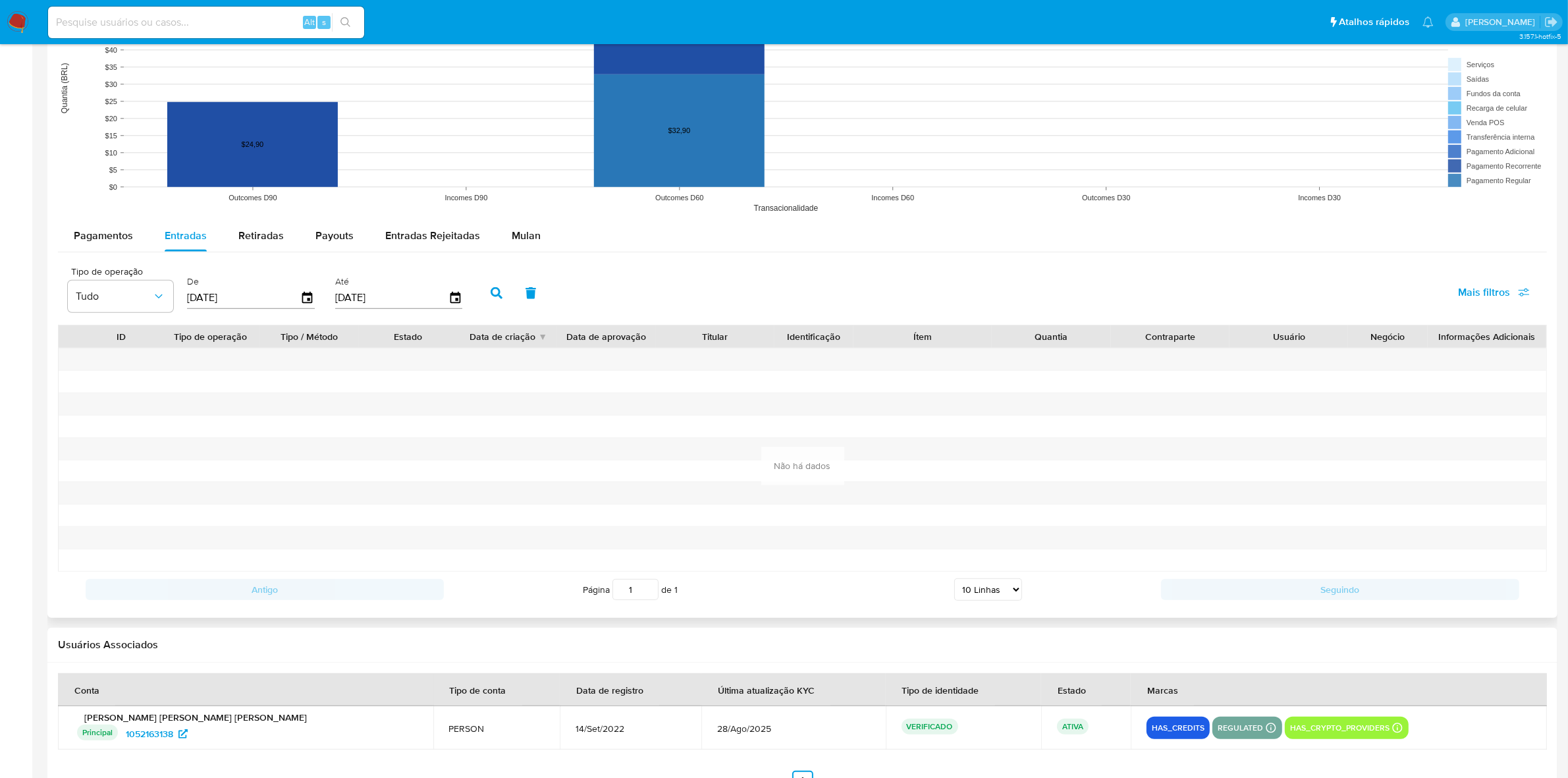
click at [109, 241] on span "Pagamentos" at bounding box center [103, 235] width 60 height 15
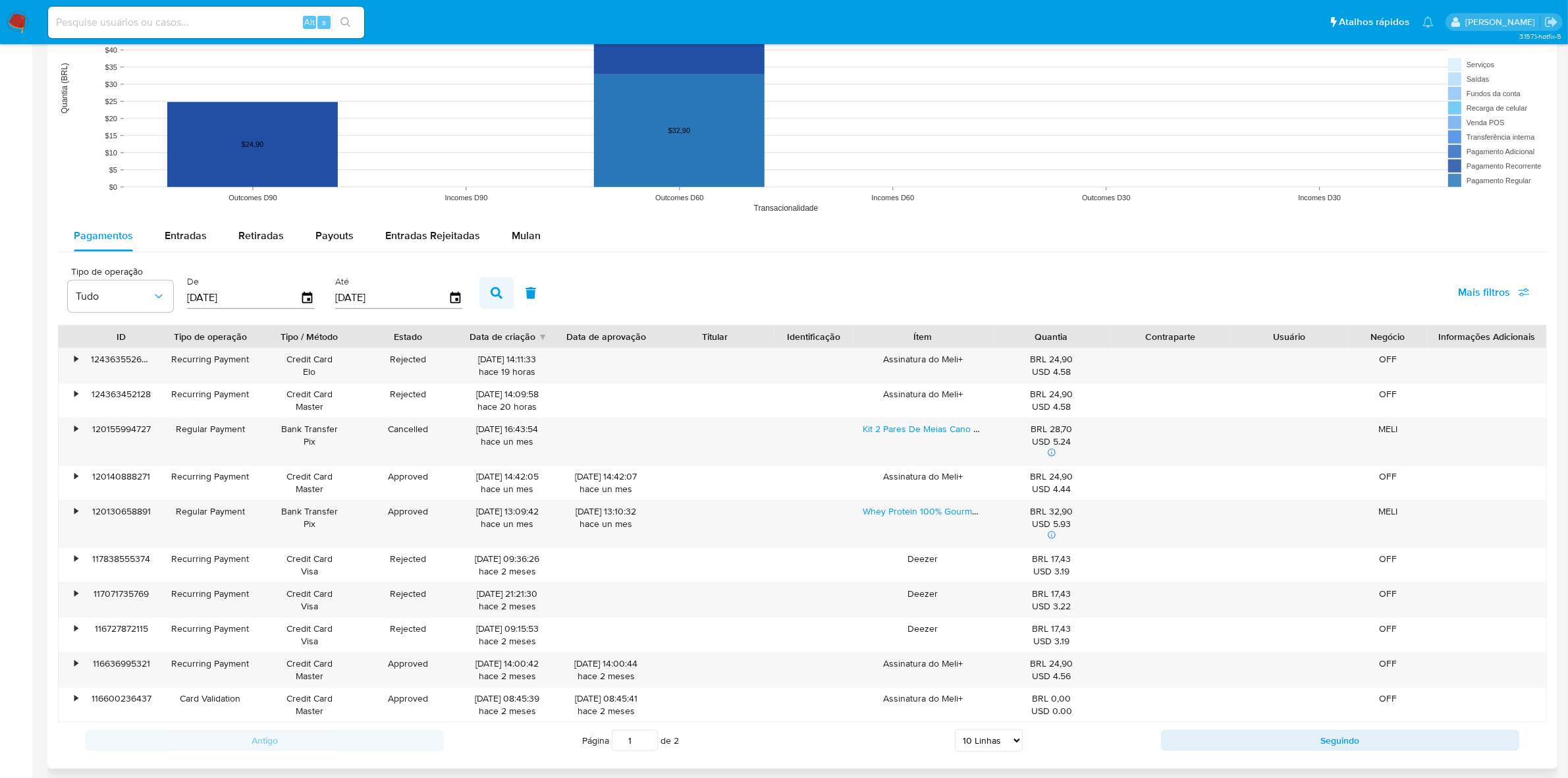
click at [483, 301] on button "button" at bounding box center [497, 293] width 34 height 31
click at [303, 299] on icon "button" at bounding box center [308, 298] width 23 height 23
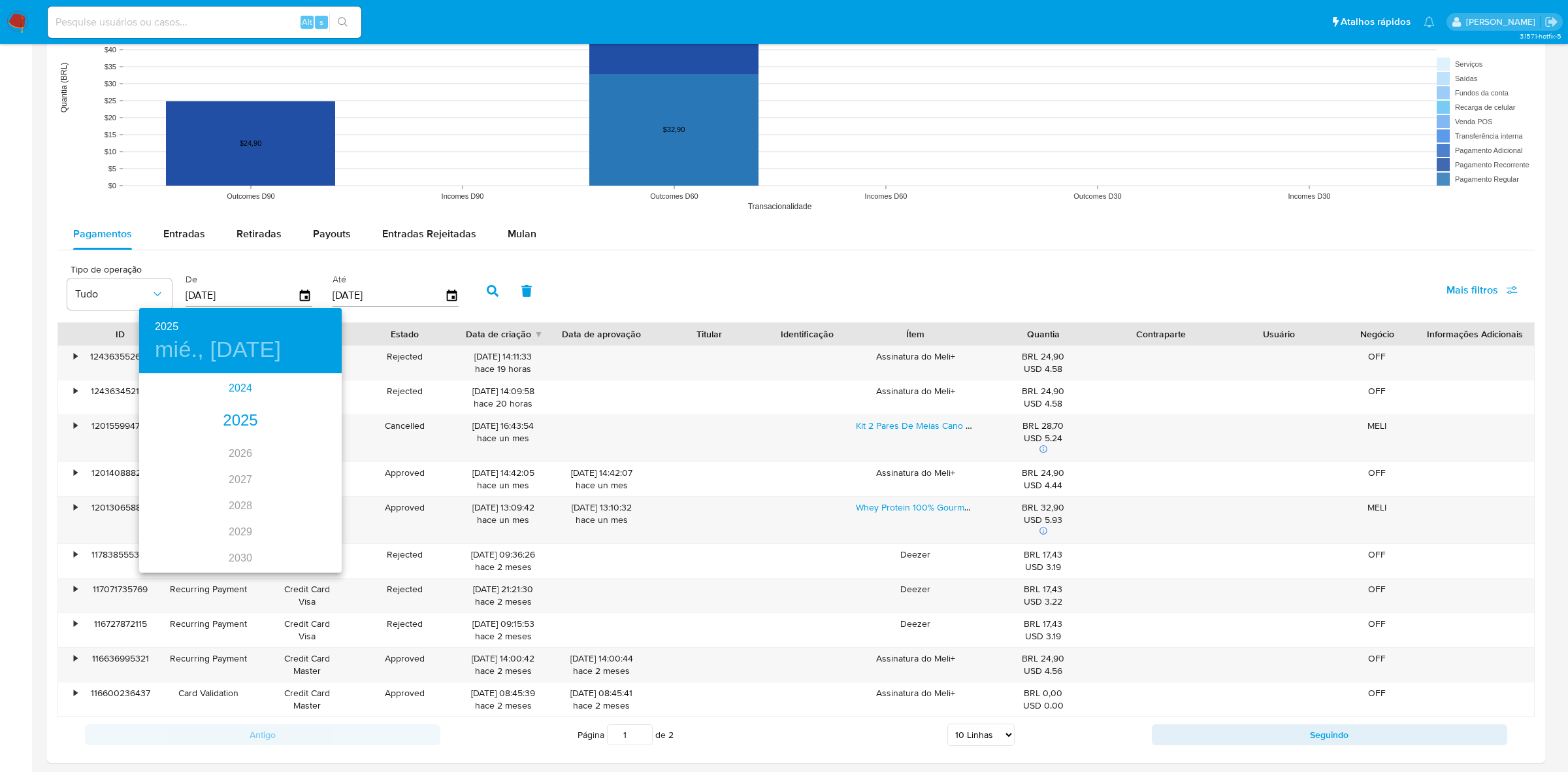
click at [243, 384] on div "2024" at bounding box center [240, 388] width 202 height 26
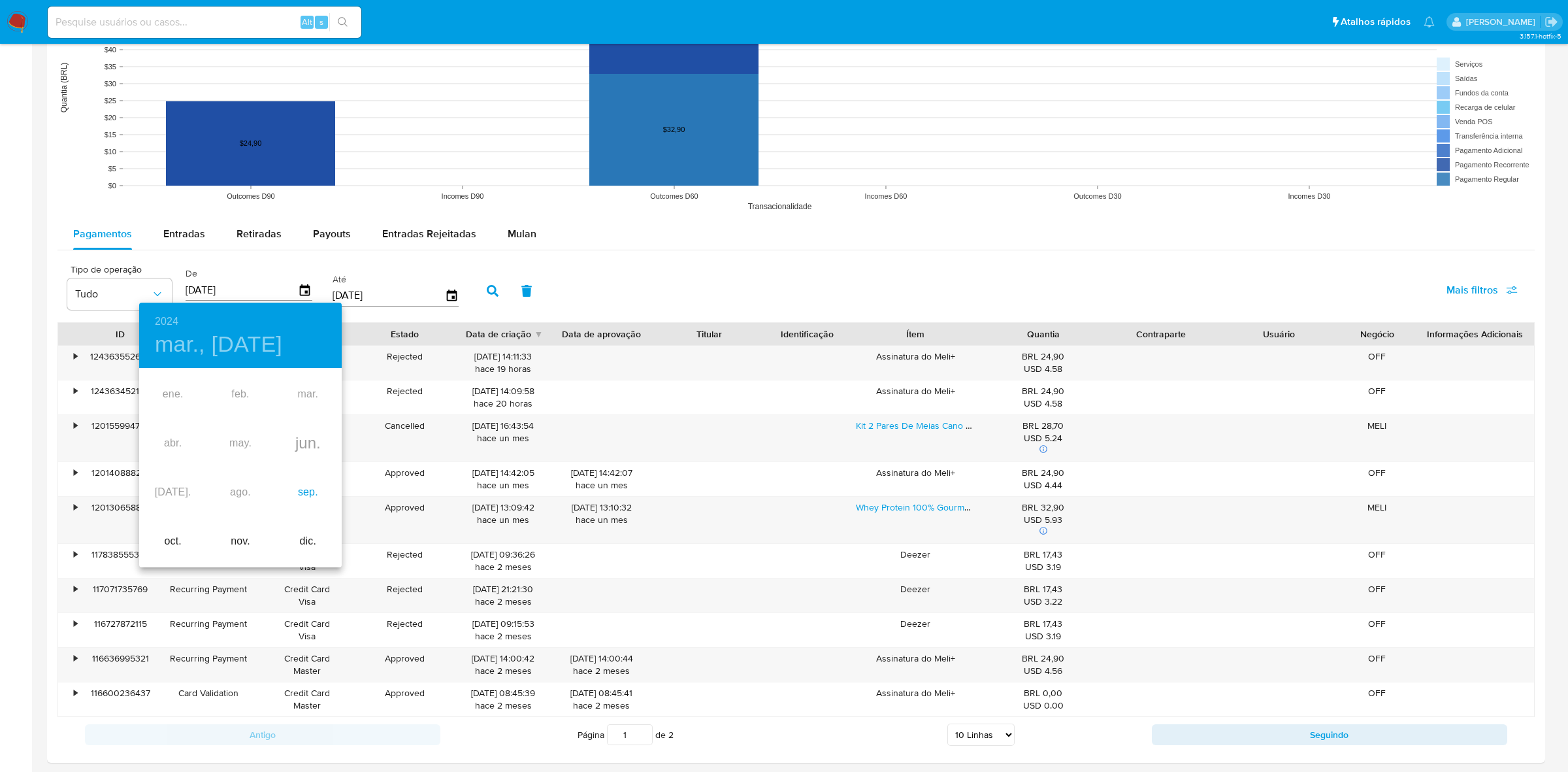
click at [309, 491] on div "sep." at bounding box center [308, 493] width 68 height 49
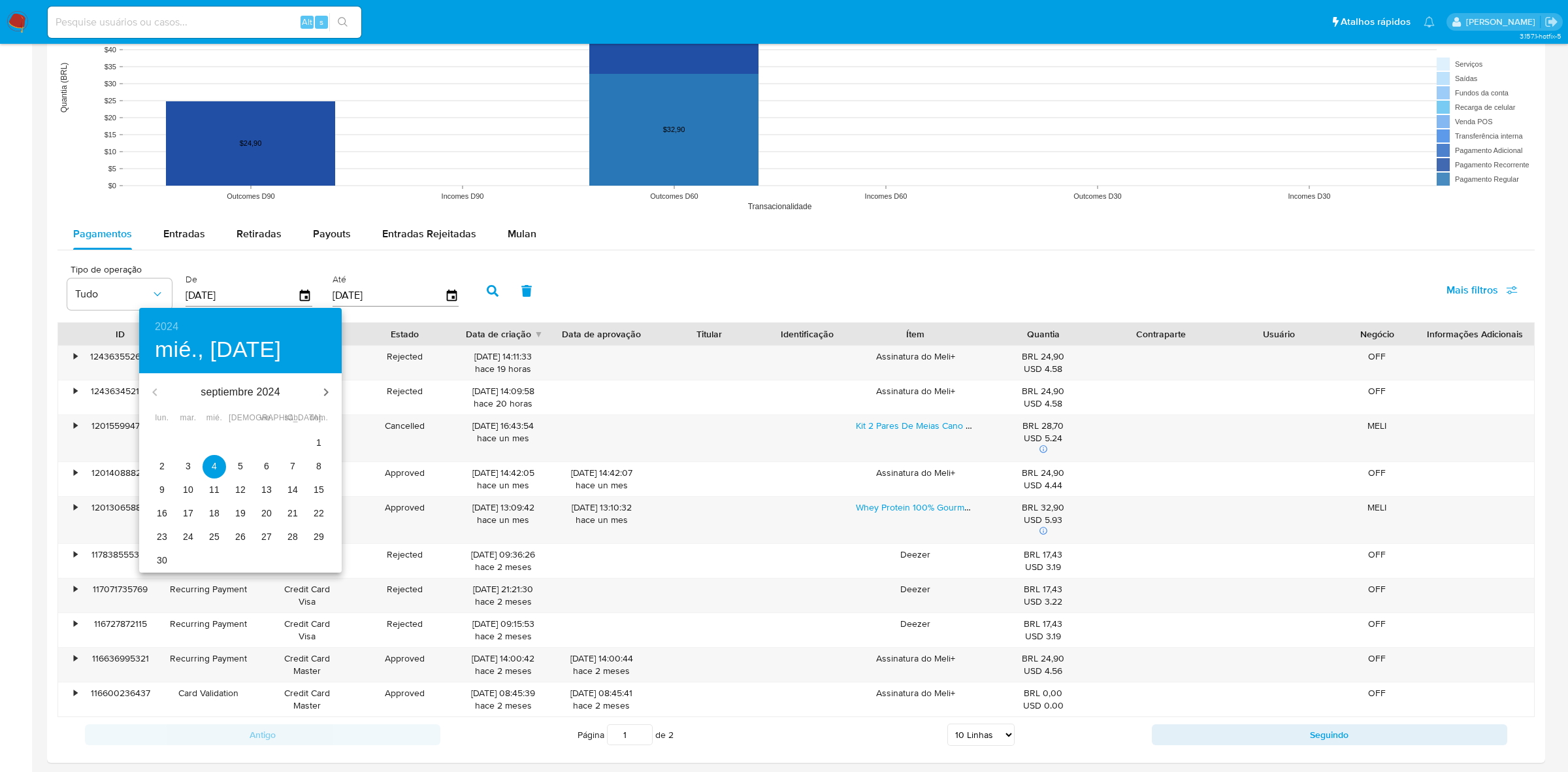
click at [320, 440] on p "1" at bounding box center [319, 442] width 6 height 13
type input "[DATE]"
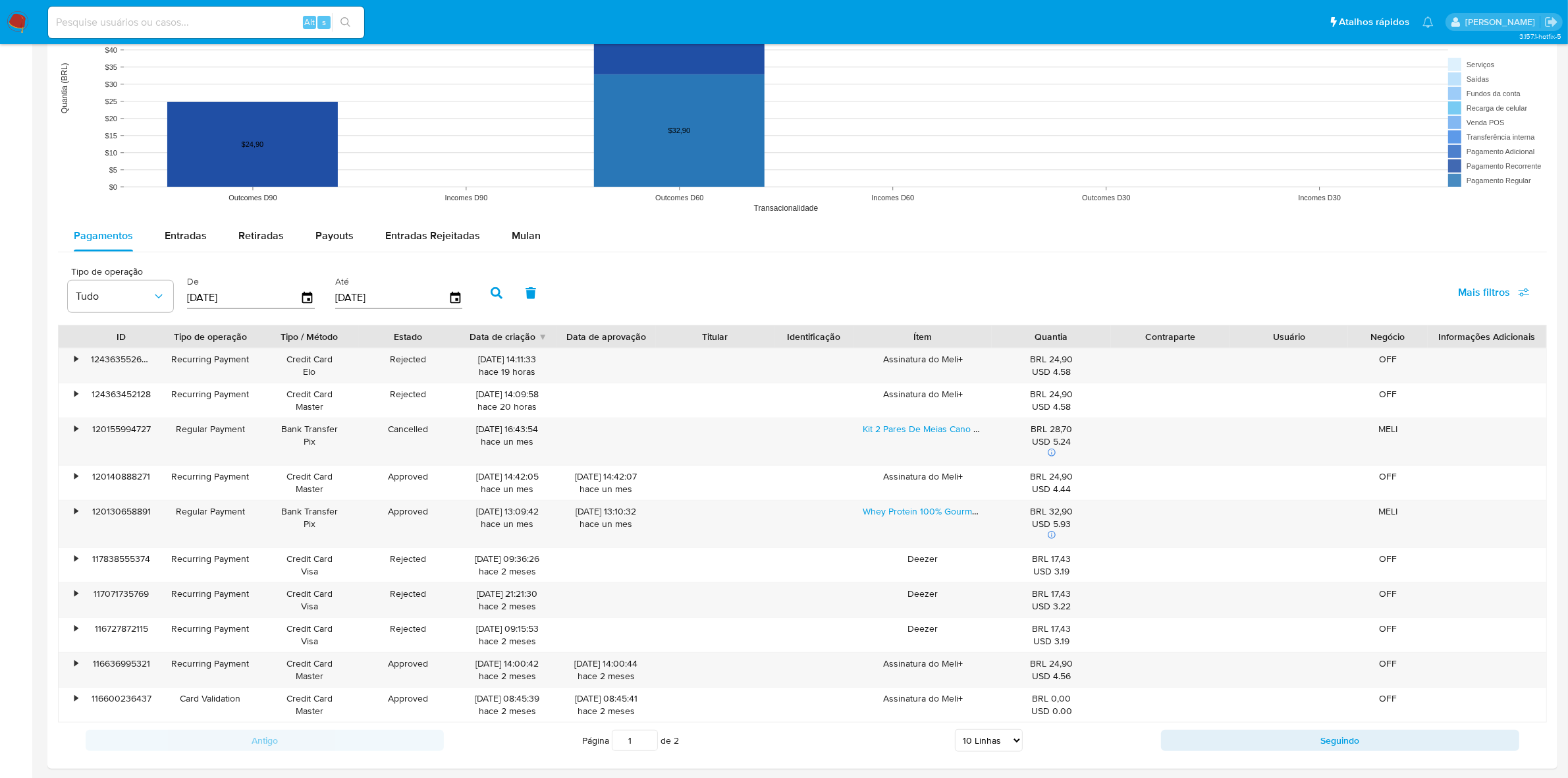
click at [501, 299] on button "button" at bounding box center [497, 293] width 34 height 31
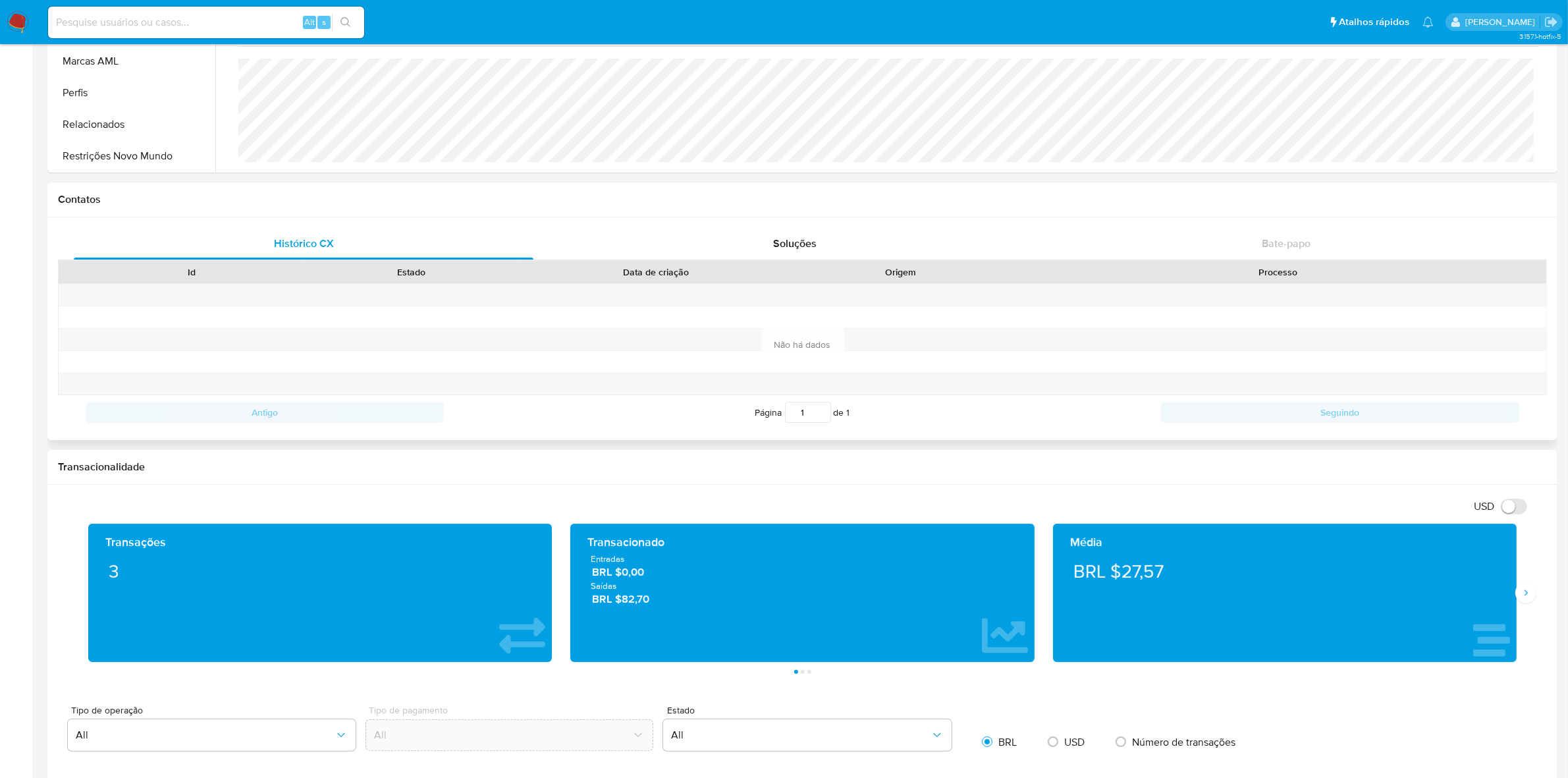
scroll to position [31, 0]
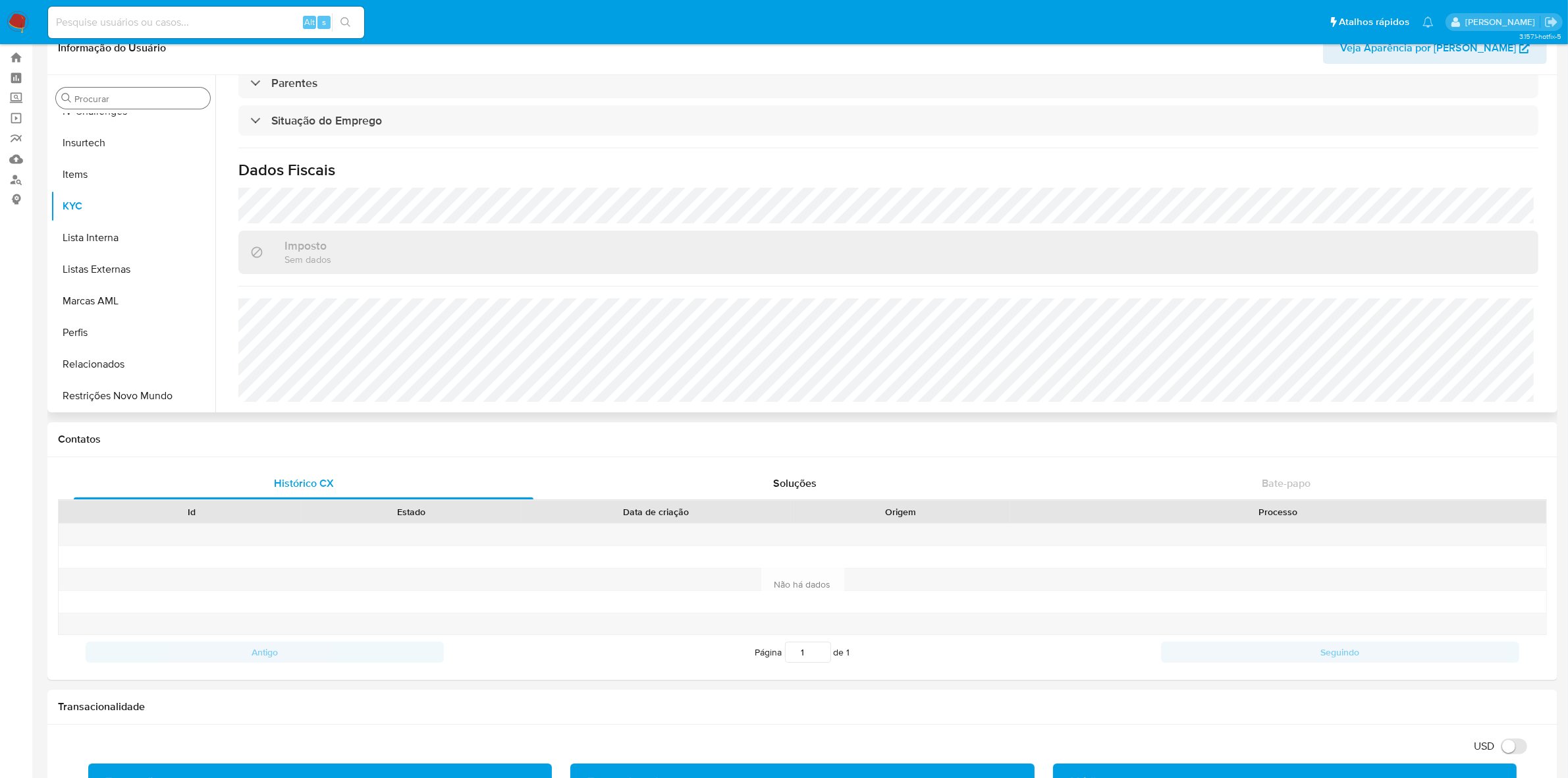
click at [165, 94] on input "Procurar" at bounding box center [140, 99] width 131 height 12
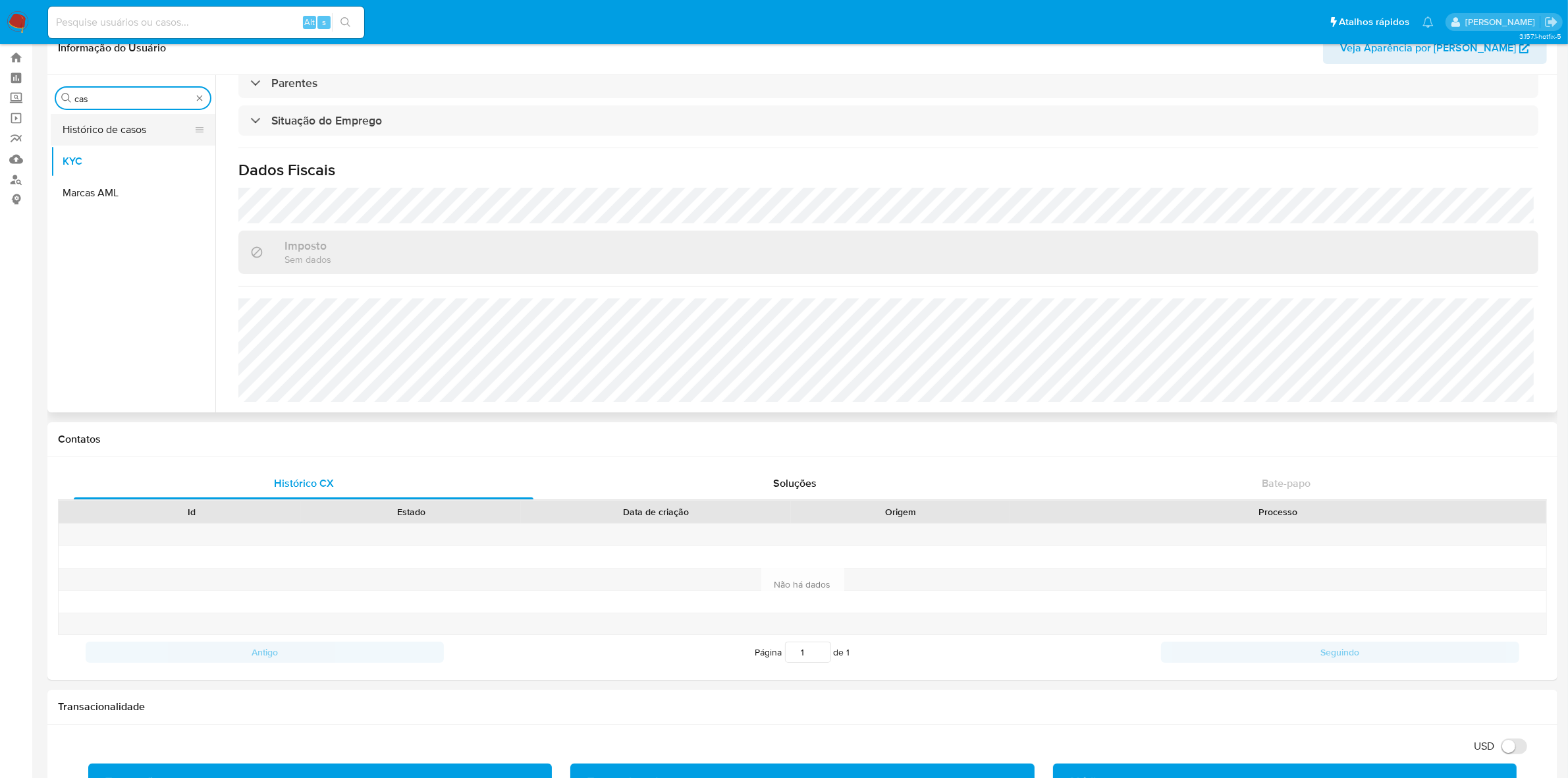
type input "cas"
click at [139, 130] on button "Histórico de casos" at bounding box center [128, 129] width 155 height 31
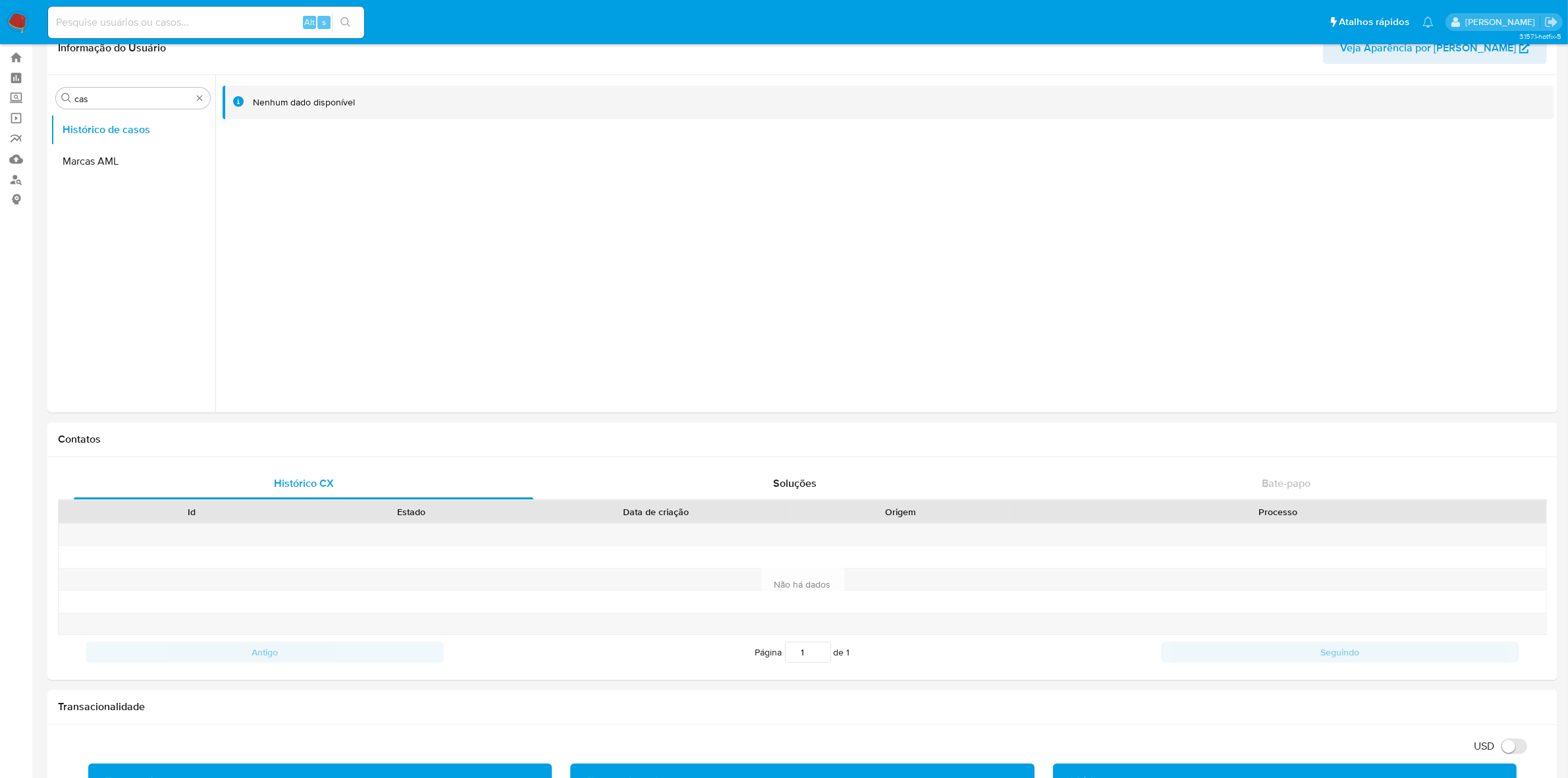
click at [136, 14] on input at bounding box center [207, 23] width 317 height 17
paste input "447043818"
type input "447043818"
drag, startPoint x: 339, startPoint y: 27, endPoint x: 326, endPoint y: 57, distance: 32.7
click at [337, 25] on button "search-icon" at bounding box center [345, 22] width 27 height 18
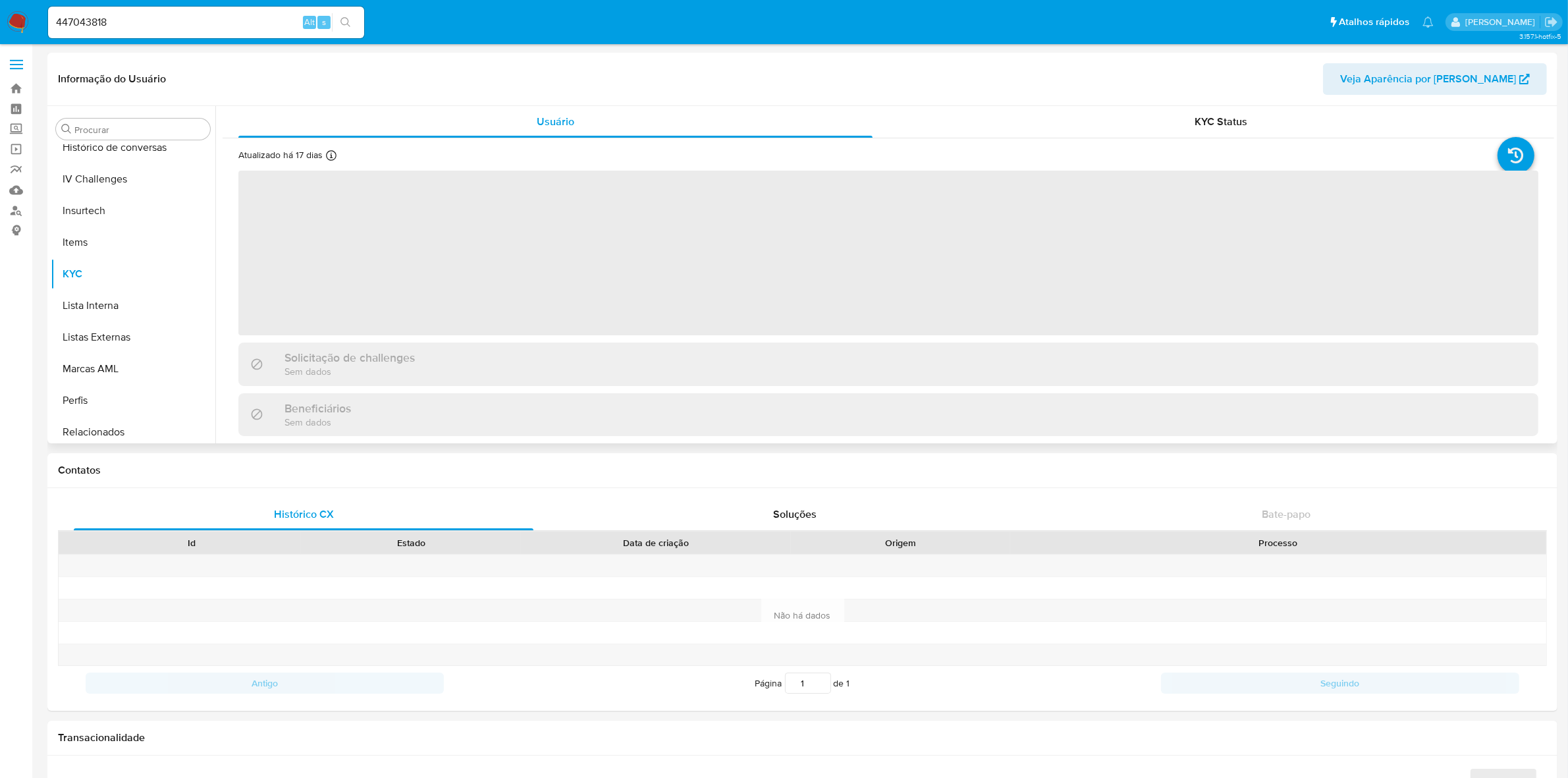
scroll to position [588, 0]
click at [97, 416] on button "Restrições Novo Mundo" at bounding box center [128, 426] width 155 height 31
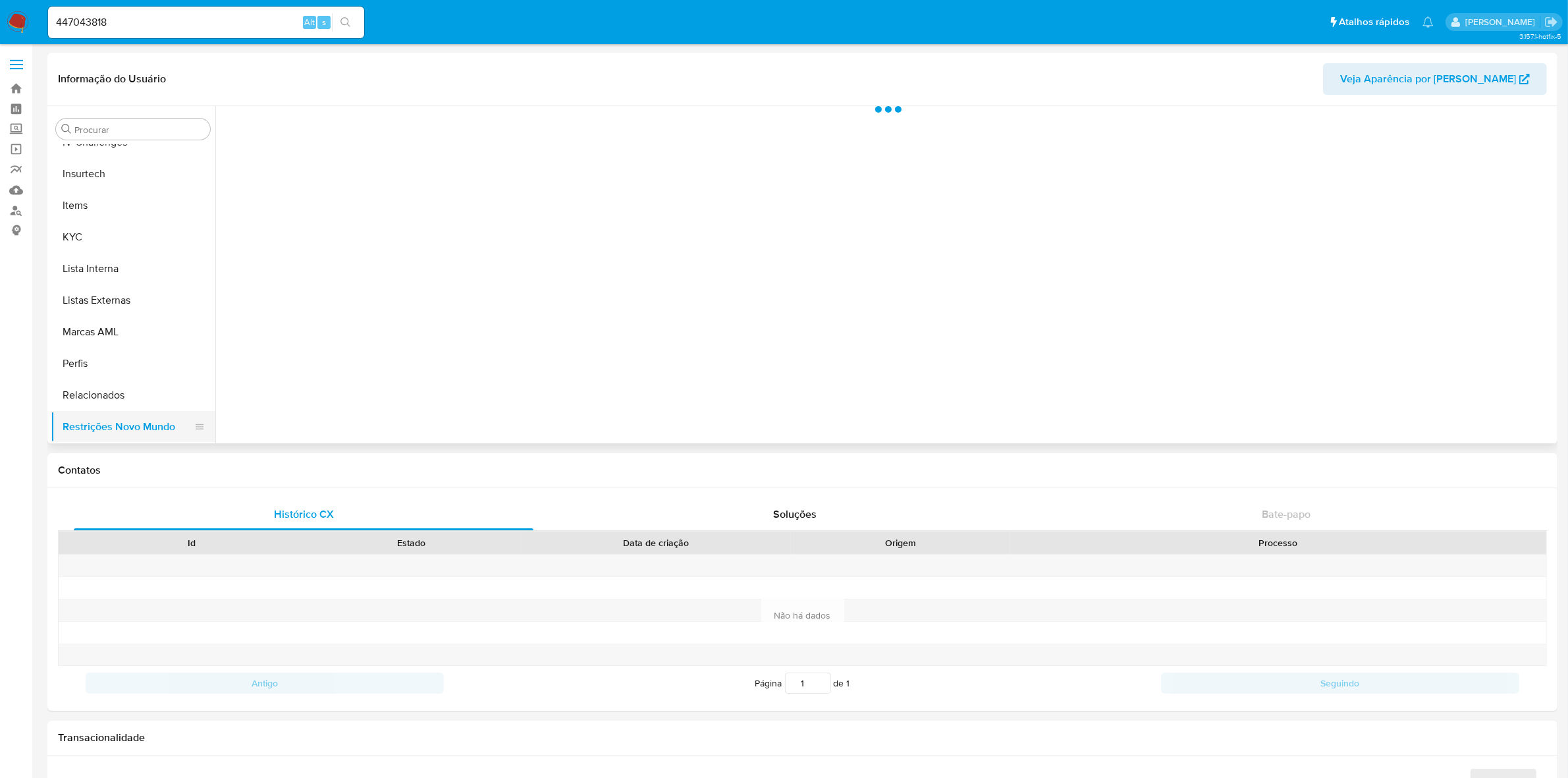
select select "10"
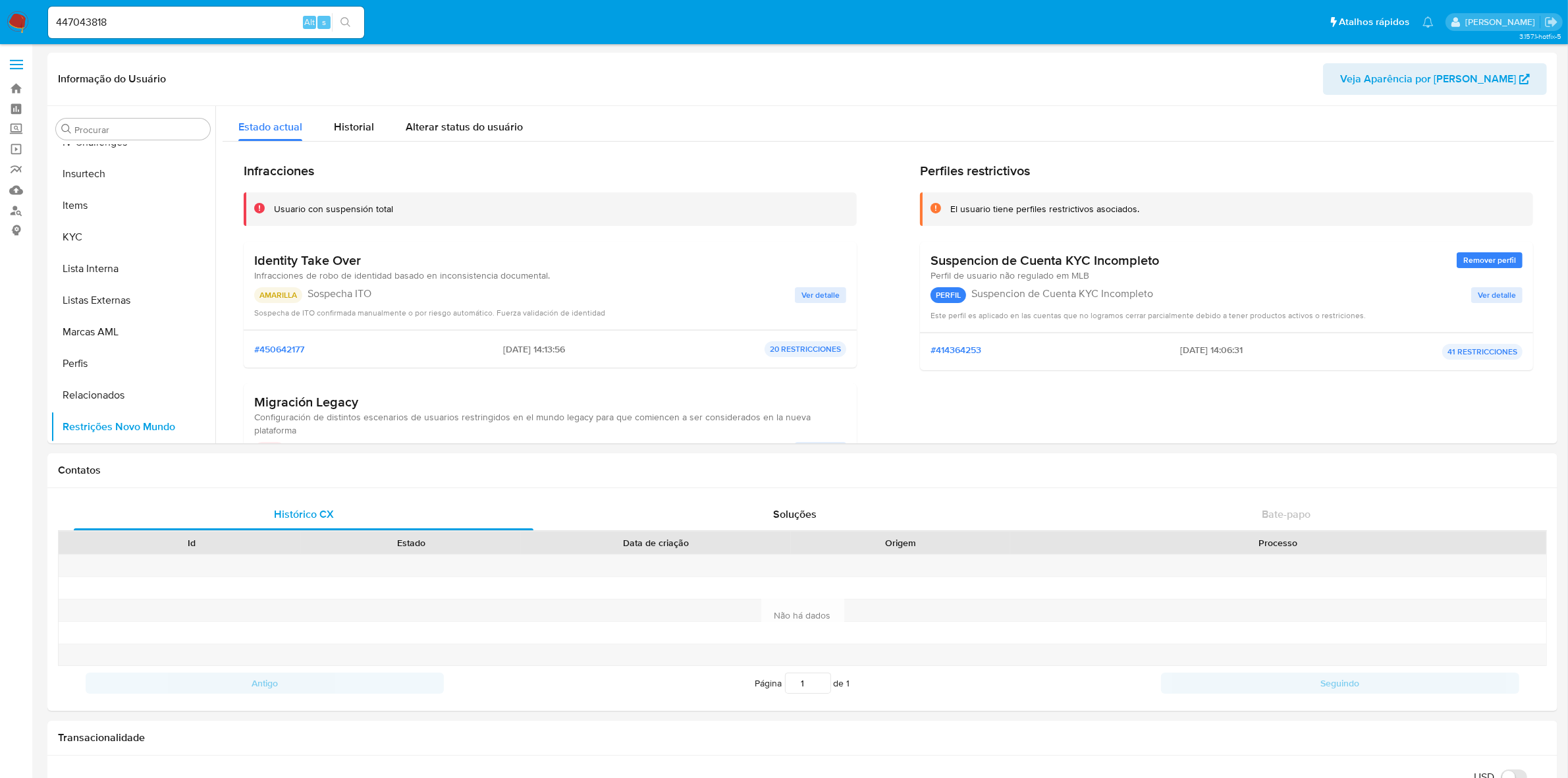
click at [134, 25] on input "447043818" at bounding box center [207, 23] width 317 height 17
click at [133, 25] on input "447043818" at bounding box center [207, 23] width 317 height 17
paste input "376624134"
type input "376624134"
click at [339, 27] on button "search-icon" at bounding box center [345, 22] width 27 height 18
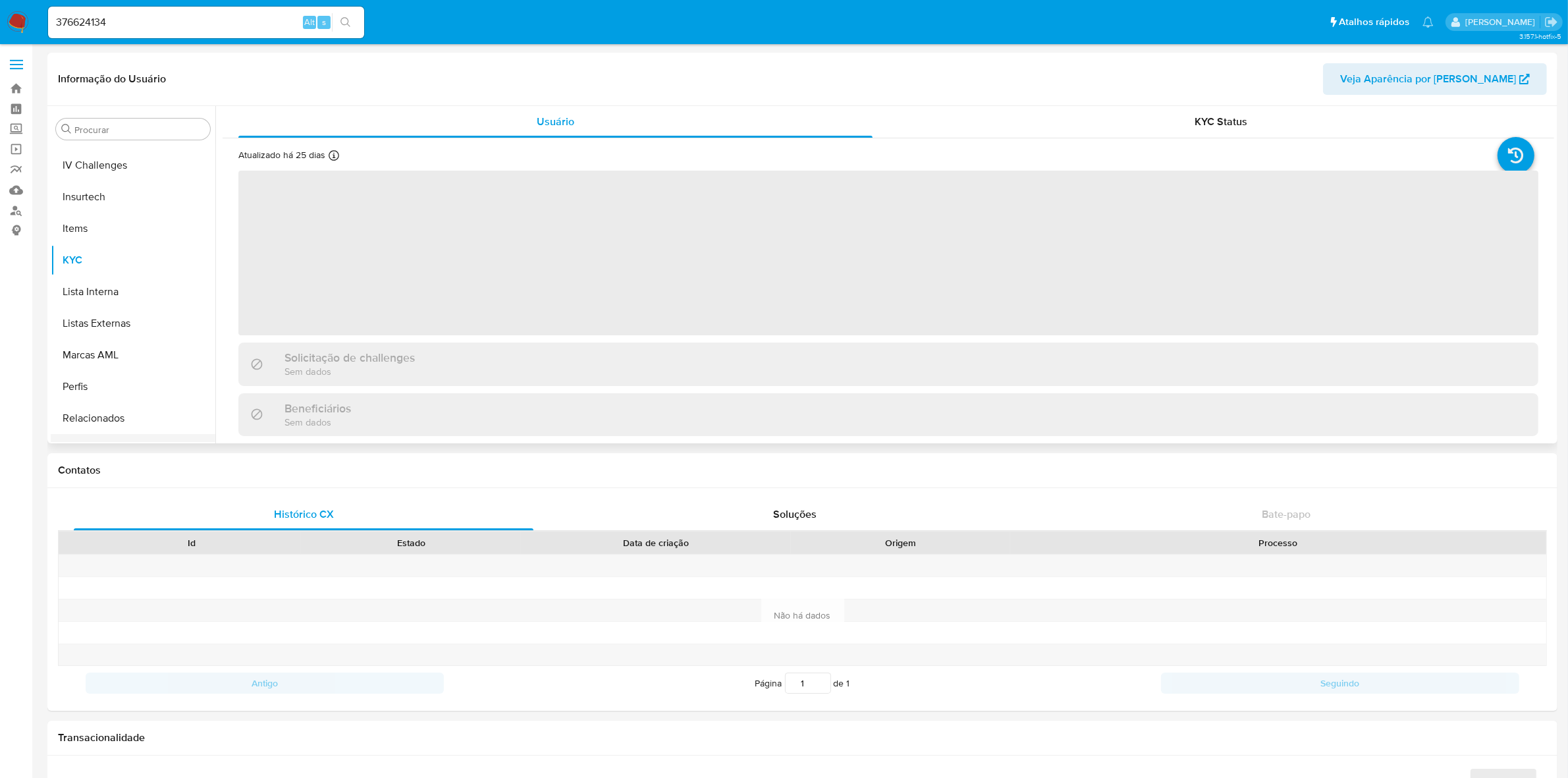
scroll to position [588, 0]
click at [174, 436] on button "Restrições Novo Mundo" at bounding box center [128, 426] width 155 height 31
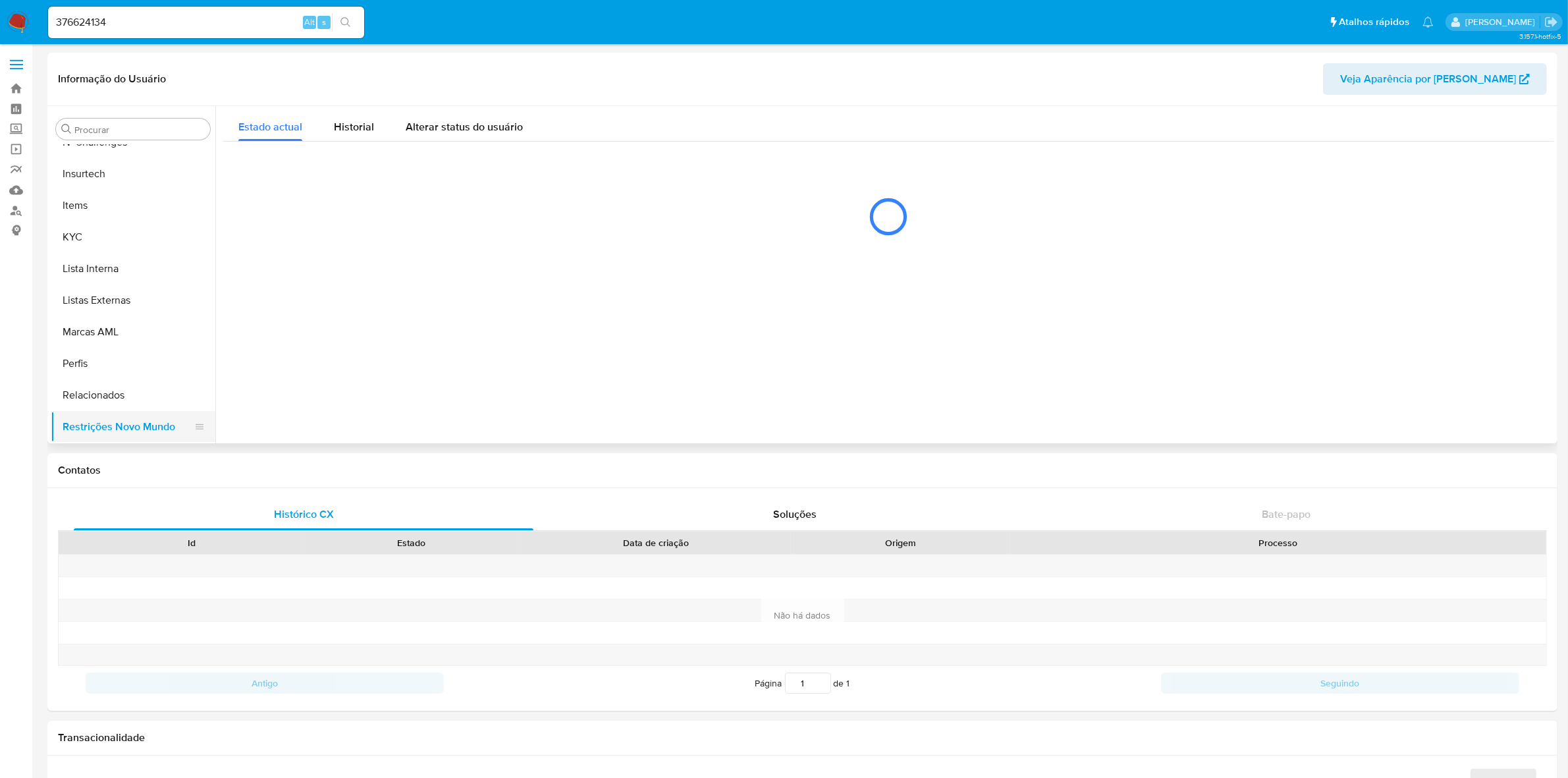
select select "10"
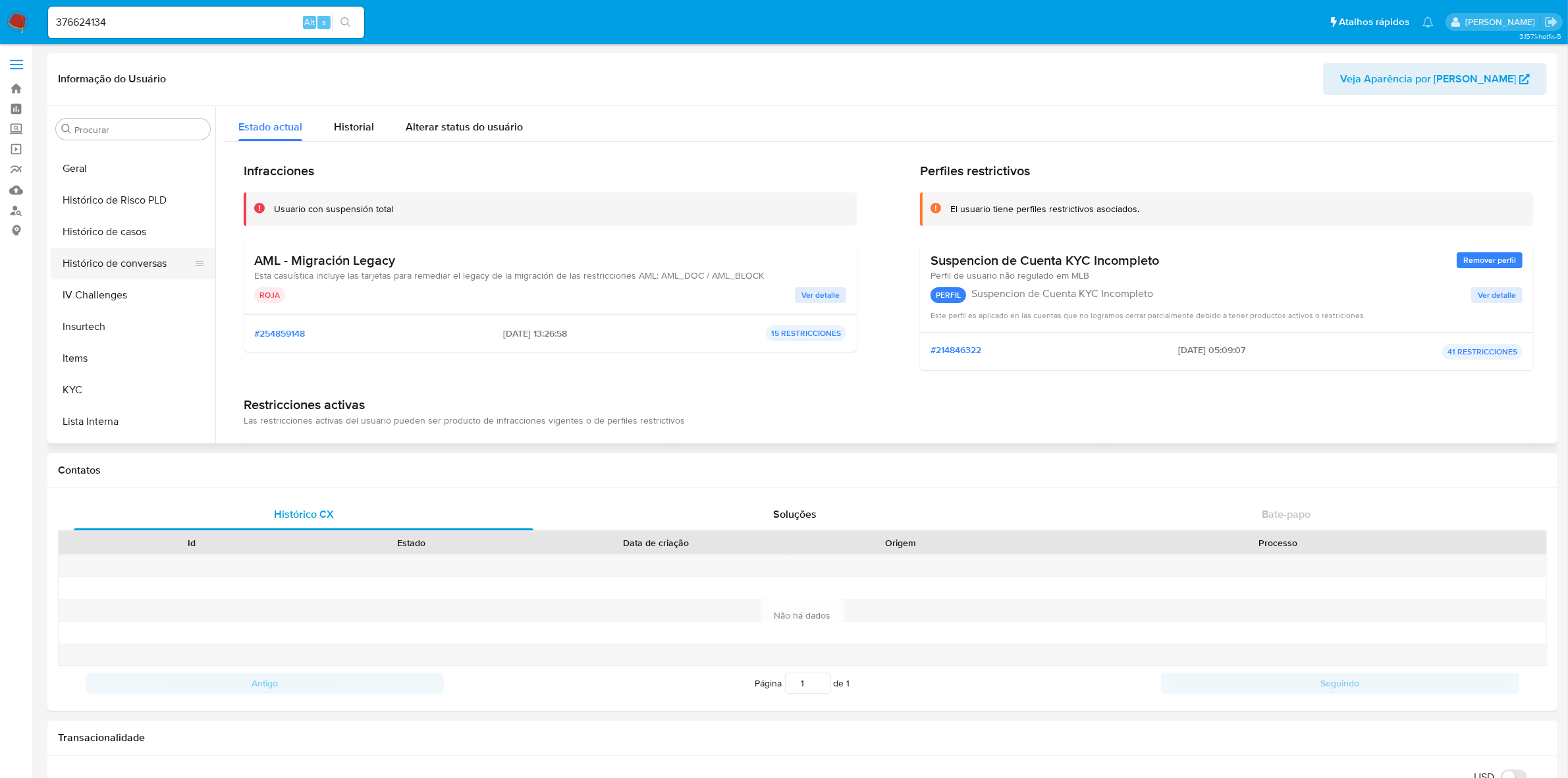
scroll to position [423, 0]
drag, startPoint x: 100, startPoint y: 185, endPoint x: 96, endPoint y: 251, distance: 66.1
click at [100, 185] on button "Geral" at bounding box center [134, 180] width 165 height 31
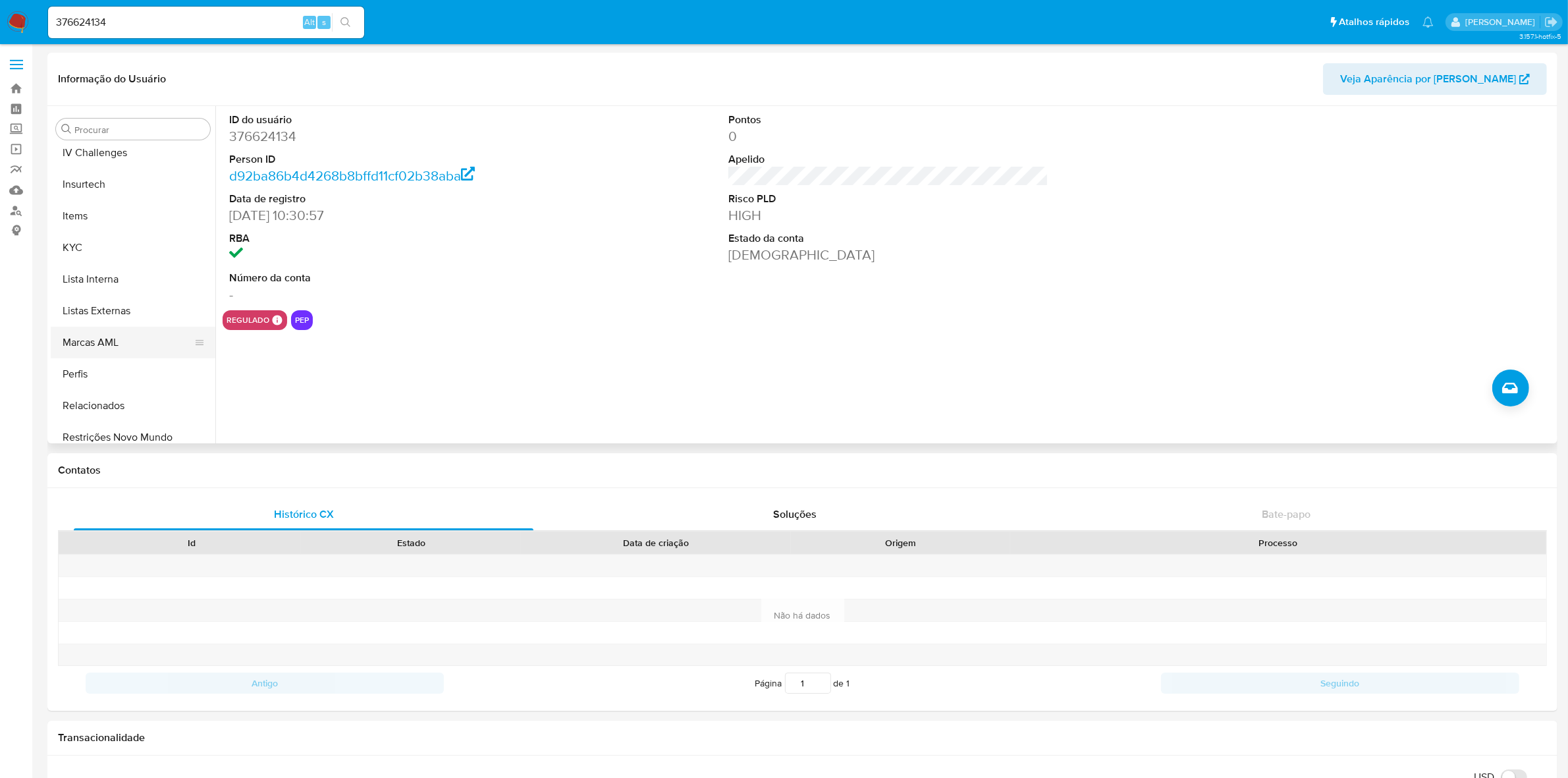
scroll to position [588, 0]
click at [102, 430] on button "Restrições Novo Mundo" at bounding box center [128, 426] width 155 height 31
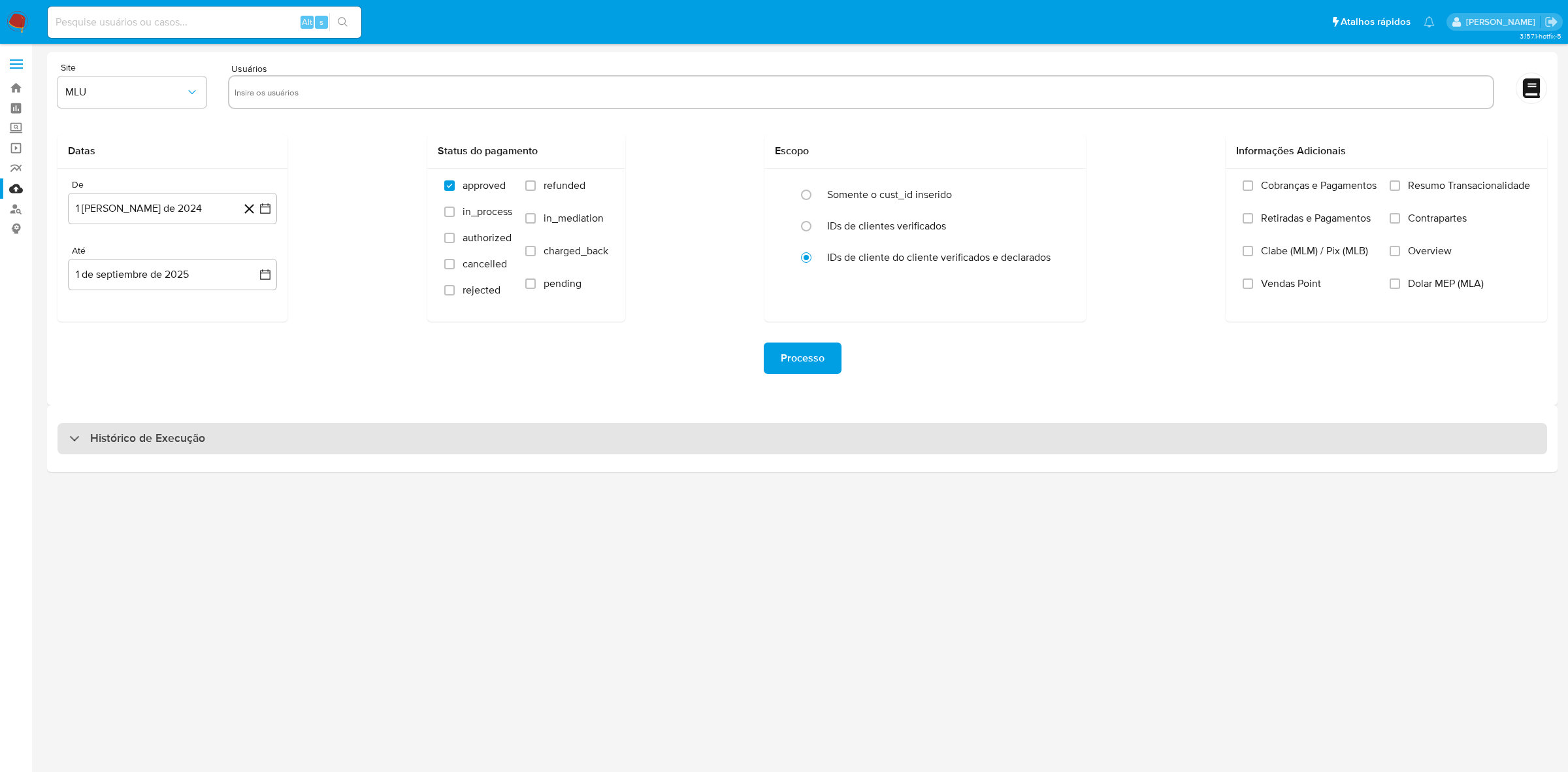
click at [320, 429] on div "Histórico de Execução" at bounding box center [802, 438] width 1489 height 31
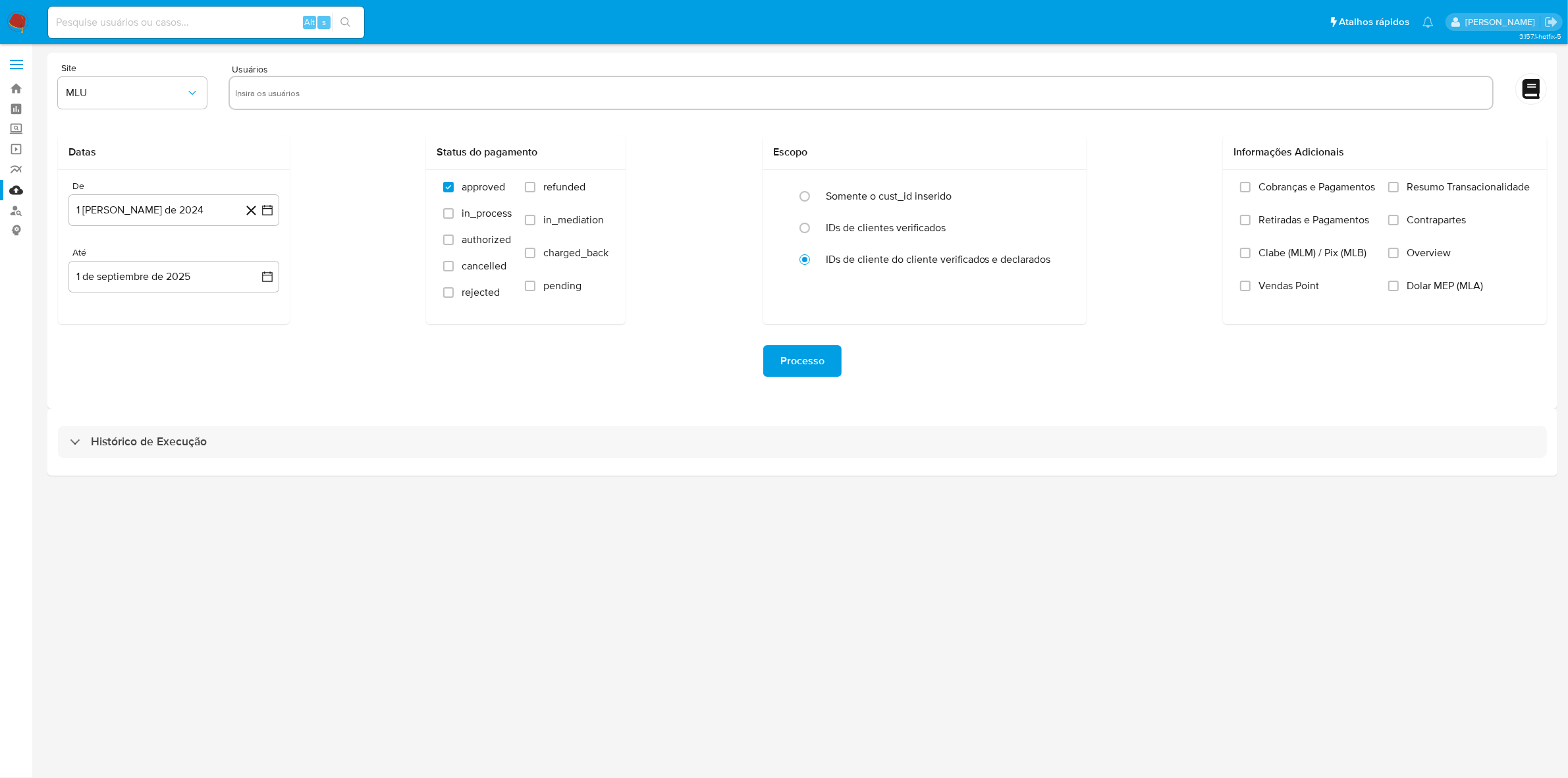
select select "10"
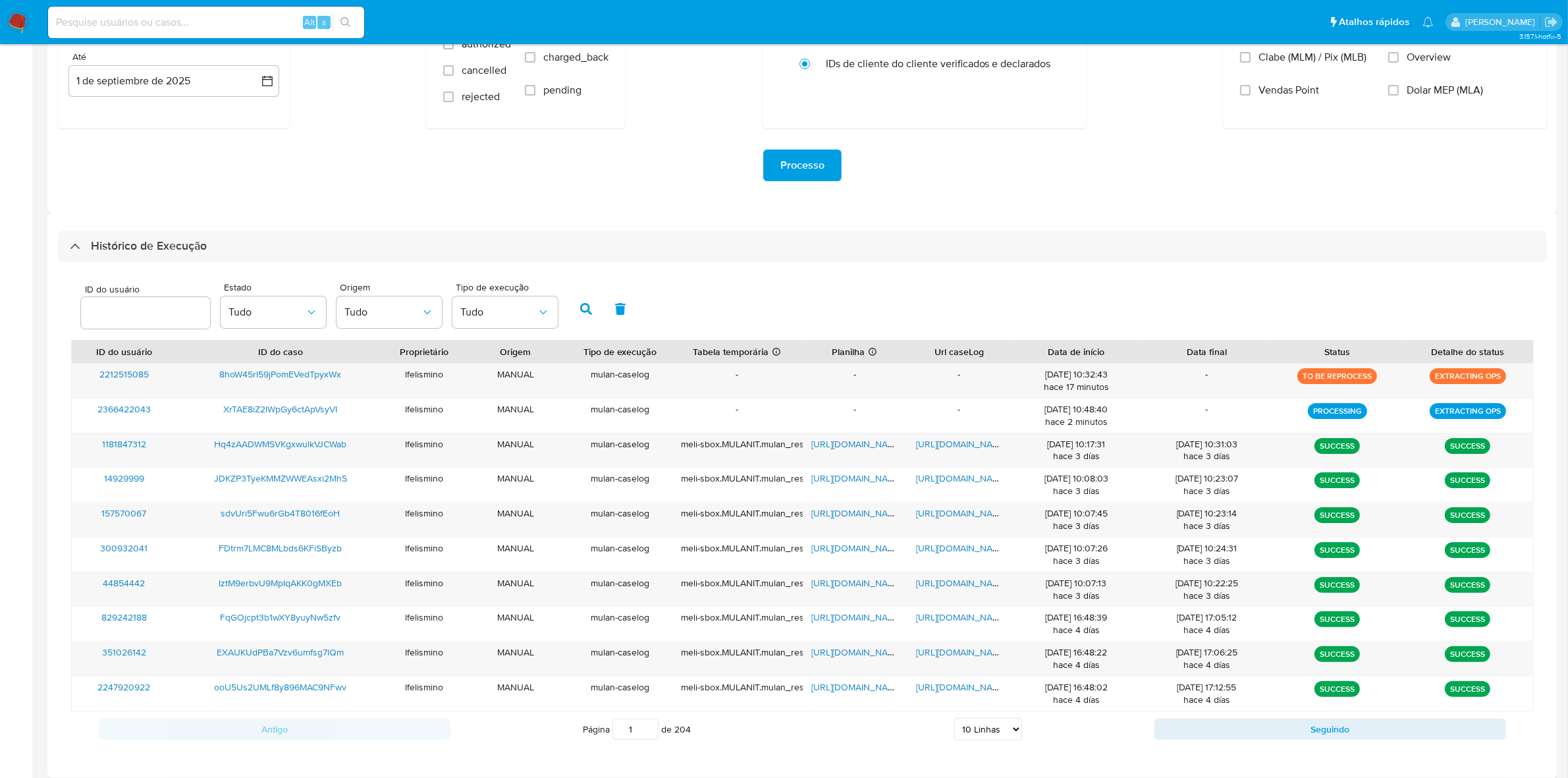
scroll to position [204, 0]
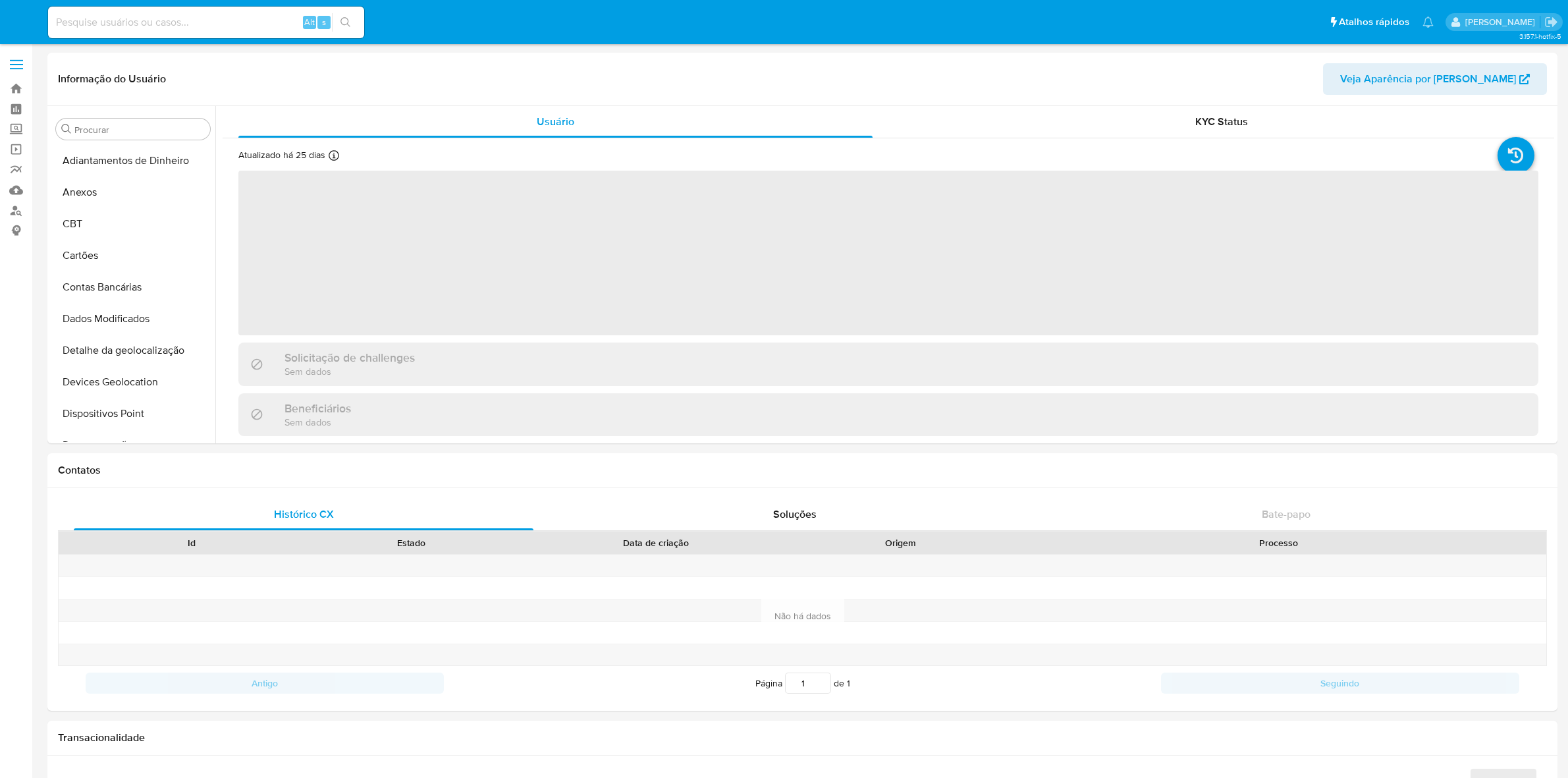
select select "10"
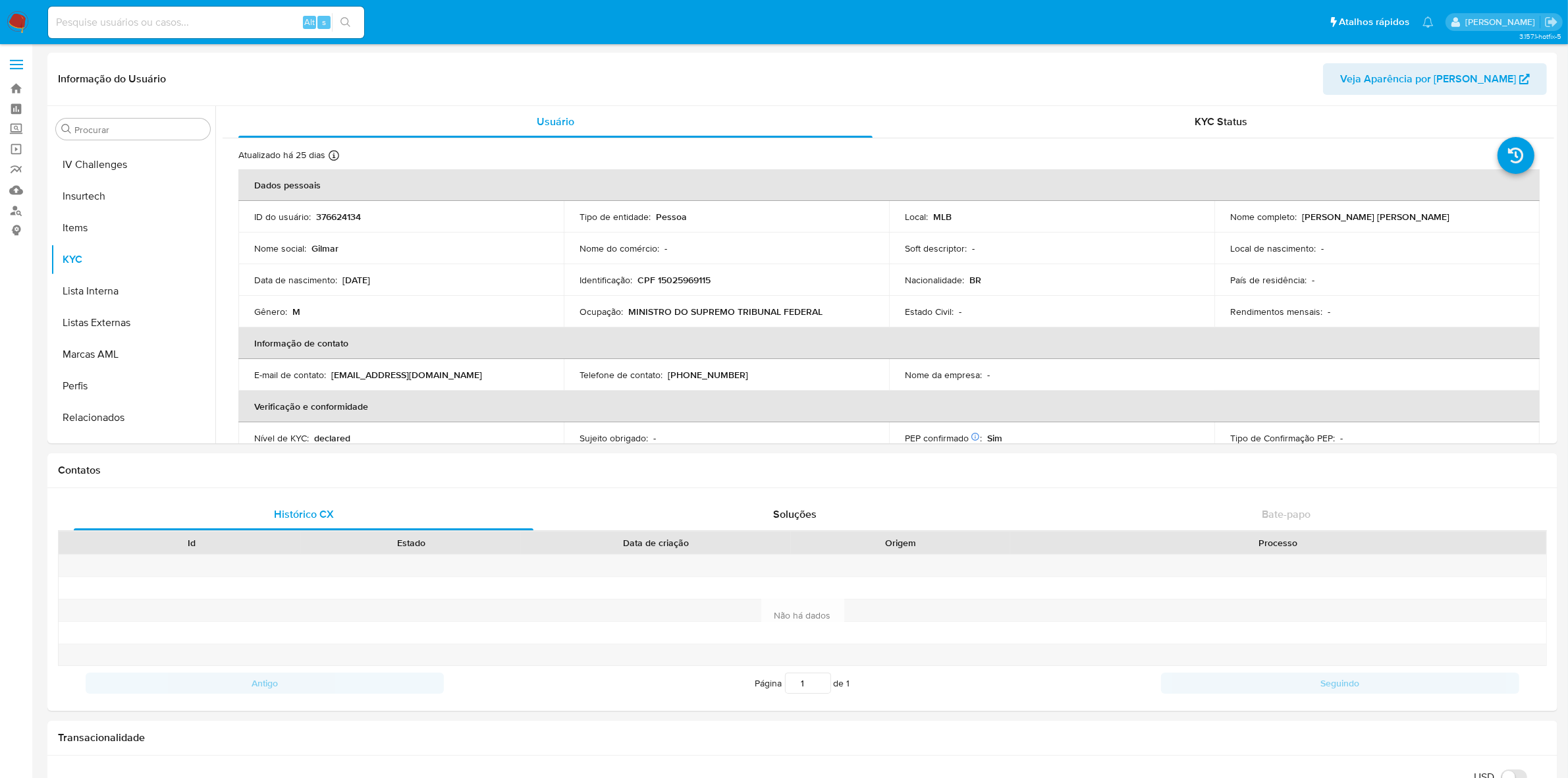
scroll to position [588, 0]
click at [74, 4] on div "Alt s" at bounding box center [207, 22] width 317 height 37
click at [94, 17] on input at bounding box center [207, 23] width 317 height 17
paste input "359465575"
type input "359465575"
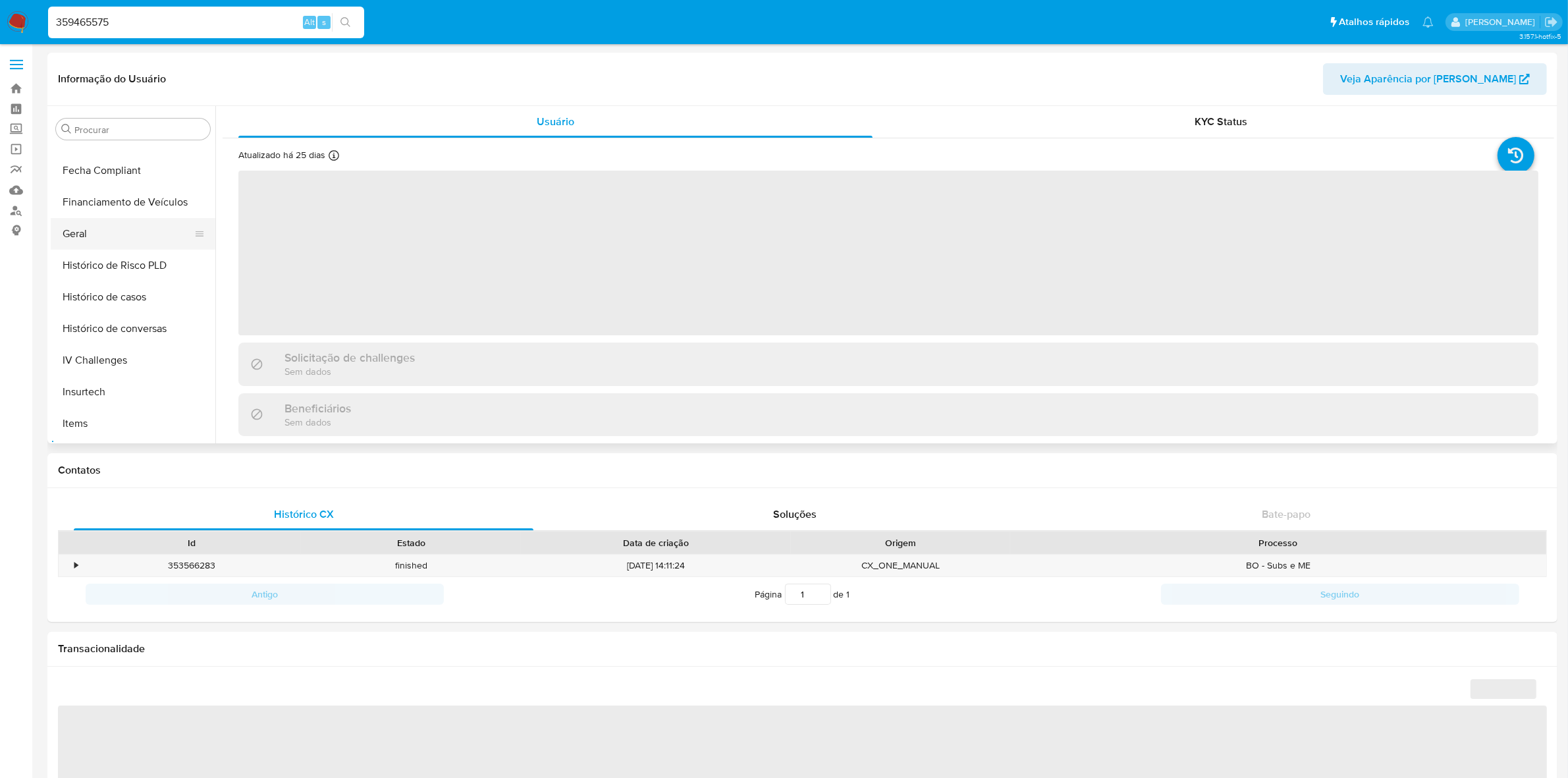
scroll to position [340, 0]
click at [61, 248] on button "Geral" at bounding box center [128, 262] width 155 height 31
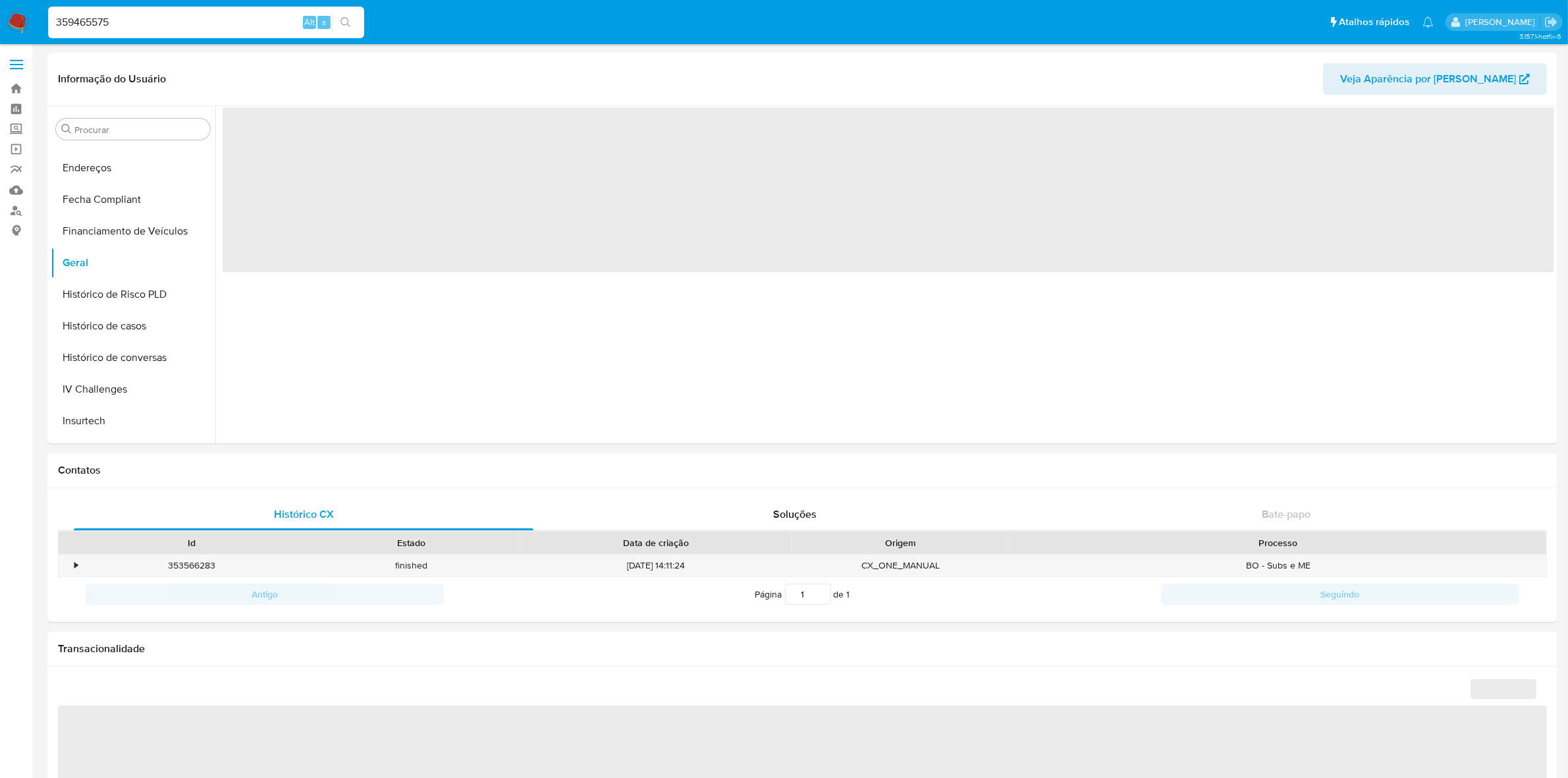
select select "10"
